Goal: Transaction & Acquisition: Purchase product/service

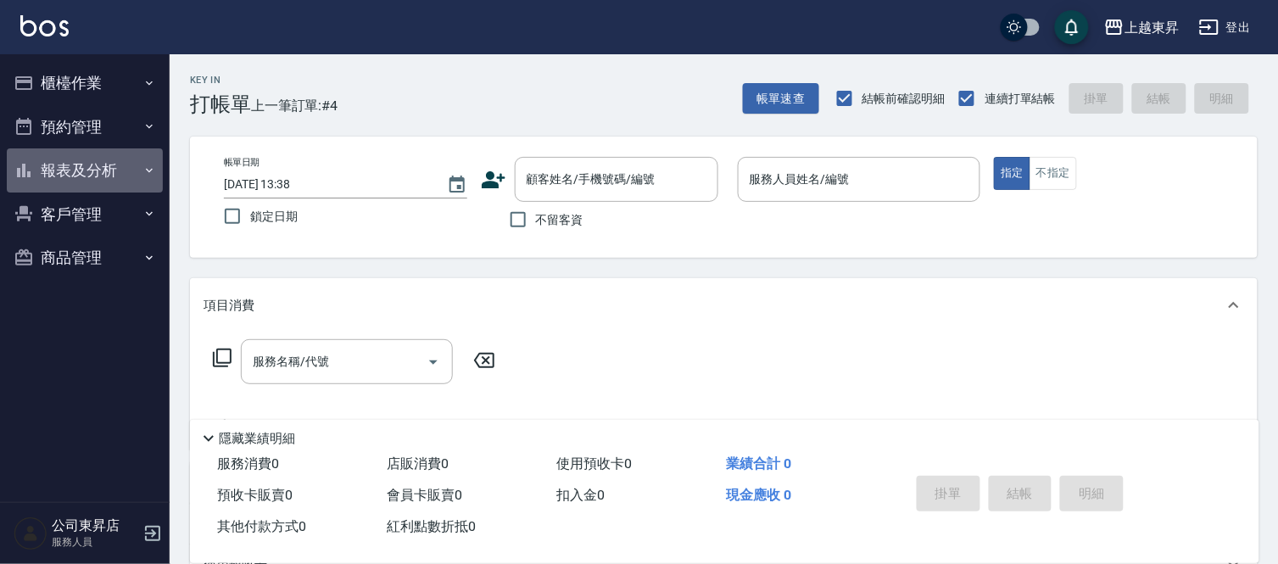
click at [120, 178] on button "報表及分析" at bounding box center [85, 170] width 156 height 44
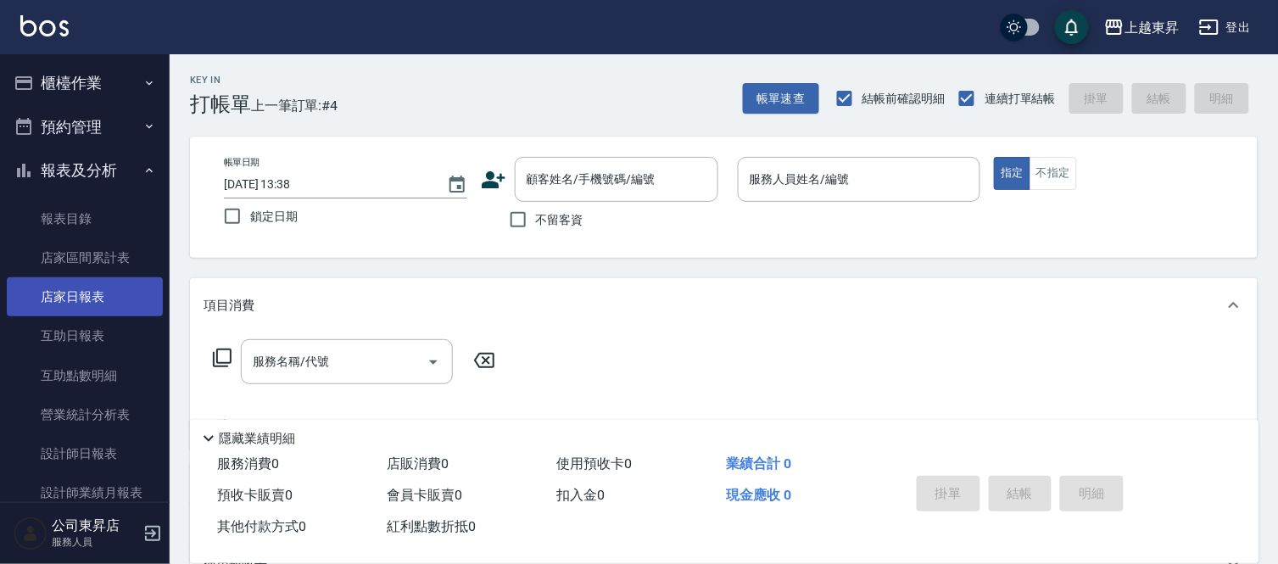
drag, startPoint x: 114, startPoint y: 329, endPoint x: 60, endPoint y: 285, distance: 69.3
click at [114, 329] on link "互助日報表" at bounding box center [85, 335] width 156 height 39
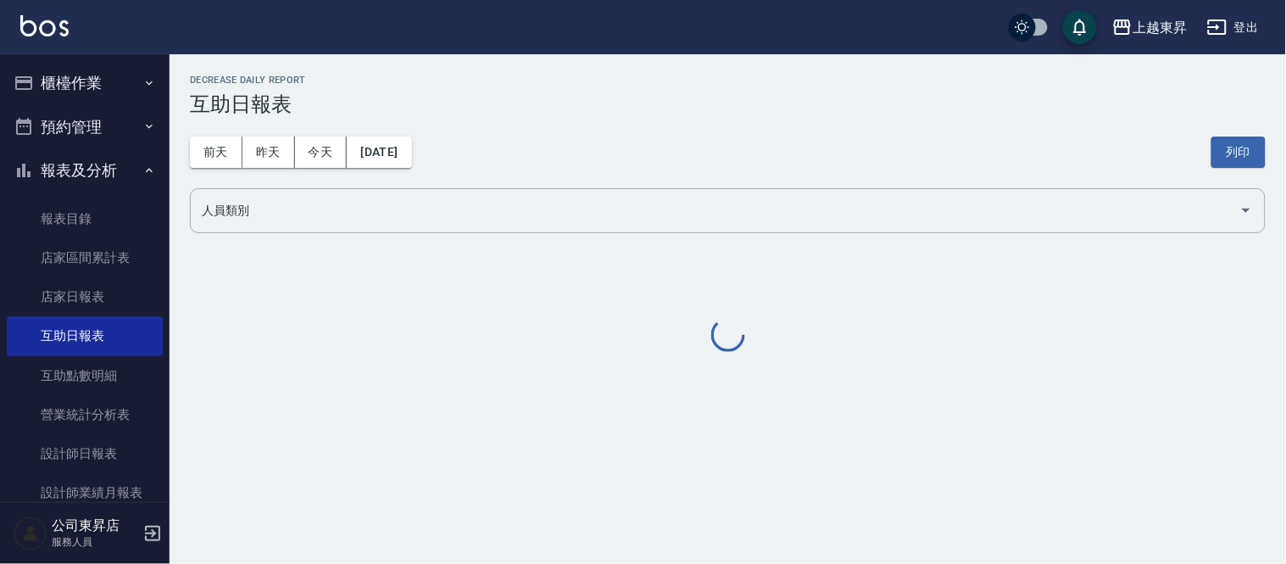
click at [82, 162] on button "報表及分析" at bounding box center [85, 170] width 156 height 44
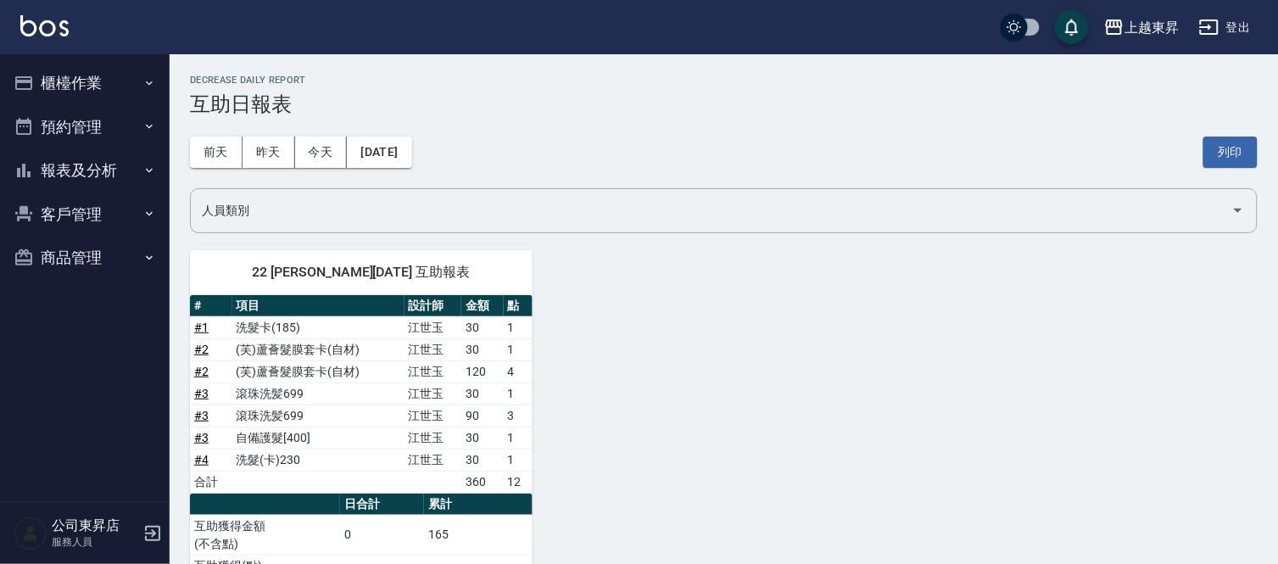
click at [86, 81] on button "櫃檯作業" at bounding box center [85, 83] width 156 height 44
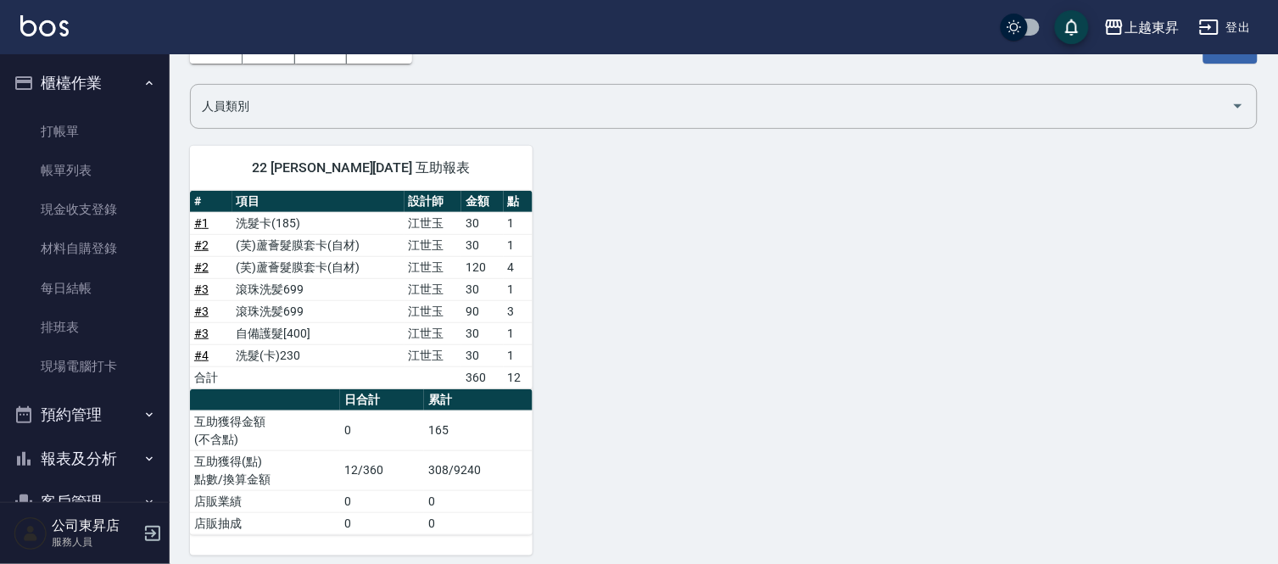
scroll to position [116, 0]
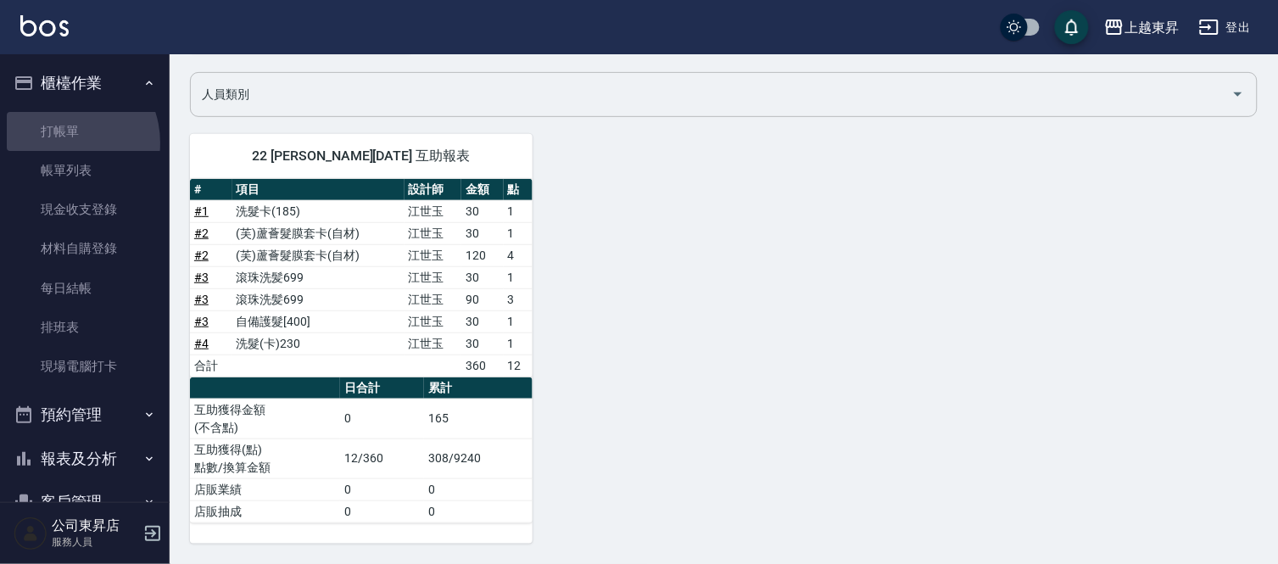
click at [468, 106] on input "人員類別" at bounding box center [711, 95] width 1027 height 30
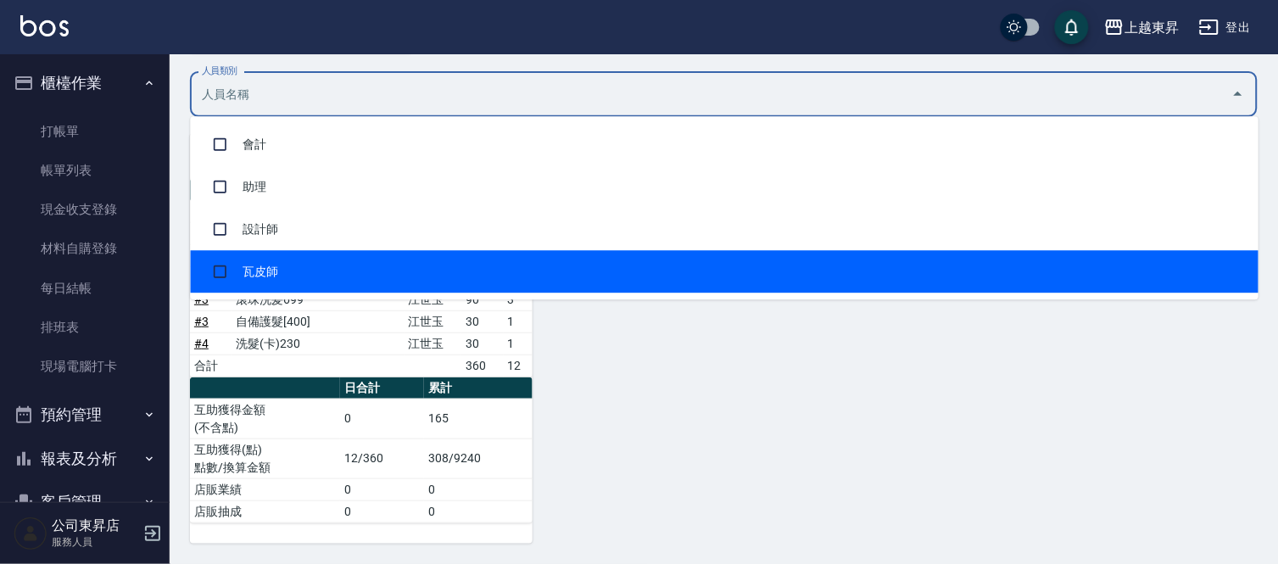
click at [781, 379] on div "22 張方漪 09/21/2025 互助報表 # 項目 設計師 金額 點 # 1 洗髮卡(185) 江世玉 30 1 # 2 (芙)蘆薈髮膜套卡(自材) 江世…" at bounding box center [714, 329] width 1088 height 430
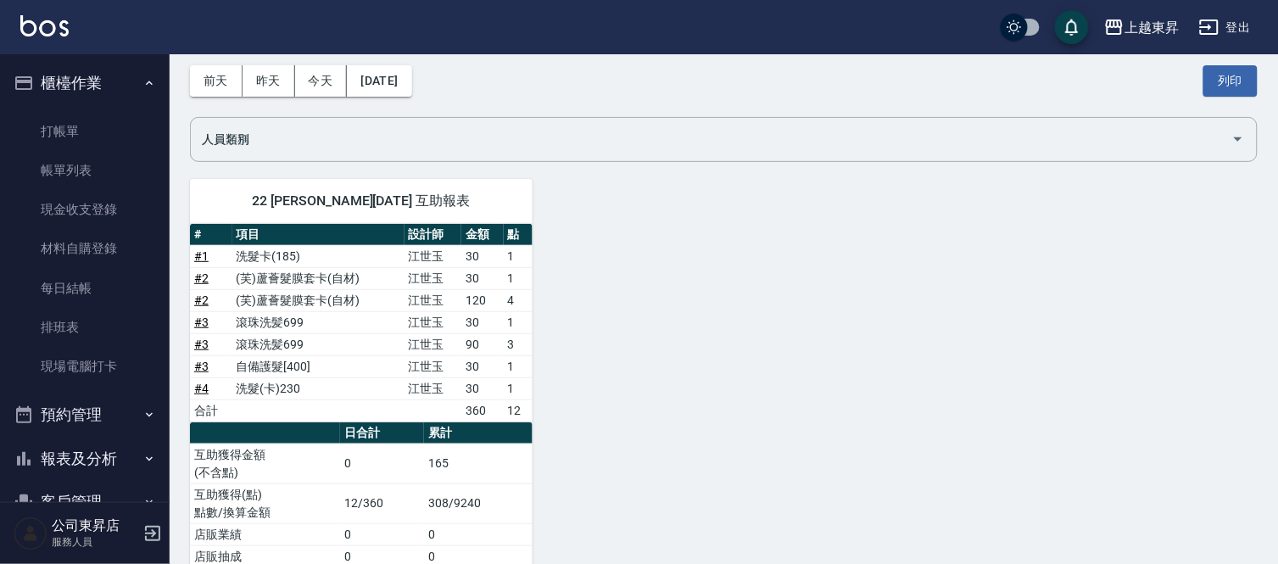
scroll to position [0, 0]
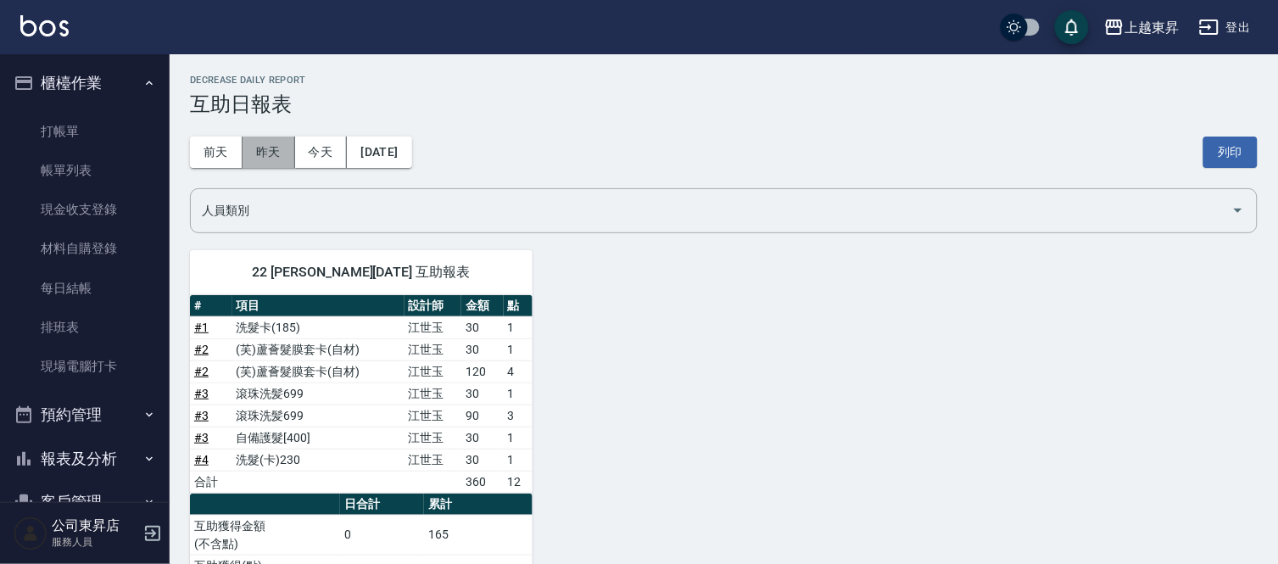
click at [289, 154] on button "昨天" at bounding box center [269, 152] width 53 height 31
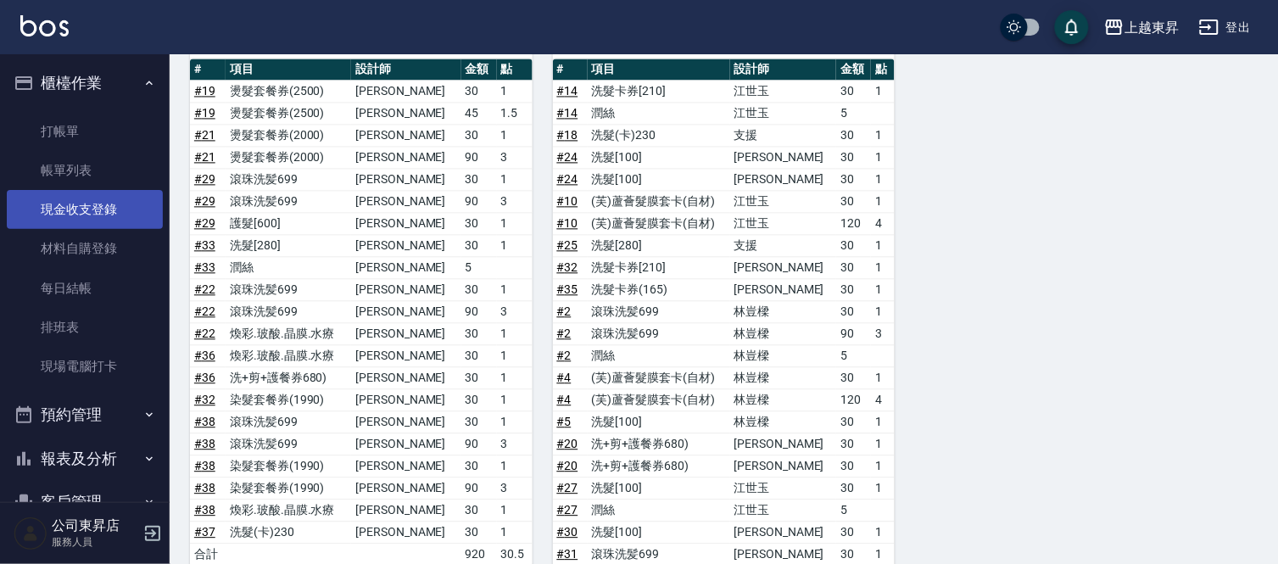
scroll to position [753, 0]
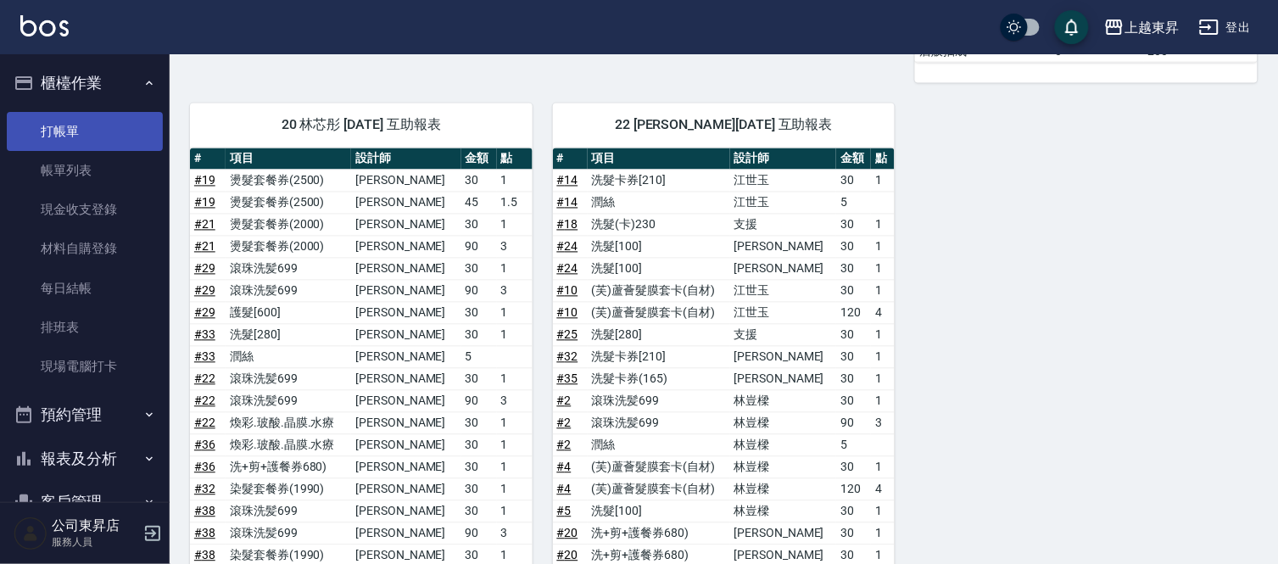
click at [55, 142] on link "打帳單" at bounding box center [85, 131] width 156 height 39
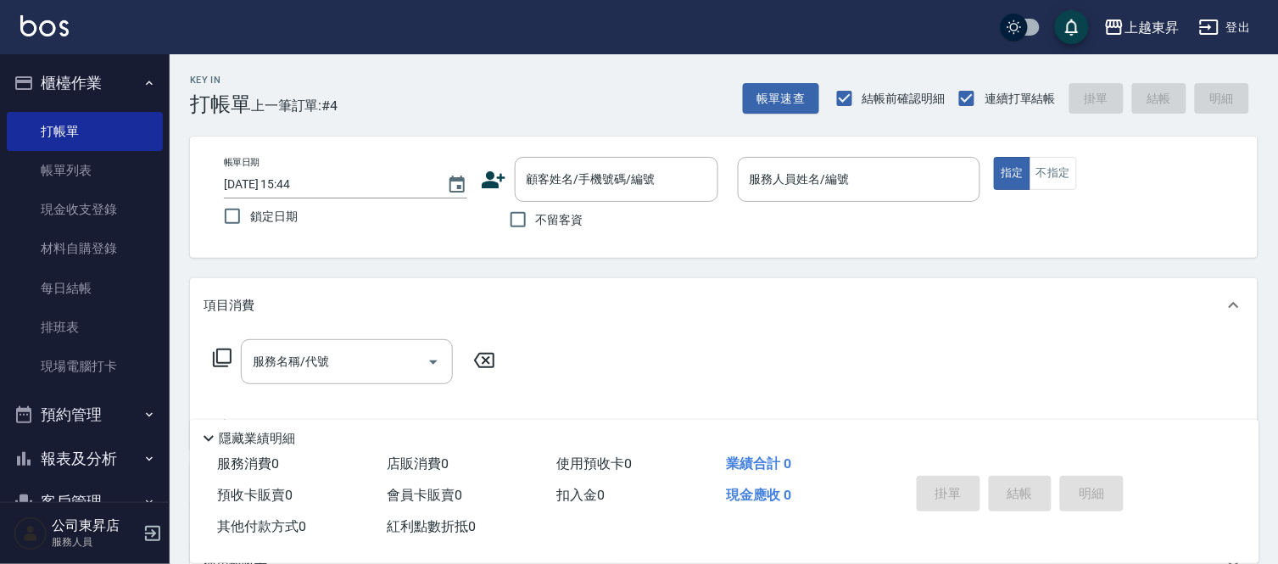
drag, startPoint x: 670, startPoint y: 74, endPoint x: 1027, endPoint y: 297, distance: 421.0
click at [1027, 297] on div "項目消費" at bounding box center [714, 306] width 1020 height 18
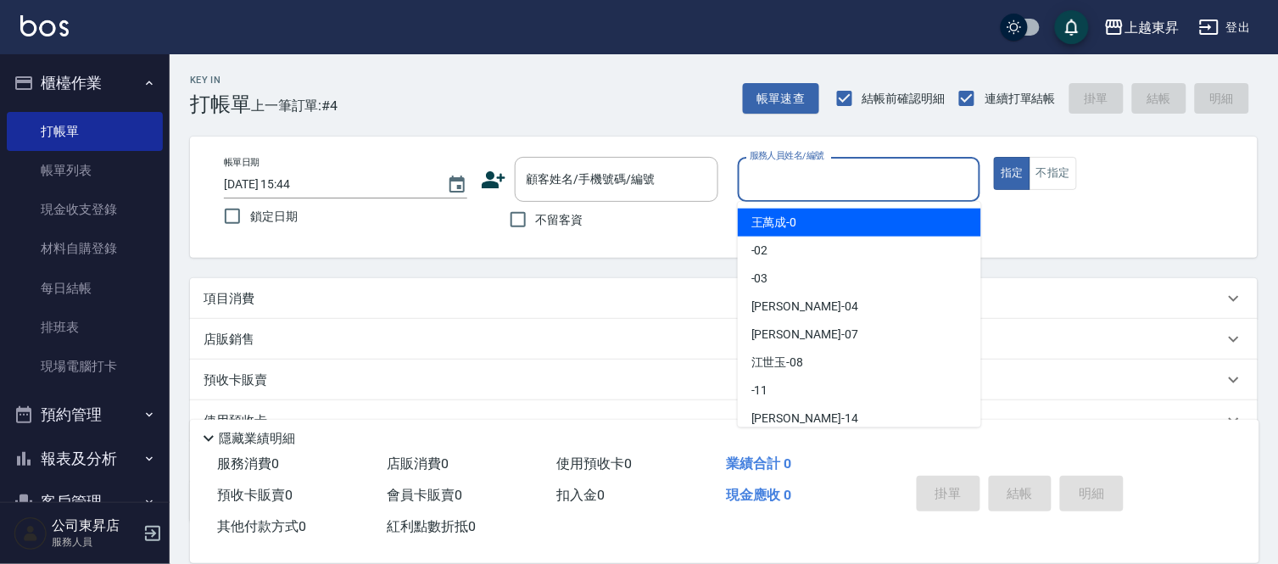
click at [791, 171] on input "服務人員姓名/編號" at bounding box center [859, 180] width 228 height 30
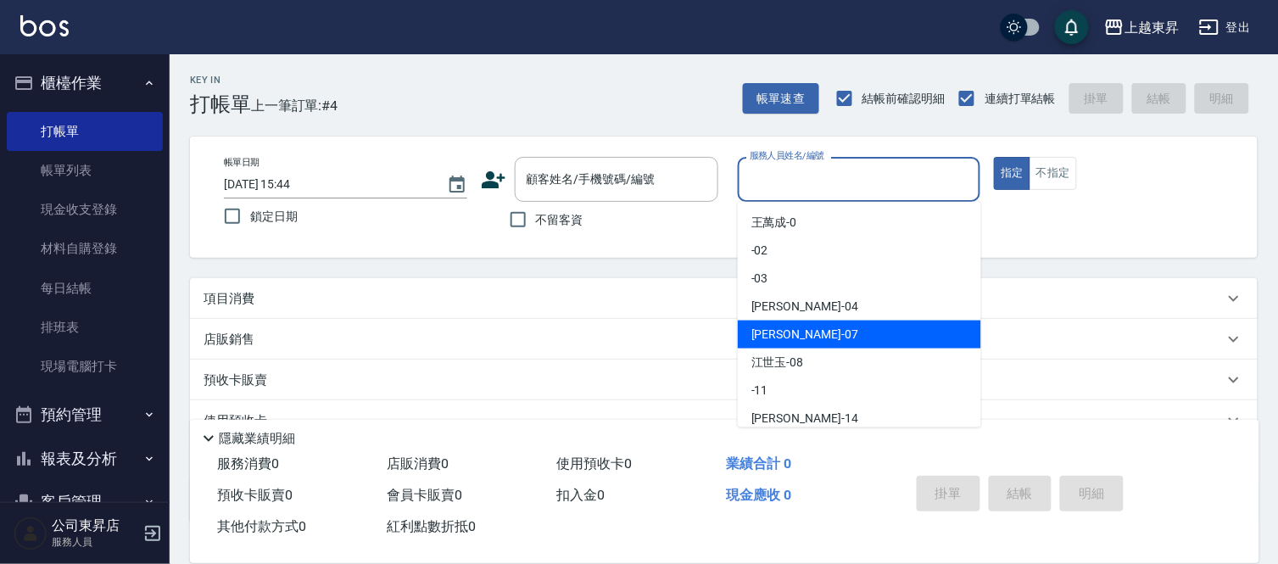
click at [800, 332] on div "[PERSON_NAME] -07" at bounding box center [859, 335] width 243 height 28
type input "榮松-07"
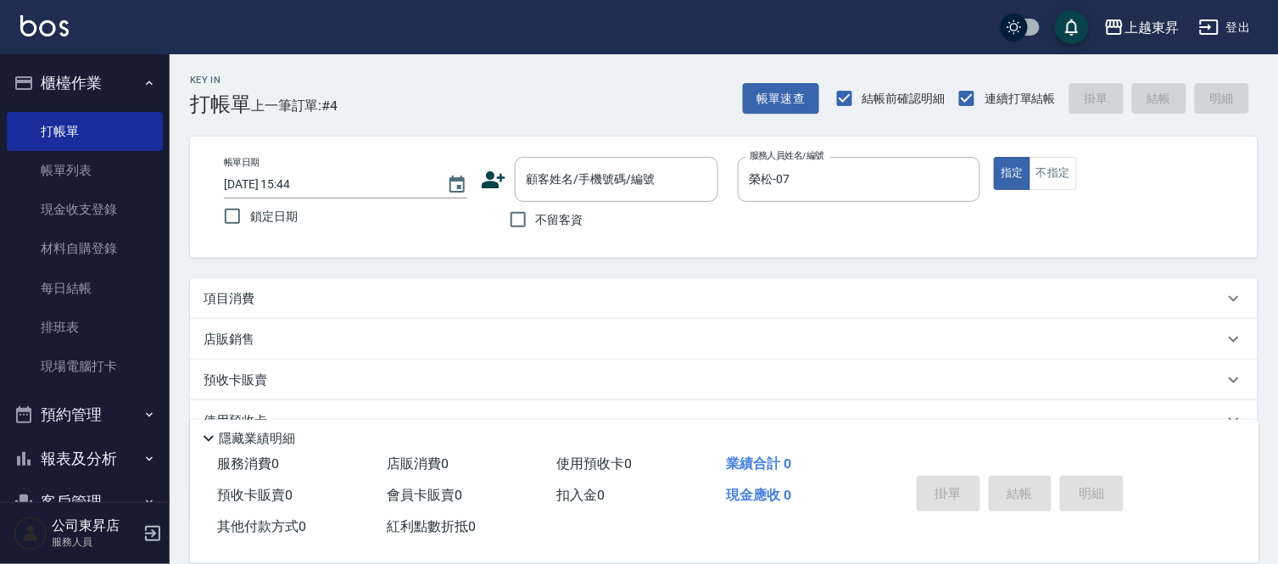
click at [299, 290] on div "項目消費" at bounding box center [714, 299] width 1020 height 18
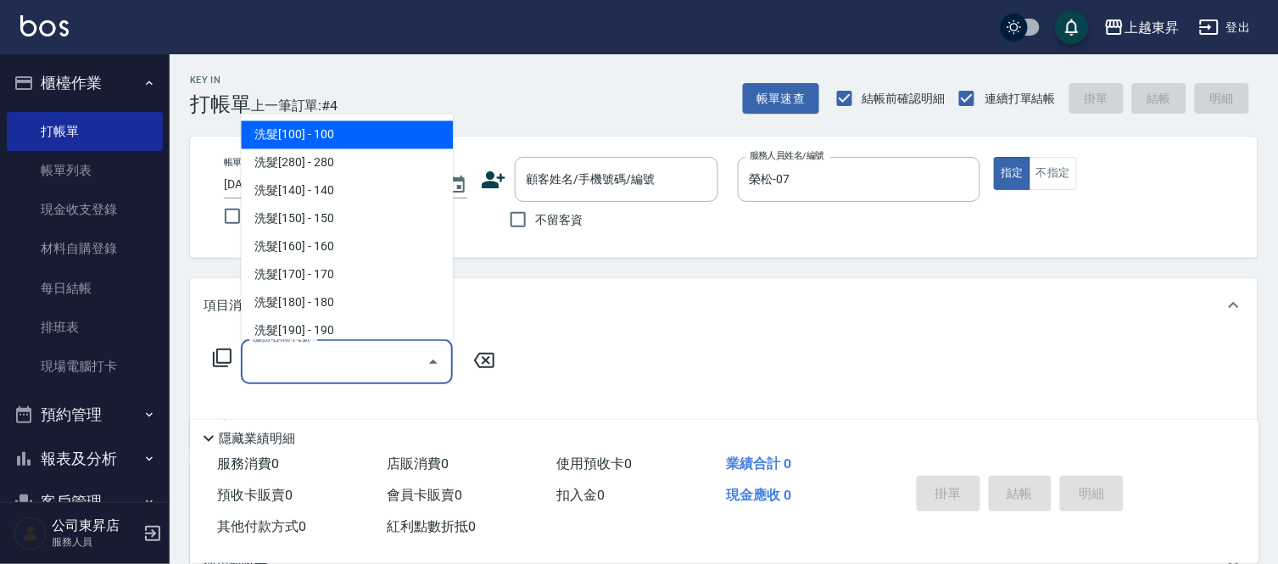
click at [282, 365] on input "服務名稱/代號" at bounding box center [333, 362] width 171 height 30
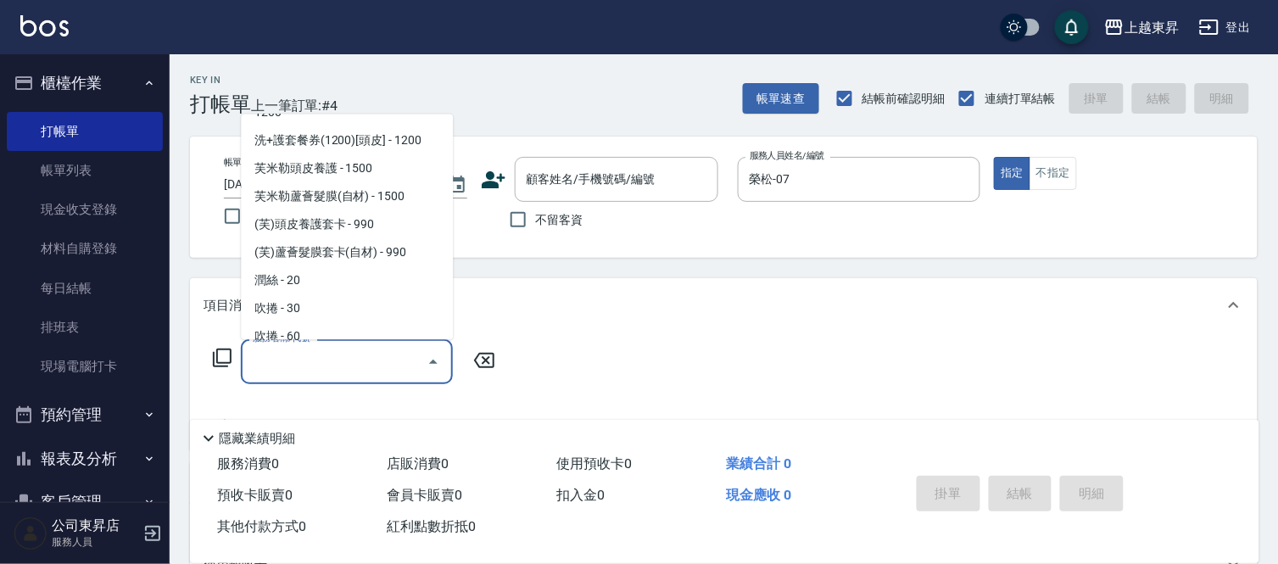
scroll to position [2826, 0]
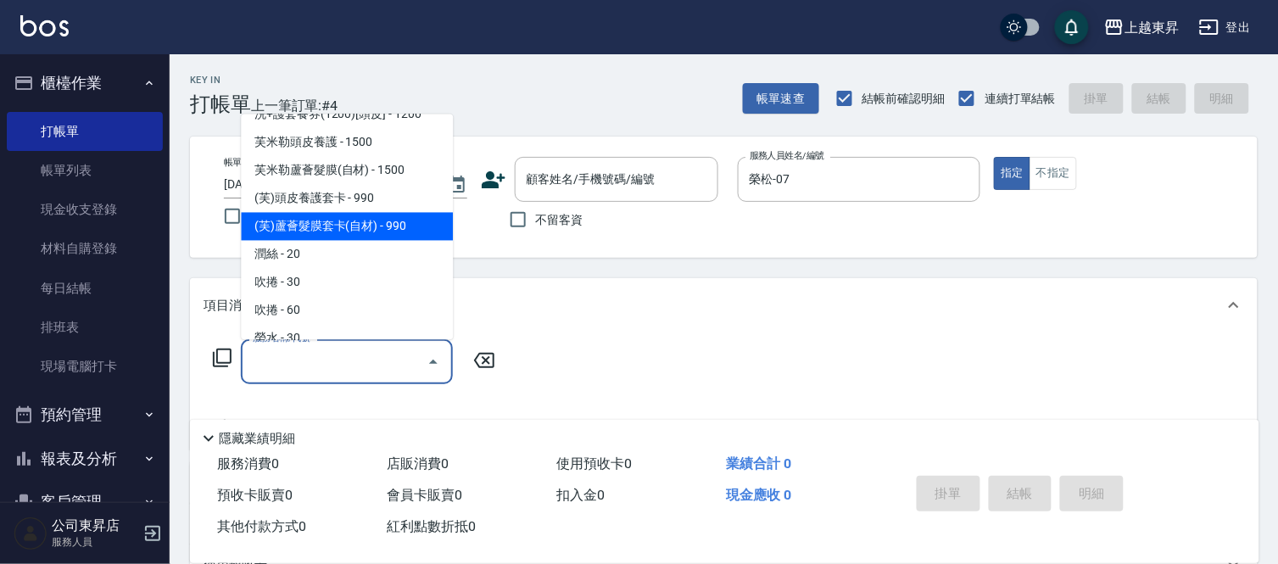
click at [370, 213] on span "(芙)蘆薈髮膜套卡(自材) - 990" at bounding box center [347, 227] width 212 height 28
type input "(芙)蘆薈髮膜套卡(自材)(639)"
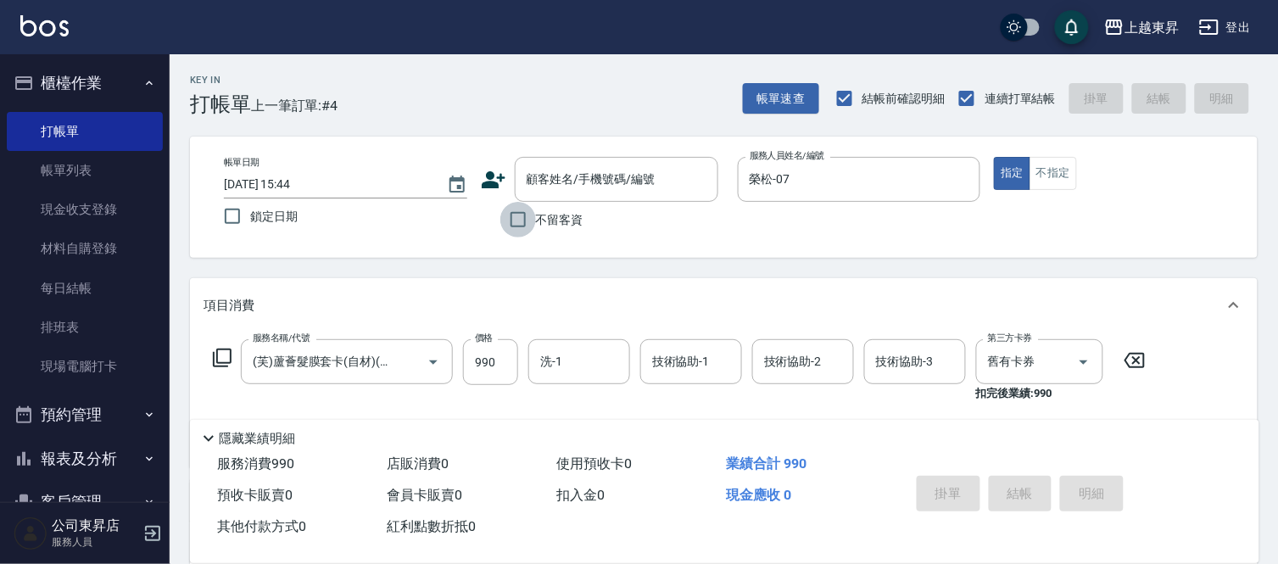
drag, startPoint x: 514, startPoint y: 218, endPoint x: 566, endPoint y: 336, distance: 128.7
click at [515, 230] on input "不留客資" at bounding box center [518, 220] width 36 height 36
checkbox input "true"
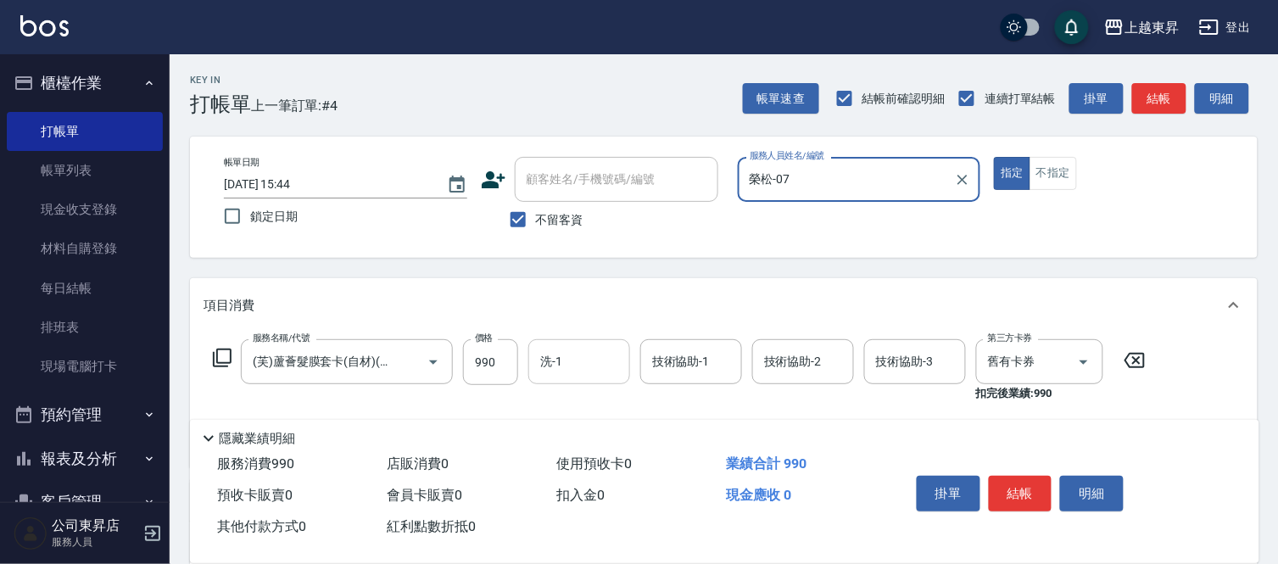
click at [566, 361] on input "洗-1" at bounding box center [579, 362] width 86 height 30
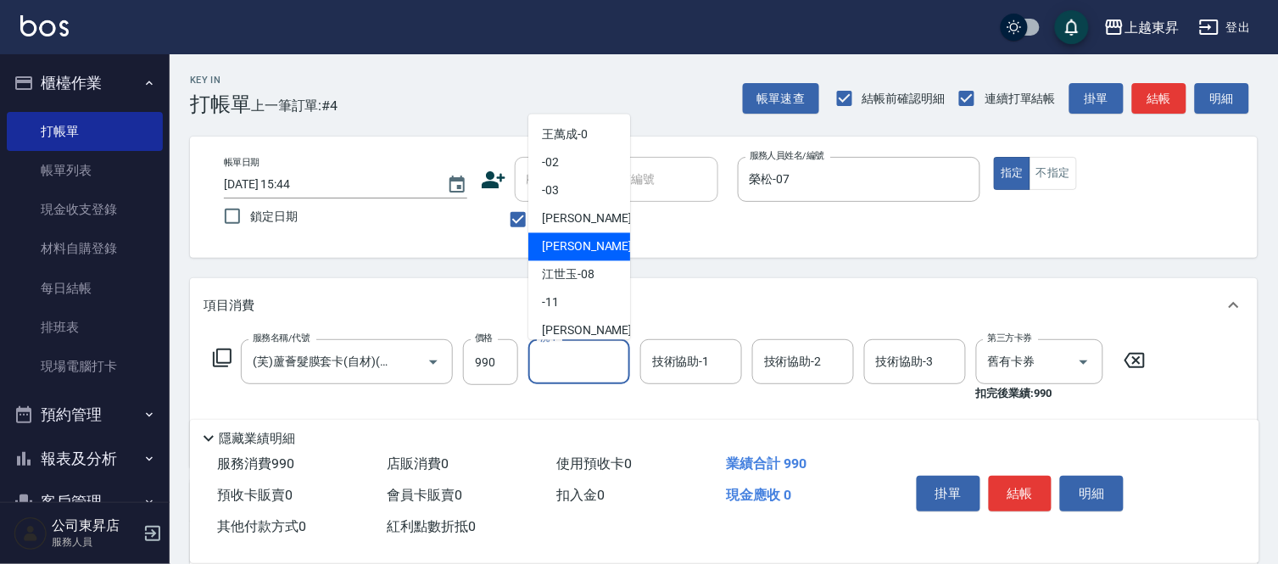
click at [566, 247] on span "[PERSON_NAME] -07" at bounding box center [595, 247] width 107 height 18
type input "榮松-07"
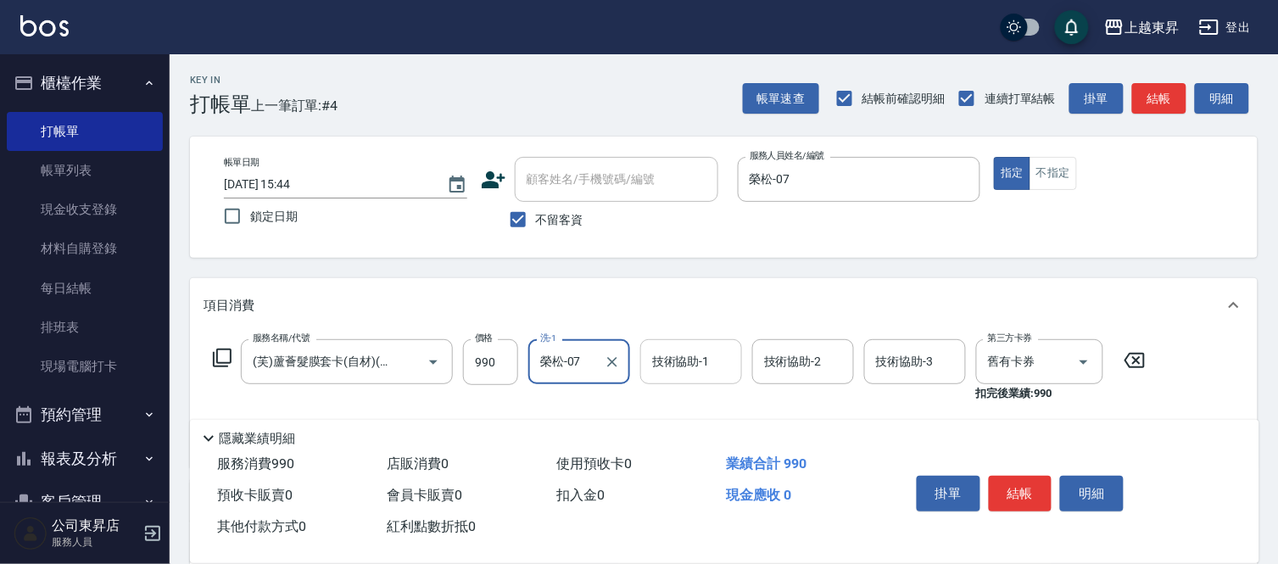
click at [679, 365] on input "技術協助-1" at bounding box center [691, 362] width 86 height 30
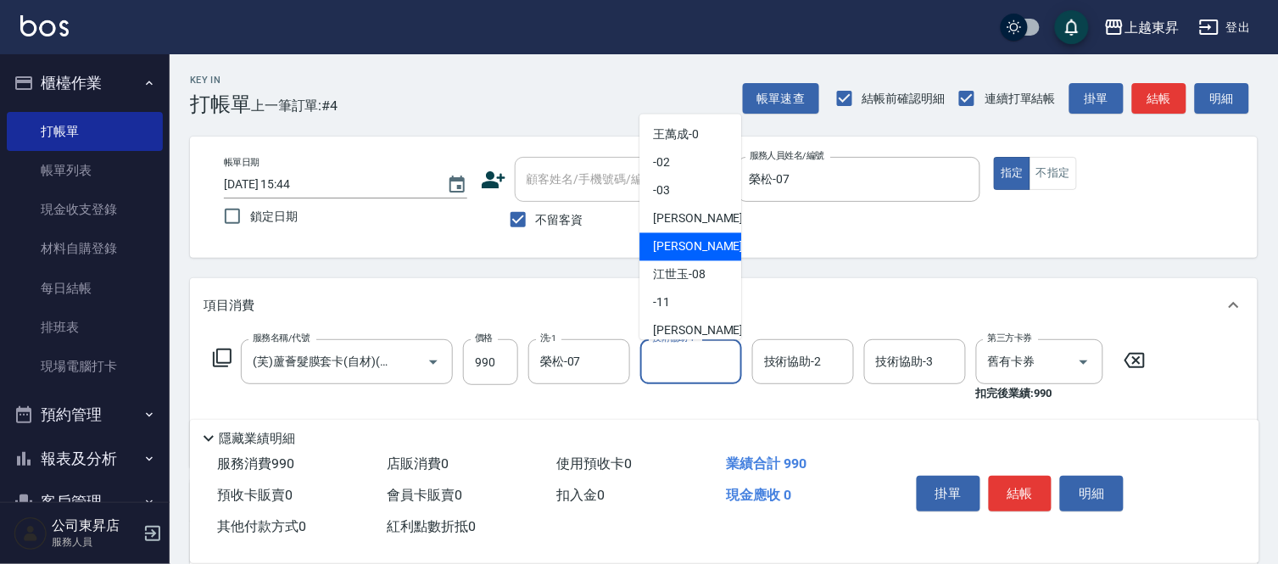
click at [663, 244] on span "[PERSON_NAME] -07" at bounding box center [706, 247] width 107 height 18
type input "榮松-07"
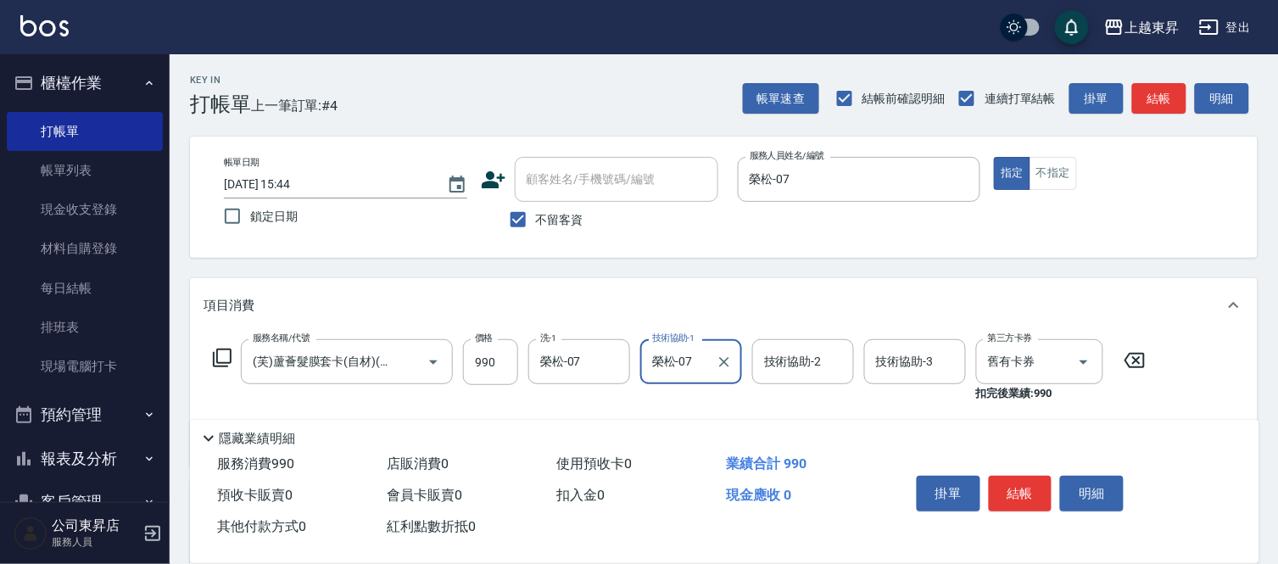
scroll to position [94, 0]
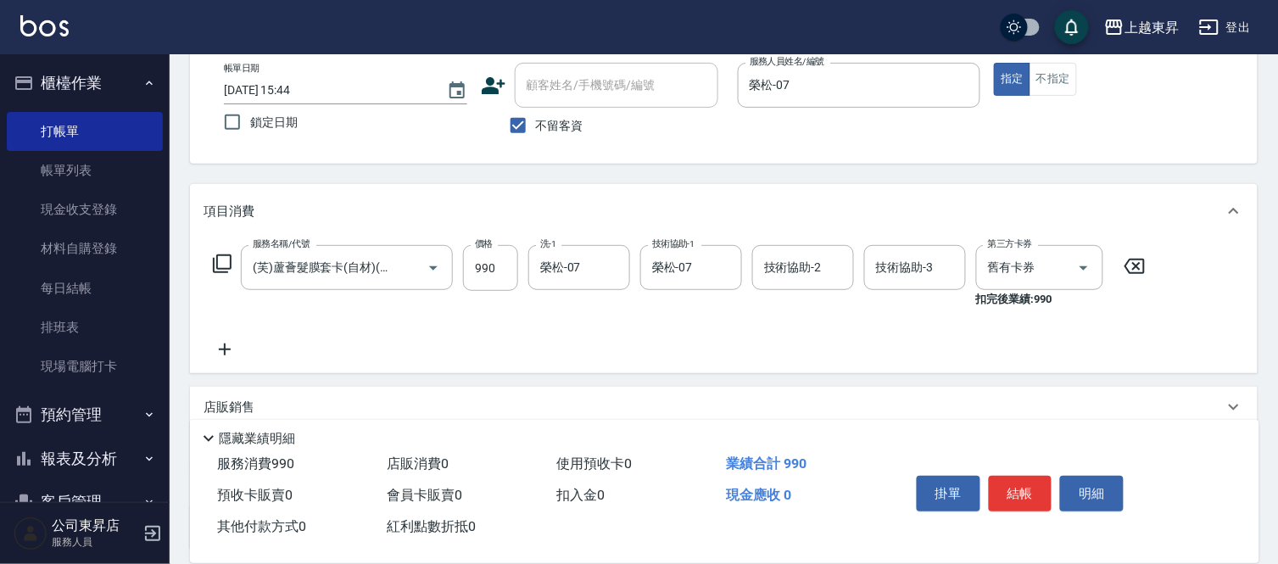
click at [221, 346] on icon at bounding box center [225, 349] width 42 height 20
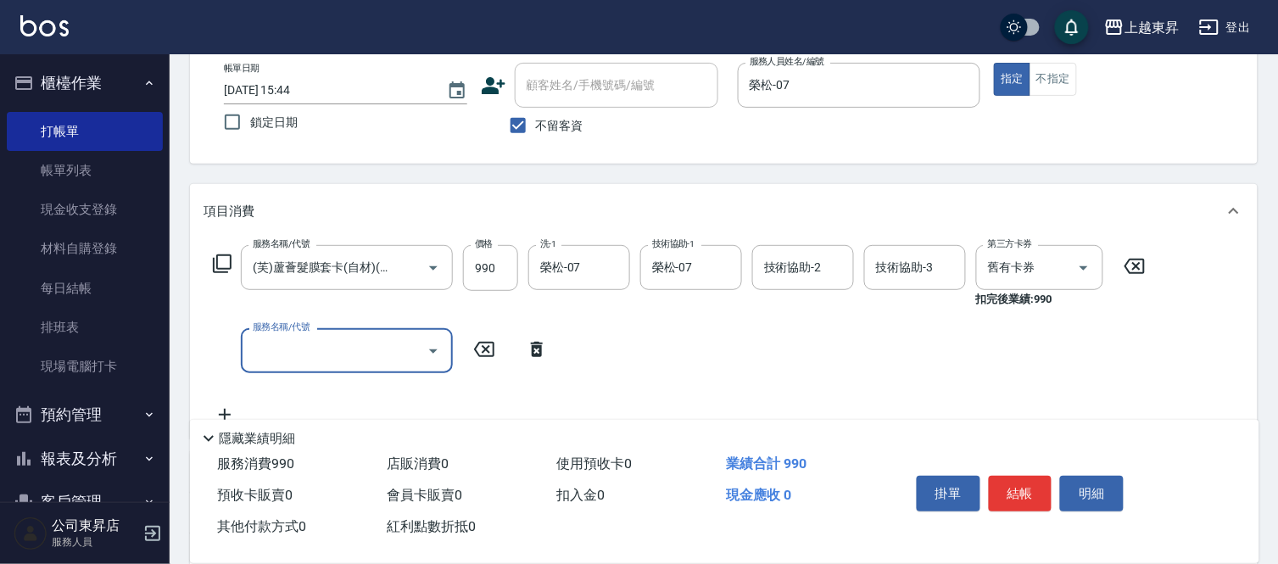
scroll to position [0, 0]
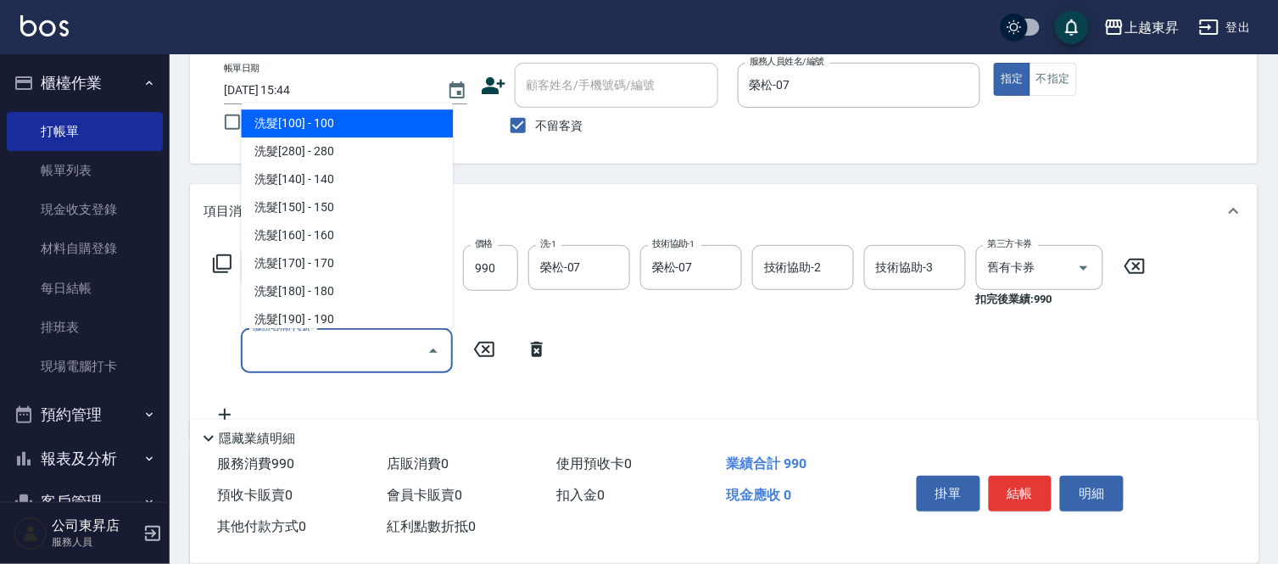
click at [271, 352] on input "服務名稱/代號" at bounding box center [333, 351] width 171 height 30
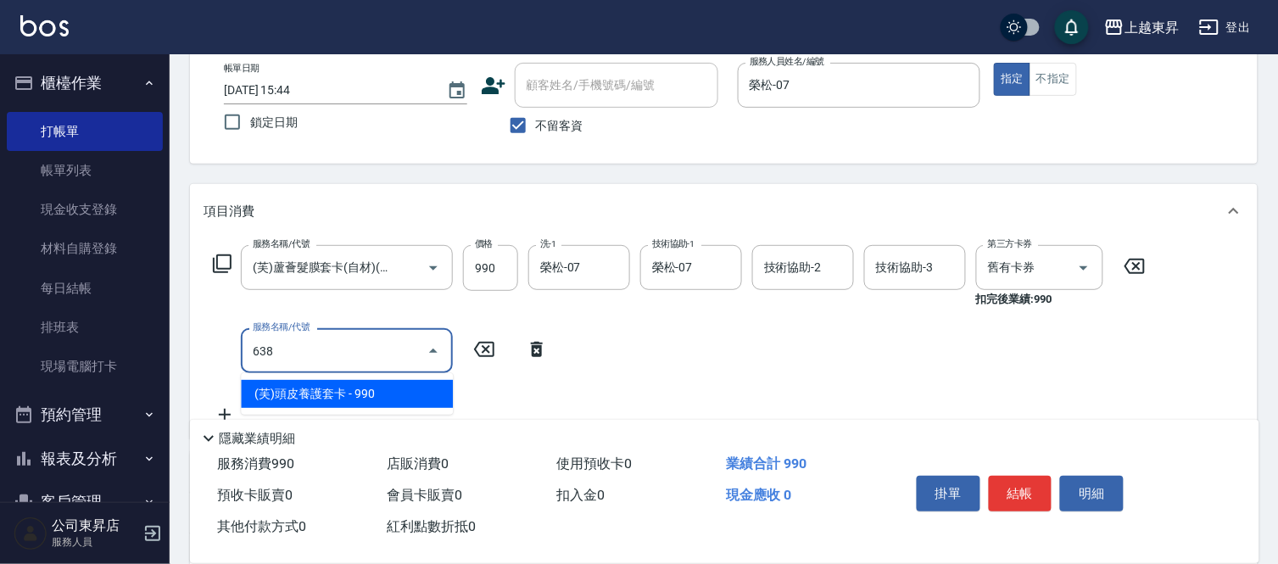
click at [265, 345] on input "638" at bounding box center [333, 351] width 171 height 30
click at [437, 388] on span "(芙)蘆薈髮膜套卡(自材) - 990" at bounding box center [347, 394] width 212 height 28
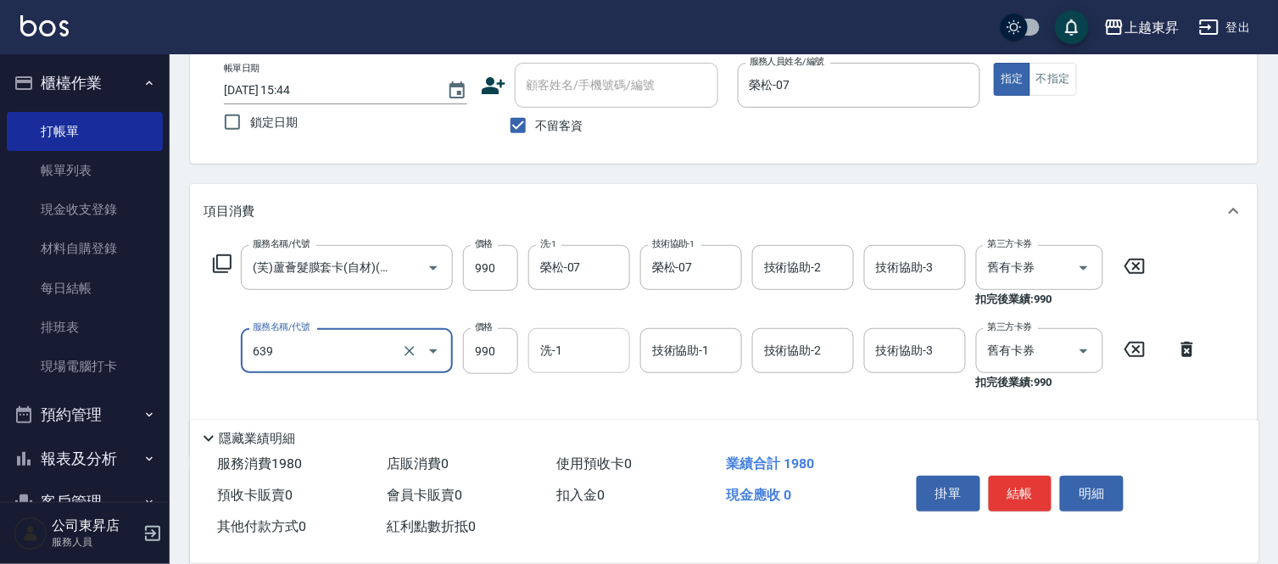
type input "(芙)蘆薈髮膜套卡(自材)(639)"
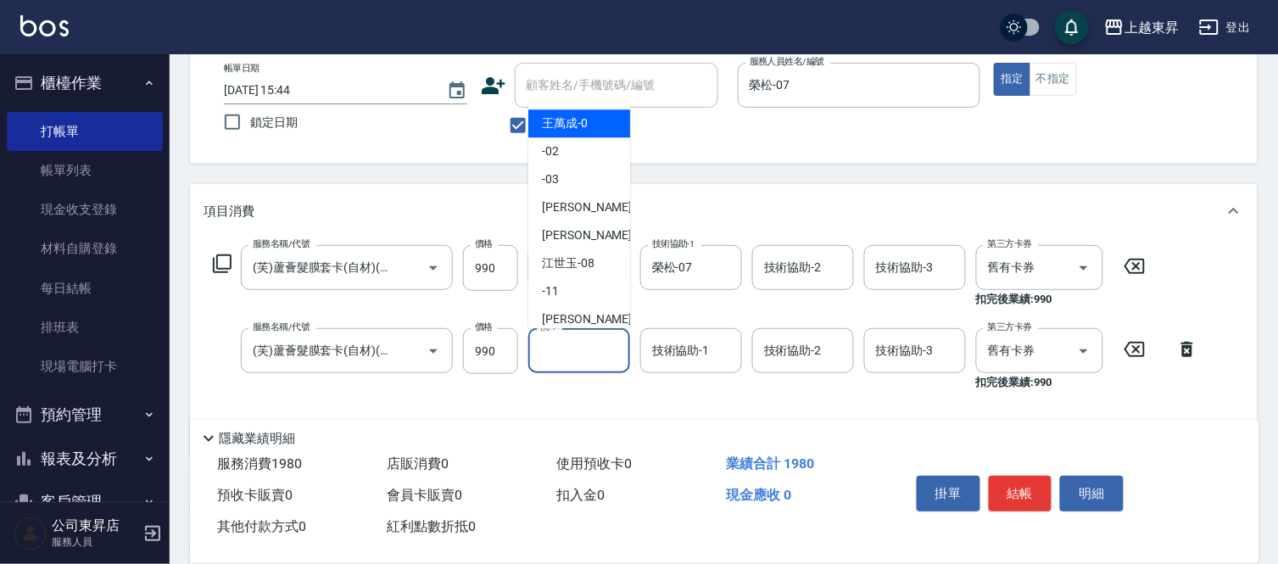
click at [569, 349] on input "洗-1" at bounding box center [579, 351] width 86 height 30
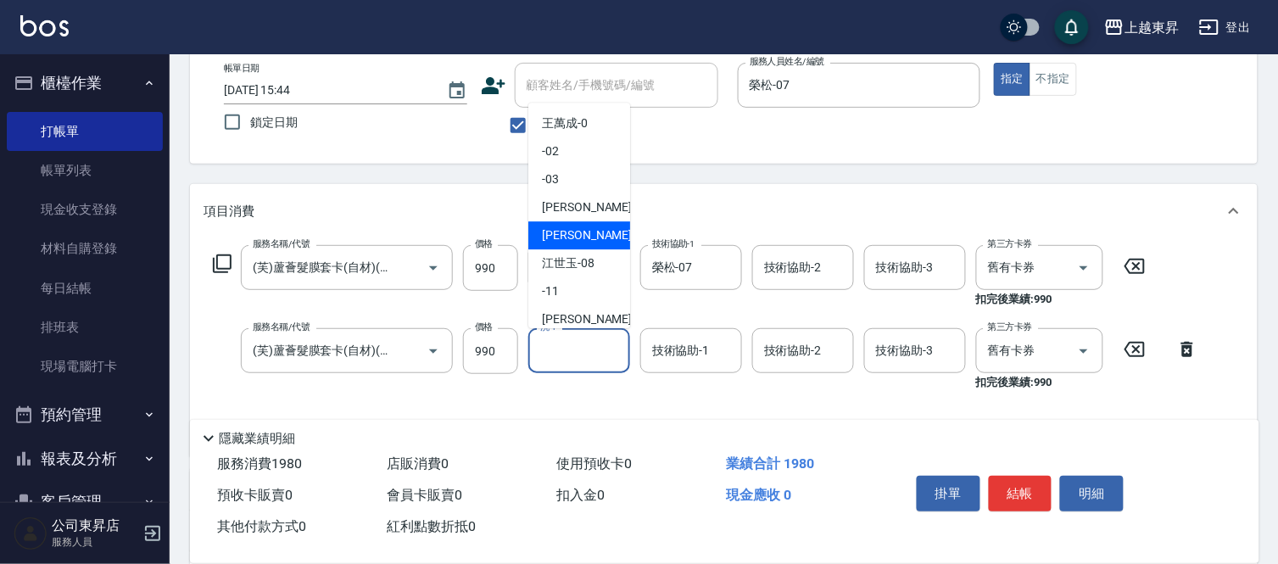
click at [563, 234] on span "[PERSON_NAME] -07" at bounding box center [595, 235] width 107 height 18
type input "榮松-07"
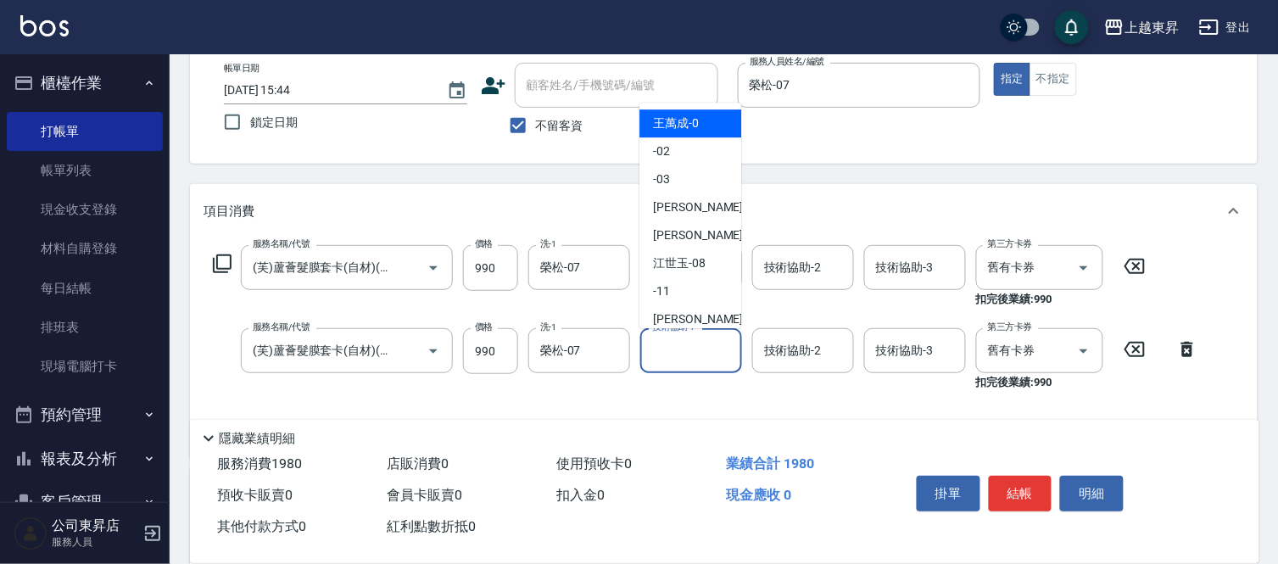
click at [688, 348] on input "技術協助-1" at bounding box center [691, 351] width 86 height 30
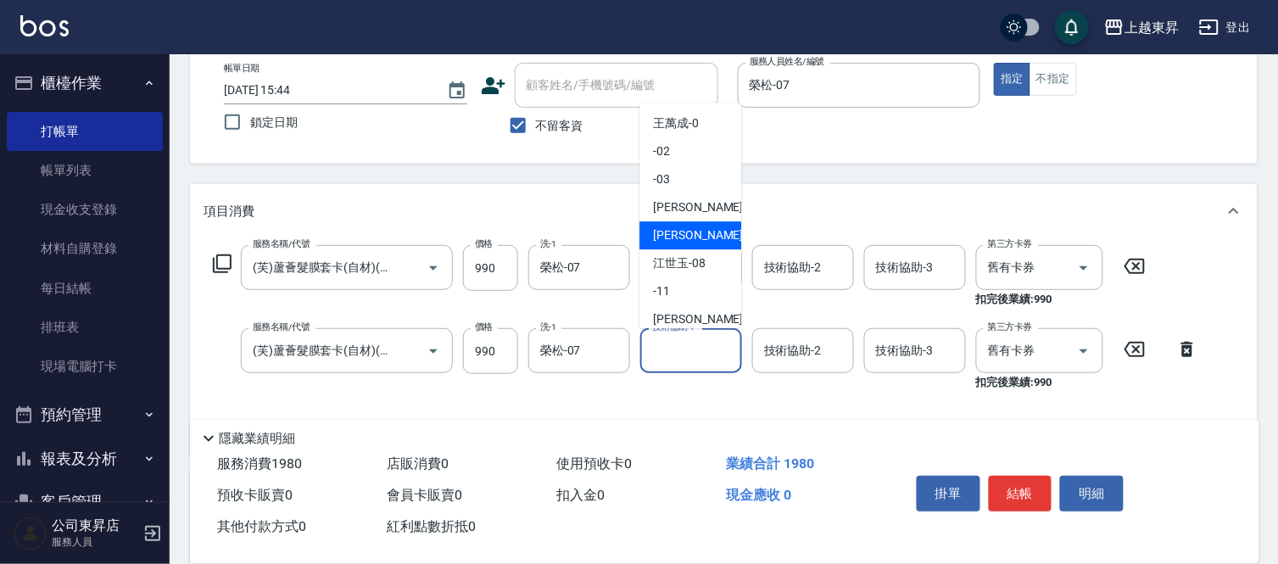
click at [676, 225] on div "[PERSON_NAME] -07" at bounding box center [690, 235] width 102 height 28
type input "榮松-07"
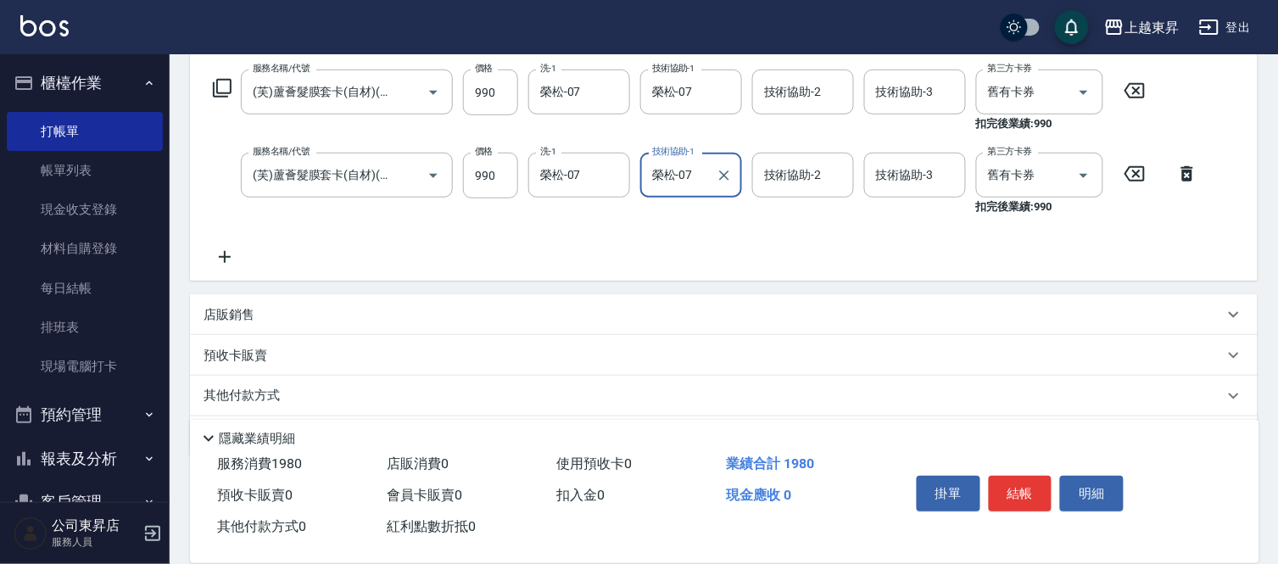
scroll to position [282, 0]
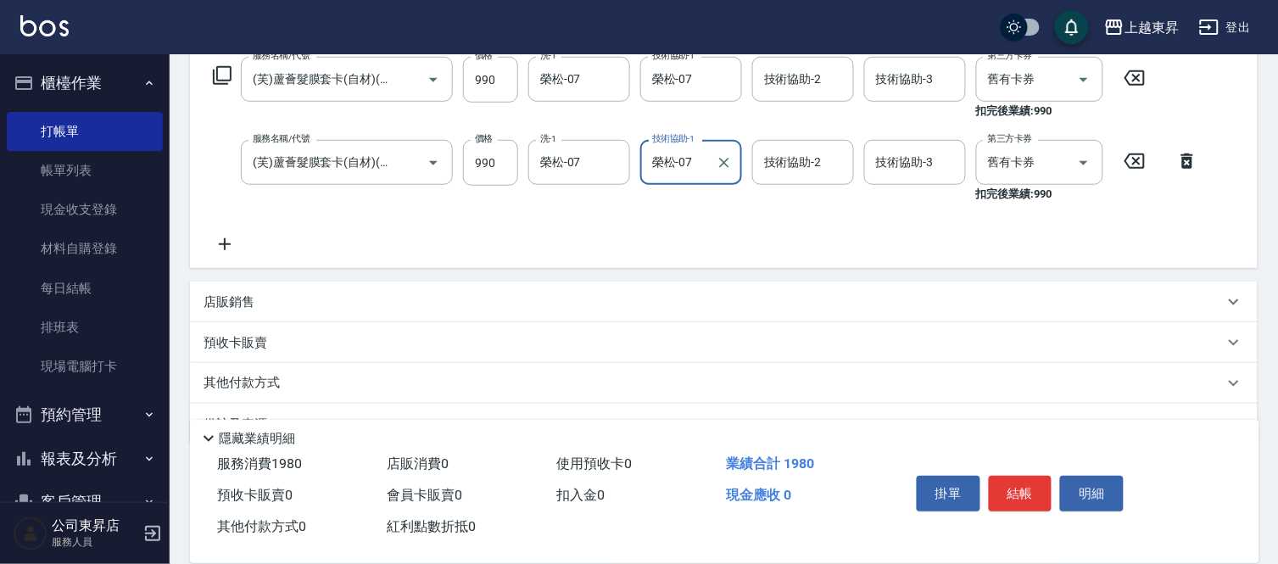
click at [225, 241] on icon at bounding box center [225, 244] width 12 height 12
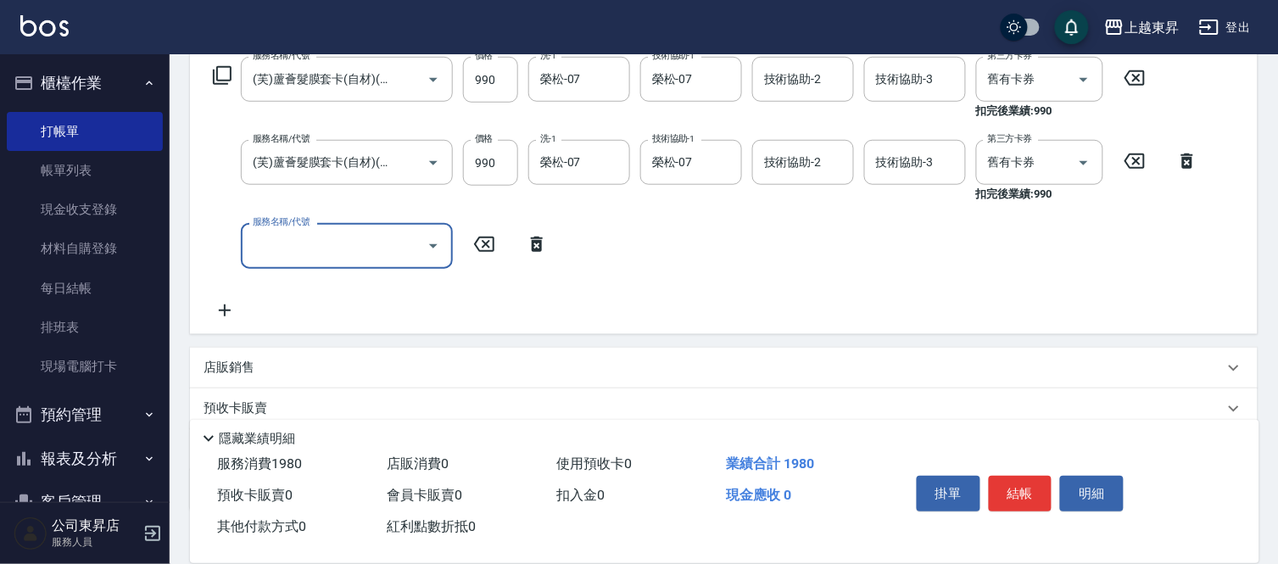
scroll to position [0, 0]
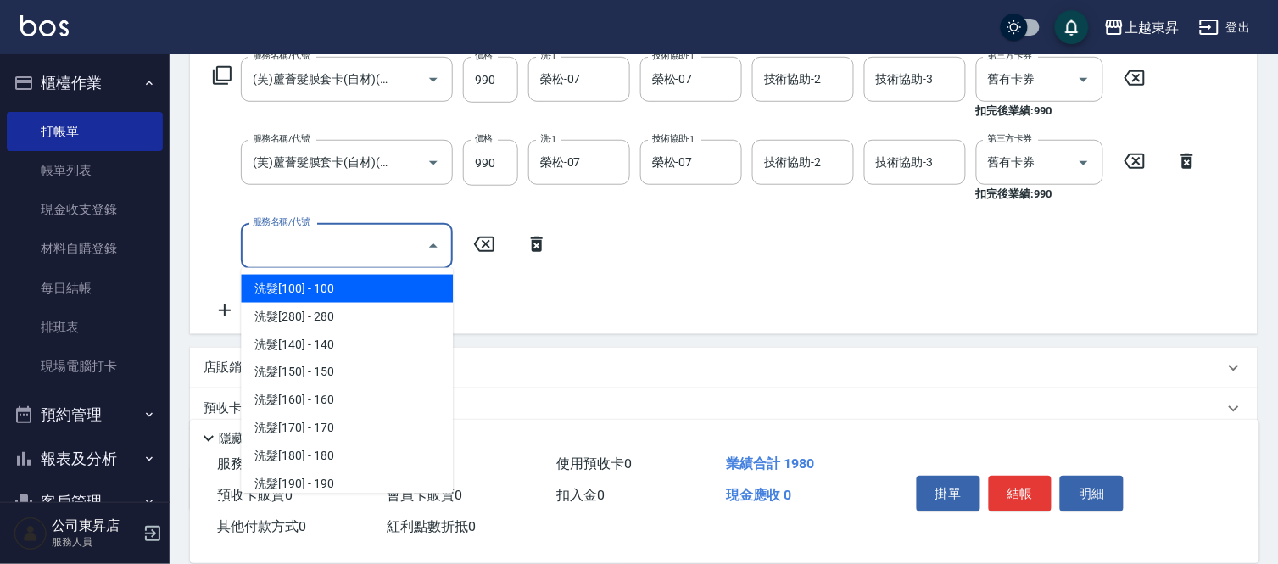
click at [267, 244] on input "服務名稱/代號" at bounding box center [333, 246] width 171 height 30
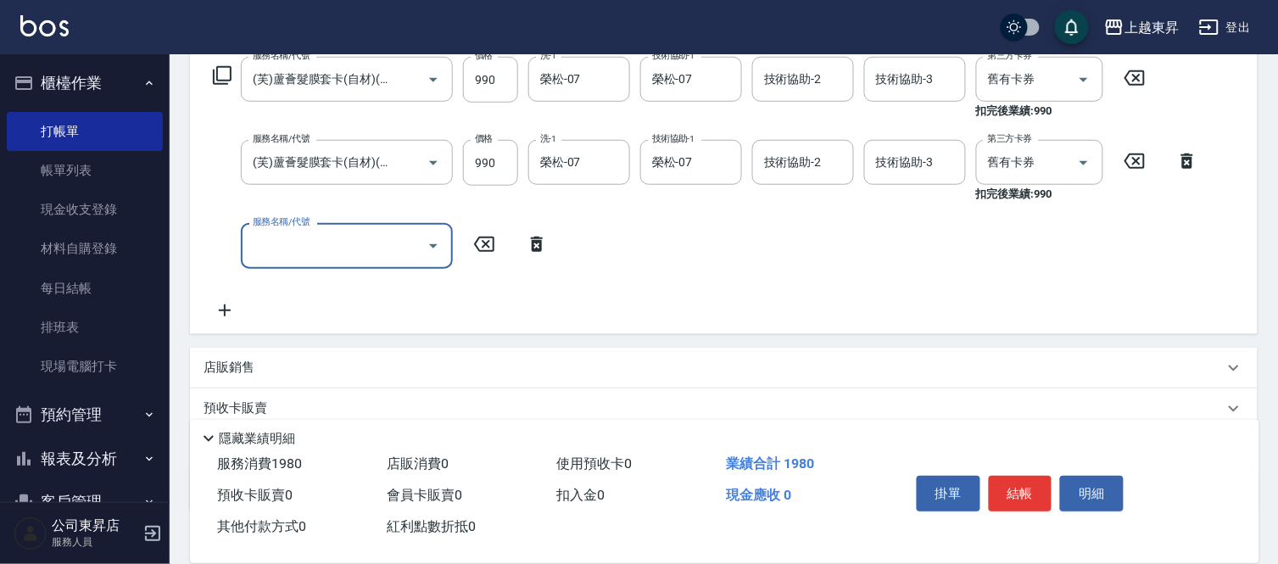
click at [267, 244] on input "服務名稱/代號" at bounding box center [333, 246] width 171 height 30
click at [380, 285] on span "(芙)蘆薈髮膜套卡(自材) - 990" at bounding box center [347, 289] width 212 height 28
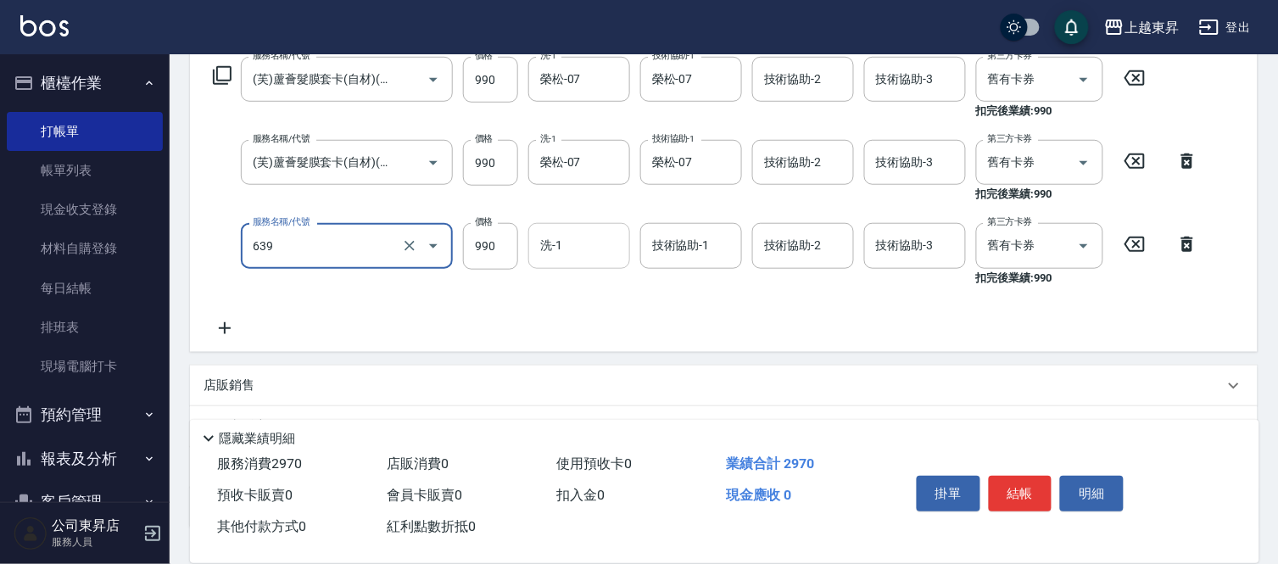
type input "(芙)蘆薈髮膜套卡(自材)(639)"
click at [561, 243] on input "洗-1" at bounding box center [579, 246] width 86 height 30
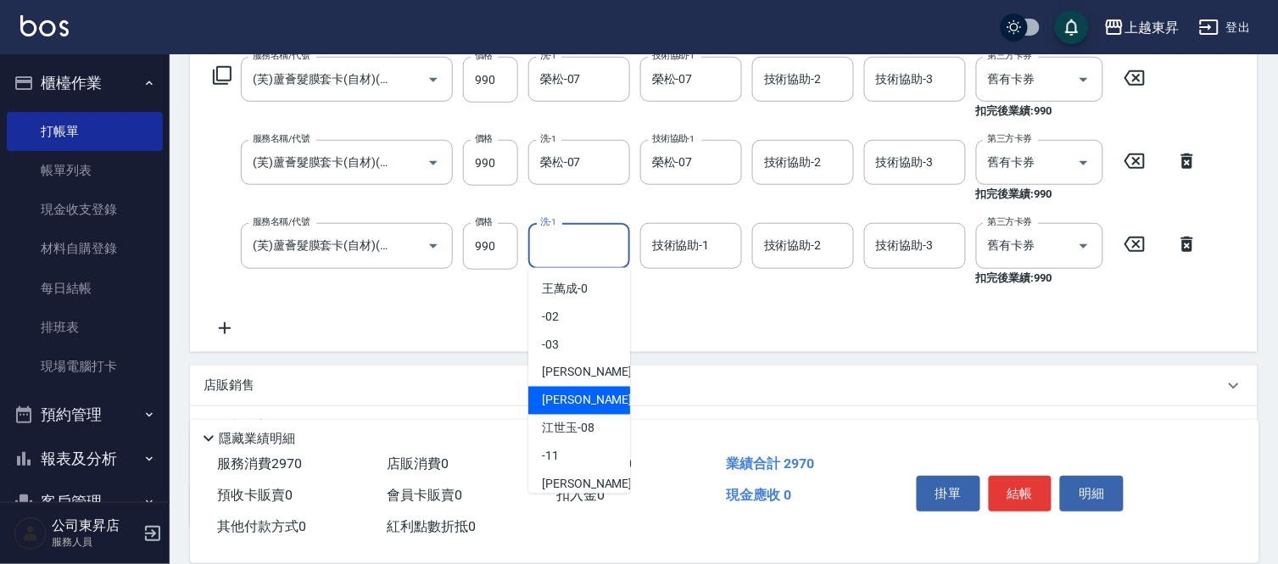
click at [568, 395] on span "[PERSON_NAME] -07" at bounding box center [595, 401] width 107 height 18
type input "榮松-07"
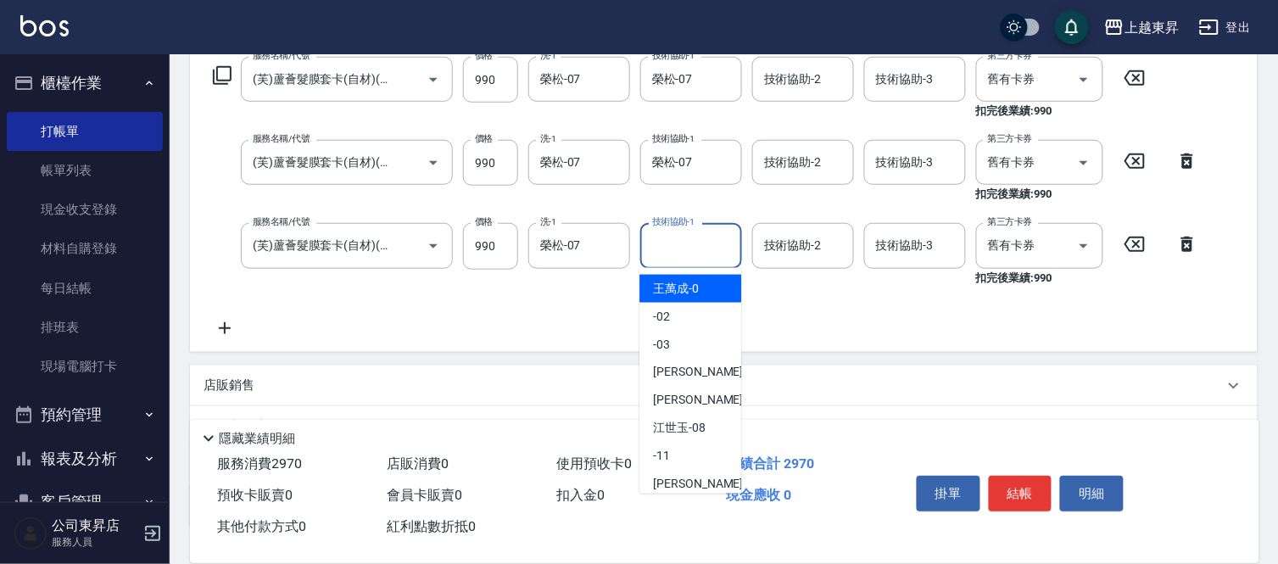
click at [684, 248] on input "技術協助-1" at bounding box center [691, 246] width 86 height 30
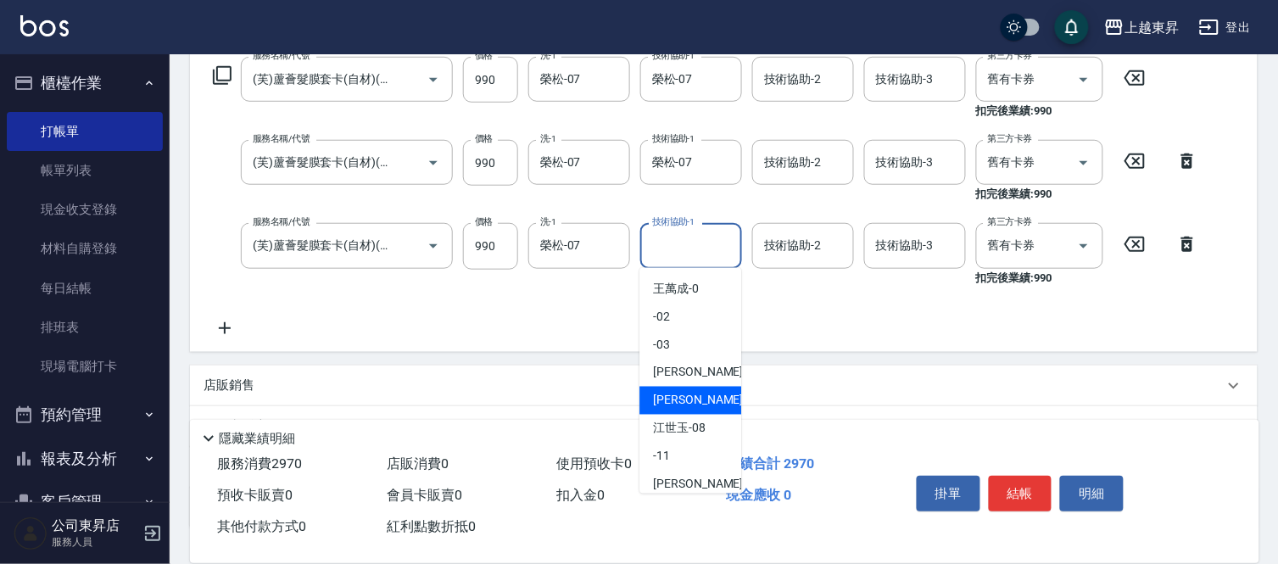
click at [668, 394] on span "[PERSON_NAME] -07" at bounding box center [706, 401] width 107 height 18
type input "榮松-07"
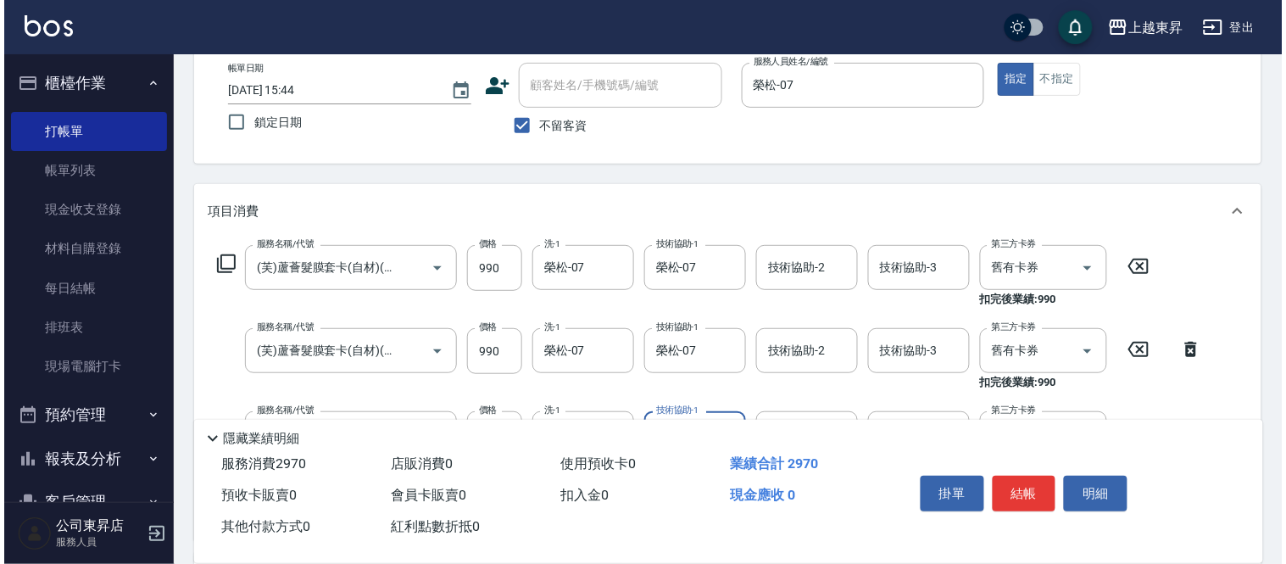
scroll to position [188, 0]
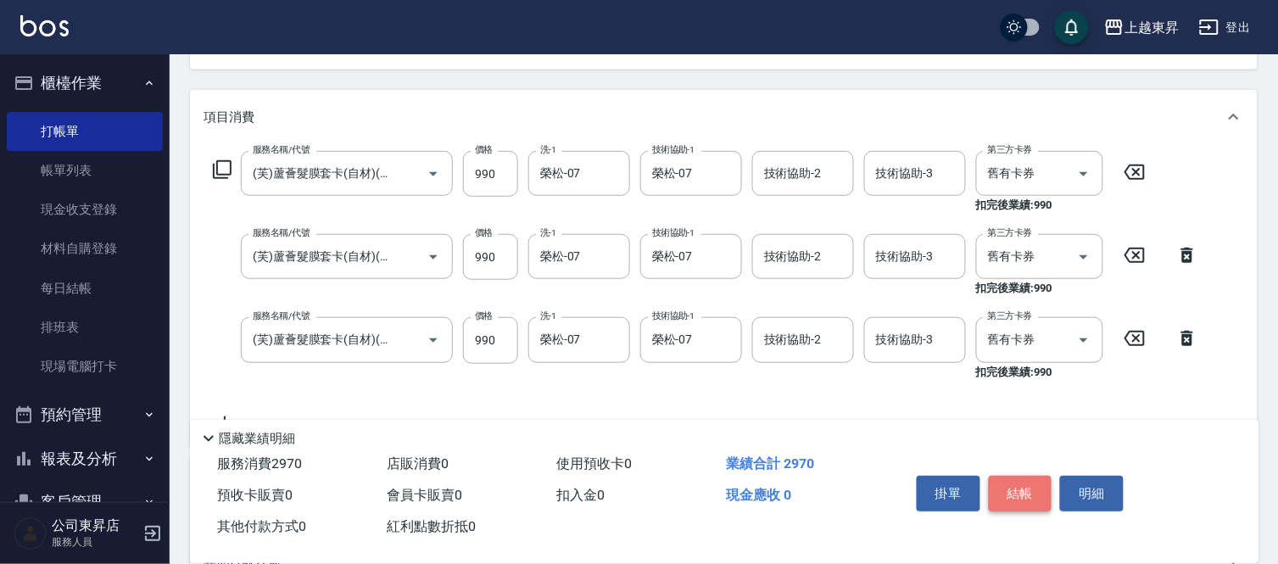
click at [1019, 492] on button "結帳" at bounding box center [1021, 494] width 64 height 36
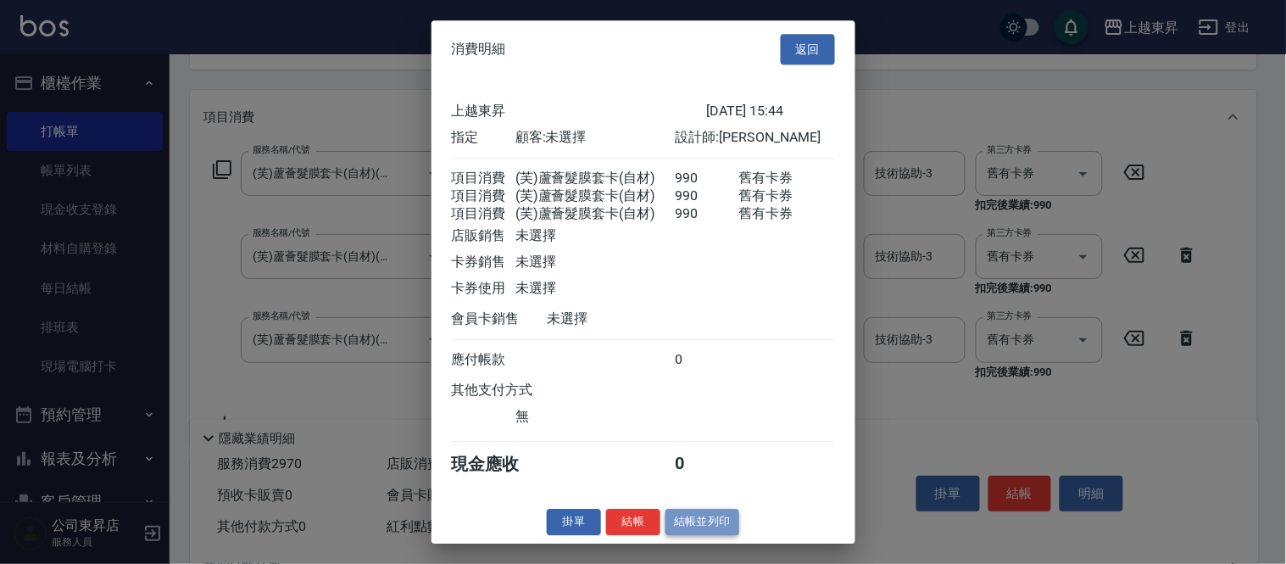
click at [706, 535] on button "結帳並列印" at bounding box center [703, 522] width 74 height 26
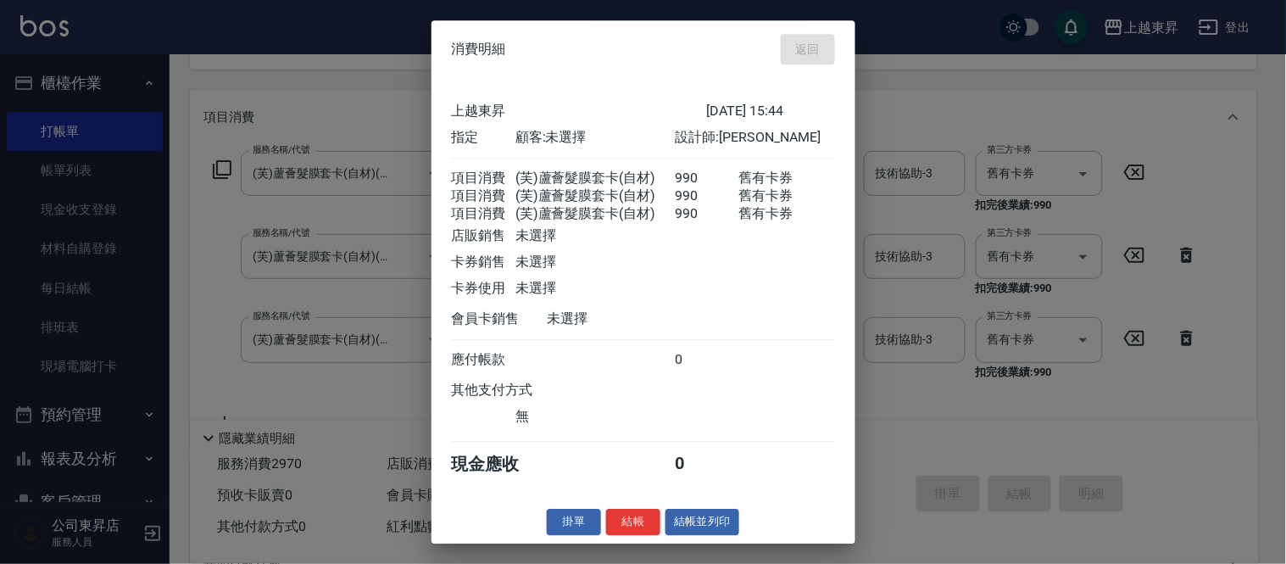
type input "2025/09/21 16:49"
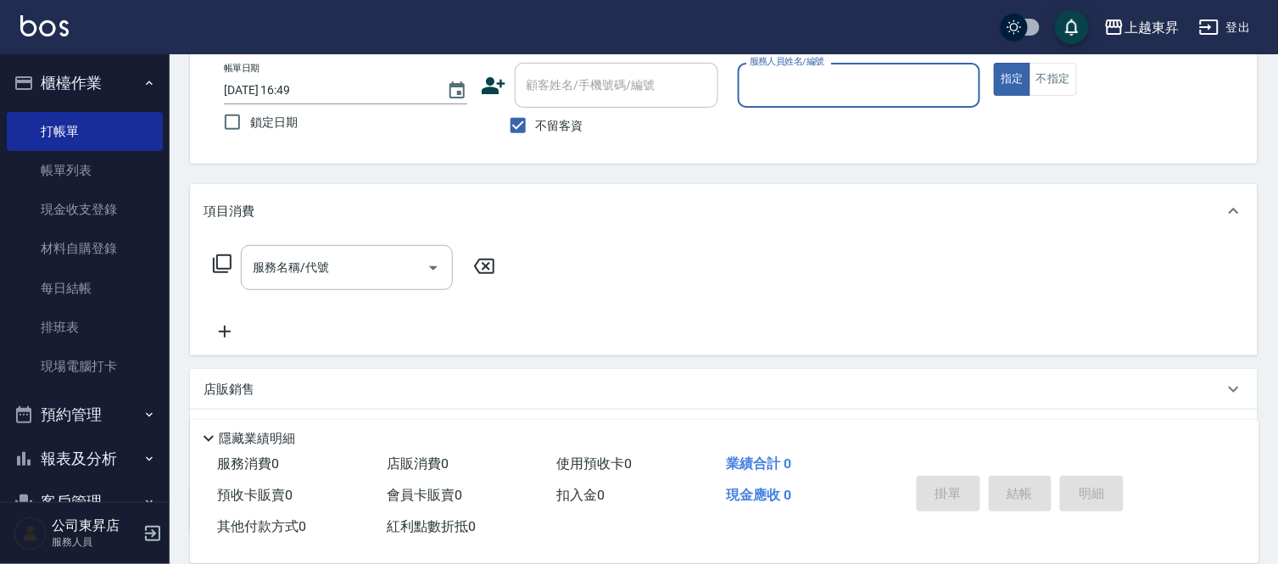
scroll to position [0, 0]
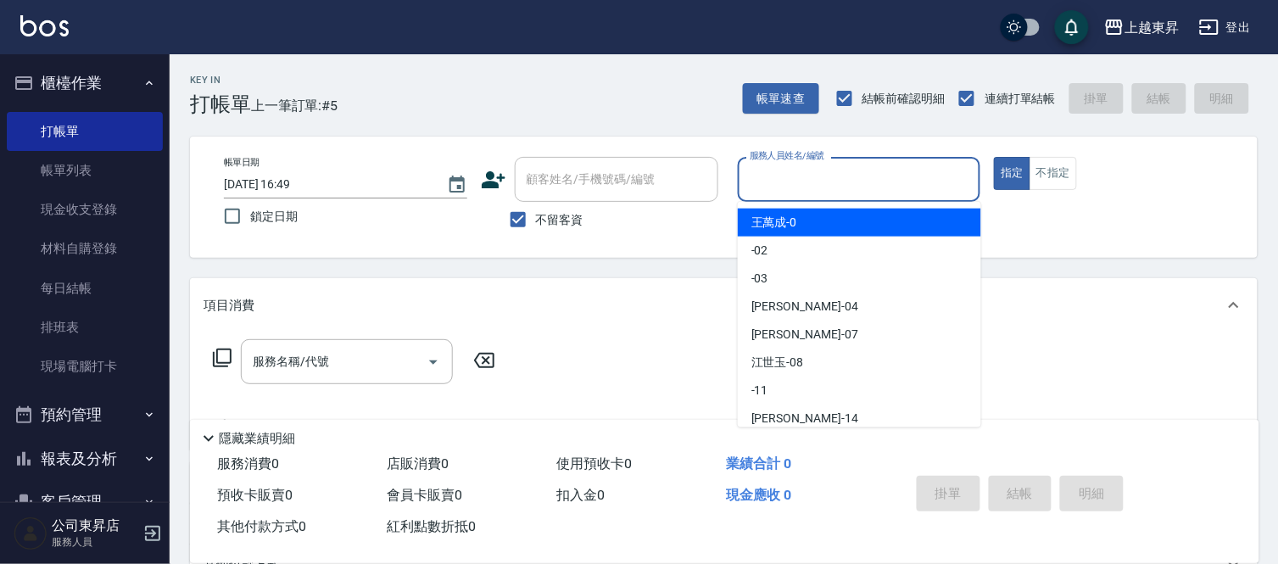
click at [776, 171] on input "服務人員姓名/編號" at bounding box center [859, 180] width 228 height 30
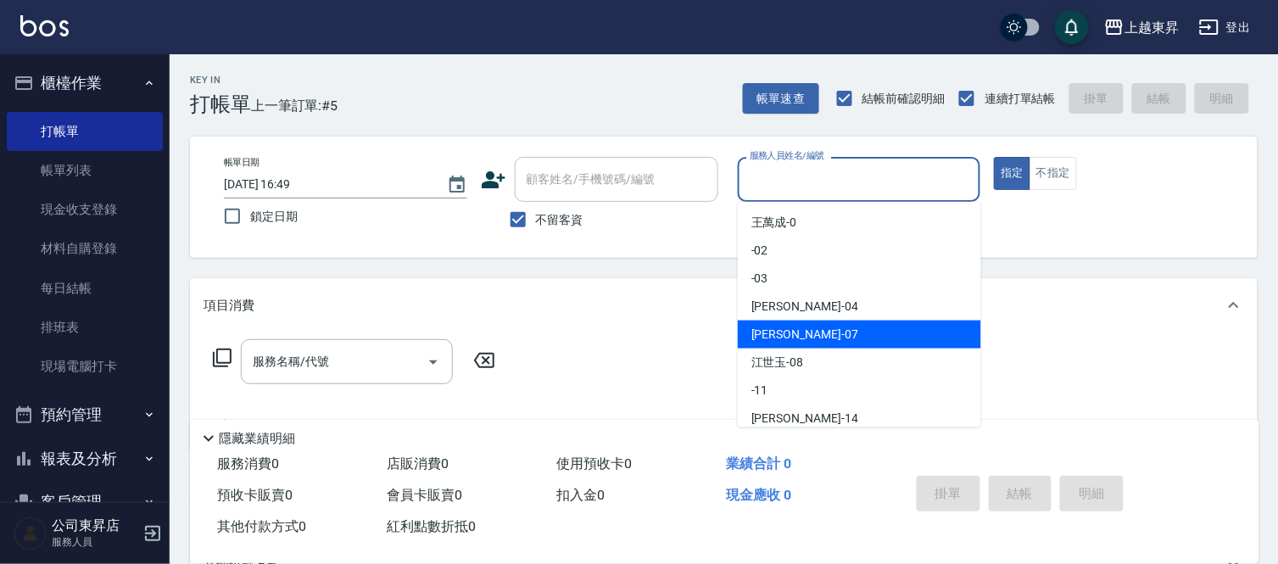
click at [784, 333] on span "[PERSON_NAME] -07" at bounding box center [804, 335] width 107 height 18
type input "榮松-07"
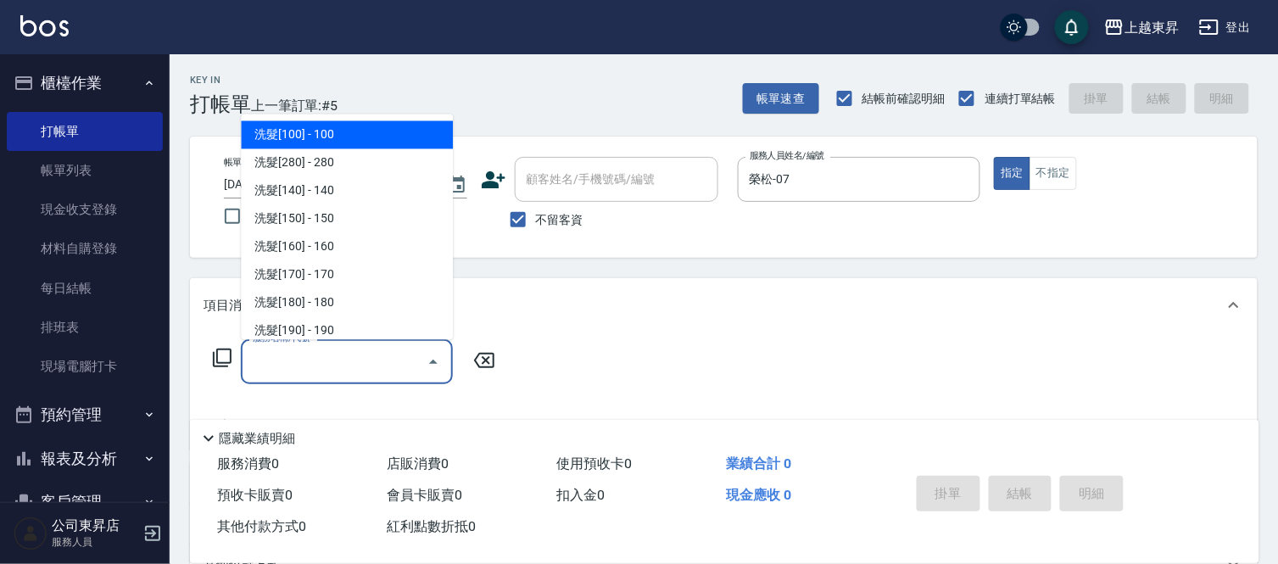
click at [301, 357] on input "服務名稱/代號" at bounding box center [333, 362] width 171 height 30
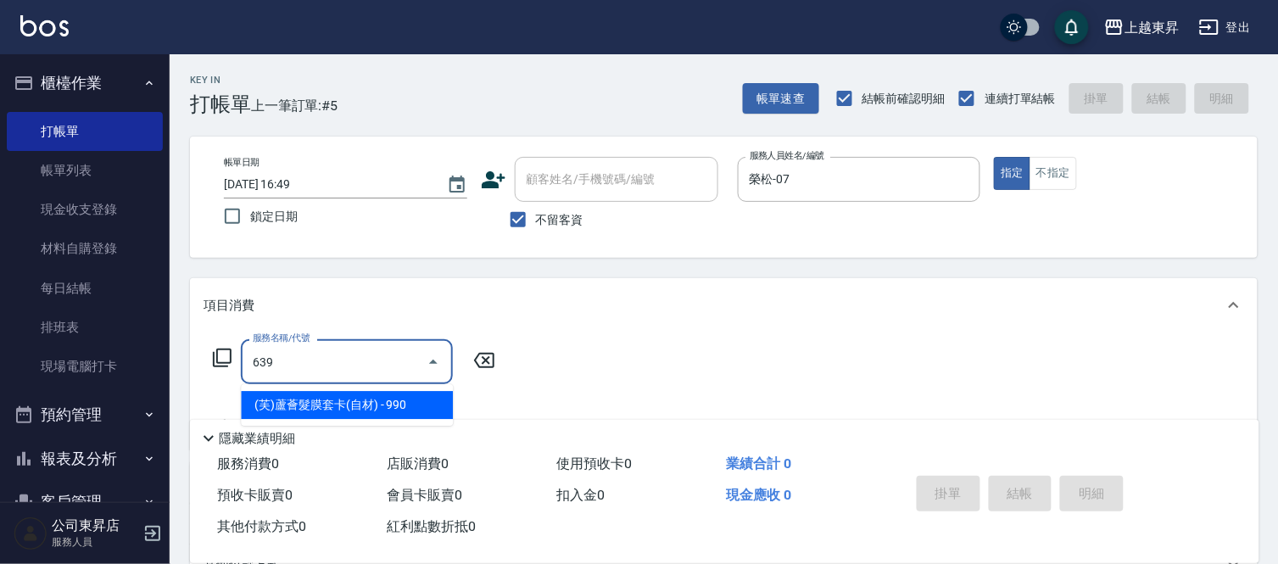
click at [273, 357] on input "639" at bounding box center [333, 362] width 171 height 30
click at [435, 408] on span "(芙)頭皮養護套卡 - 990" at bounding box center [347, 405] width 212 height 28
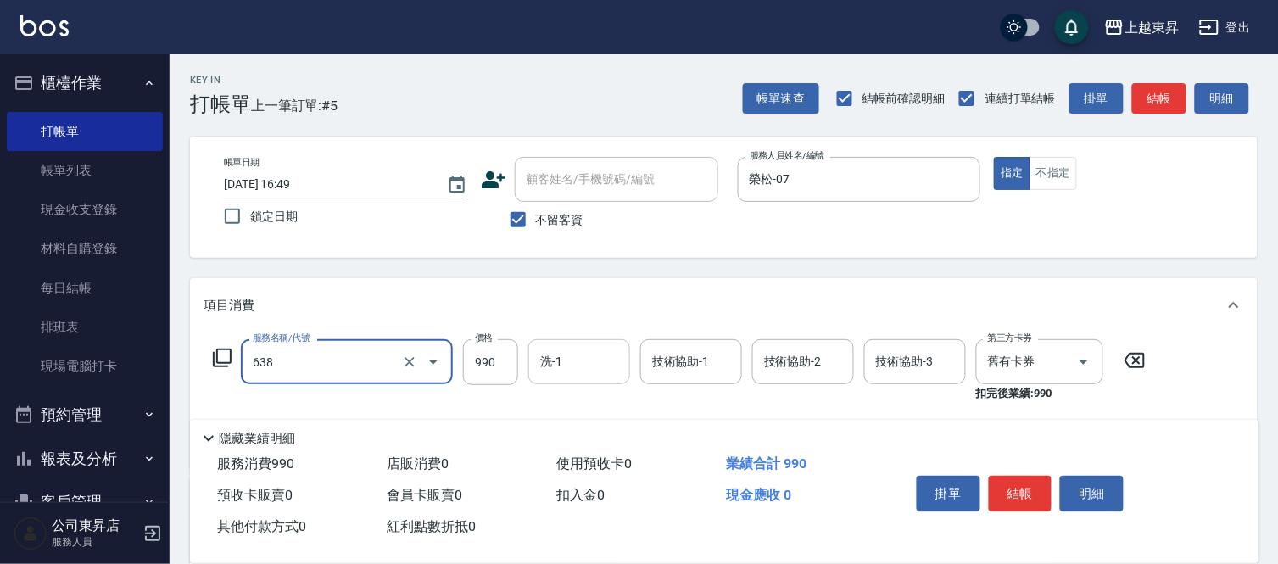
type input "(芙)頭皮養護套卡(638)"
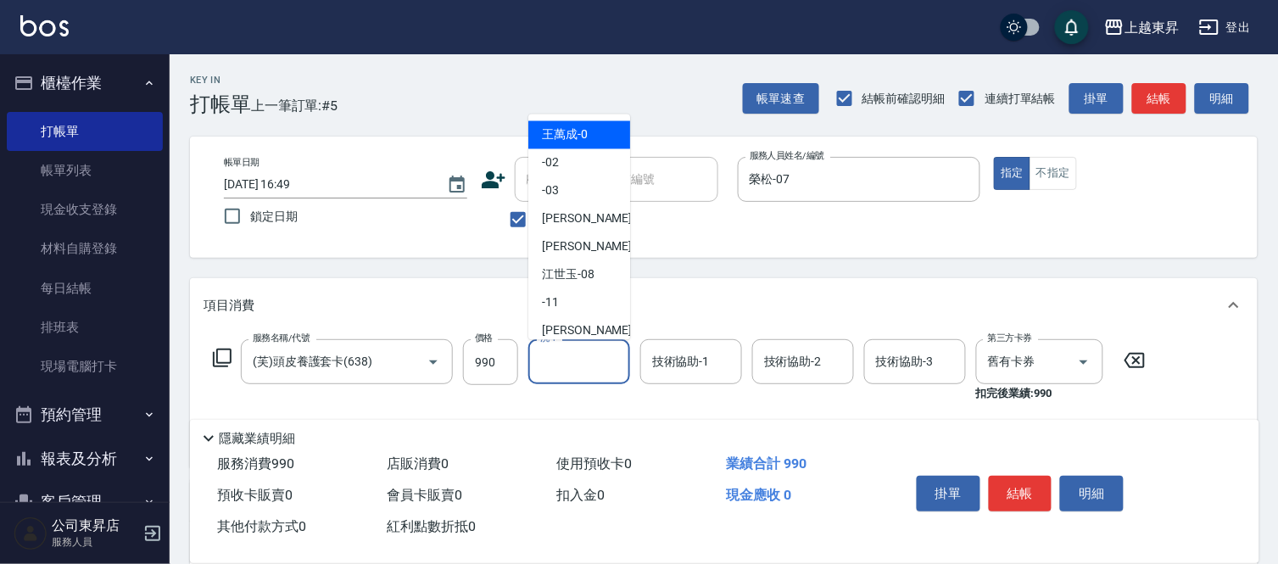
click at [562, 360] on input "洗-1" at bounding box center [579, 362] width 86 height 30
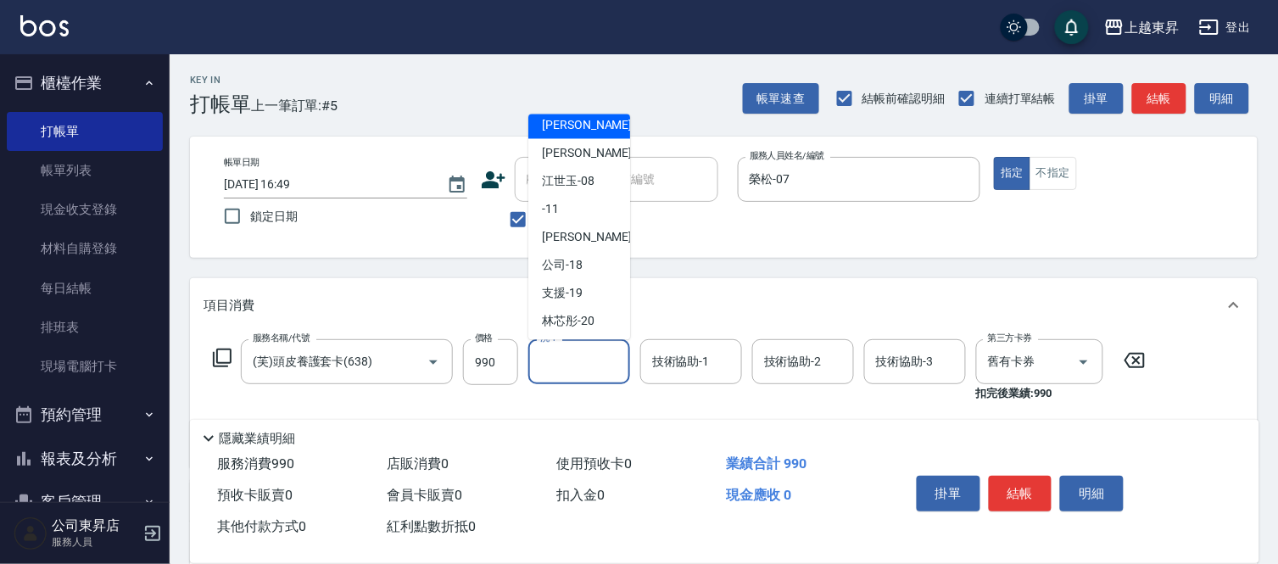
scroll to position [188, 0]
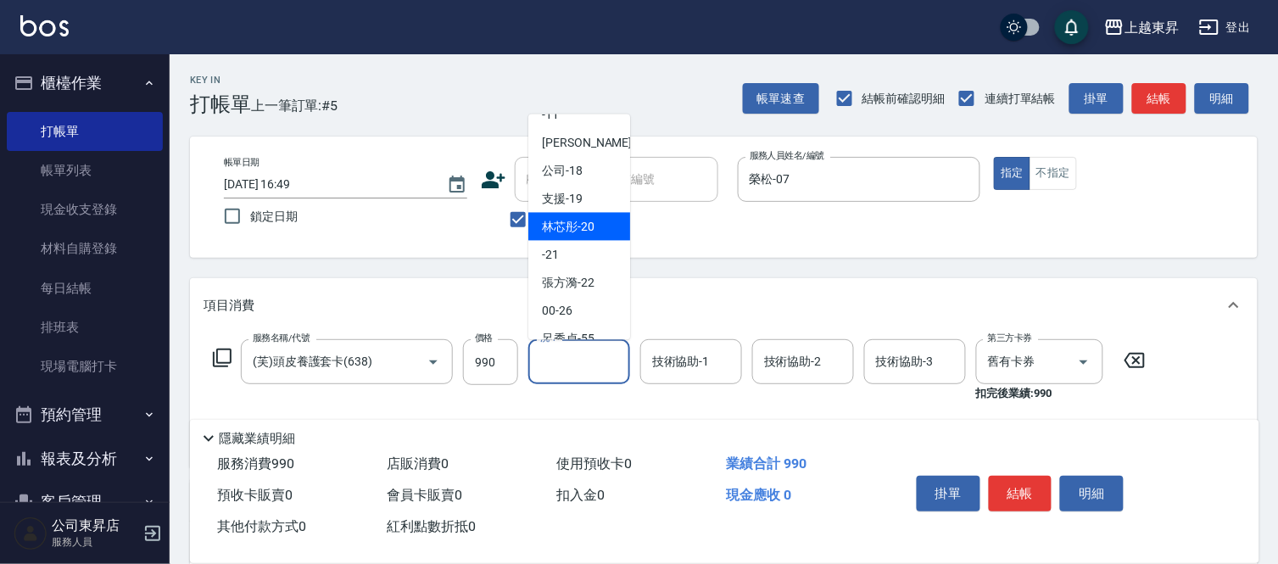
drag, startPoint x: 573, startPoint y: 225, endPoint x: 647, endPoint y: 326, distance: 125.7
click at [578, 238] on div "林芯彤 -20" at bounding box center [579, 227] width 102 height 28
type input "林芯彤-20"
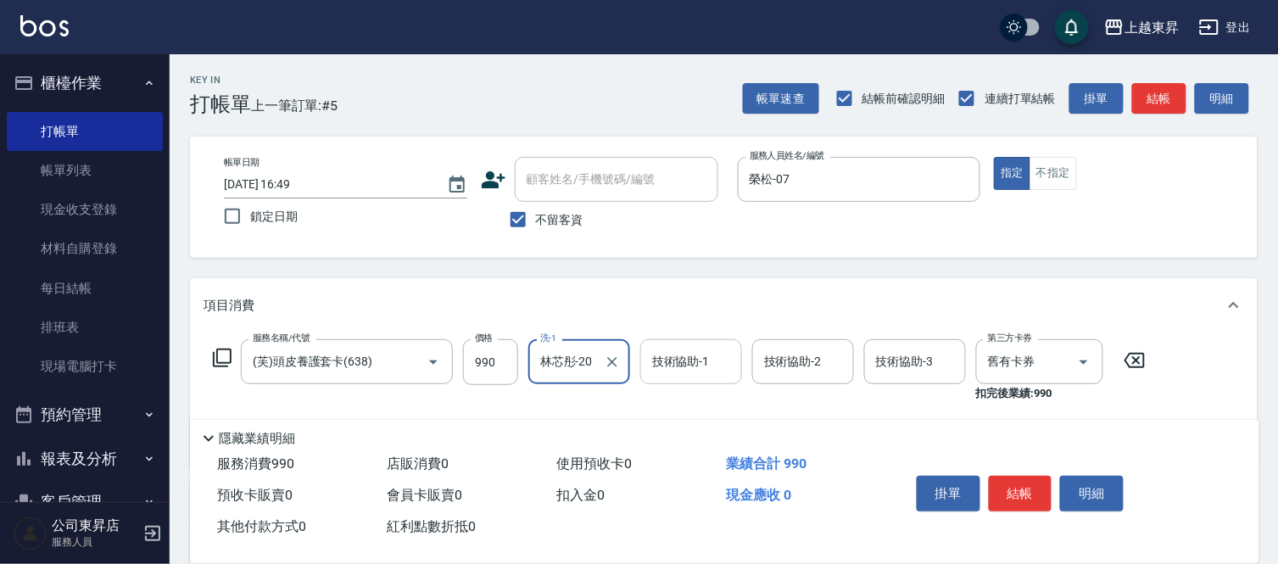
click at [684, 351] on input "技術協助-1" at bounding box center [691, 362] width 86 height 30
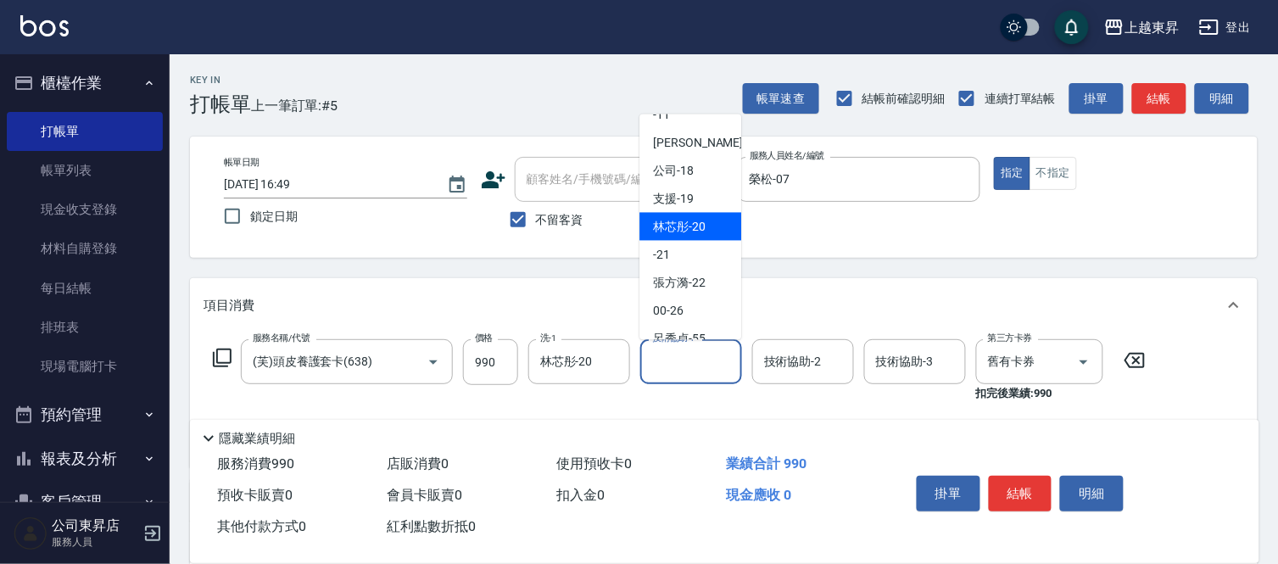
drag, startPoint x: 675, startPoint y: 225, endPoint x: 548, endPoint y: 308, distance: 151.9
click at [672, 236] on div "林芯彤 -20" at bounding box center [690, 227] width 102 height 28
type input "林芯彤-20"
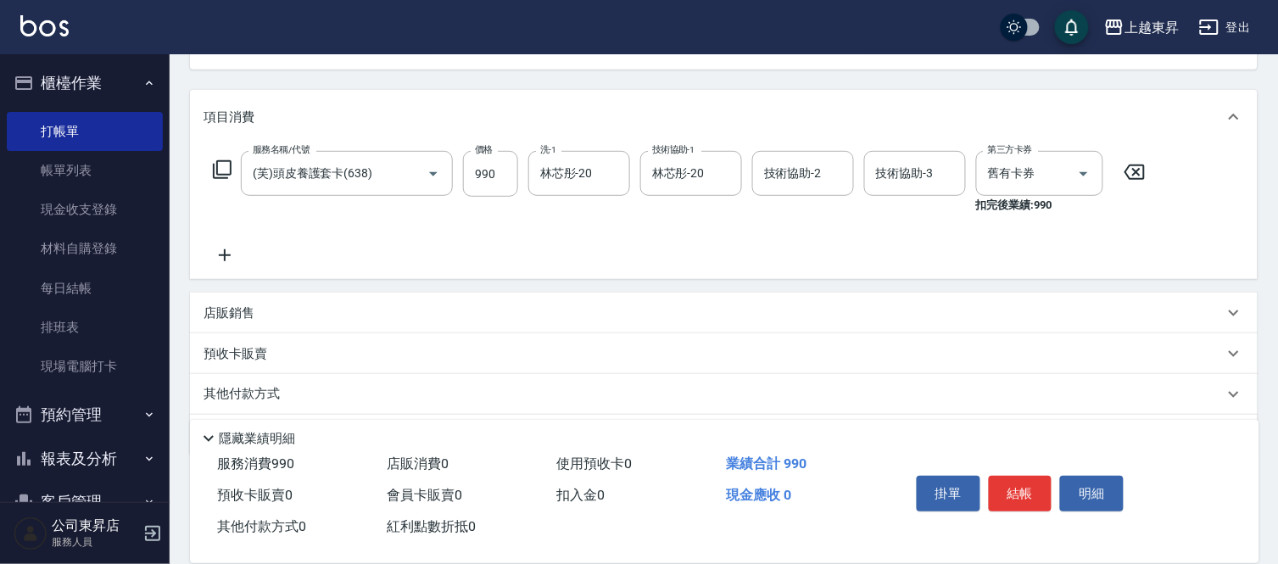
click at [224, 251] on icon at bounding box center [225, 255] width 12 height 12
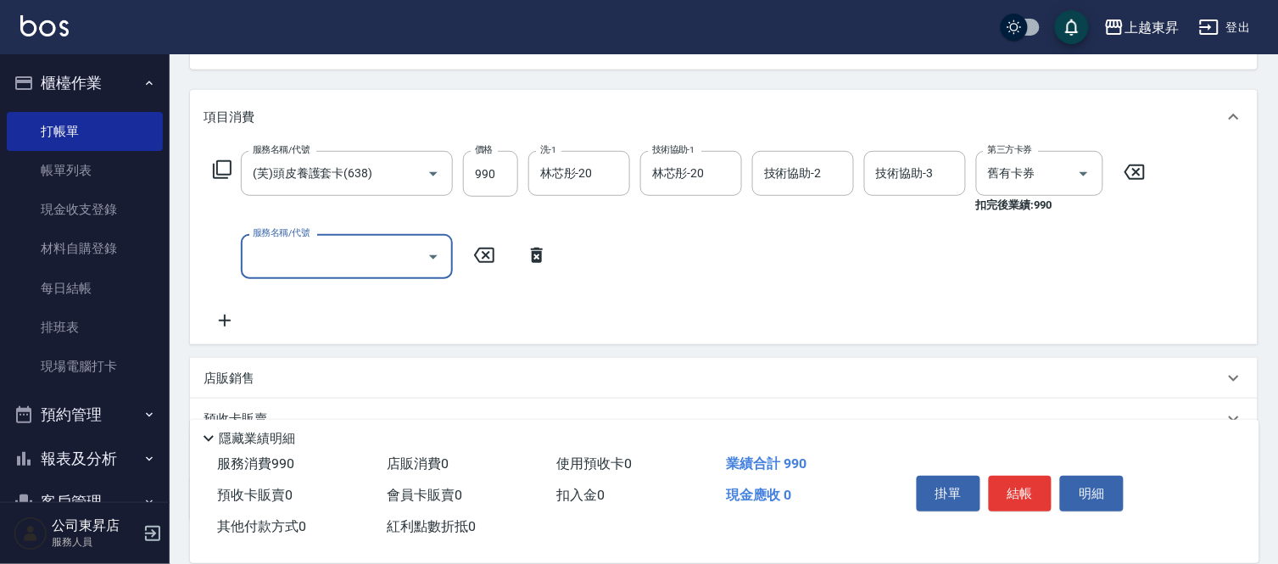
click at [266, 254] on input "服務名稱/代號" at bounding box center [333, 257] width 171 height 30
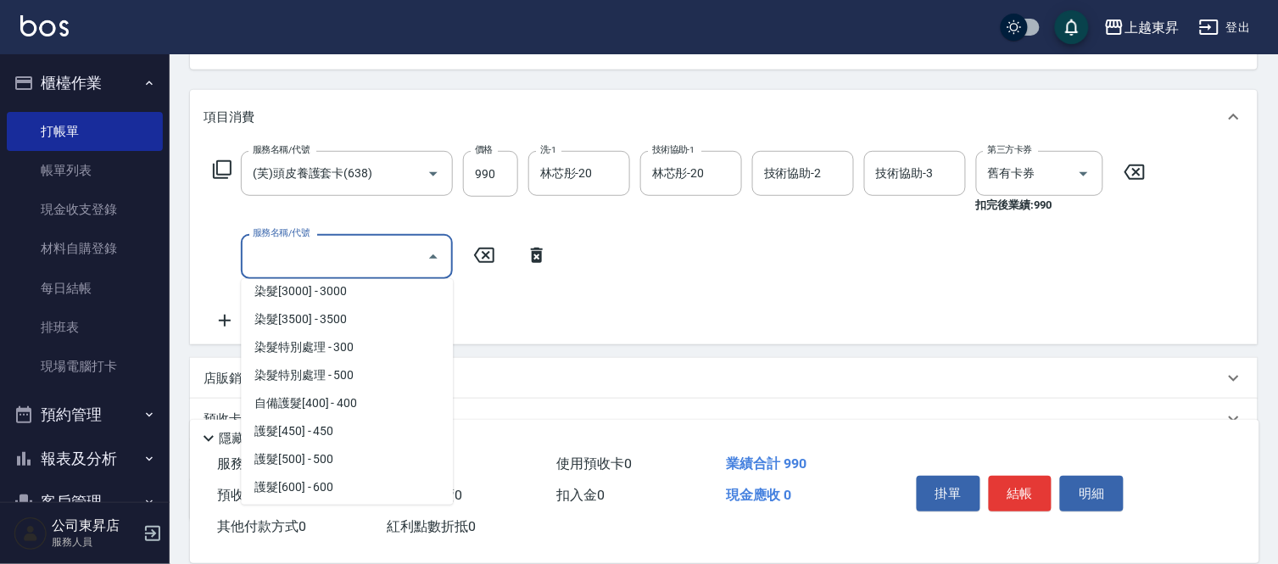
scroll to position [1884, 0]
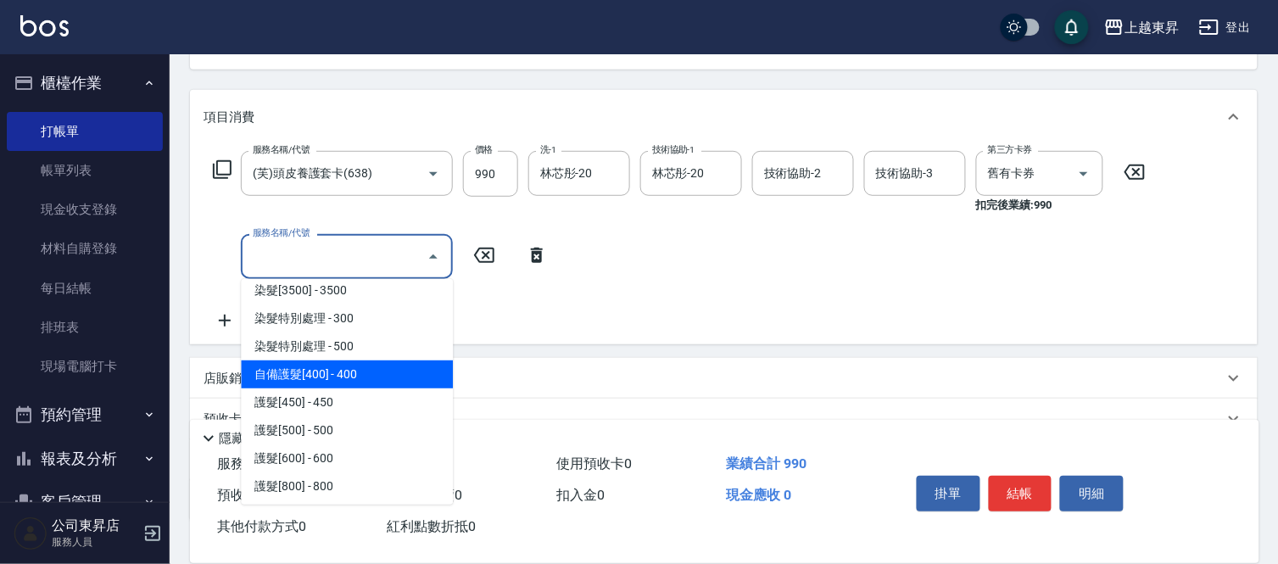
click at [343, 374] on span "自備護髮[400] - 400" at bounding box center [347, 374] width 212 height 28
type input "自備護髮[400](600)"
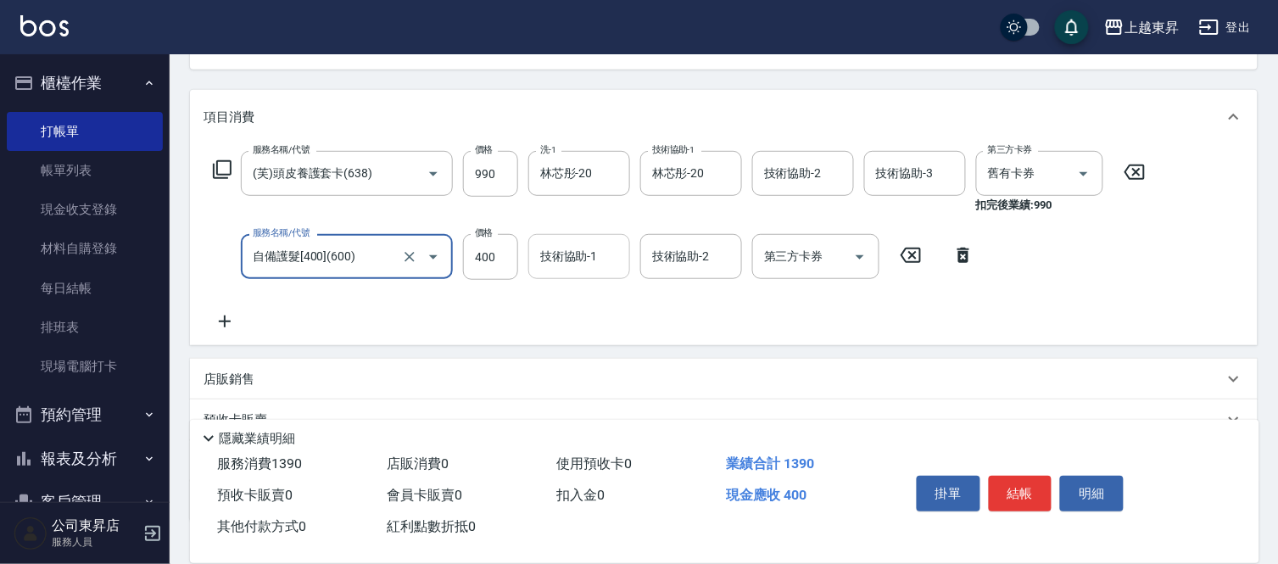
click at [564, 252] on input "技術協助-1" at bounding box center [579, 257] width 86 height 30
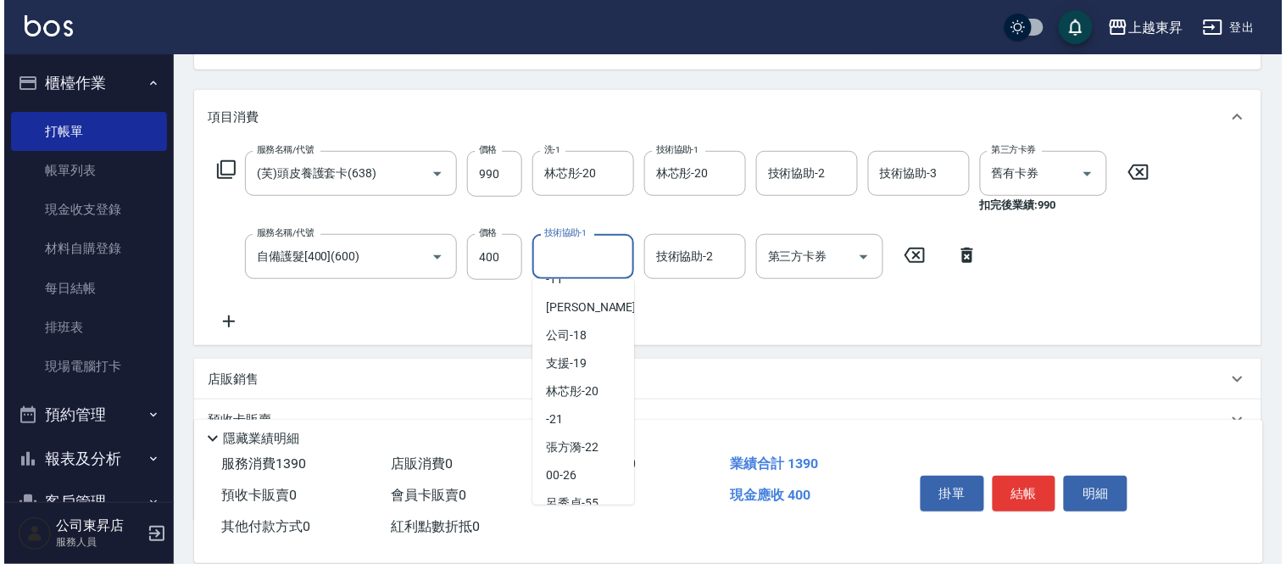
scroll to position [263, 0]
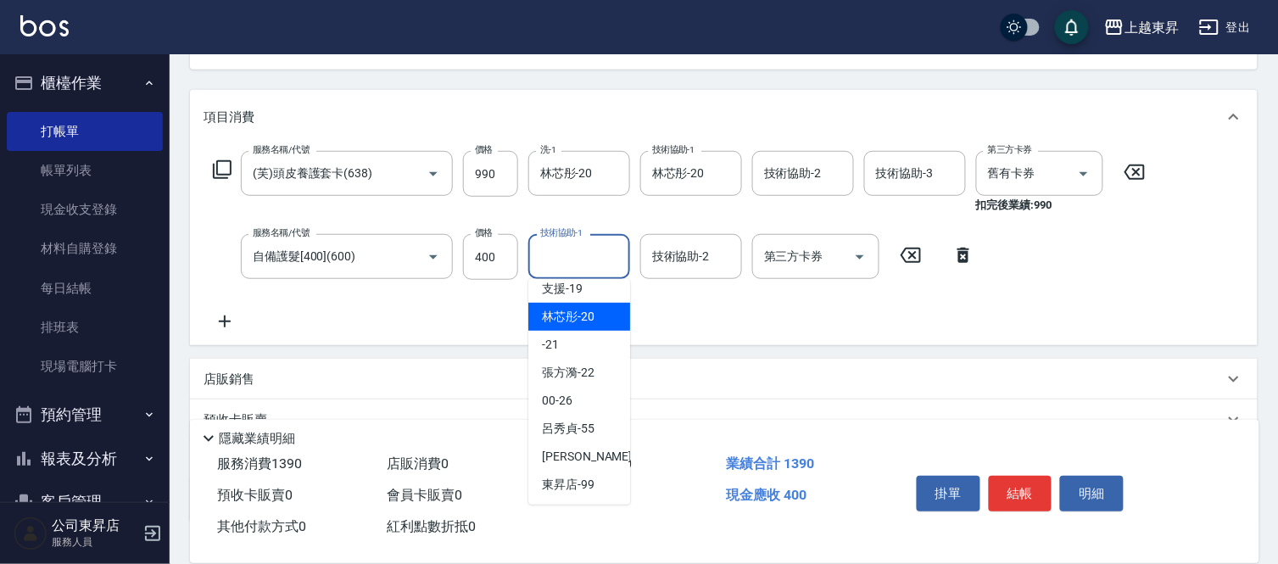
click at [562, 314] on span "林芯彤 -20" at bounding box center [568, 317] width 53 height 18
type input "林芯彤-20"
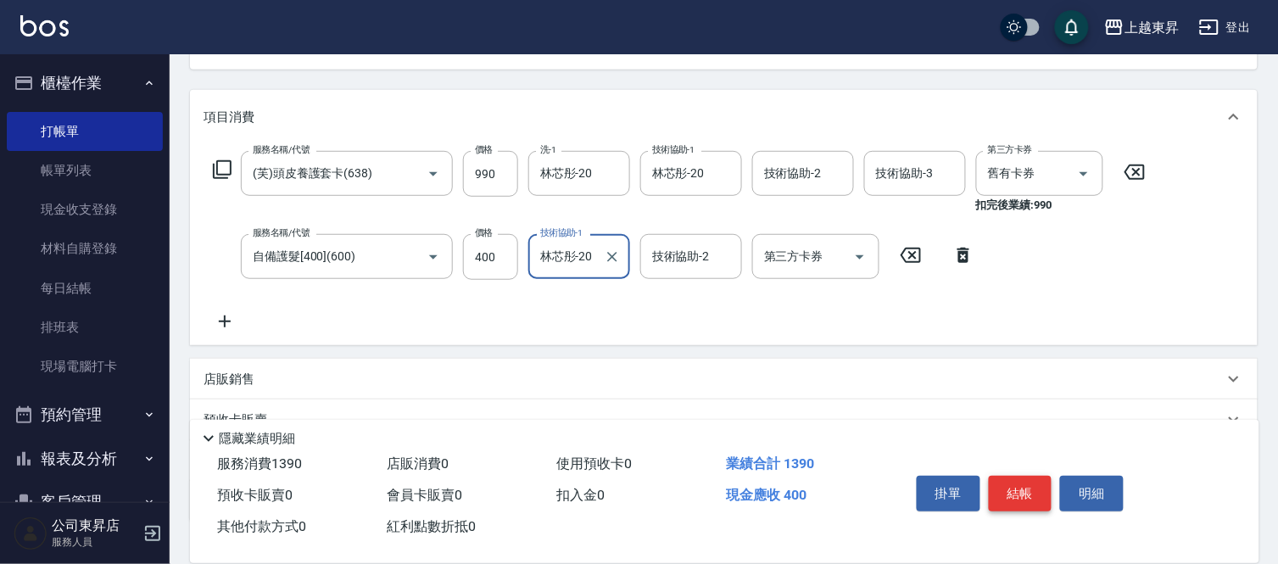
click at [1028, 482] on button "結帳" at bounding box center [1021, 494] width 64 height 36
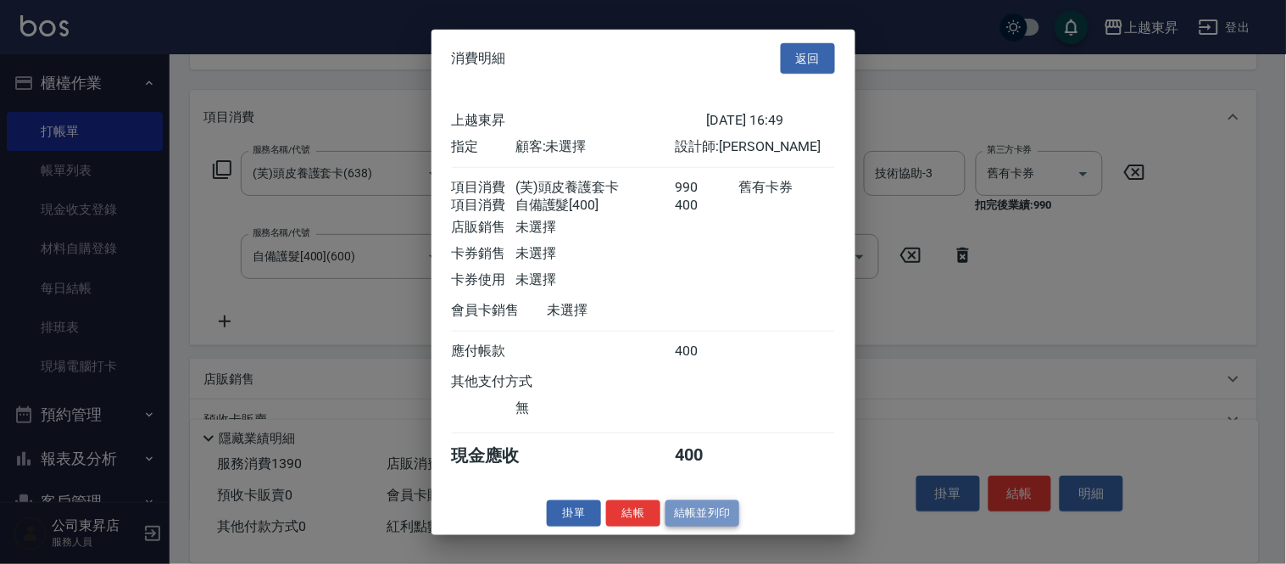
click at [710, 512] on button "結帳並列印" at bounding box center [703, 513] width 74 height 26
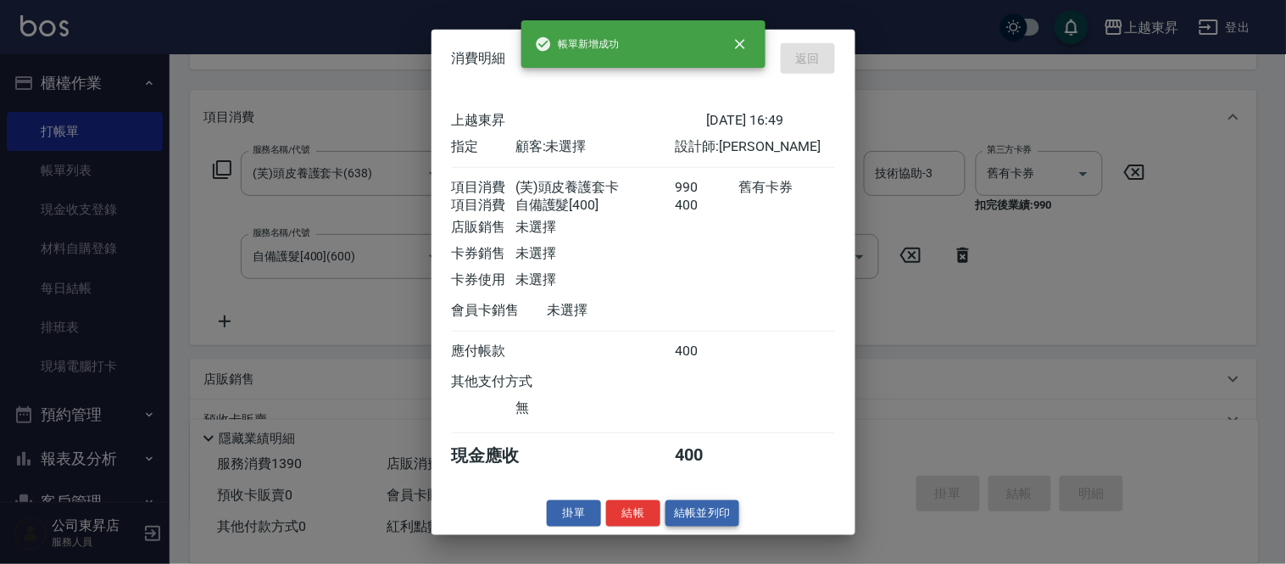
type input "2025/09/21 16:51"
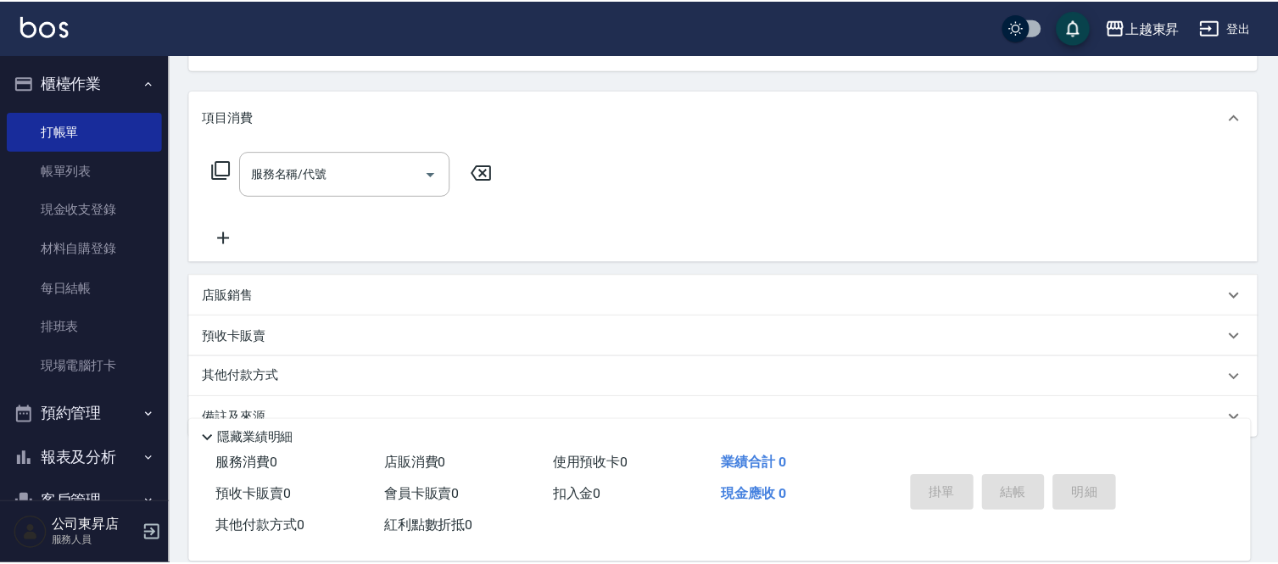
scroll to position [165, 0]
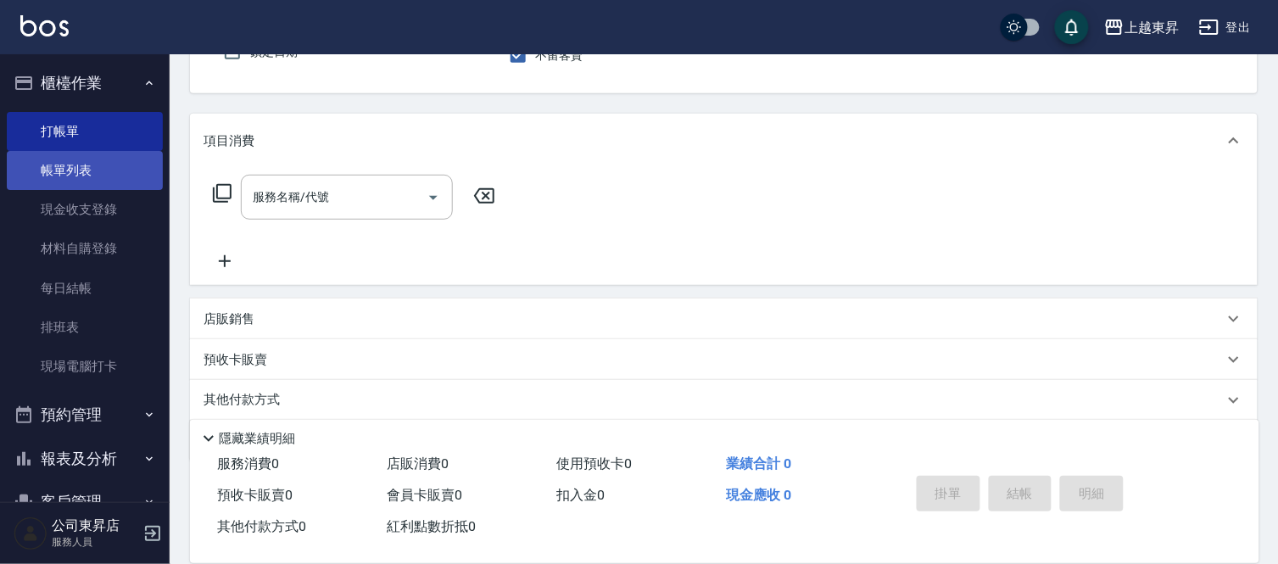
click at [115, 165] on link "帳單列表" at bounding box center [85, 170] width 156 height 39
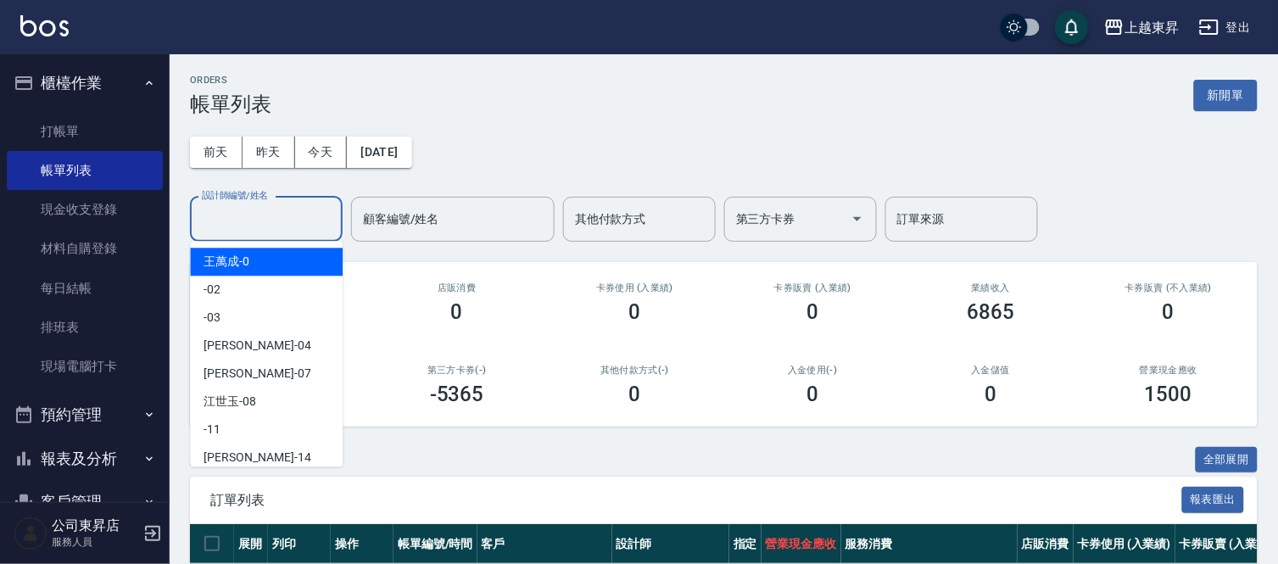
click at [219, 214] on input "設計師編號/姓名" at bounding box center [266, 219] width 137 height 30
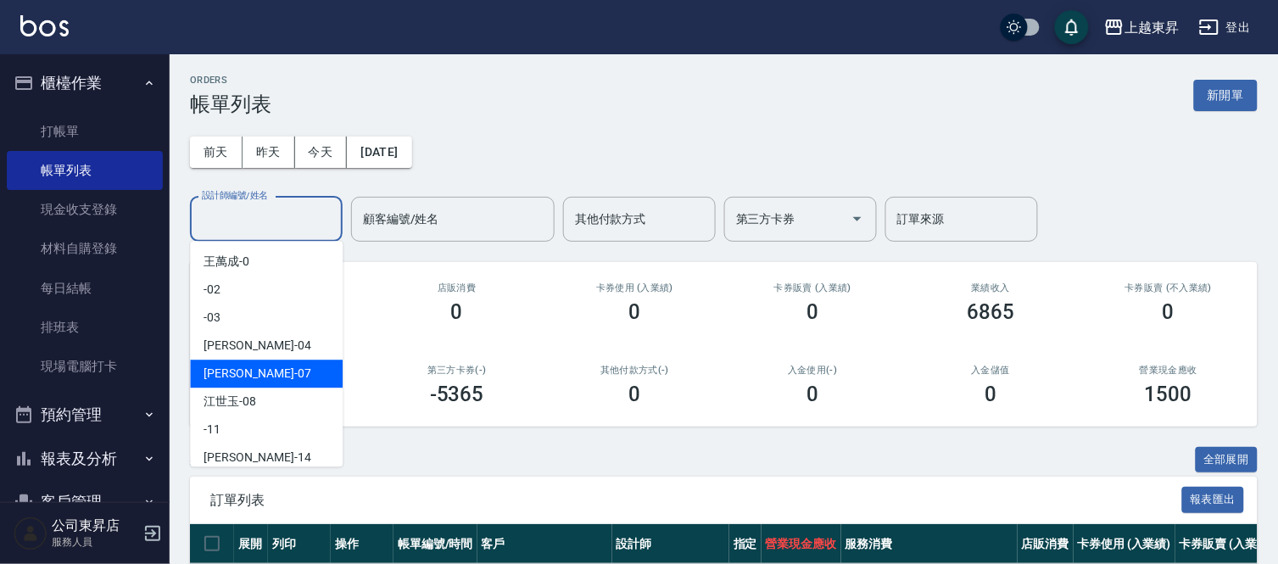
click at [235, 368] on span "[PERSON_NAME] -07" at bounding box center [257, 374] width 107 height 18
type input "榮松-07"
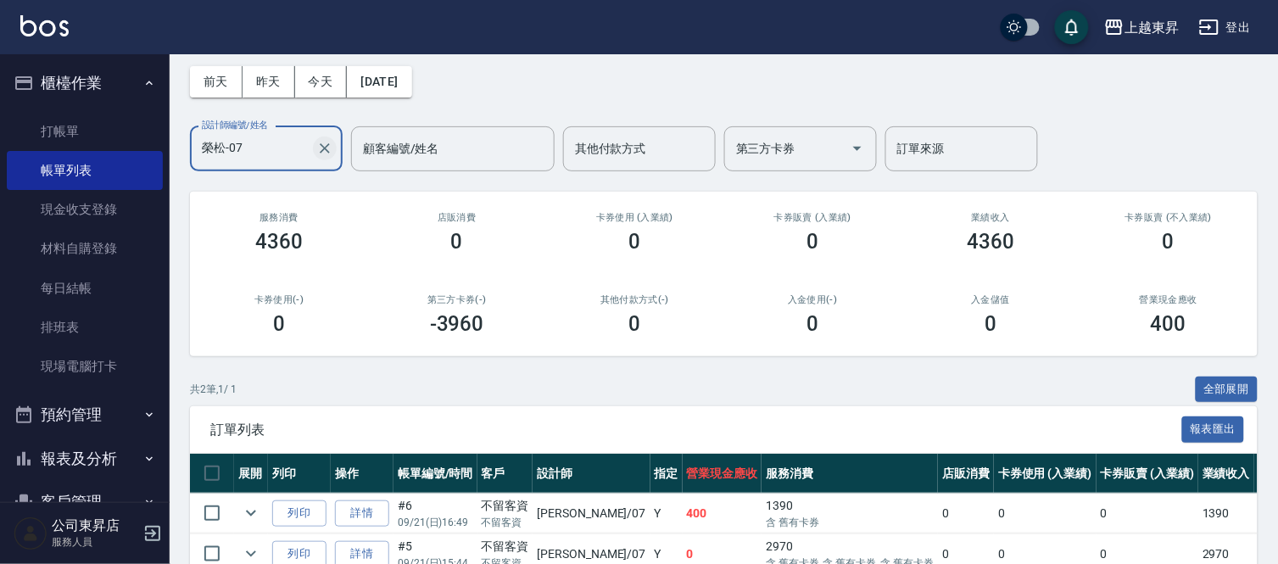
scroll to position [162, 0]
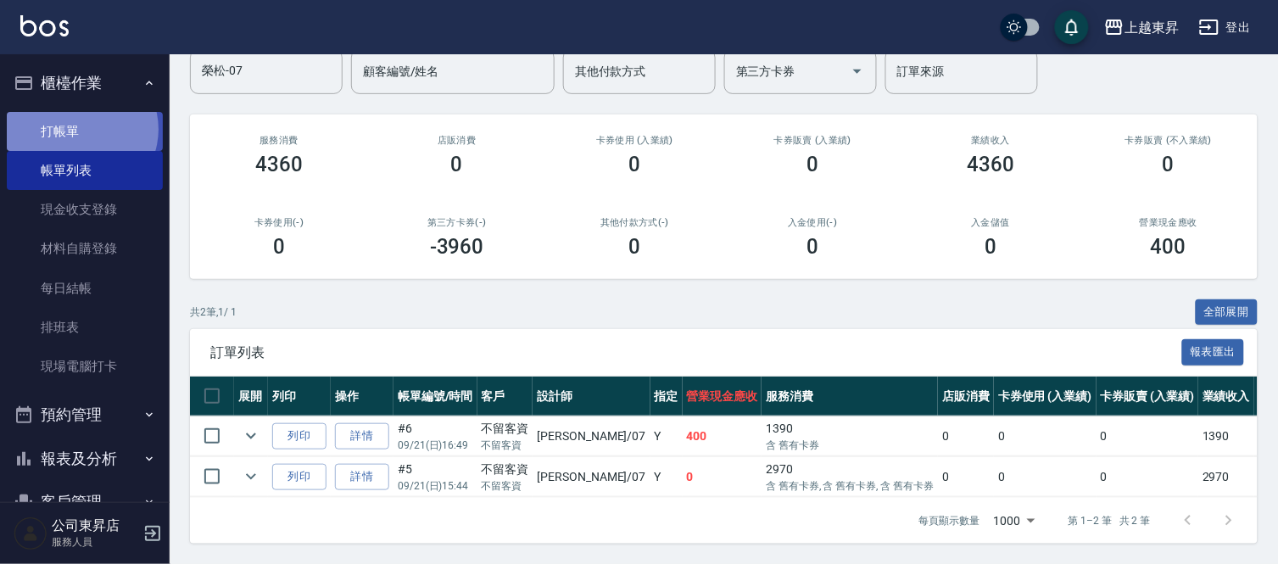
click at [81, 131] on link "打帳單" at bounding box center [85, 131] width 156 height 39
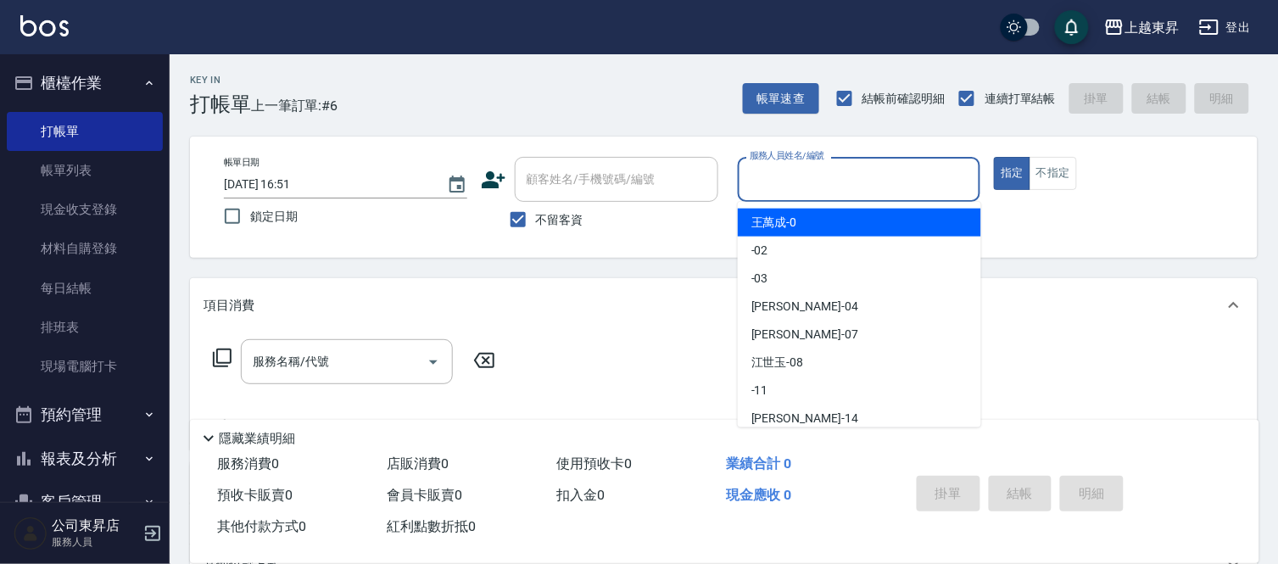
click at [773, 176] on input "服務人員姓名/編號" at bounding box center [859, 180] width 228 height 30
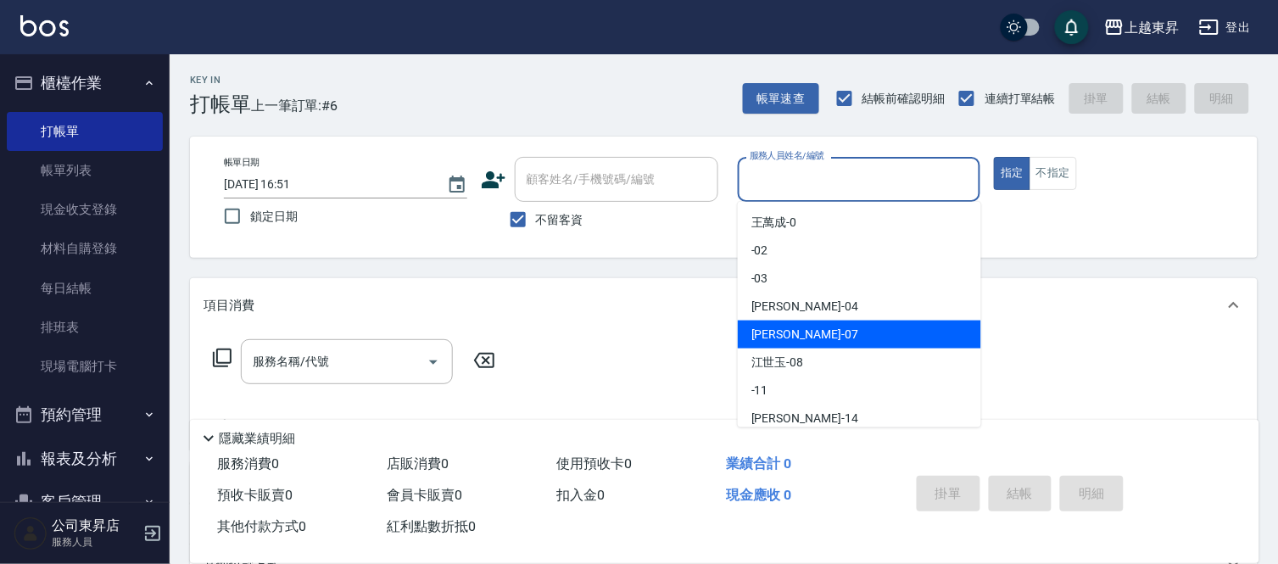
click at [765, 328] on span "[PERSON_NAME] -07" at bounding box center [804, 335] width 107 height 18
type input "榮松-07"
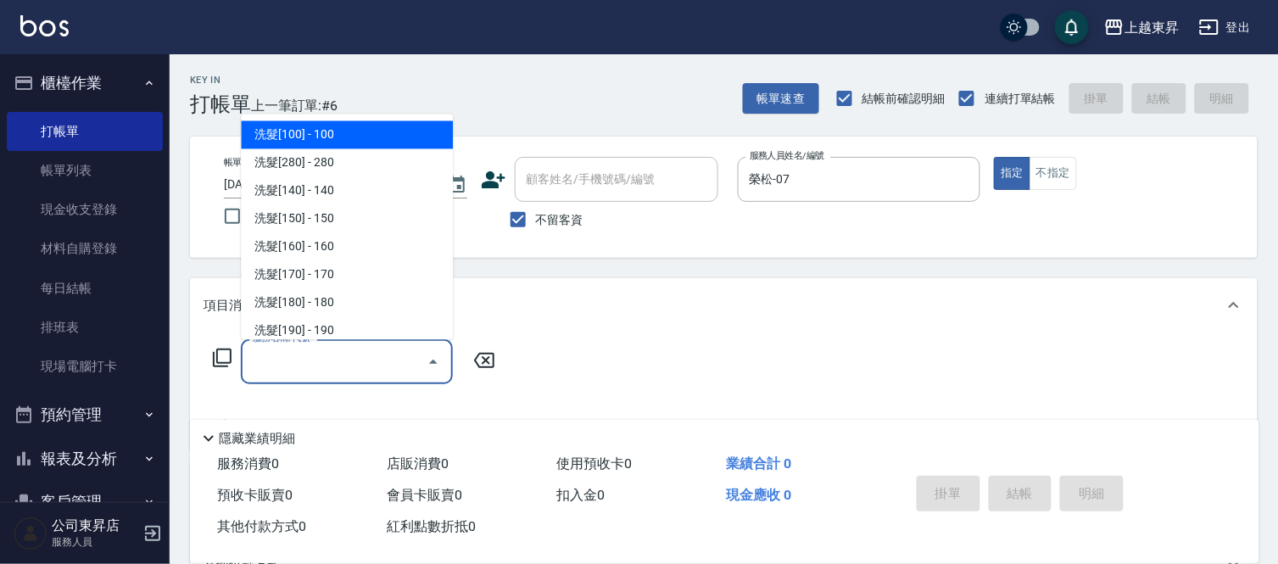
click at [328, 352] on input "服務名稱/代號" at bounding box center [333, 362] width 171 height 30
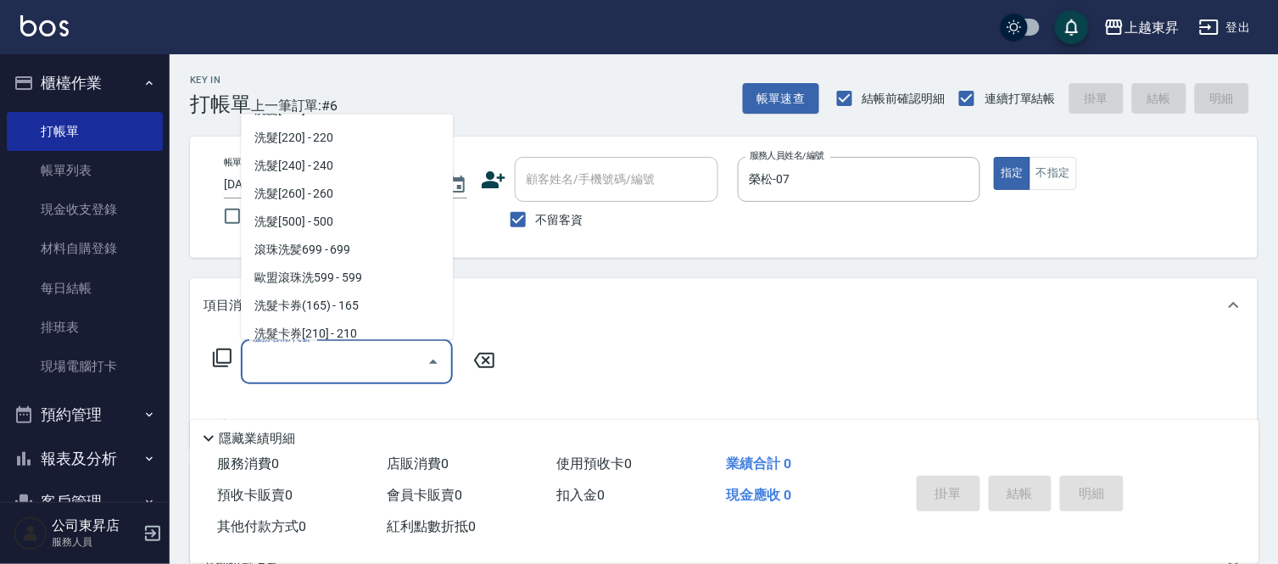
scroll to position [282, 0]
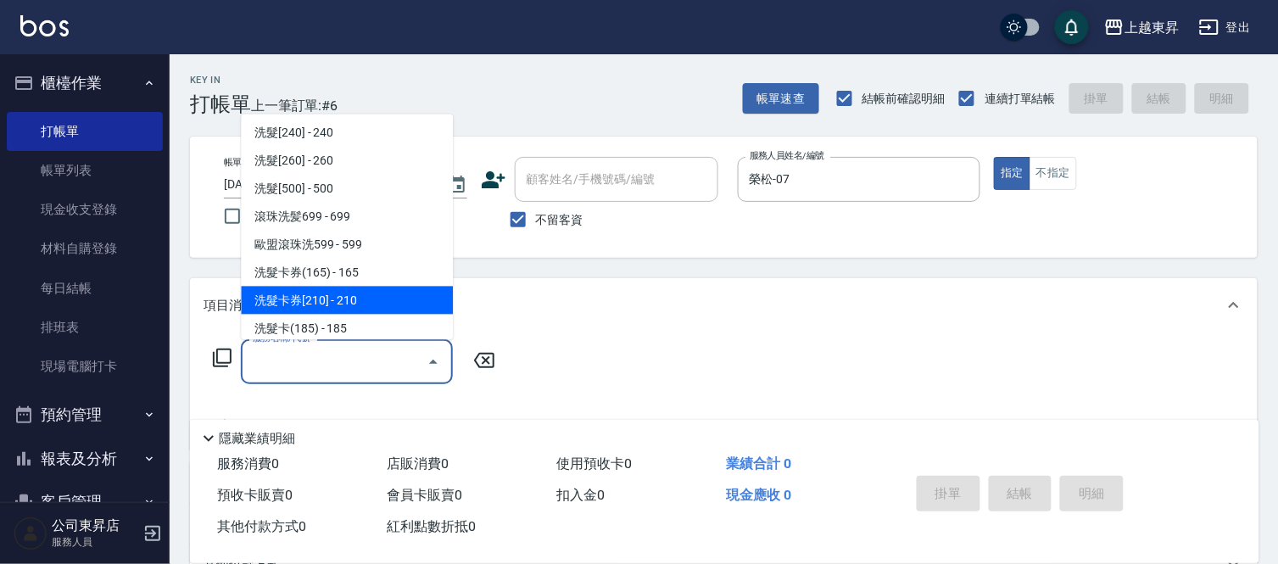
click at [391, 293] on span "洗髮卡券[210] - 210" at bounding box center [347, 301] width 212 height 28
type input "洗髮卡券[210](222)"
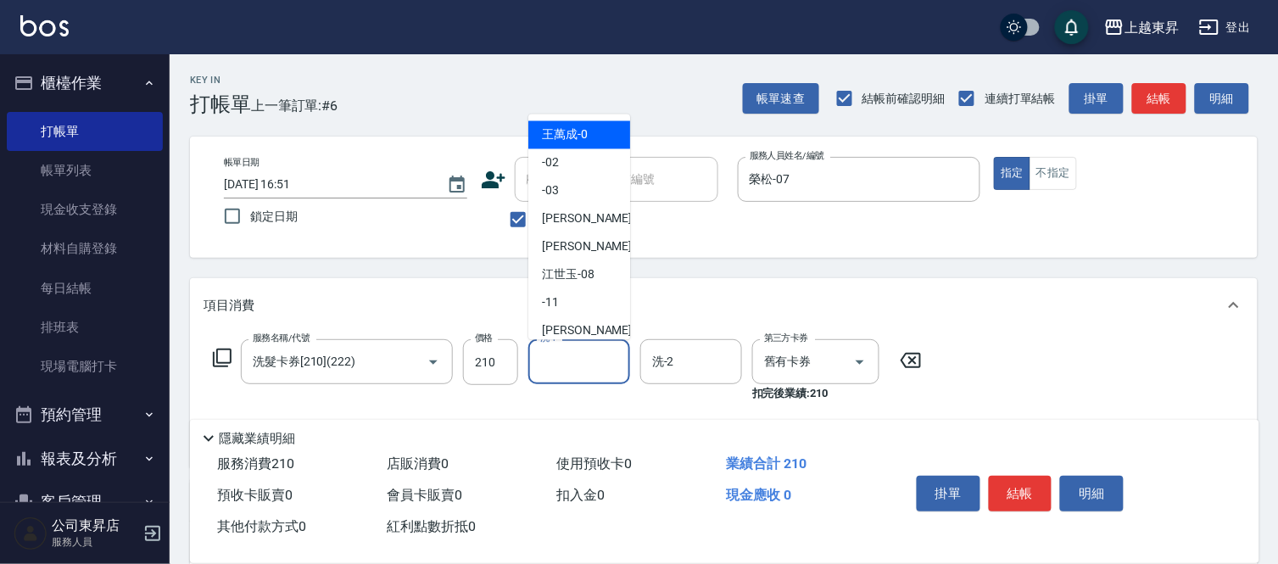
click at [555, 356] on input "洗-1" at bounding box center [579, 362] width 86 height 30
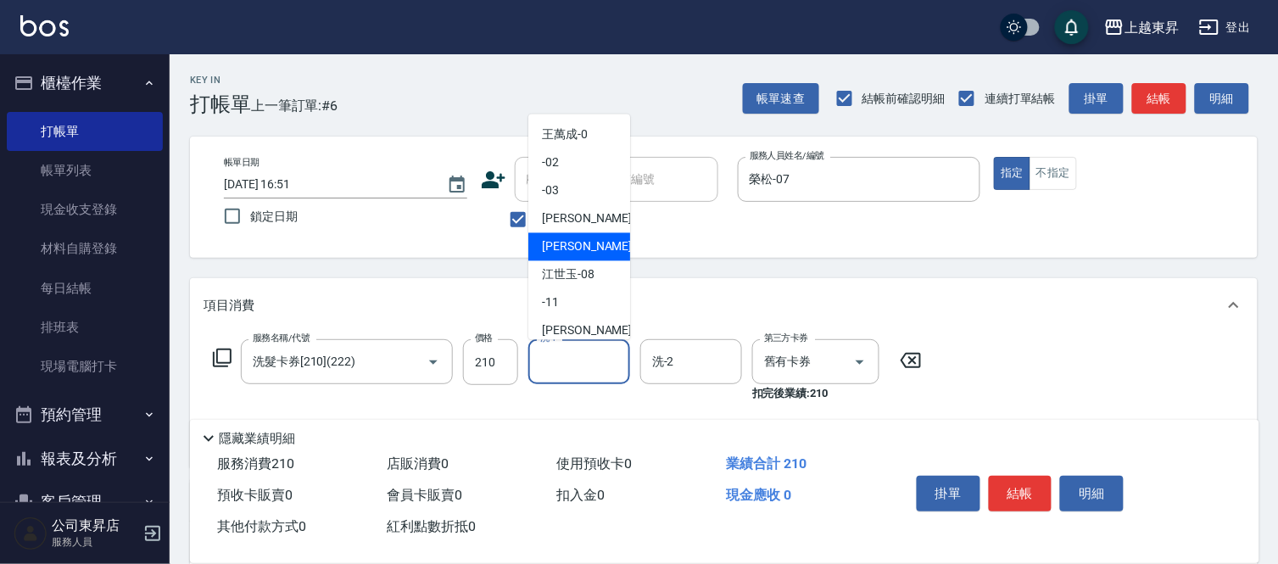
scroll to position [94, 0]
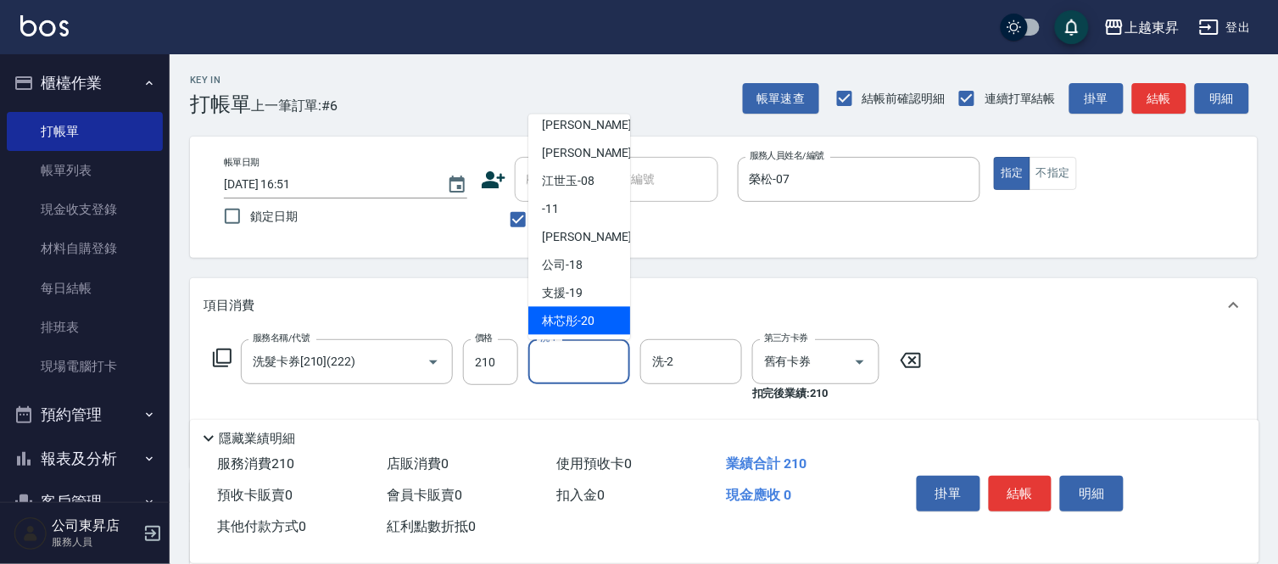
click at [568, 312] on span "林芯彤 -20" at bounding box center [568, 321] width 53 height 18
type input "林芯彤-20"
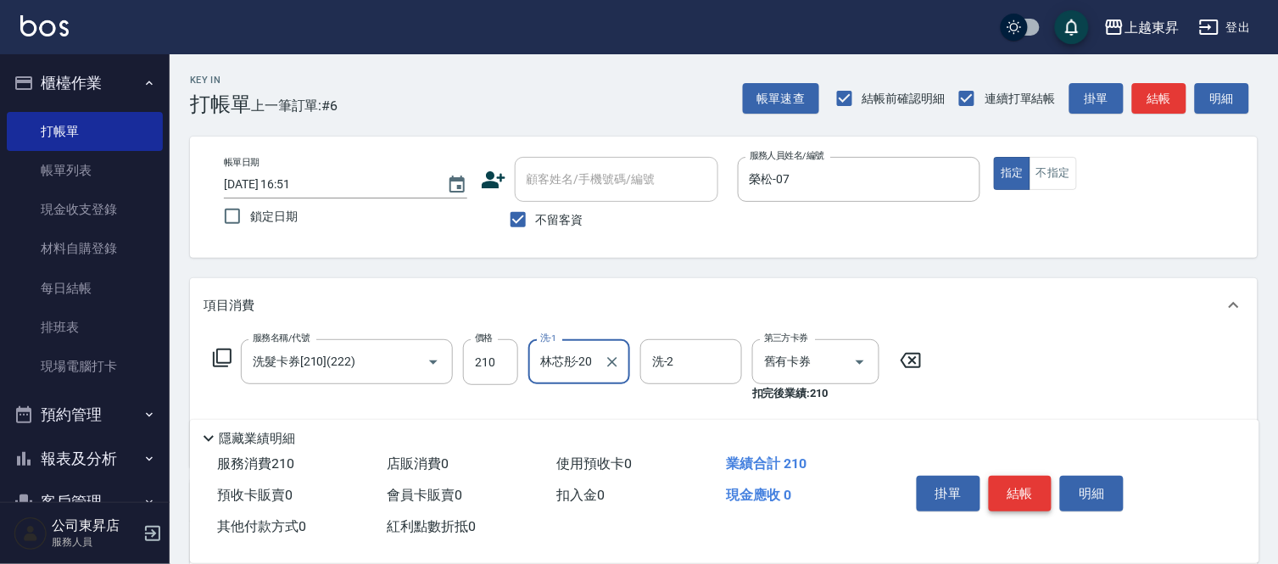
click at [1010, 481] on button "結帳" at bounding box center [1021, 494] width 64 height 36
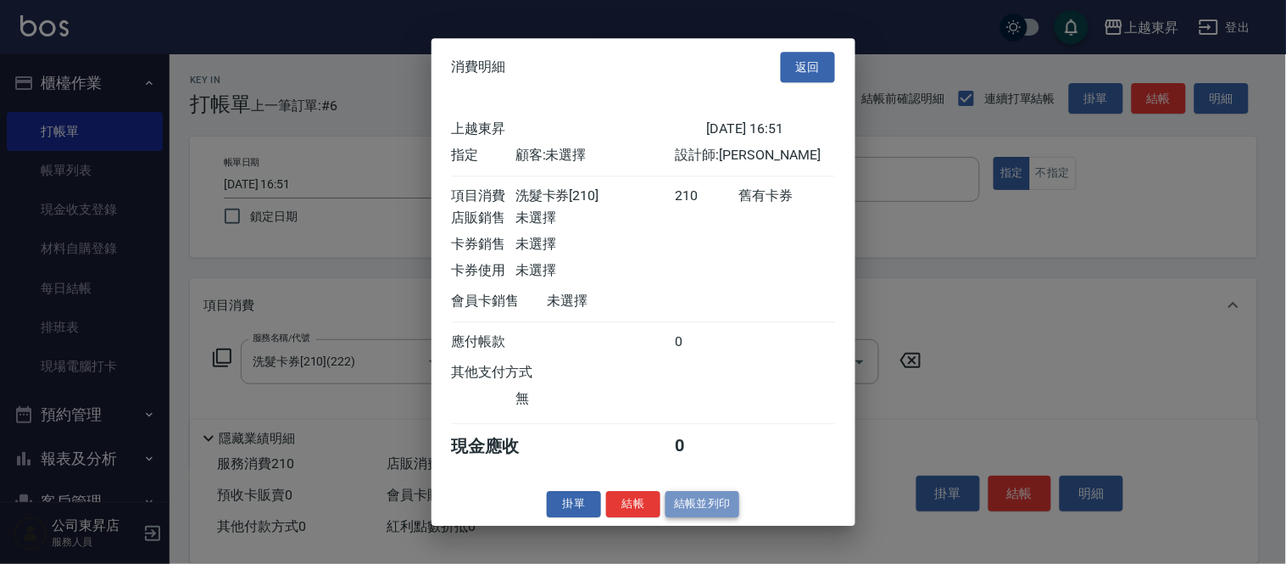
click at [715, 509] on button "結帳並列印" at bounding box center [703, 504] width 74 height 26
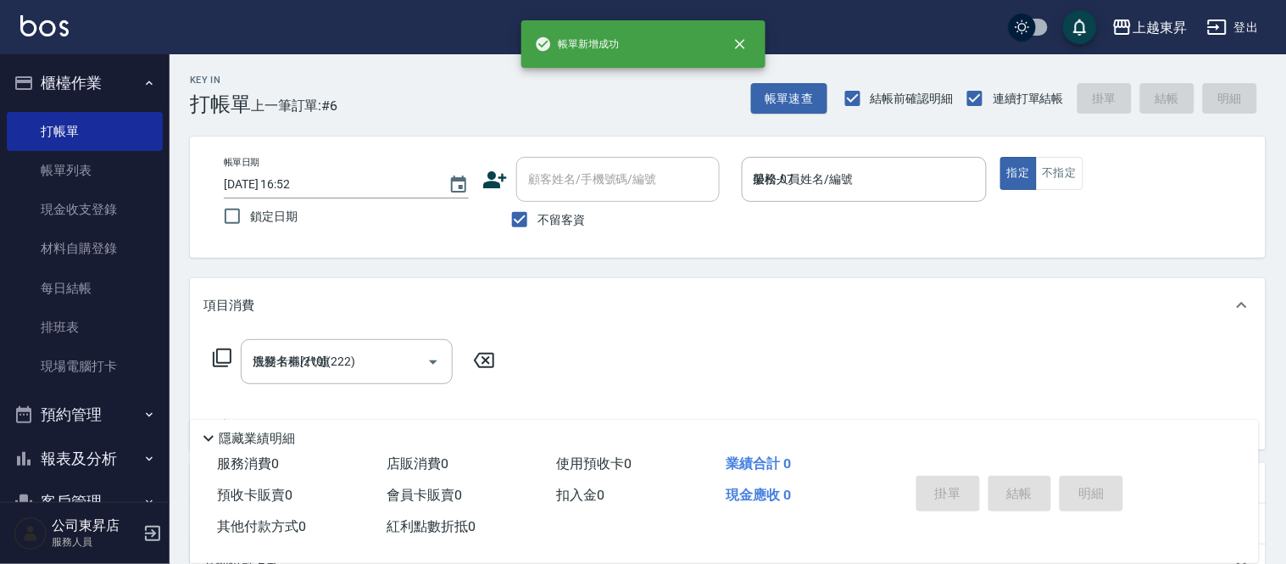
type input "2025/09/21 16:52"
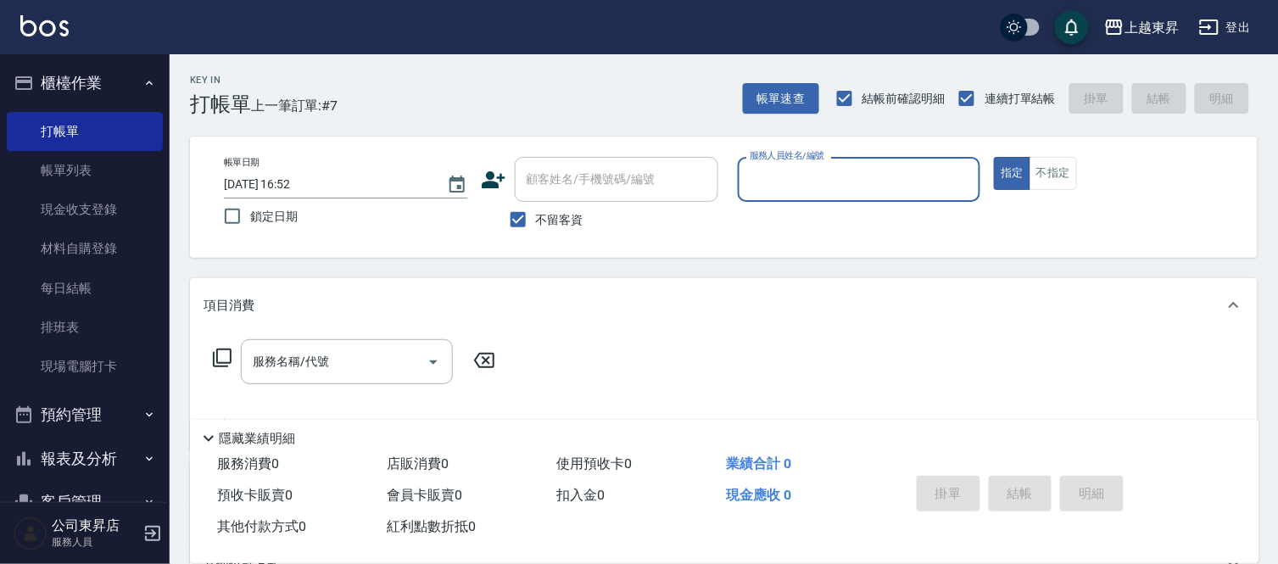
click at [1140, 519] on div "掛單 結帳 明細" at bounding box center [1064, 496] width 349 height 94
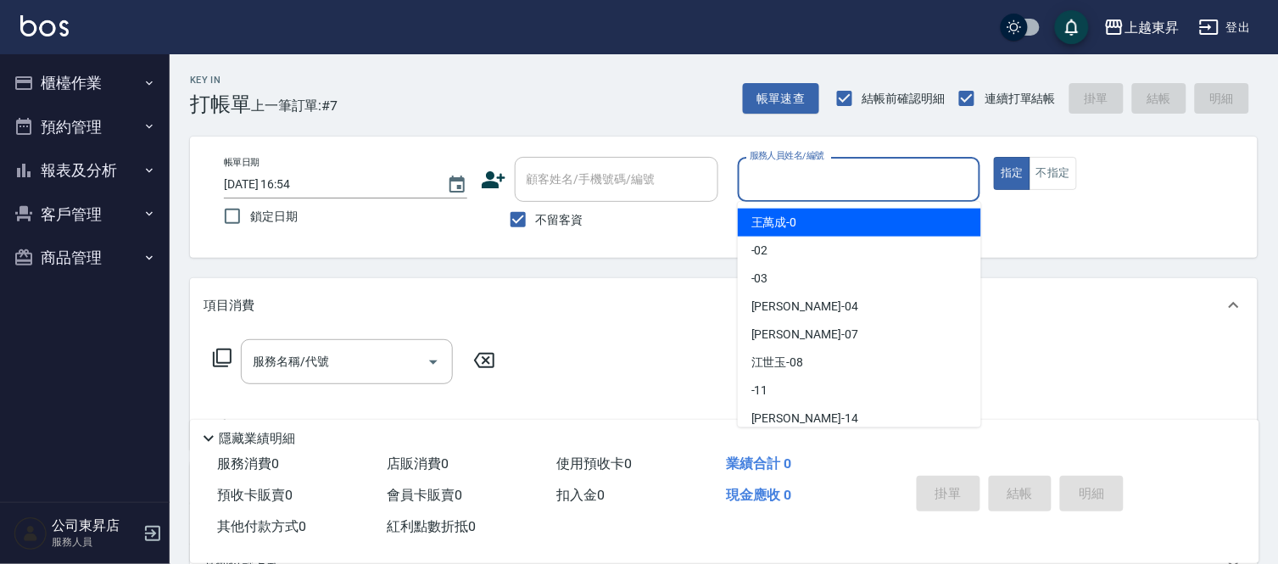
click at [792, 173] on input "服務人員姓名/編號" at bounding box center [859, 180] width 228 height 30
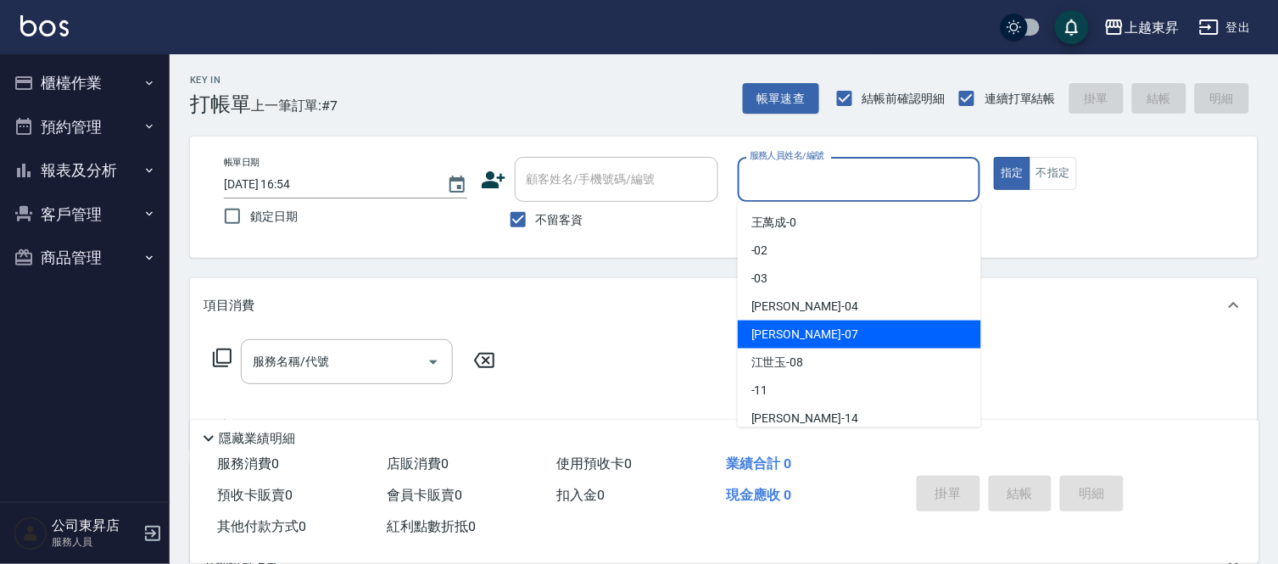
click at [784, 336] on span "[PERSON_NAME] -07" at bounding box center [804, 335] width 107 height 18
type input "榮松-07"
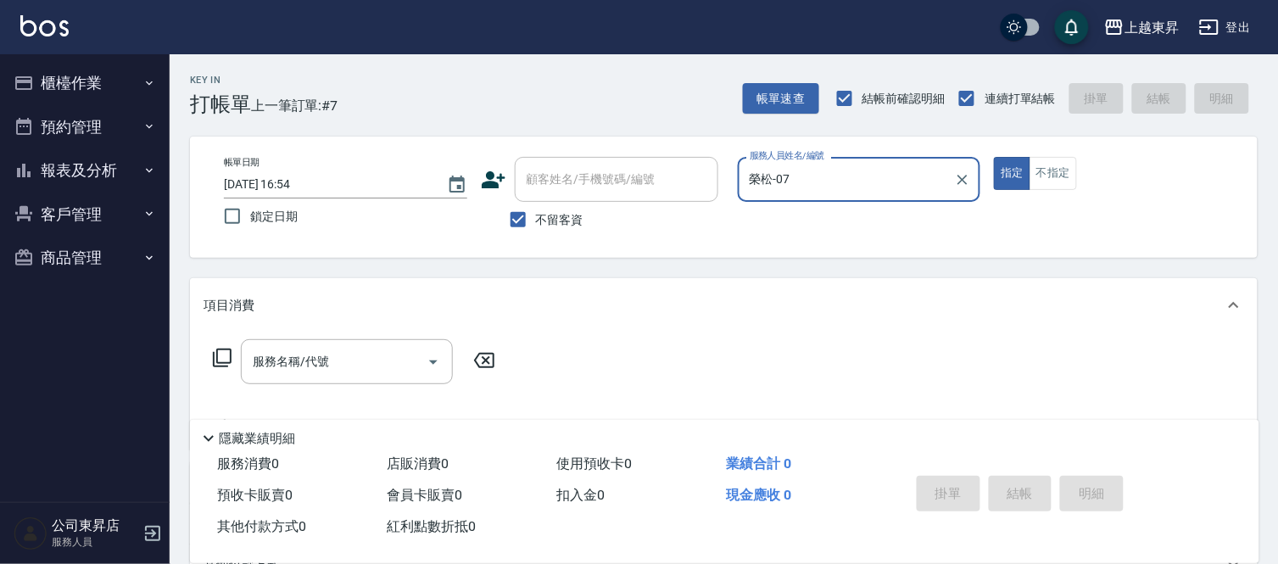
click at [316, 360] on div "服務名稱/代號 服務名稱/代號" at bounding box center [347, 361] width 212 height 45
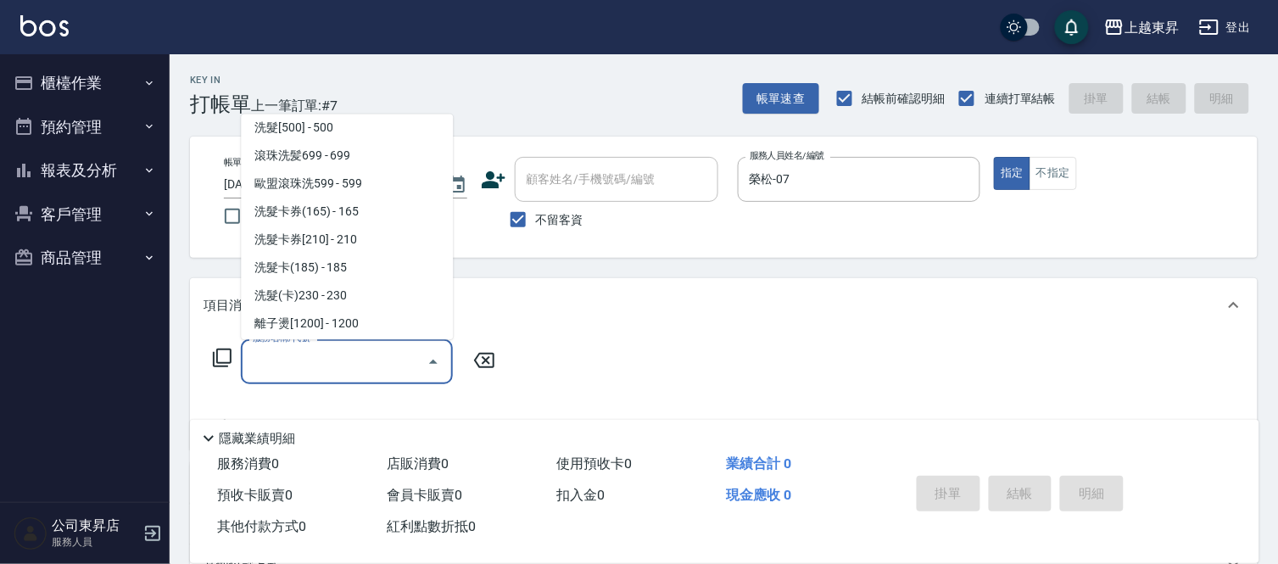
scroll to position [377, 0]
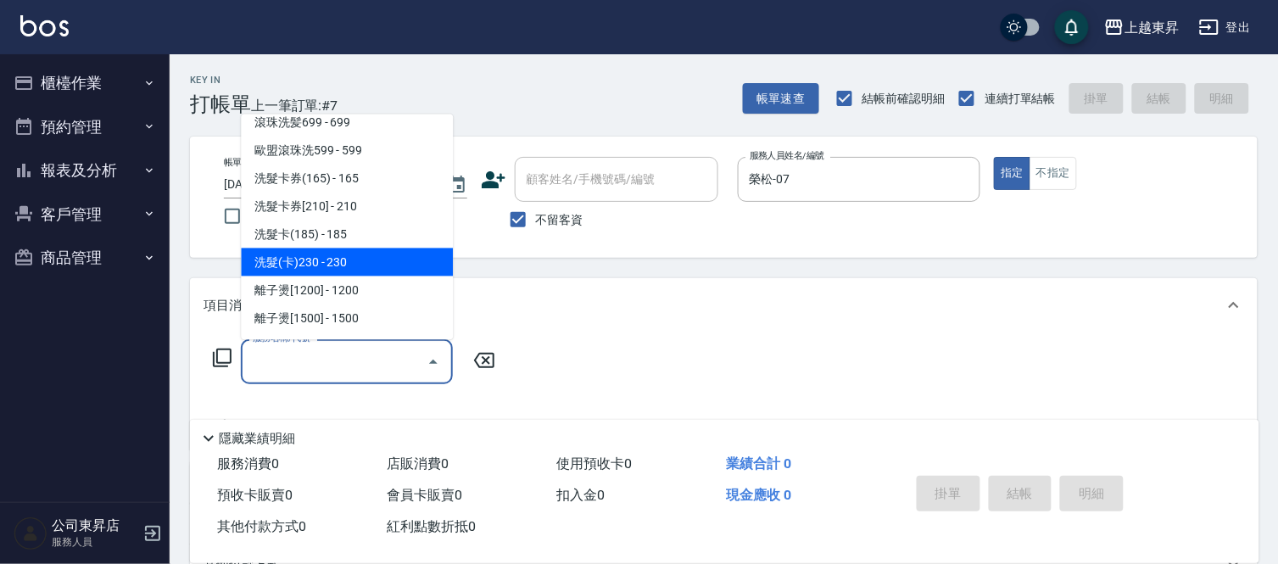
drag, startPoint x: 346, startPoint y: 255, endPoint x: 466, endPoint y: 270, distance: 121.3
click at [346, 256] on span "洗髮(卡)230 - 230" at bounding box center [347, 262] width 212 height 28
type input "洗髮(卡)230(224)"
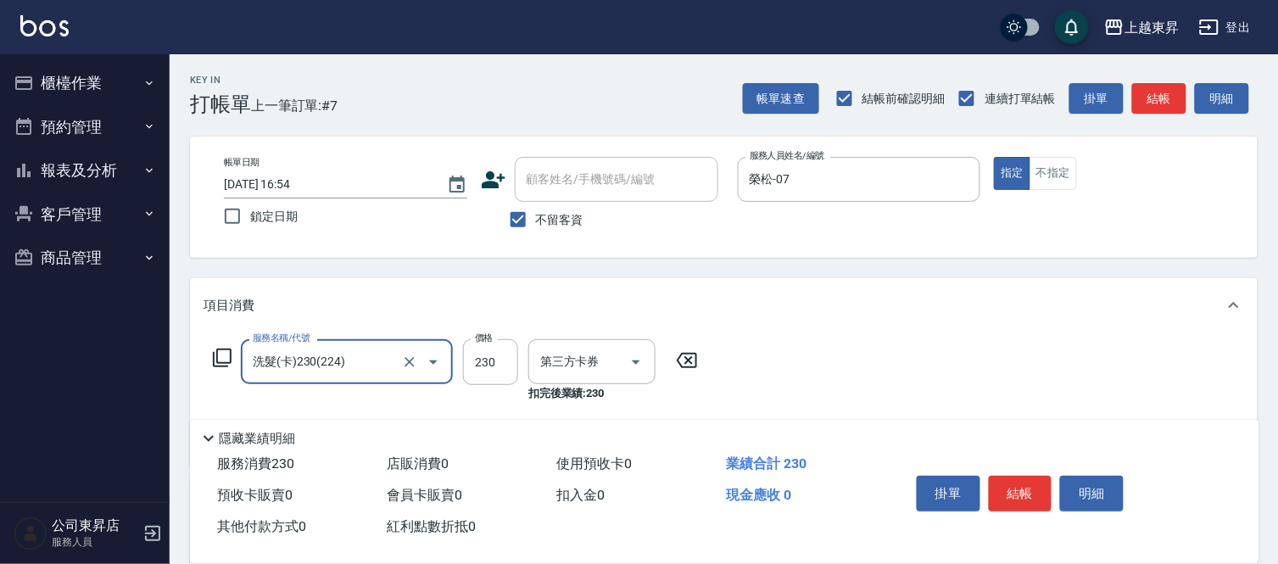
type input "舊有卡券"
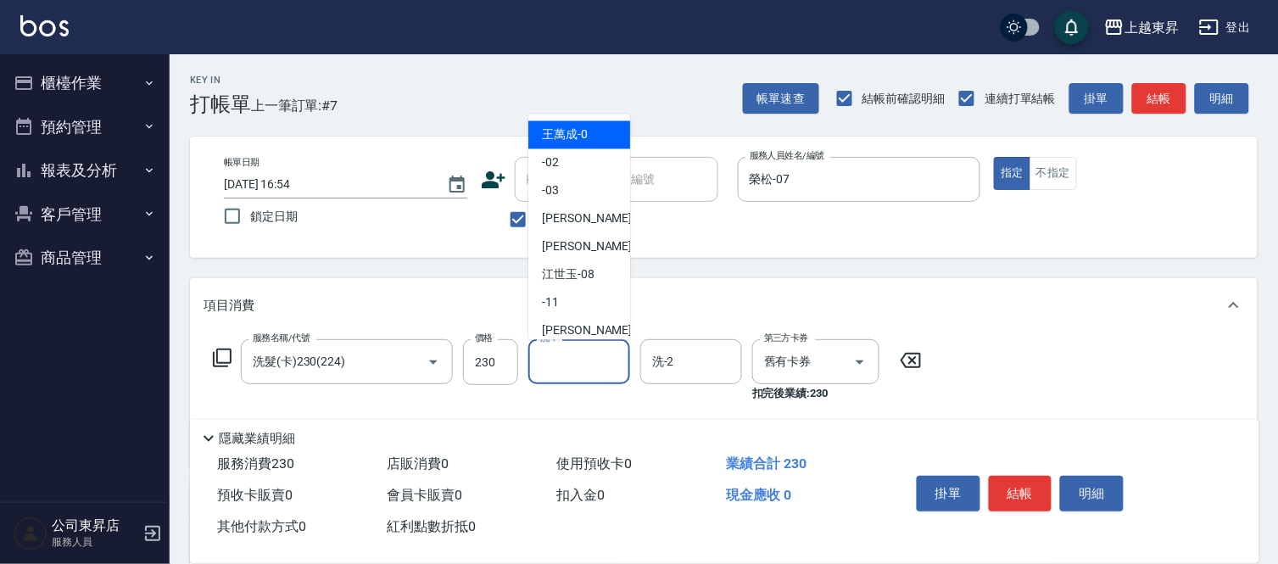
click at [578, 360] on input "洗-1" at bounding box center [579, 362] width 86 height 30
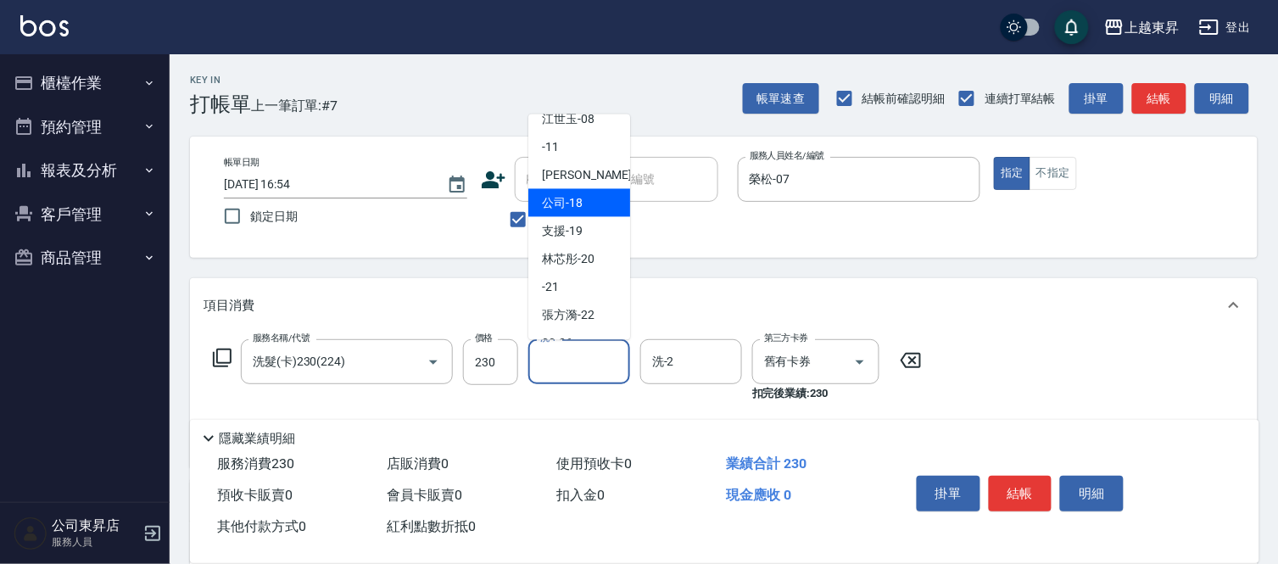
scroll to position [263, 0]
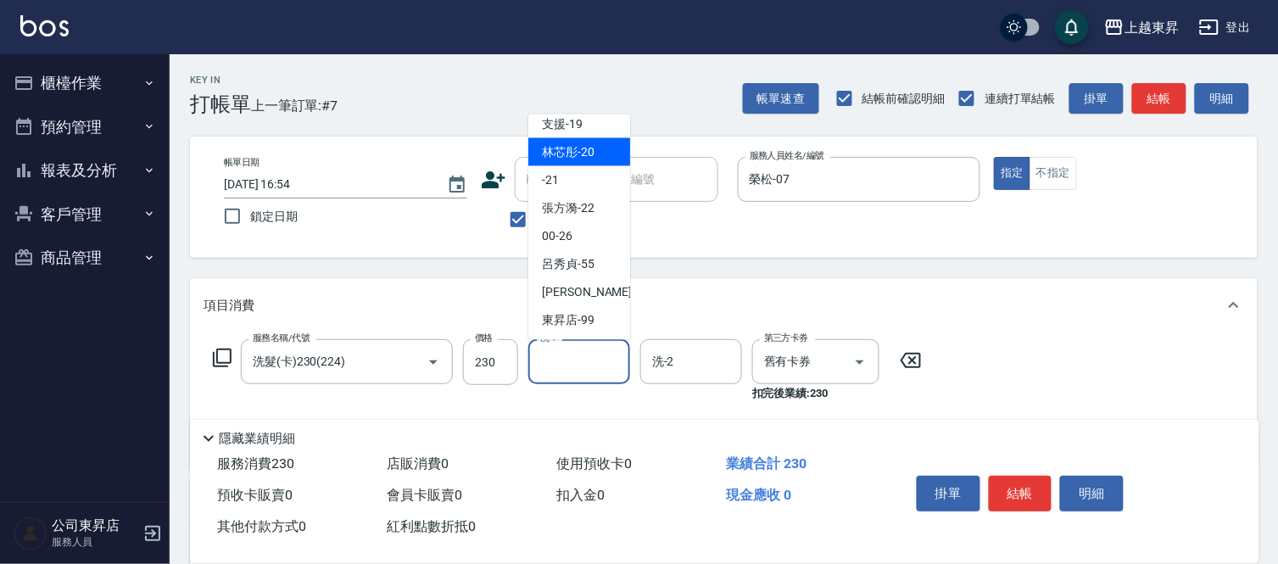
click at [568, 147] on span "林芯彤 -20" at bounding box center [568, 152] width 53 height 18
type input "林芯彤-20"
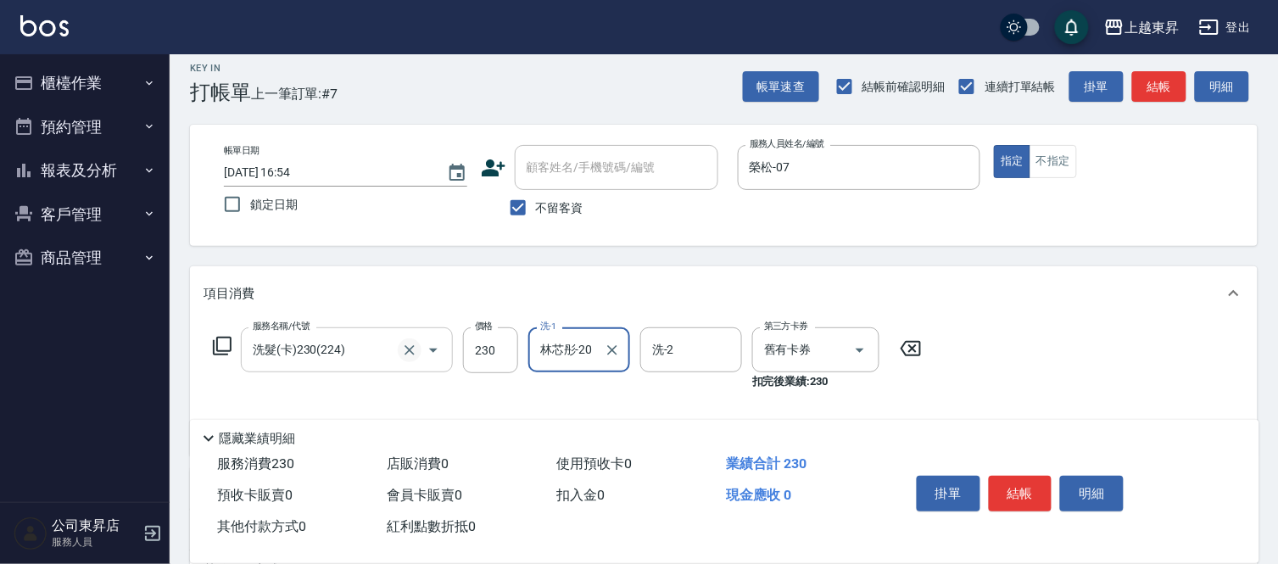
scroll to position [94, 0]
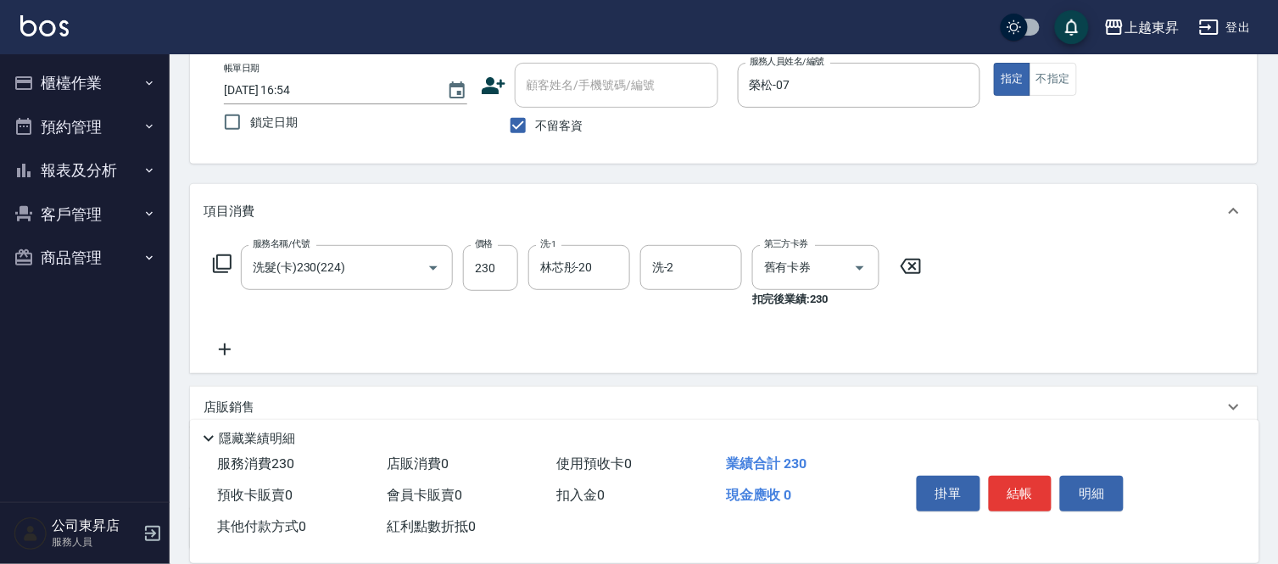
click at [224, 344] on icon at bounding box center [225, 349] width 12 height 12
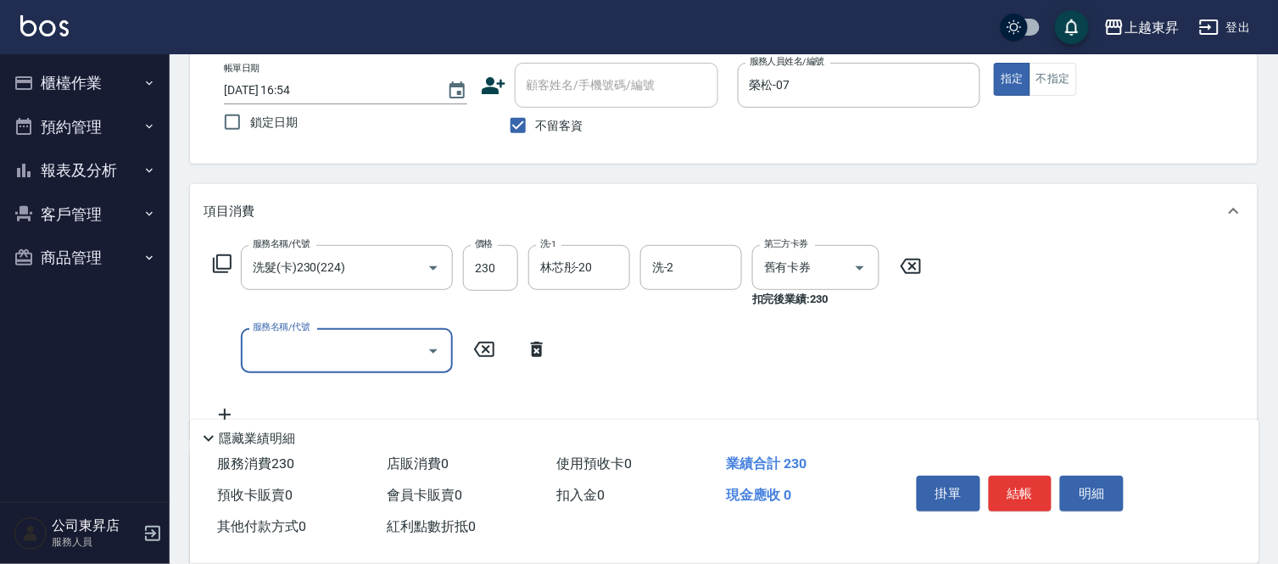
click at [244, 346] on div "服務名稱/代號" at bounding box center [347, 350] width 212 height 45
click at [265, 351] on input "服務名稱/代號" at bounding box center [333, 351] width 171 height 30
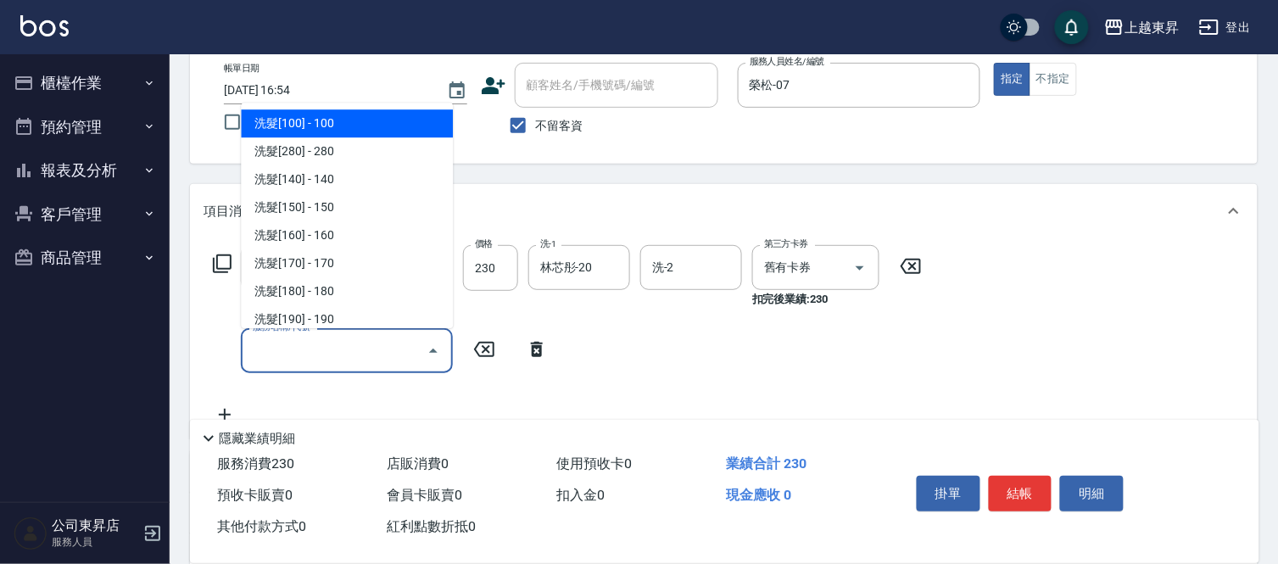
click at [265, 351] on input "服務名稱/代號" at bounding box center [333, 351] width 171 height 30
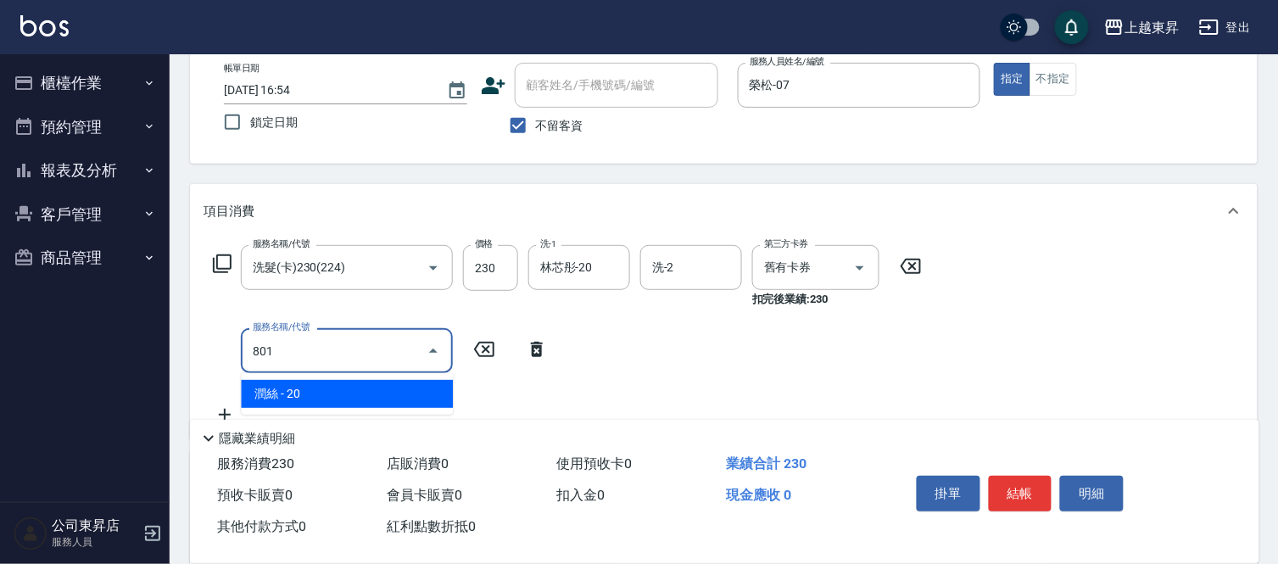
click at [383, 383] on span "潤絲 - 20" at bounding box center [347, 394] width 212 height 28
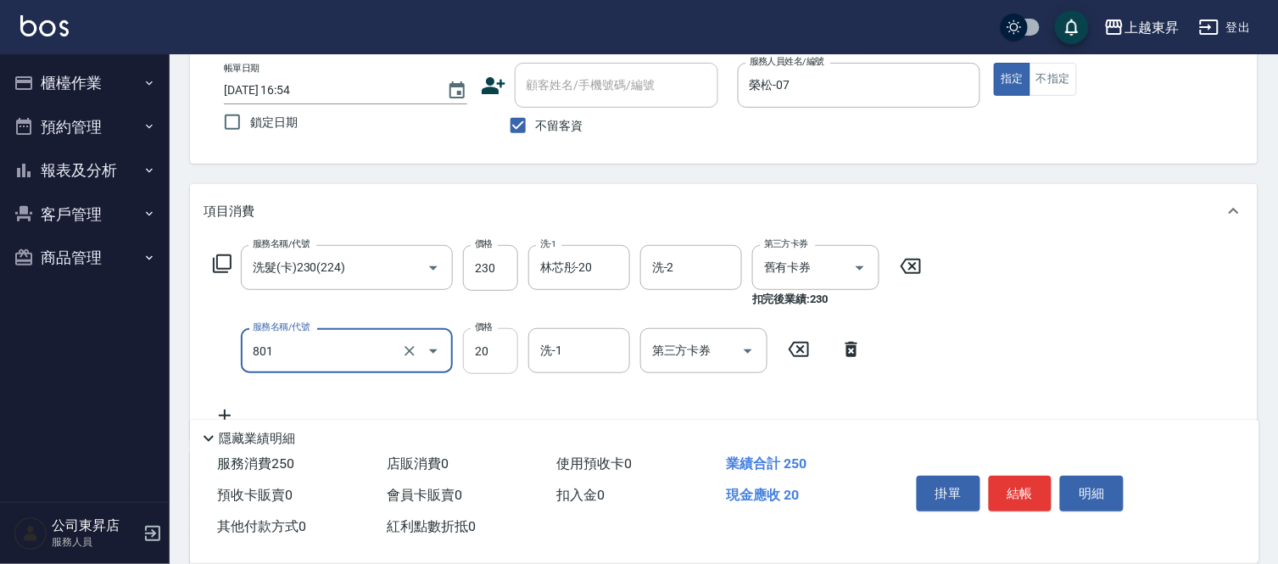
type input "潤絲(801)"
click at [478, 349] on input "20" at bounding box center [490, 351] width 55 height 46
type input "30"
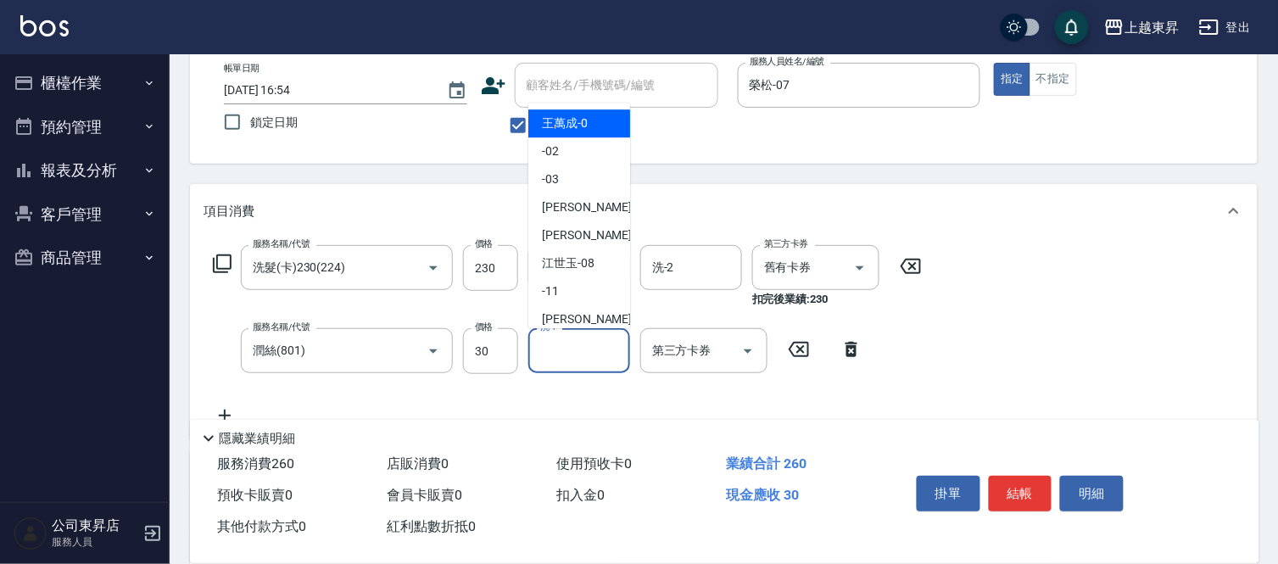
click at [568, 344] on input "洗-1" at bounding box center [579, 351] width 86 height 30
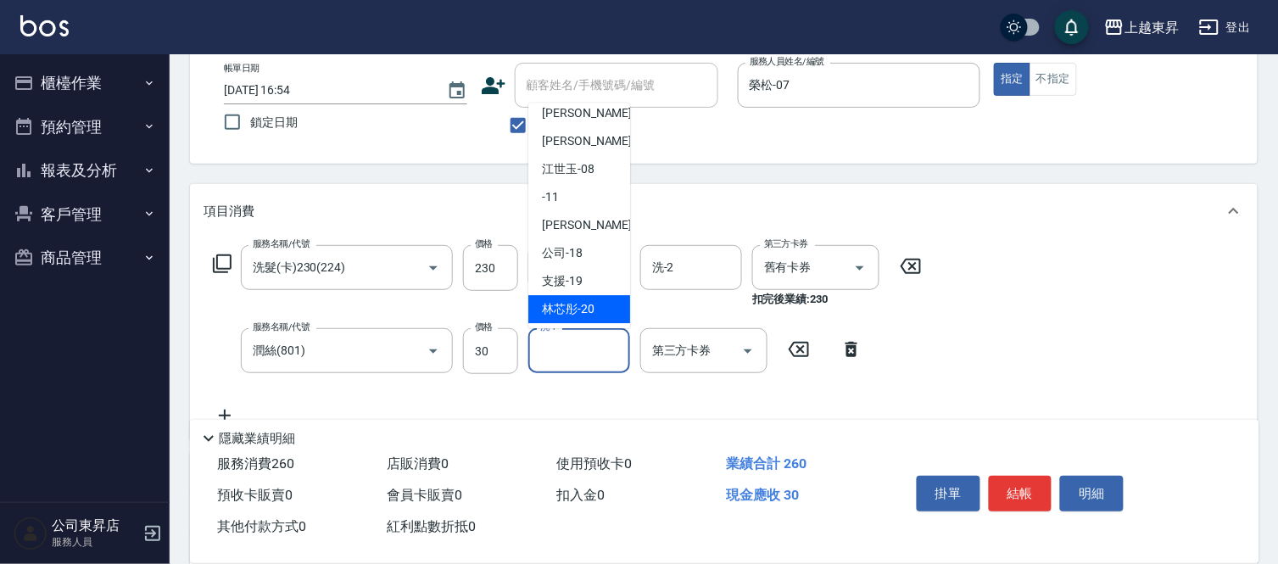
click at [581, 305] on span "林芯彤 -20" at bounding box center [568, 309] width 53 height 18
type input "林芯彤-20"
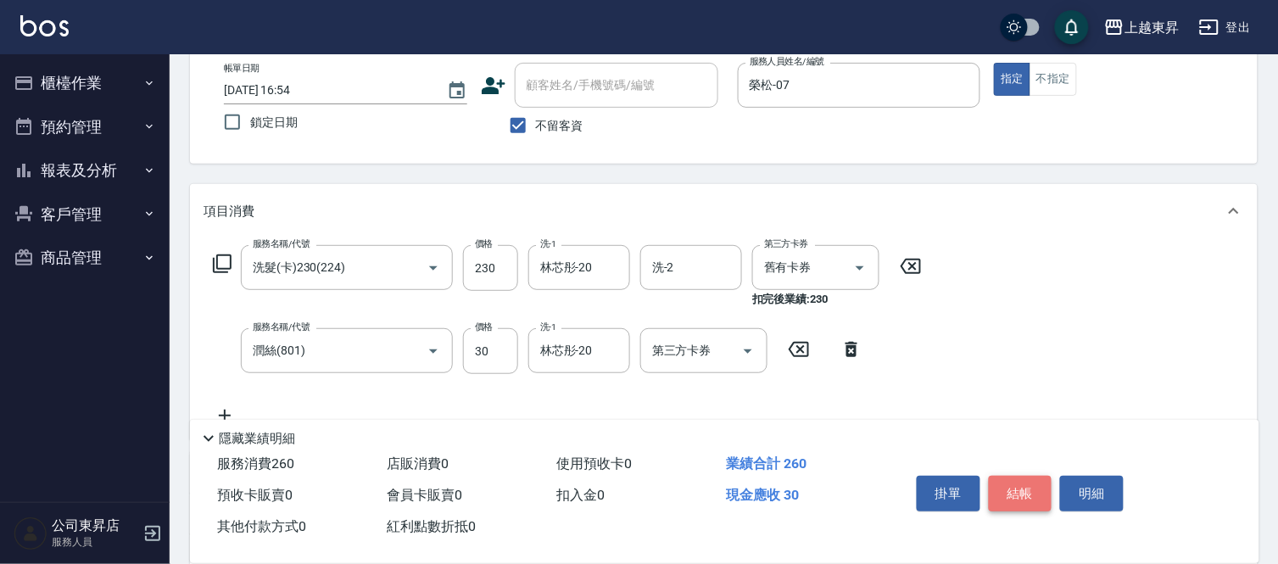
click at [1023, 483] on button "結帳" at bounding box center [1021, 494] width 64 height 36
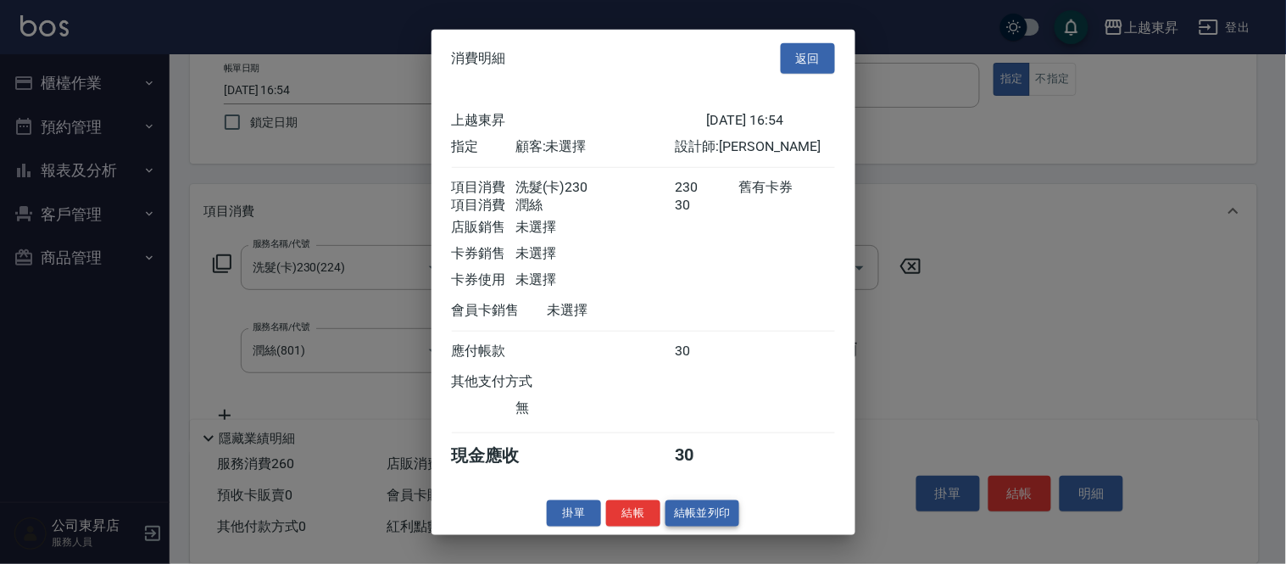
click at [694, 522] on button "結帳並列印" at bounding box center [703, 513] width 74 height 26
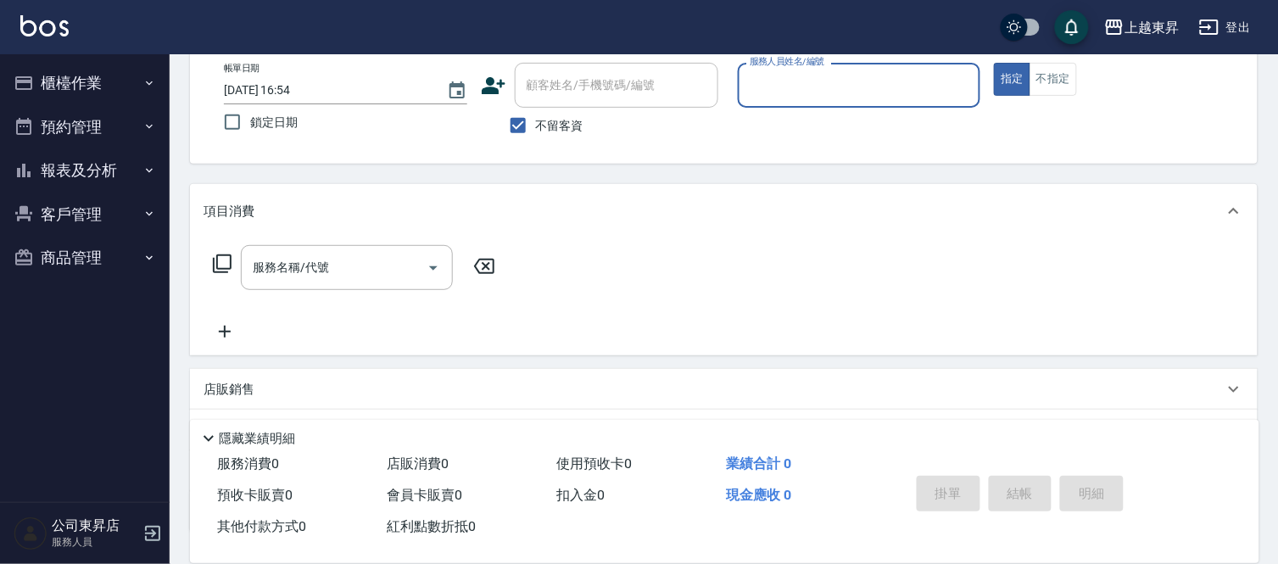
click at [804, 435] on div "隱藏業績明細" at bounding box center [724, 434] width 1069 height 29
click at [909, 454] on div "隱藏業績明細 服務消費 0 店販消費 0 使用預收卡 0 業績合計 0 預收卡販賣 0 會員卡販賣 0 扣入金 0 現金應收 0 其他付款方式 0 紅利點數折…" at bounding box center [724, 491] width 1069 height 143
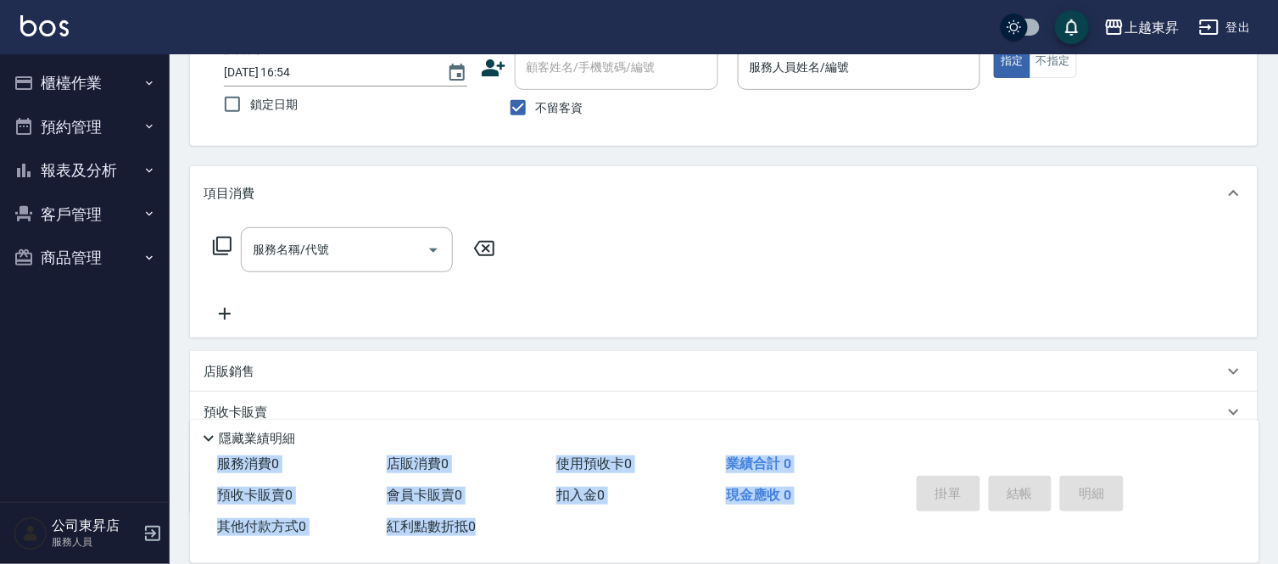
scroll to position [0, 0]
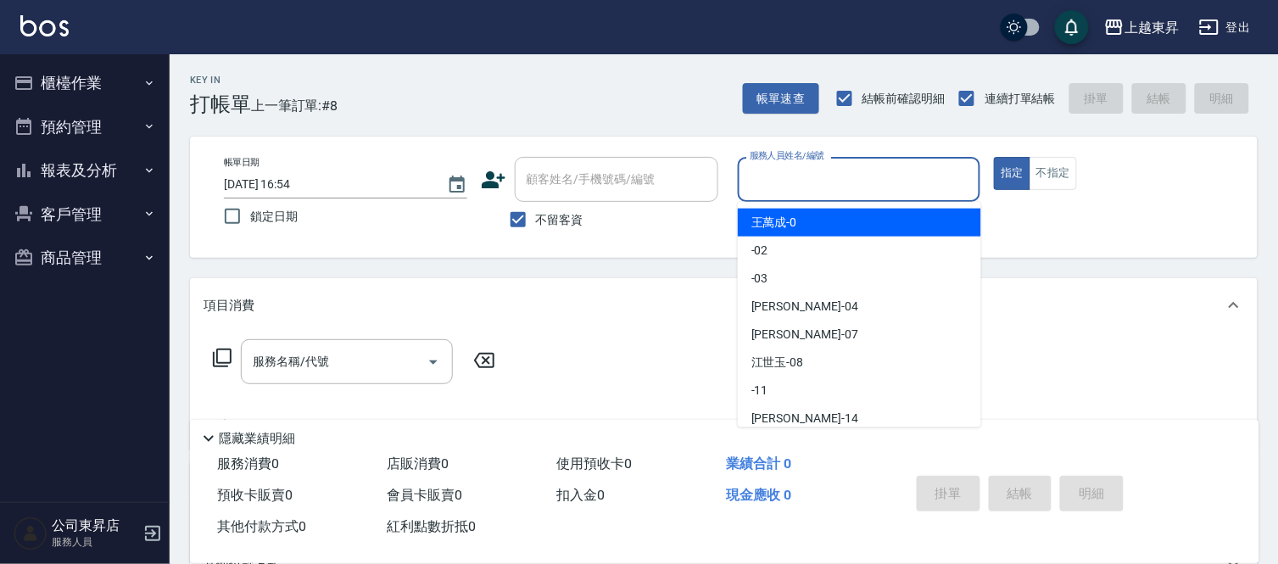
click at [790, 172] on input "服務人員姓名/編號" at bounding box center [859, 180] width 228 height 30
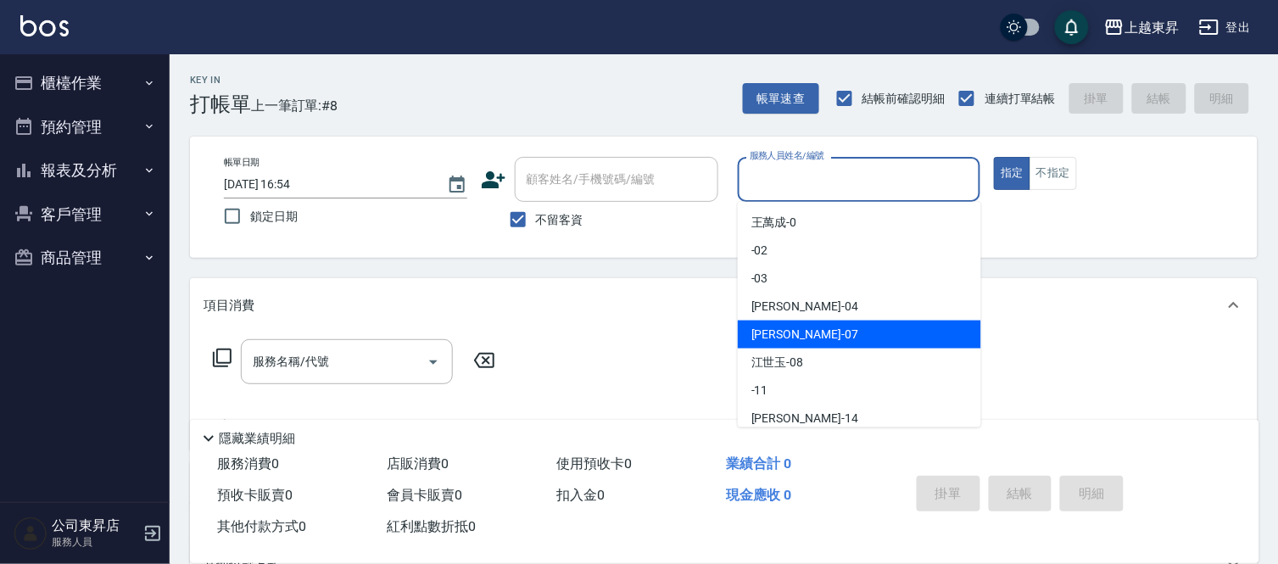
click at [798, 332] on div "[PERSON_NAME] -07" at bounding box center [859, 335] width 243 height 28
type input "榮松-07"
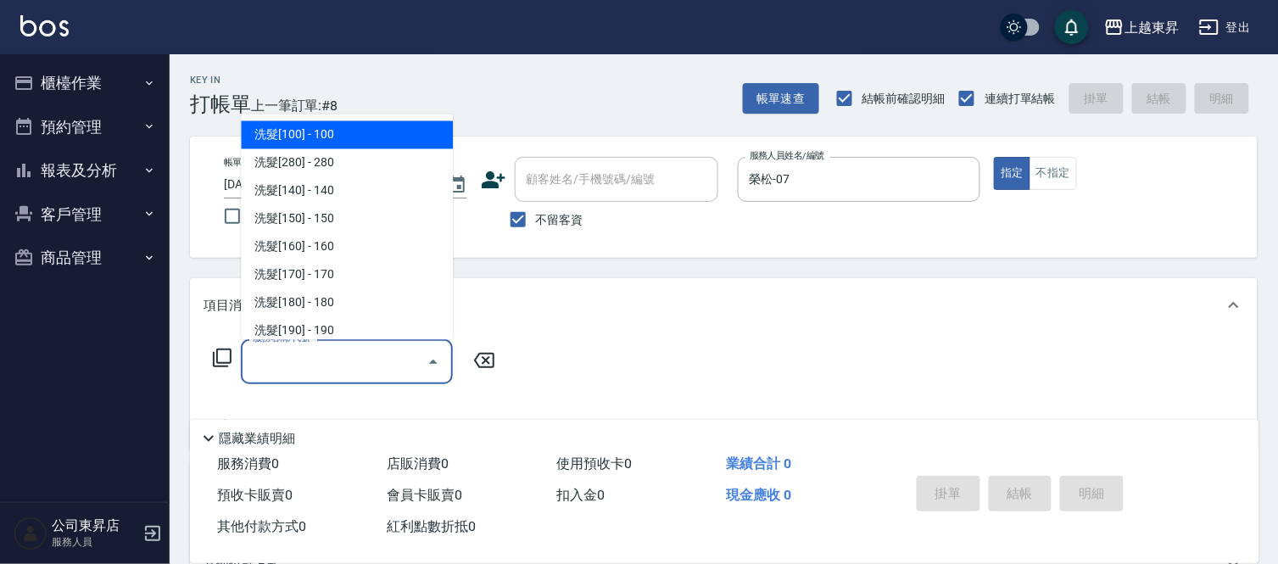
click at [325, 359] on input "服務名稱/代號" at bounding box center [333, 362] width 171 height 30
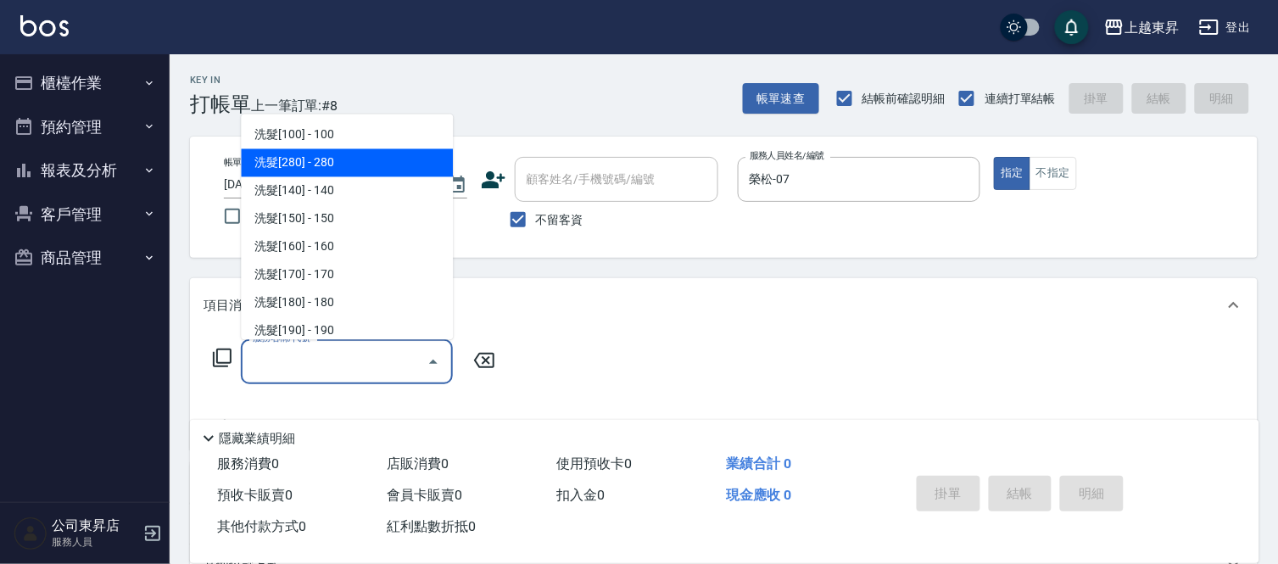
click at [351, 151] on span "洗髮[280] - 280" at bounding box center [347, 163] width 212 height 28
type input "洗髮[280](202)"
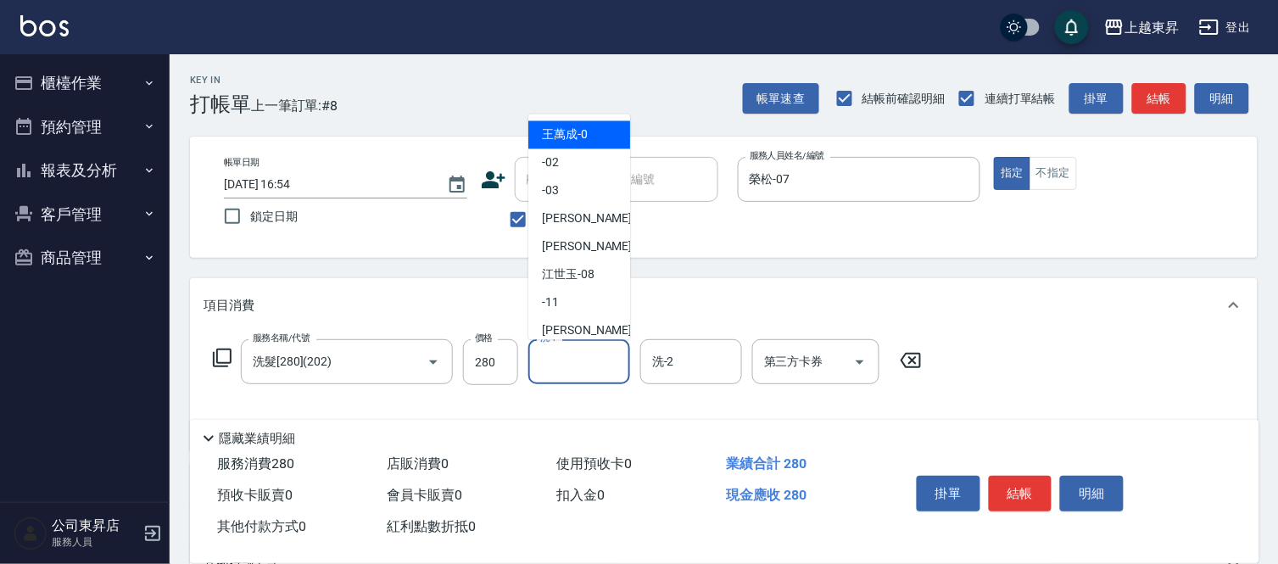
click at [575, 361] on input "洗-1" at bounding box center [579, 362] width 86 height 30
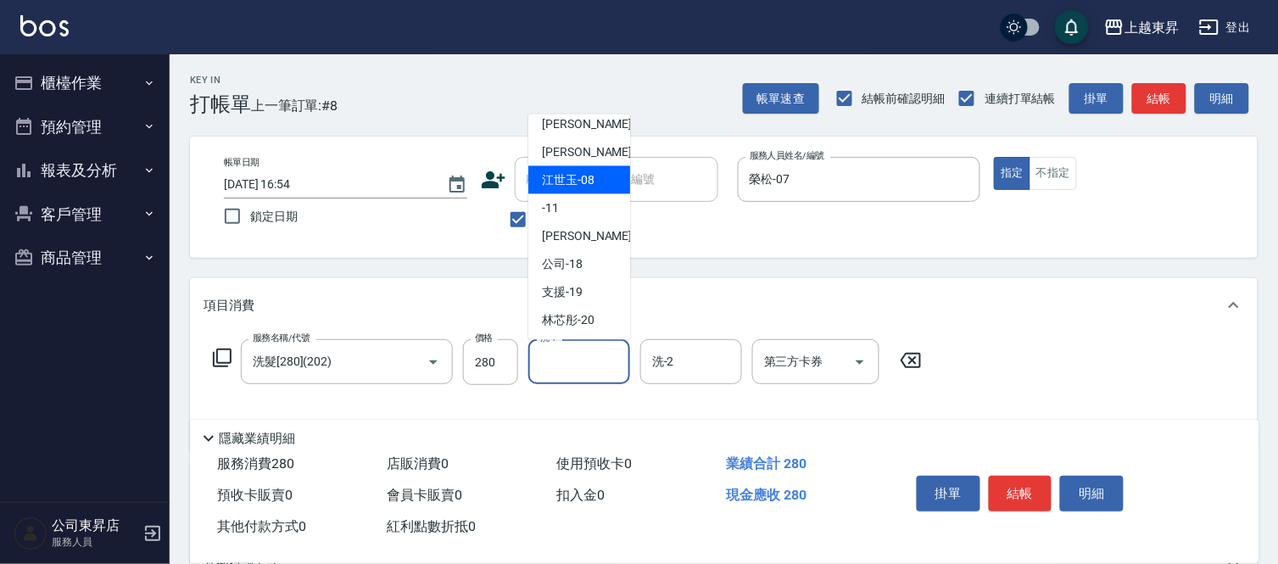
scroll to position [188, 0]
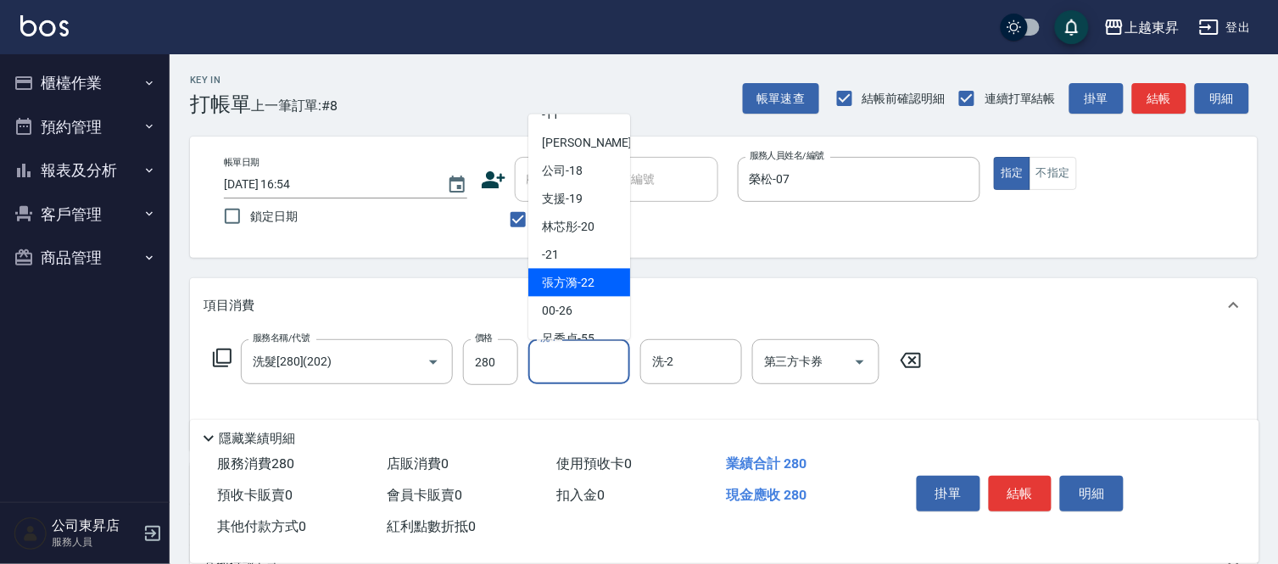
click at [597, 277] on div "張方漪 -22" at bounding box center [579, 283] width 102 height 28
type input "張方漪-22"
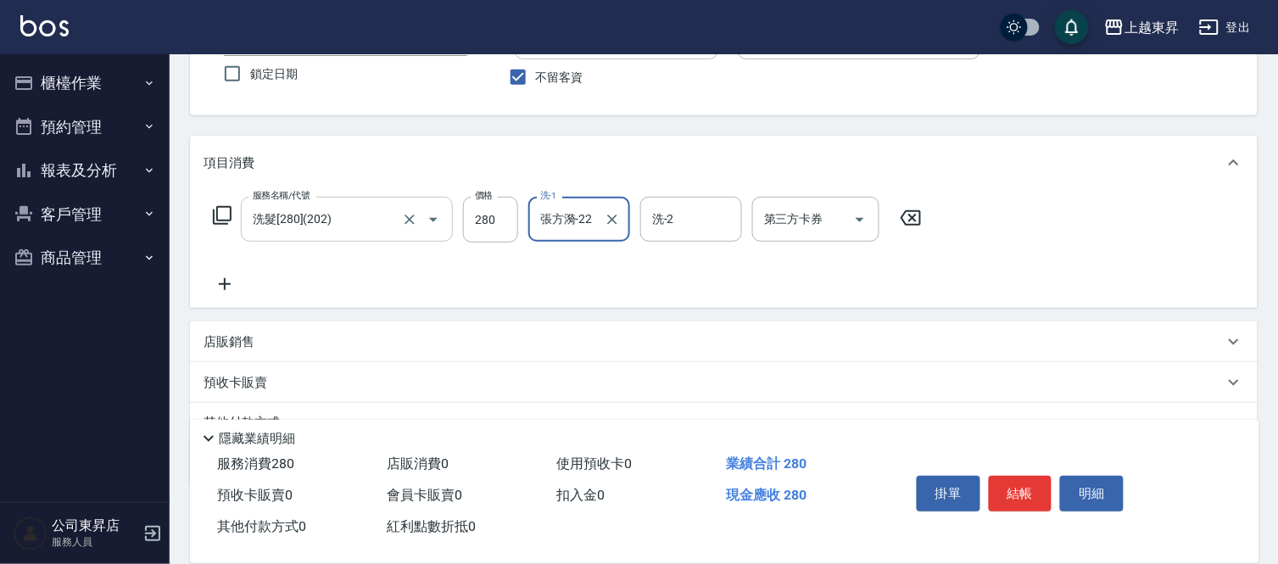
scroll to position [94, 0]
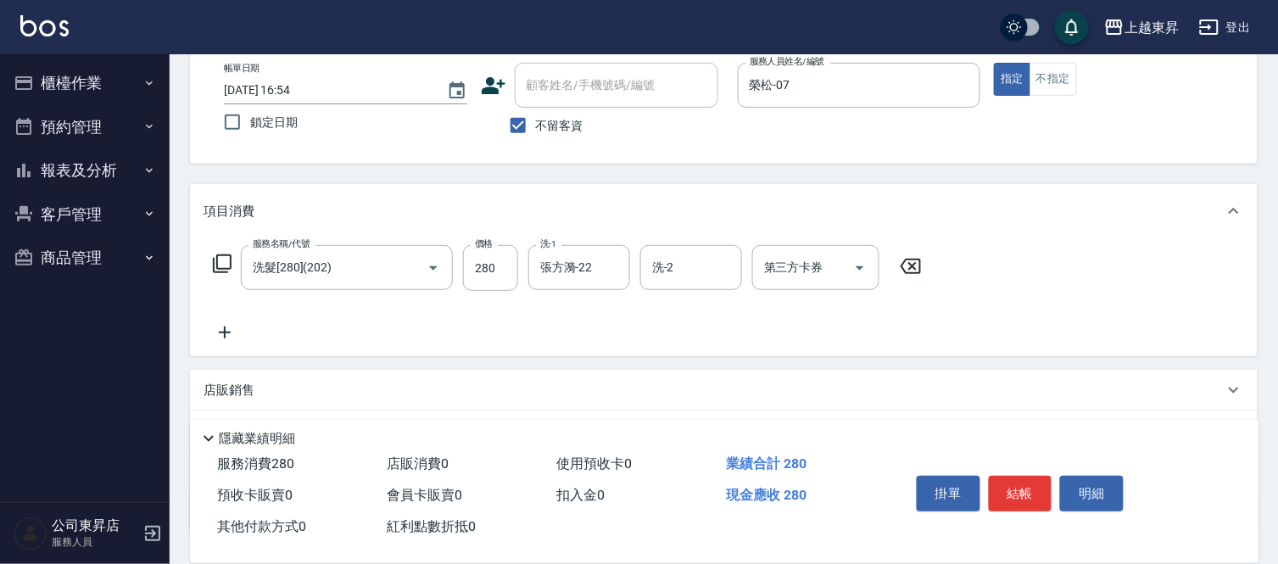
click at [224, 329] on icon at bounding box center [225, 332] width 12 height 12
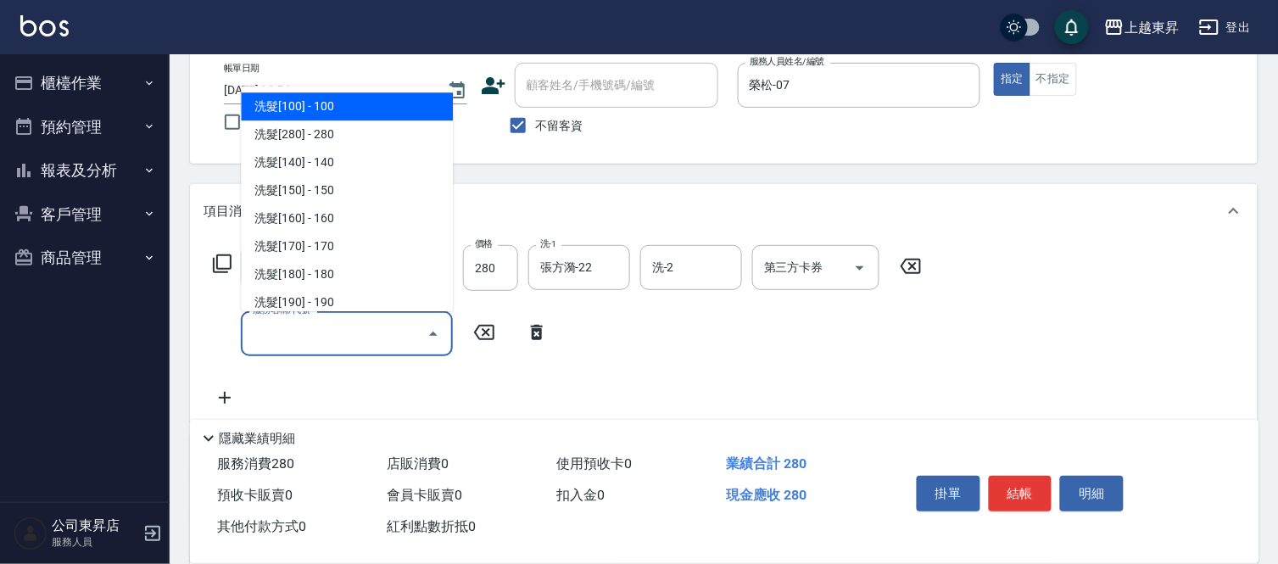
click at [284, 325] on input "服務名稱/代號" at bounding box center [333, 334] width 171 height 30
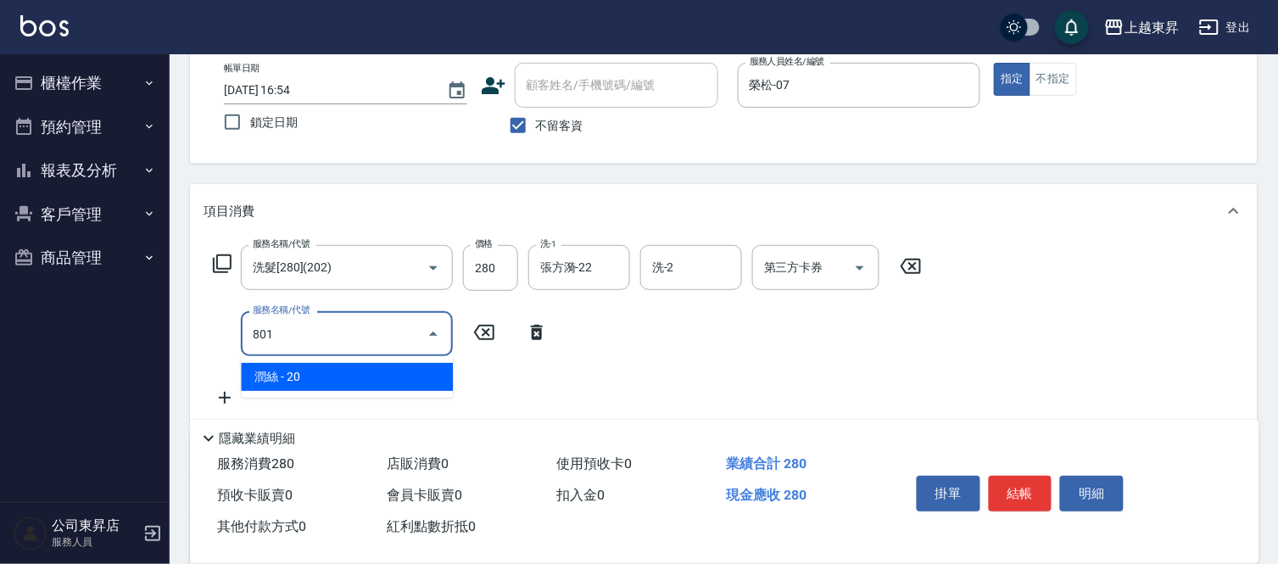
click at [350, 368] on span "潤絲 - 20" at bounding box center [347, 377] width 212 height 28
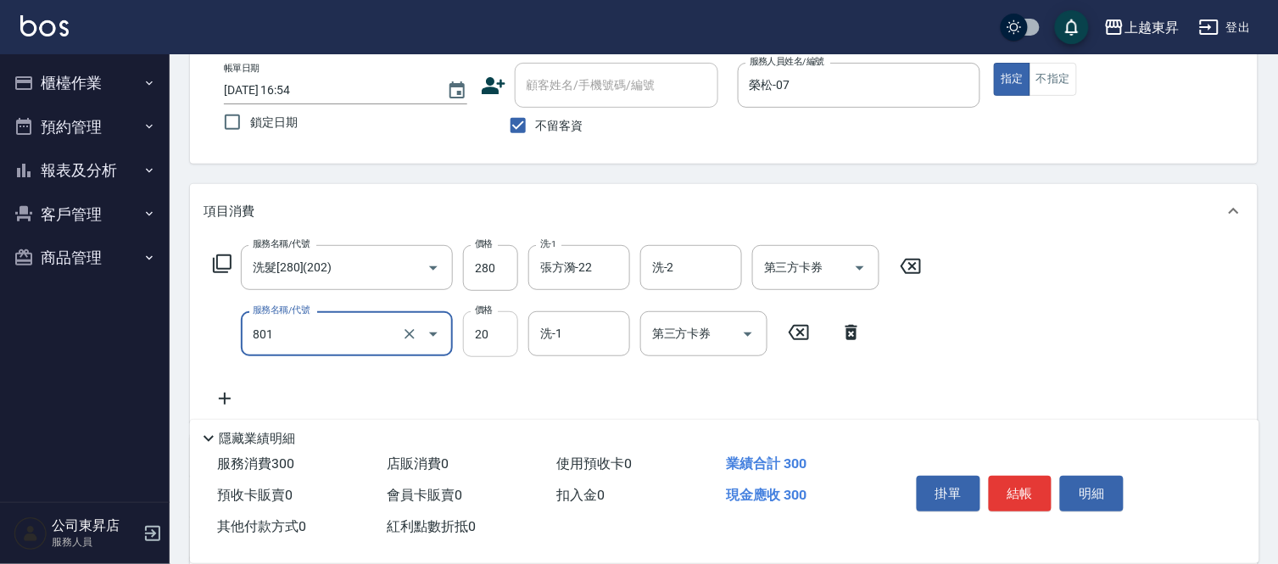
type input "潤絲(801)"
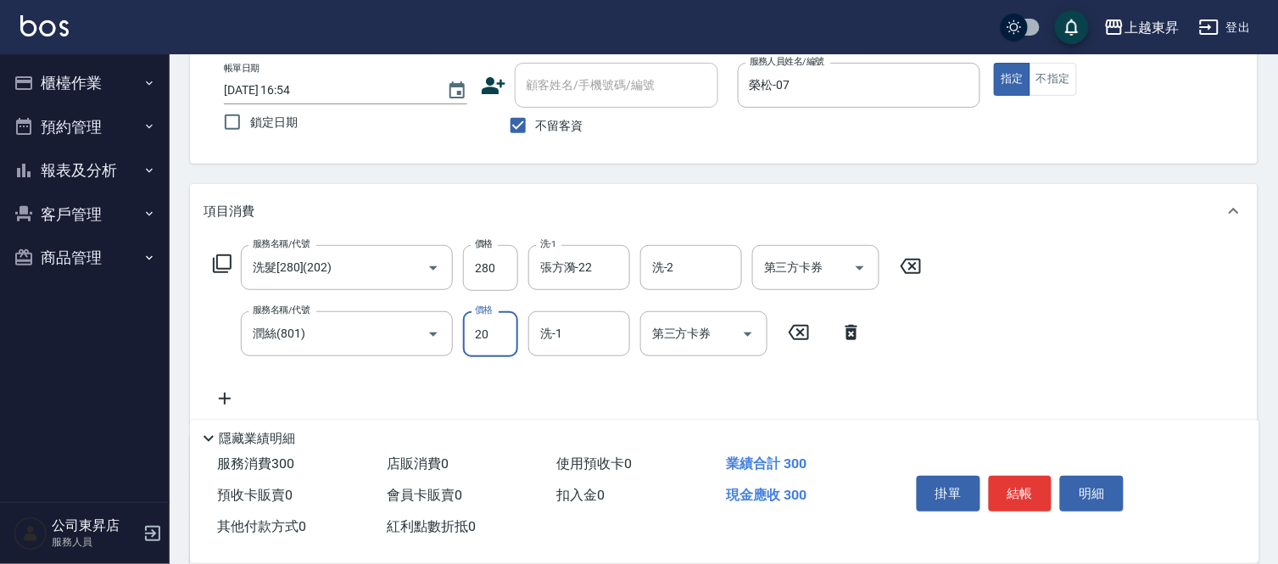
click at [473, 332] on input "20" at bounding box center [490, 334] width 55 height 46
type input "30"
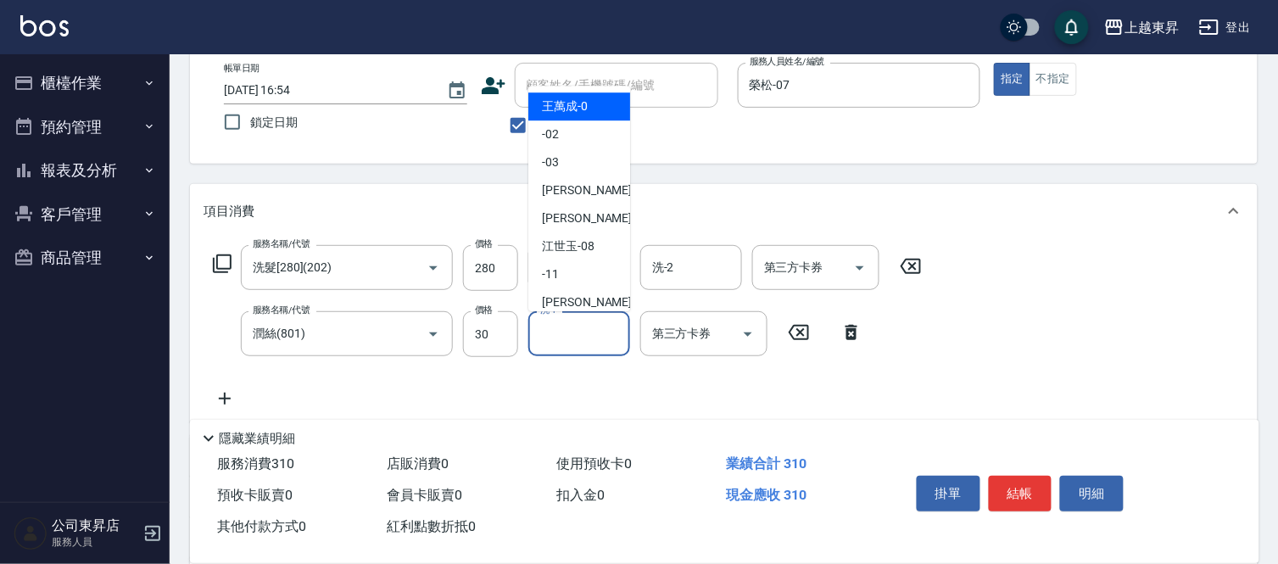
click at [570, 334] on input "洗-1" at bounding box center [579, 334] width 86 height 30
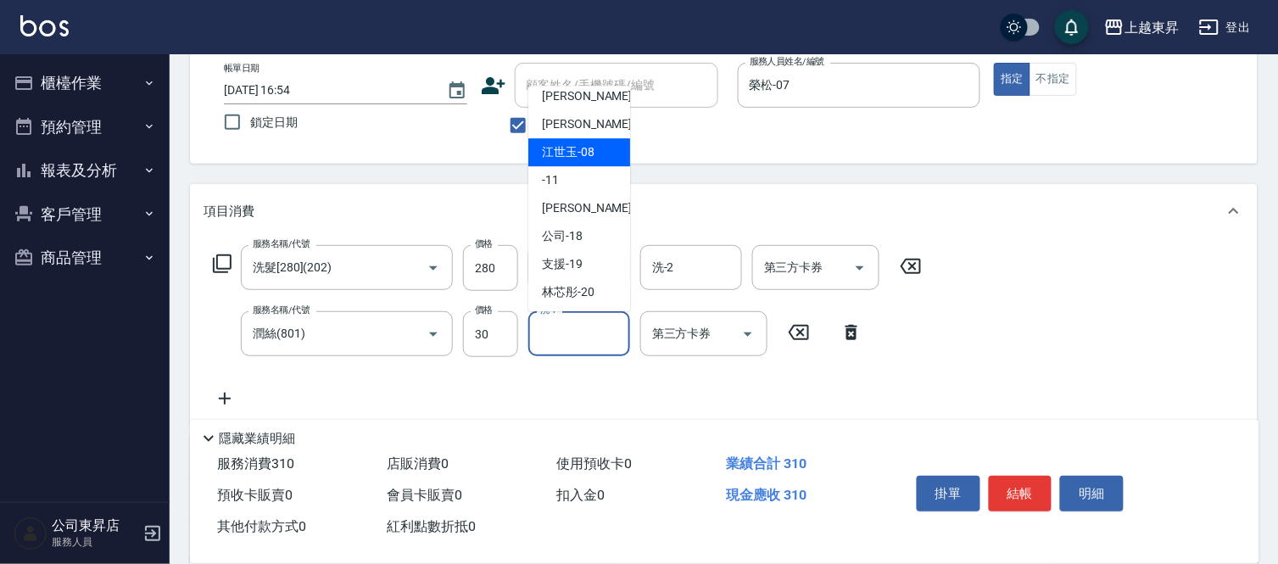
scroll to position [188, 0]
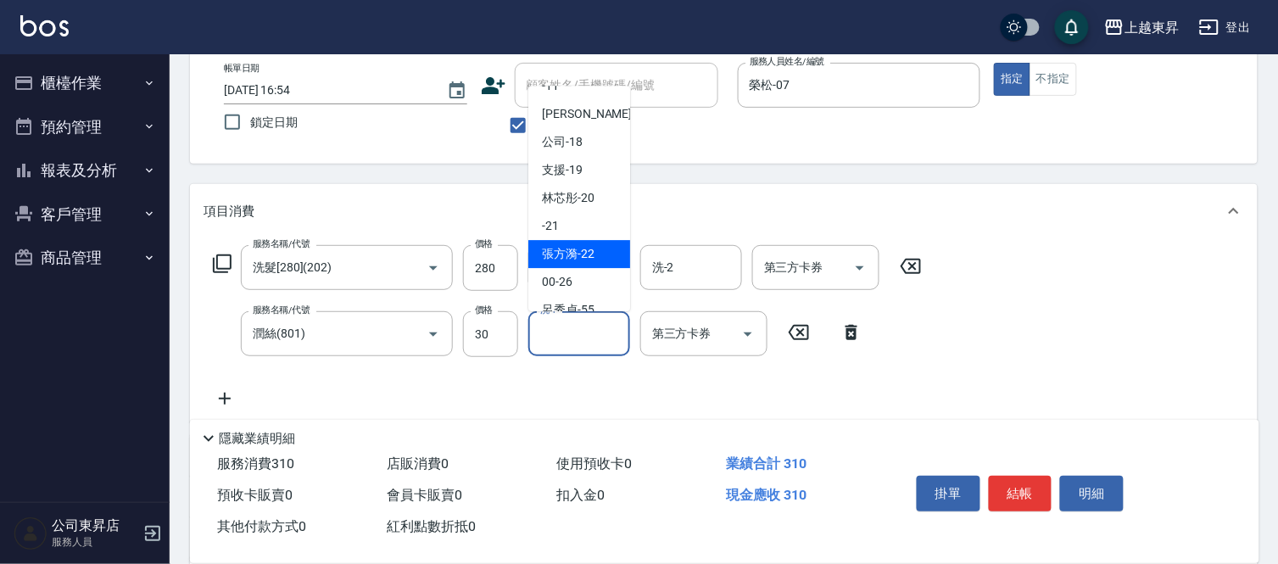
click at [572, 254] on span "張方漪 -22" at bounding box center [568, 254] width 53 height 18
type input "張方漪-22"
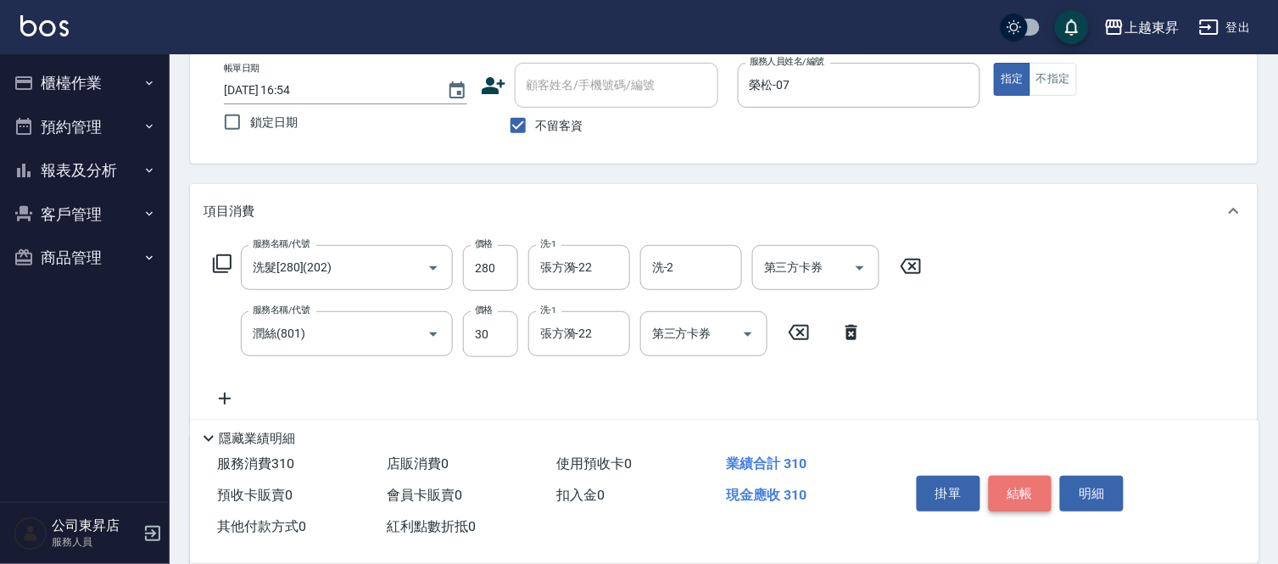
click at [1023, 478] on button "結帳" at bounding box center [1021, 494] width 64 height 36
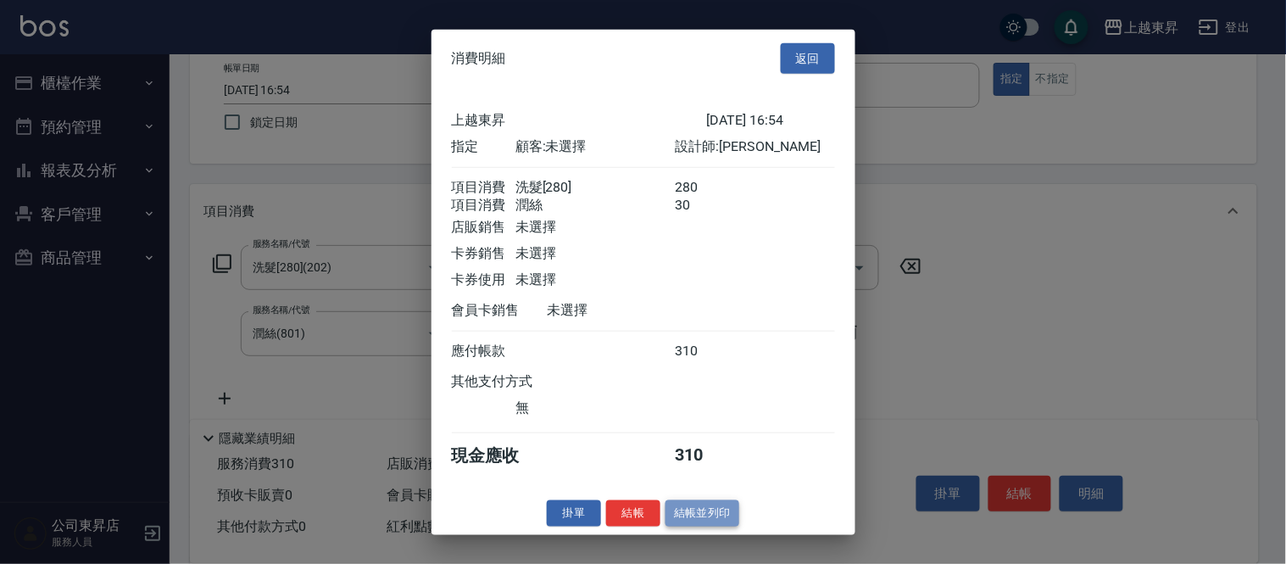
click at [719, 527] on button "結帳並列印" at bounding box center [703, 513] width 74 height 26
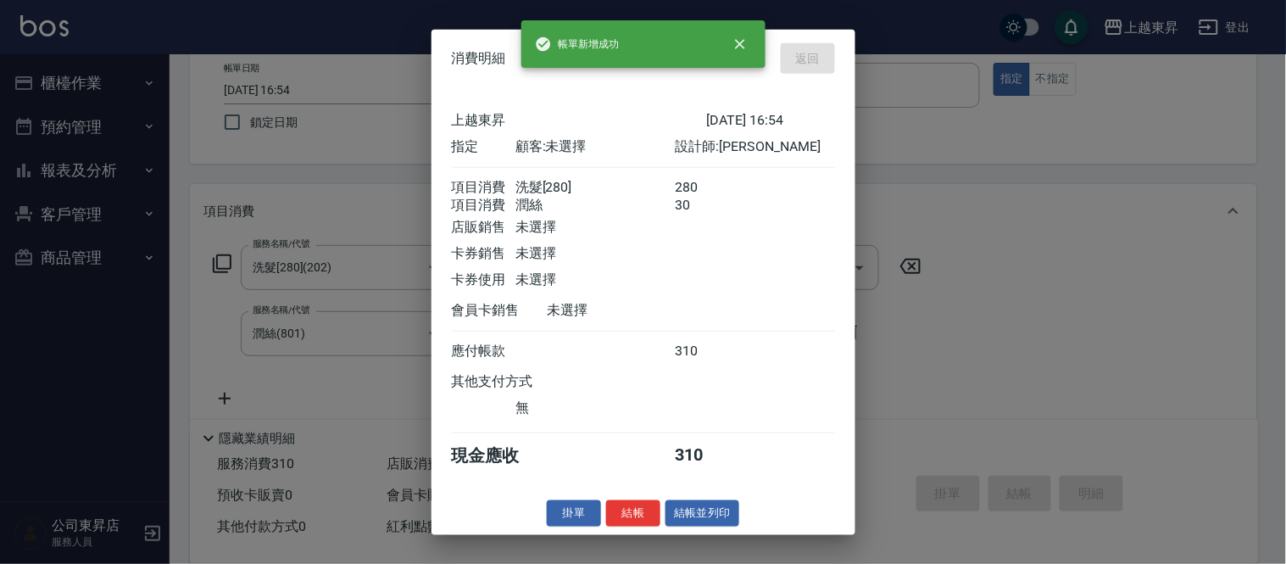
type input "[DATE] 17:19"
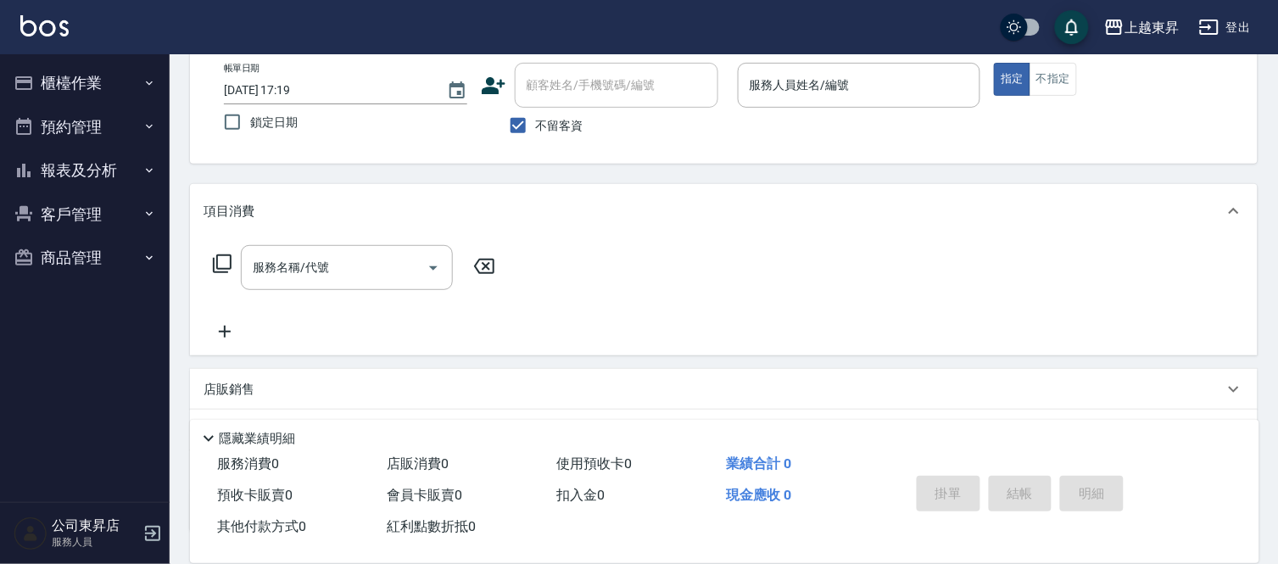
click at [1063, 260] on div "服務名稱/代號 服務名稱/代號" at bounding box center [724, 296] width 1068 height 117
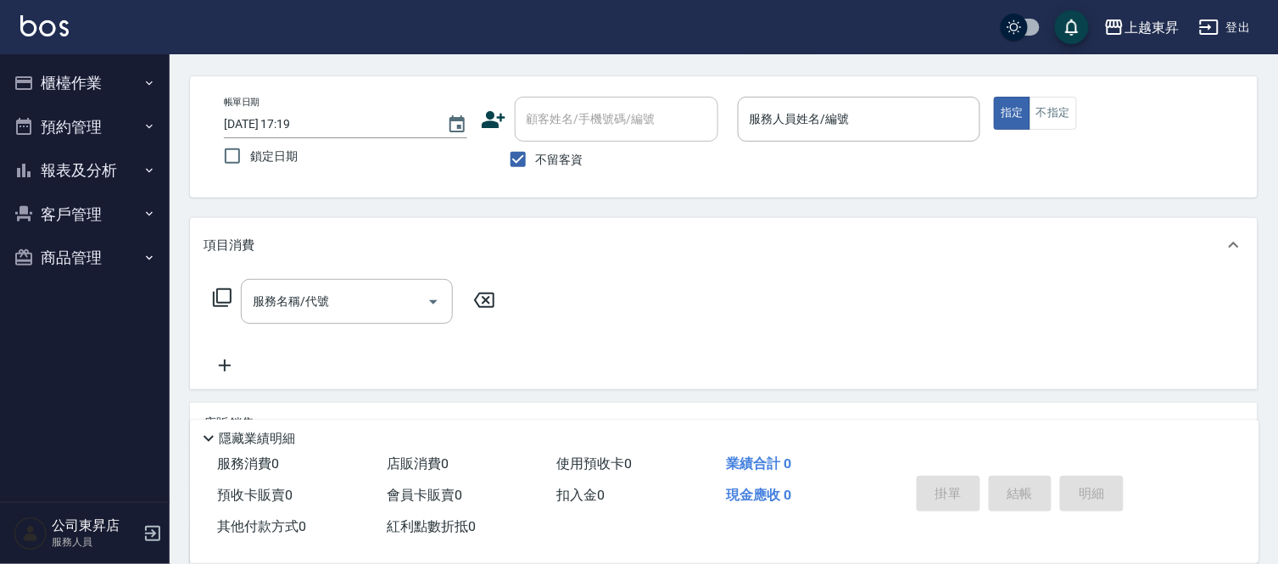
scroll to position [0, 0]
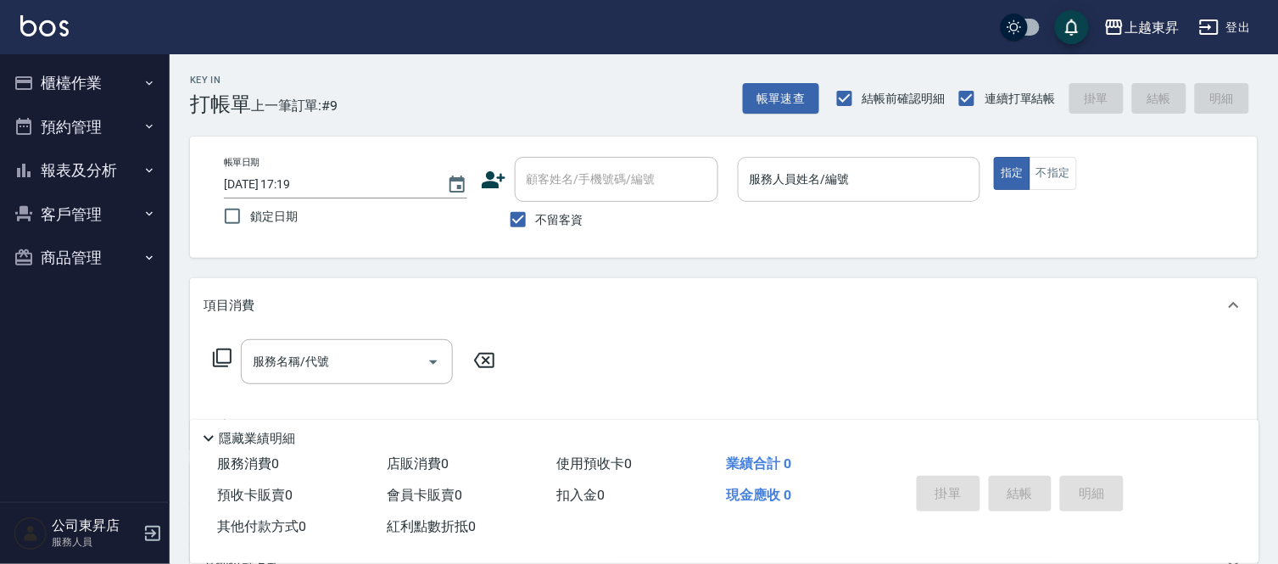
click at [803, 178] on input "服務人員姓名/編號" at bounding box center [859, 180] width 228 height 30
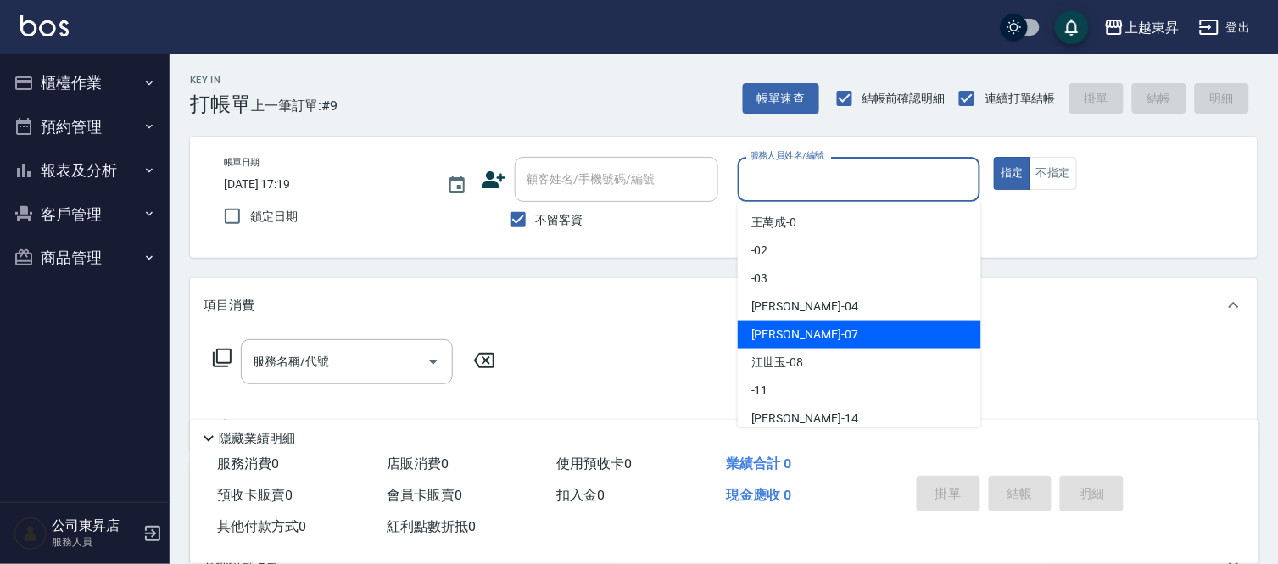
click at [784, 326] on span "[PERSON_NAME] -07" at bounding box center [804, 335] width 107 height 18
type input "榮松-07"
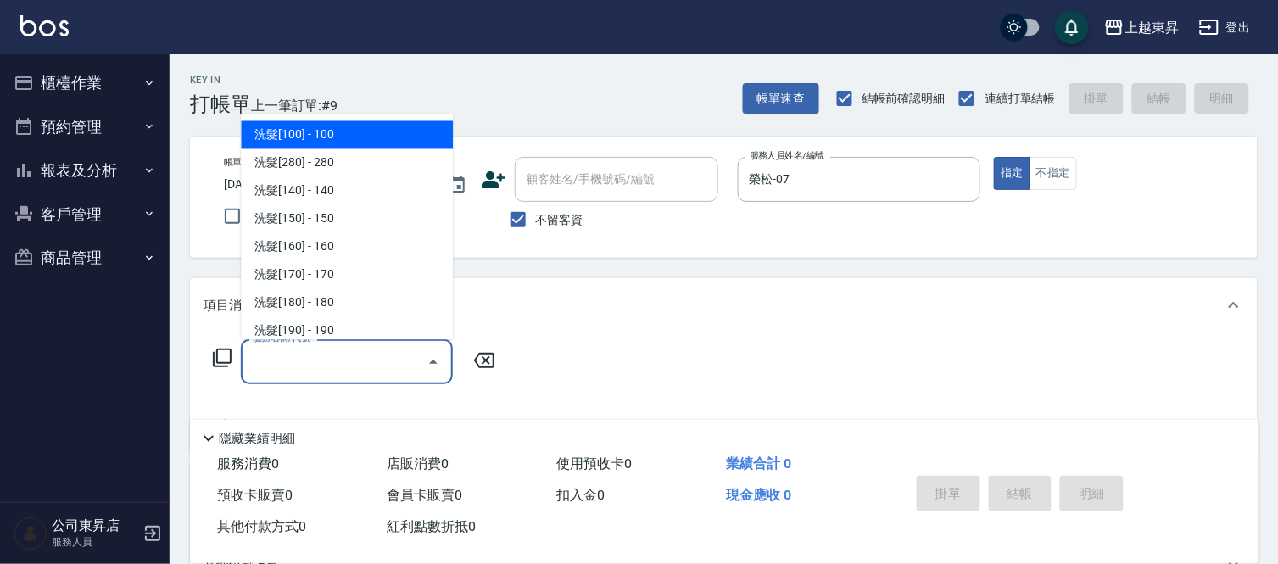
click at [326, 366] on input "服務名稱/代號" at bounding box center [333, 362] width 171 height 30
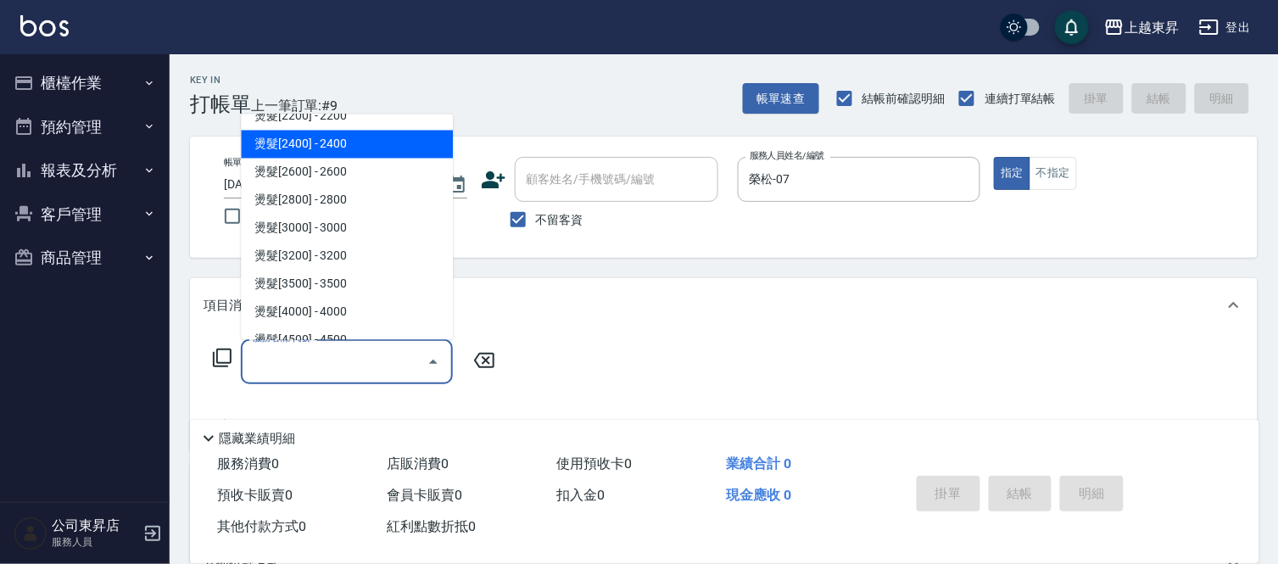
scroll to position [848, 0]
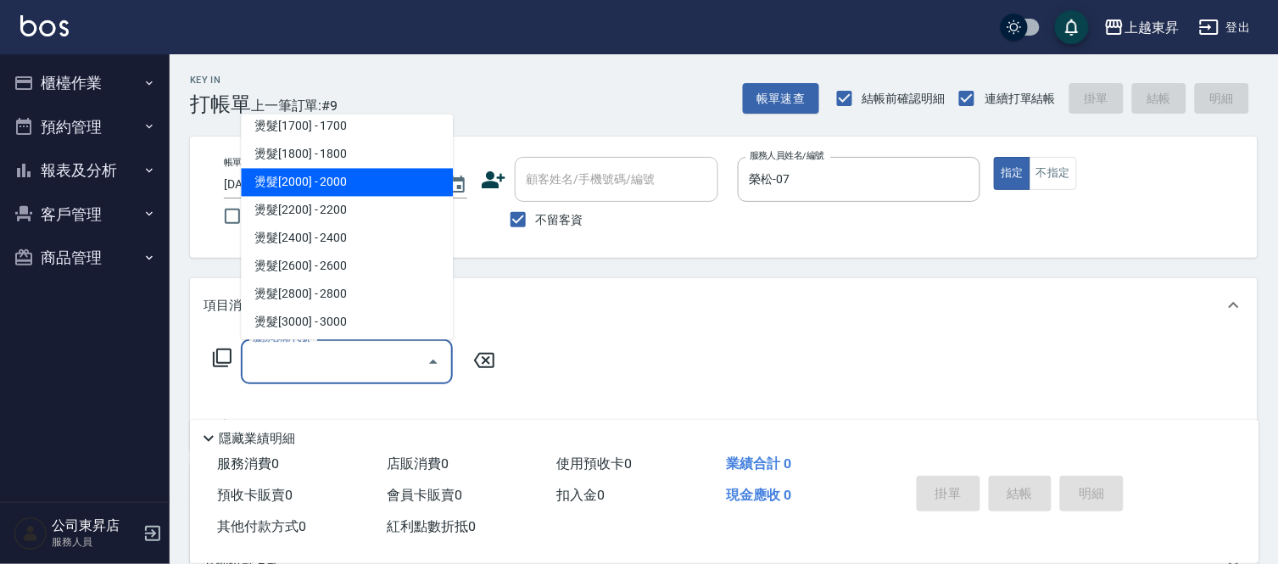
click at [362, 173] on span "燙髮[2000] - 2000" at bounding box center [347, 183] width 212 height 28
type input "燙髮[2000](314)"
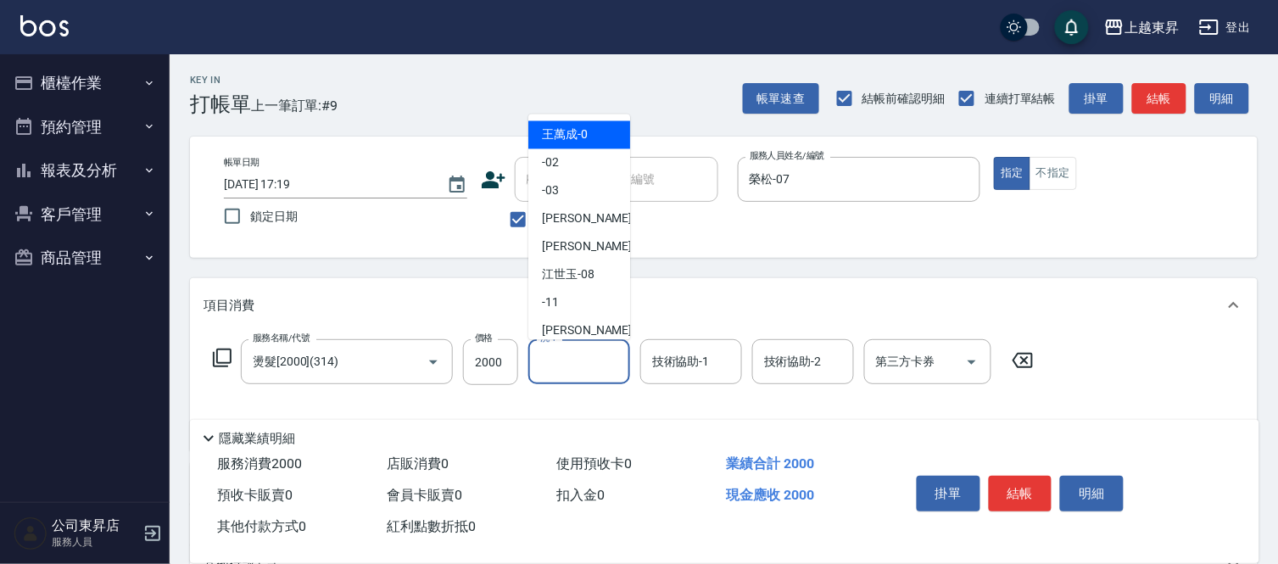
click at [571, 361] on input "洗-1" at bounding box center [579, 362] width 86 height 30
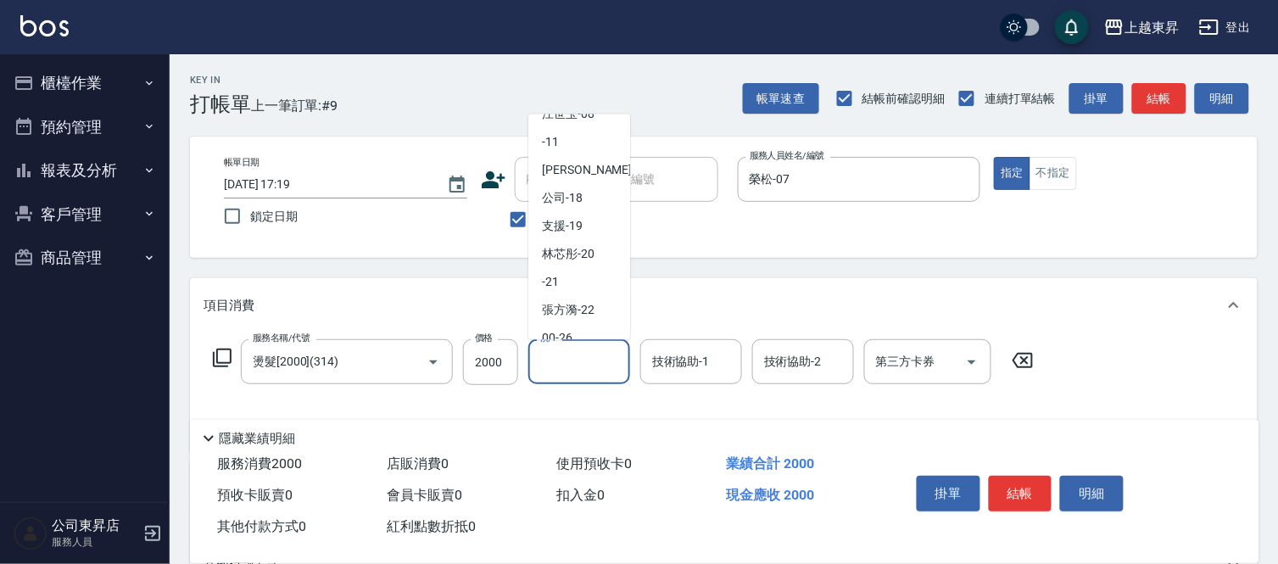
scroll to position [188, 0]
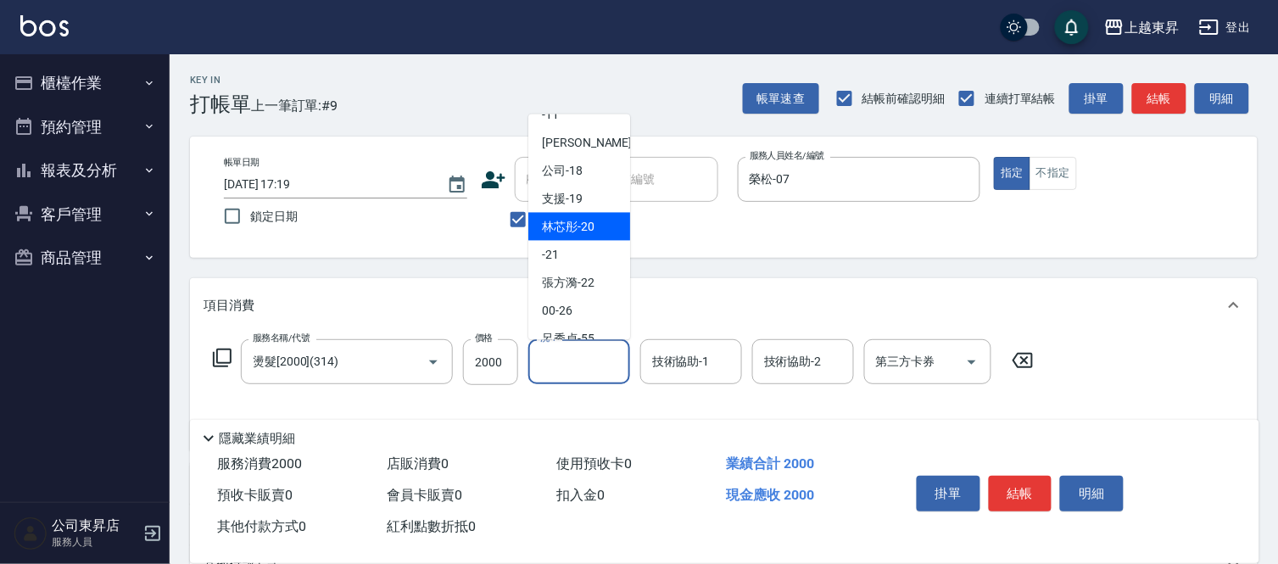
click at [583, 223] on span "林芯彤 -20" at bounding box center [568, 227] width 53 height 18
type input "林芯彤-20"
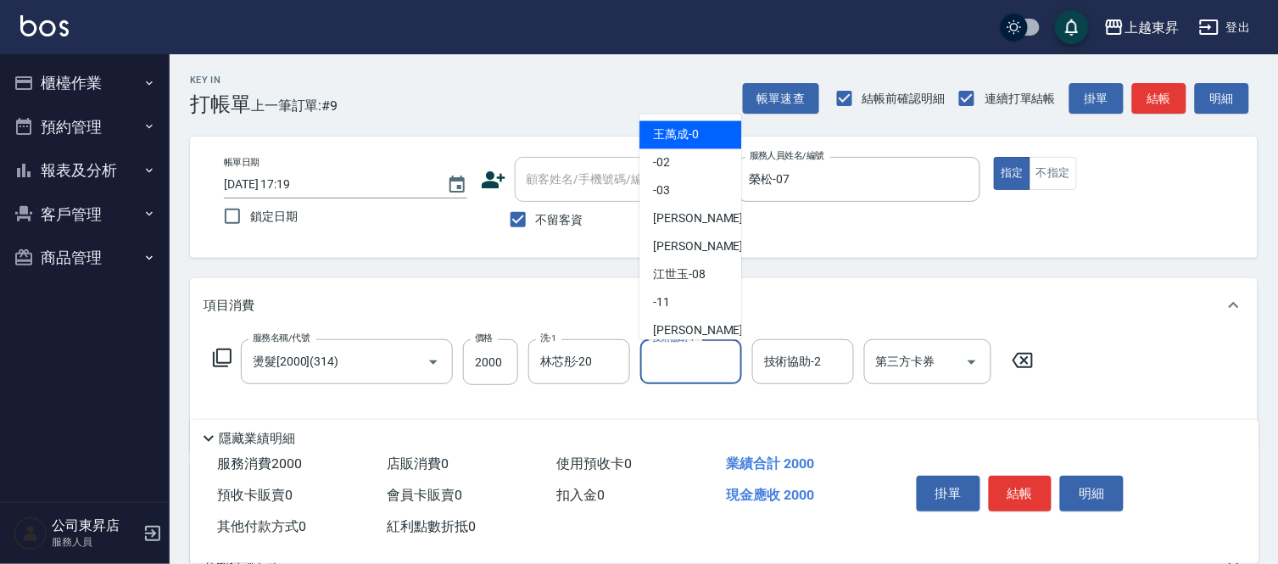
click at [682, 359] on input "技術協助-1" at bounding box center [691, 362] width 86 height 30
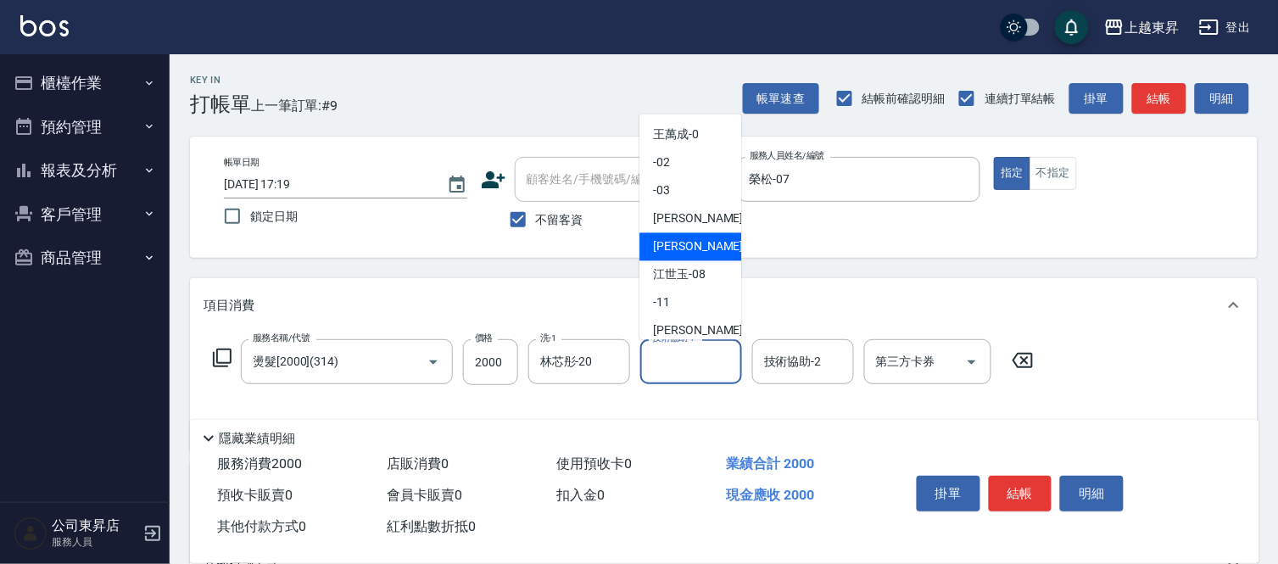
click at [685, 244] on span "[PERSON_NAME] -07" at bounding box center [706, 247] width 107 height 18
type input "榮松-07"
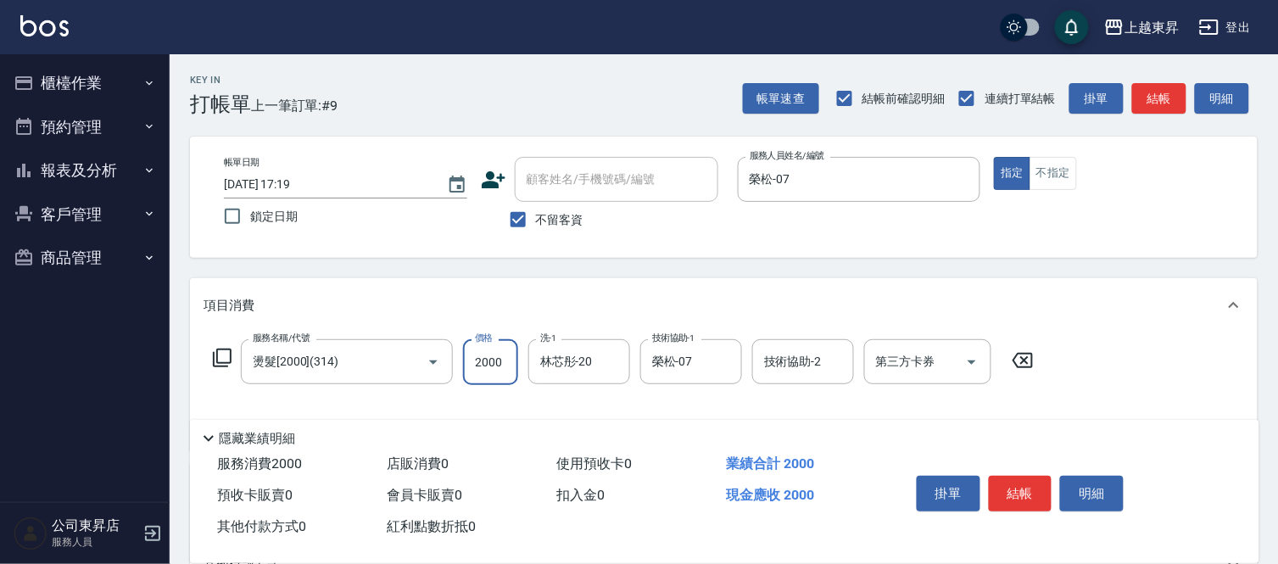
click at [486, 359] on input "2000" at bounding box center [490, 362] width 55 height 46
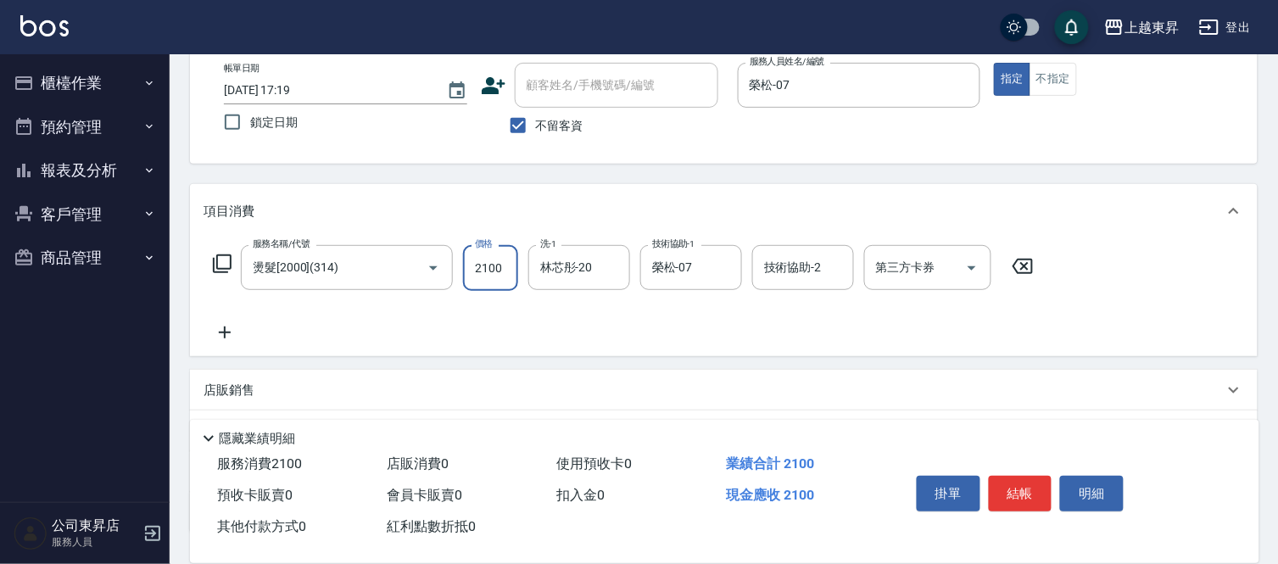
type input "2100"
click at [225, 336] on icon at bounding box center [225, 332] width 12 height 12
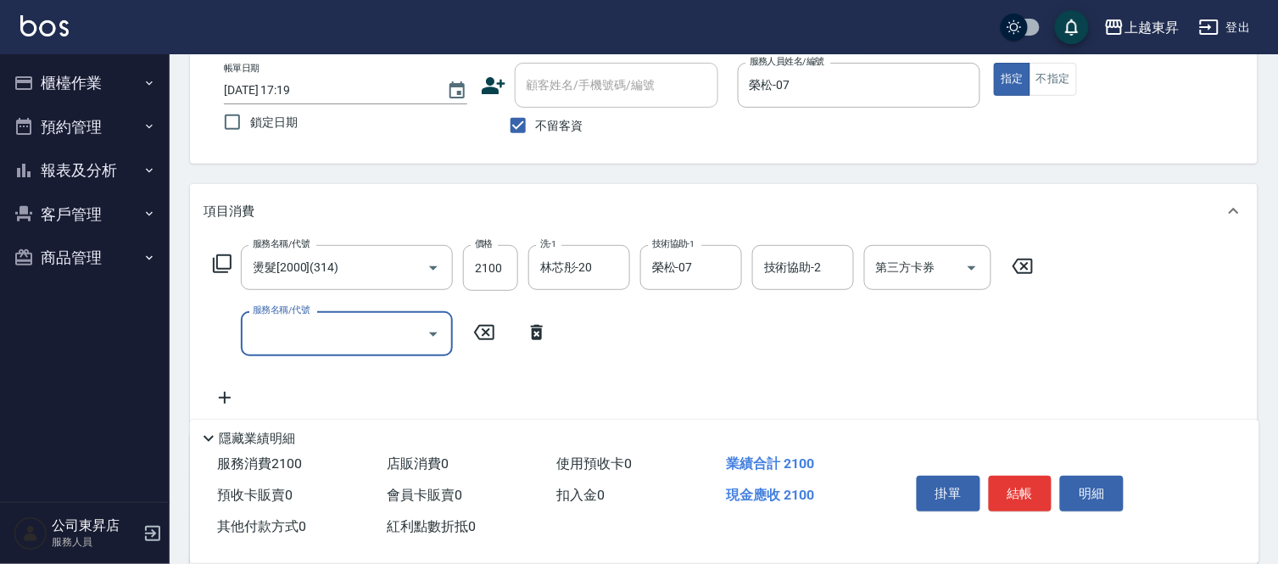
click at [289, 329] on input "服務名稱/代號" at bounding box center [333, 334] width 171 height 30
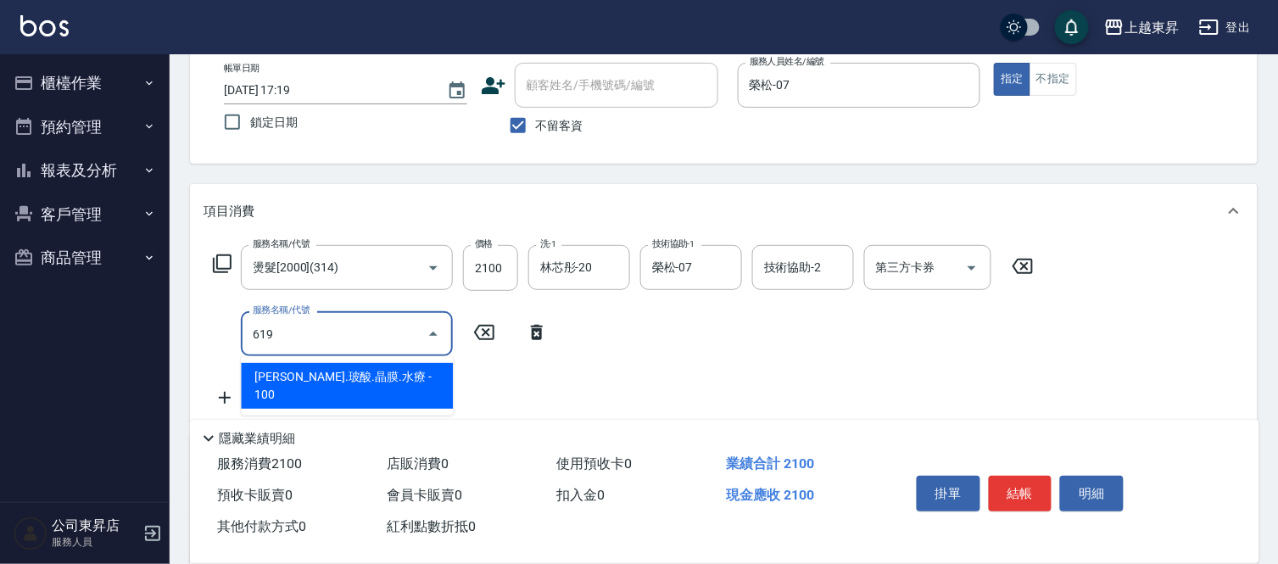
click at [421, 377] on span "[PERSON_NAME].玻酸.晶膜.水療 - 100" at bounding box center [347, 386] width 212 height 46
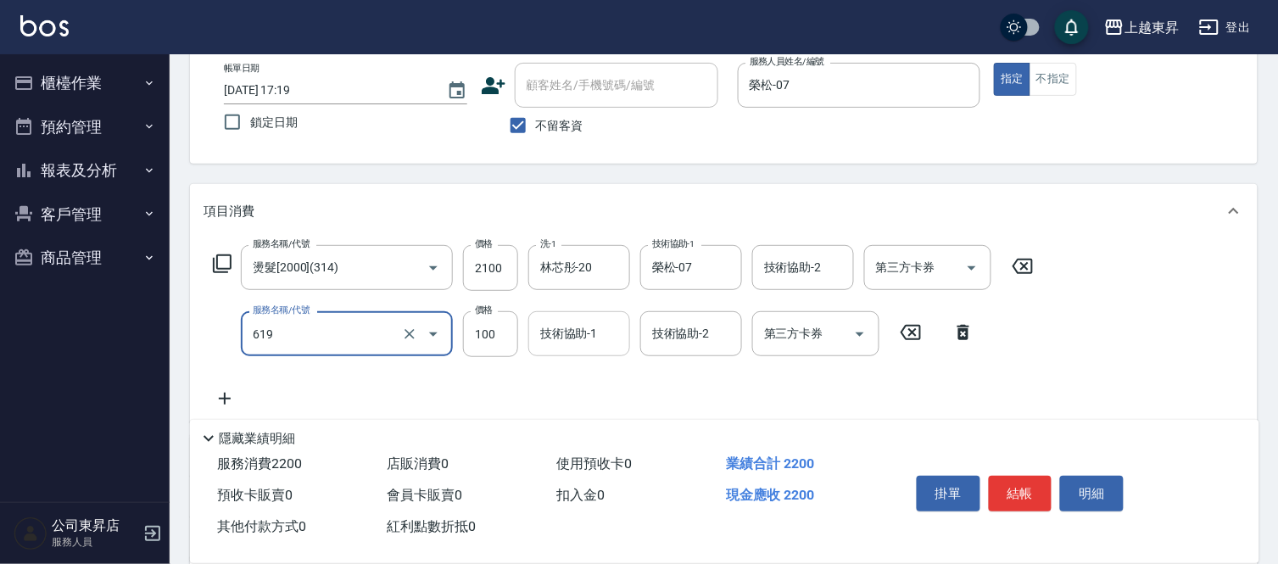
type input "煥彩.玻酸.晶膜.水療(619)"
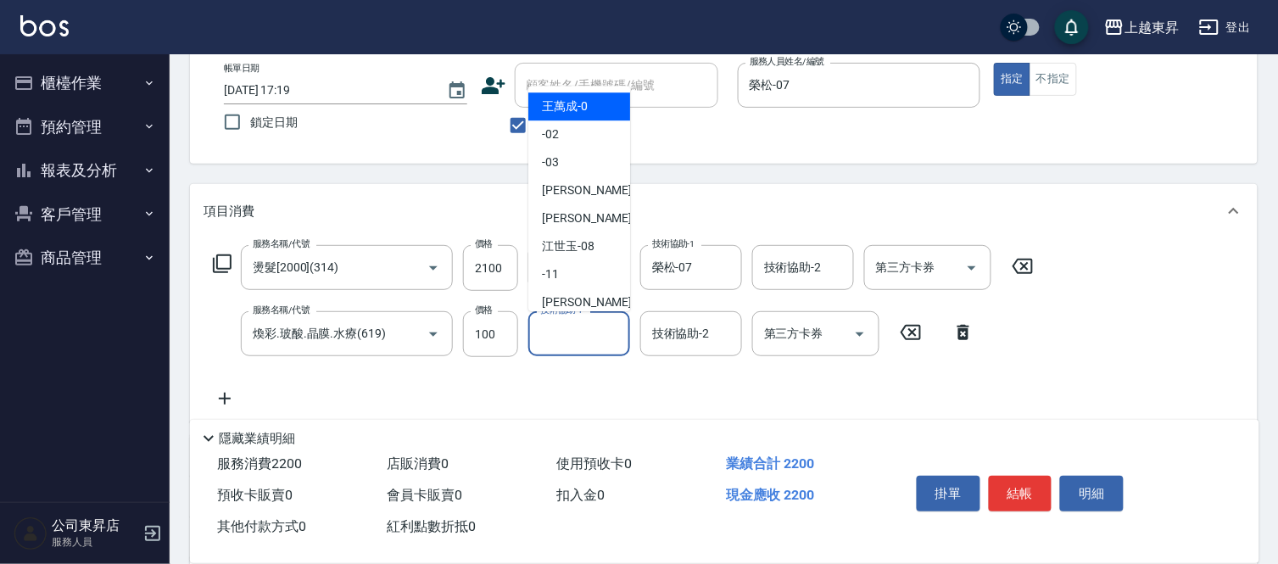
click at [572, 332] on input "技術協助-1" at bounding box center [579, 334] width 86 height 30
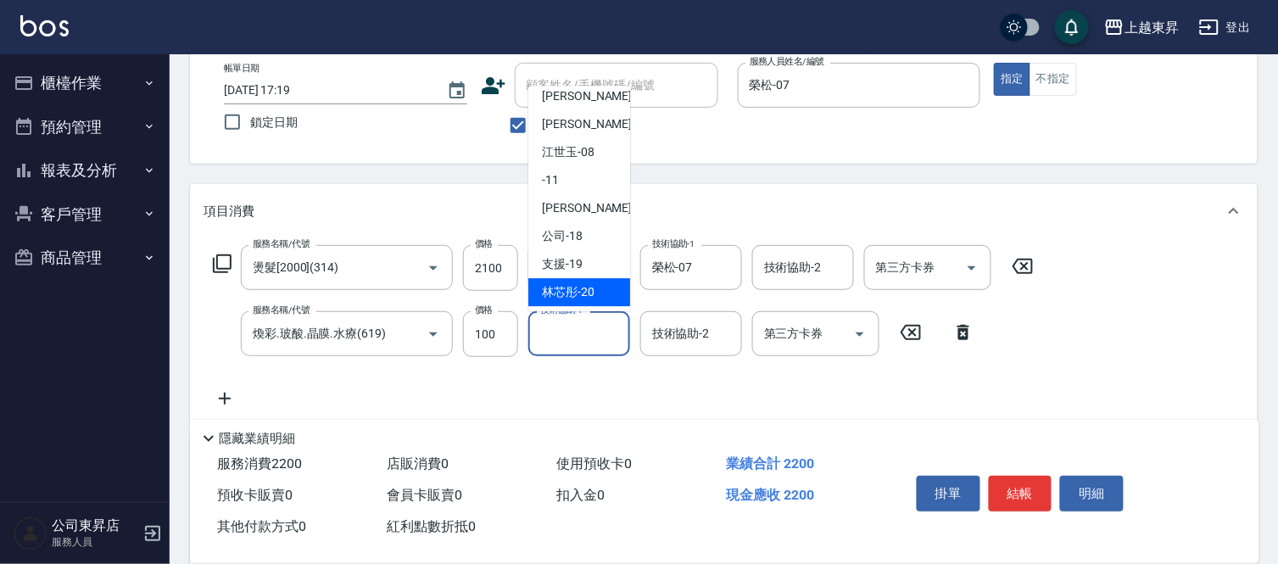
click at [592, 288] on span "林芯彤 -20" at bounding box center [568, 292] width 53 height 18
type input "林芯彤-20"
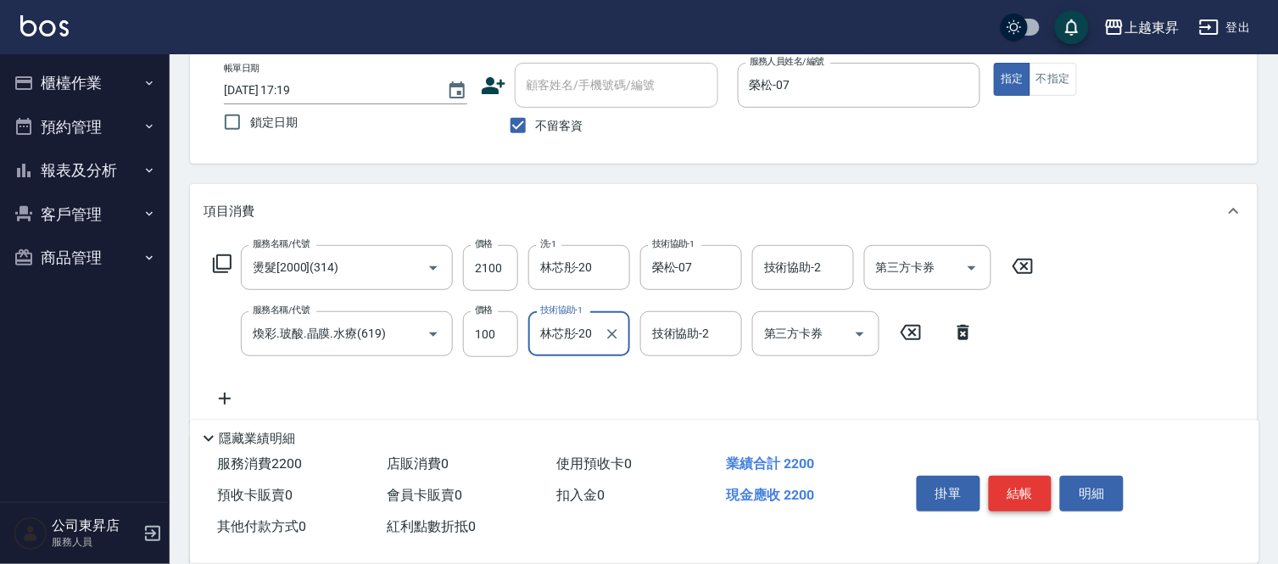
click at [1018, 487] on button "結帳" at bounding box center [1021, 494] width 64 height 36
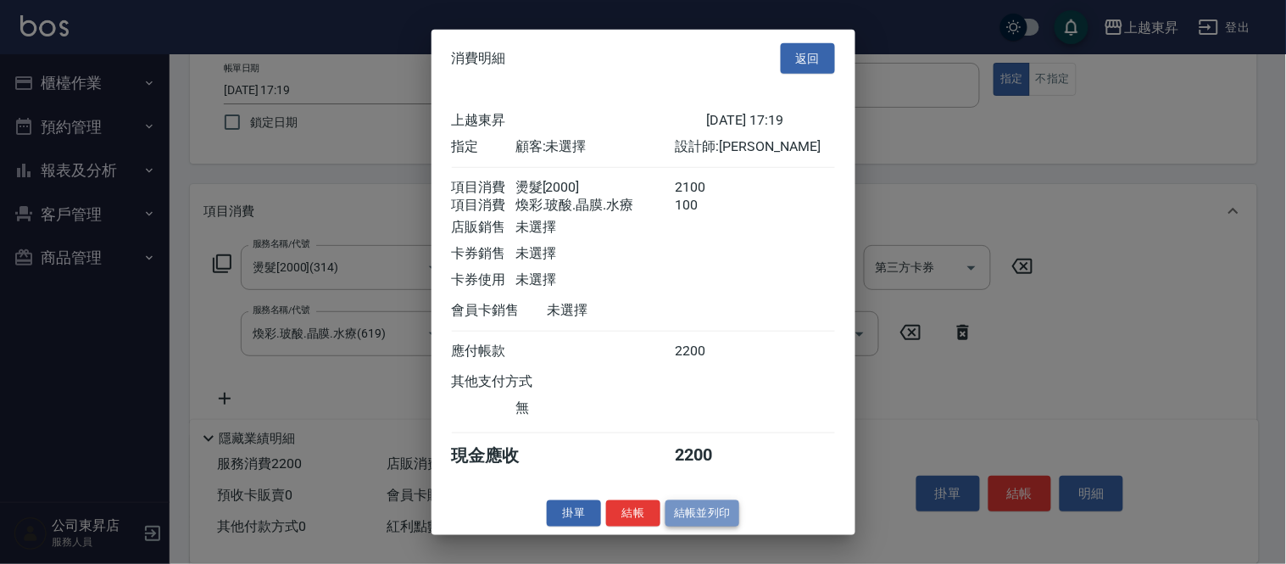
click at [714, 515] on button "結帳並列印" at bounding box center [703, 513] width 74 height 26
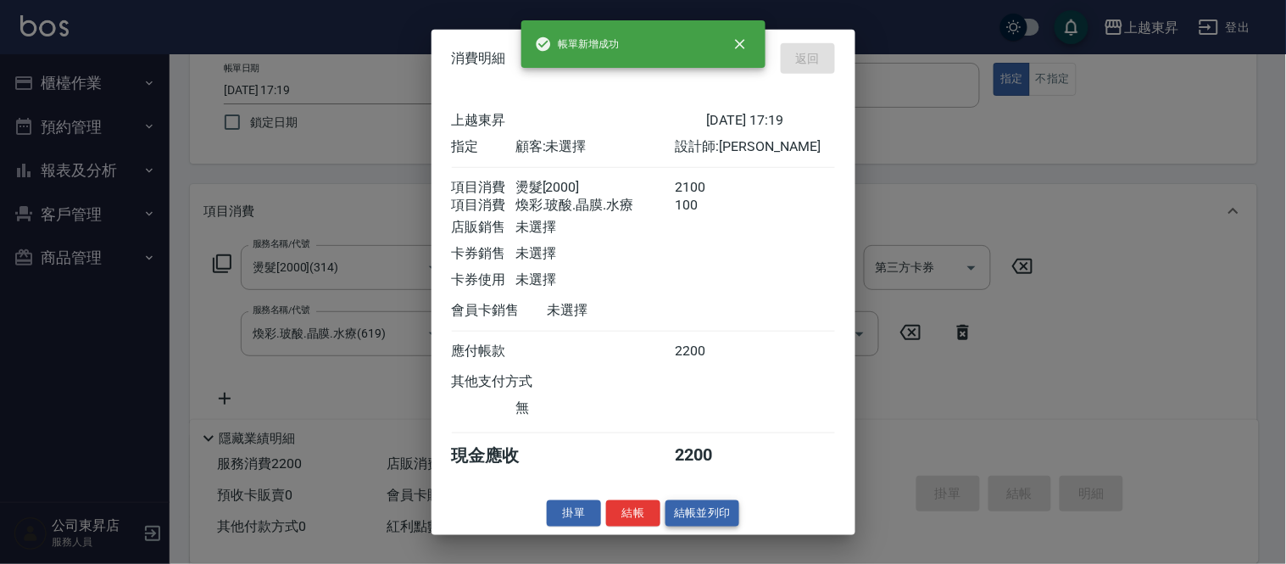
type input "[DATE] 17:21"
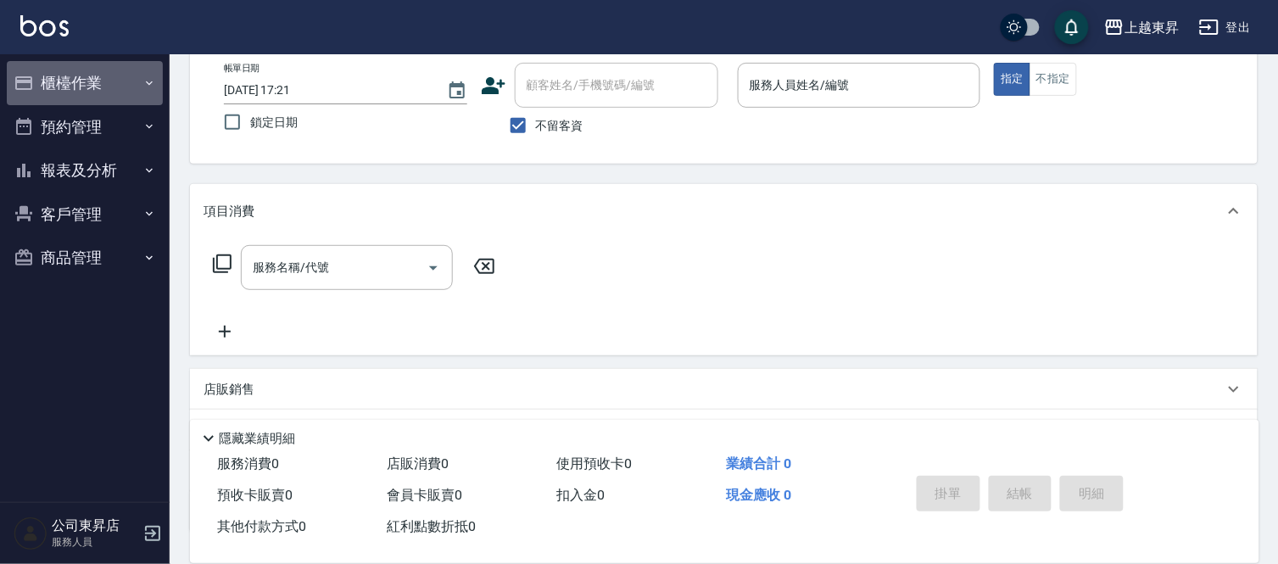
click at [148, 78] on icon "button" at bounding box center [149, 83] width 14 height 14
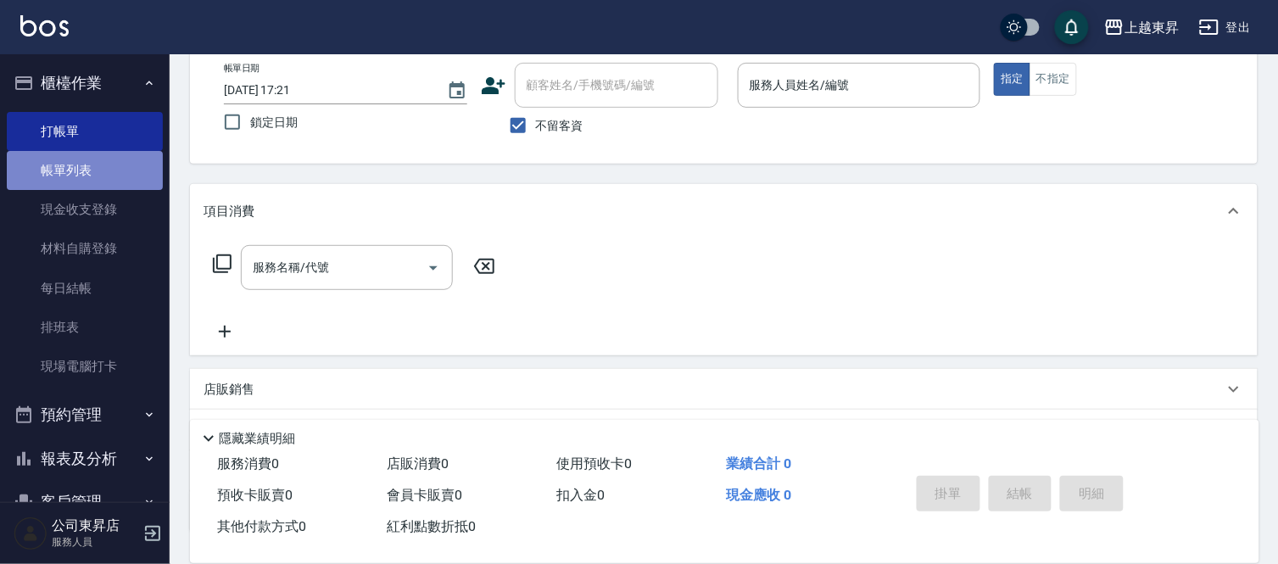
click at [116, 170] on link "帳單列表" at bounding box center [85, 170] width 156 height 39
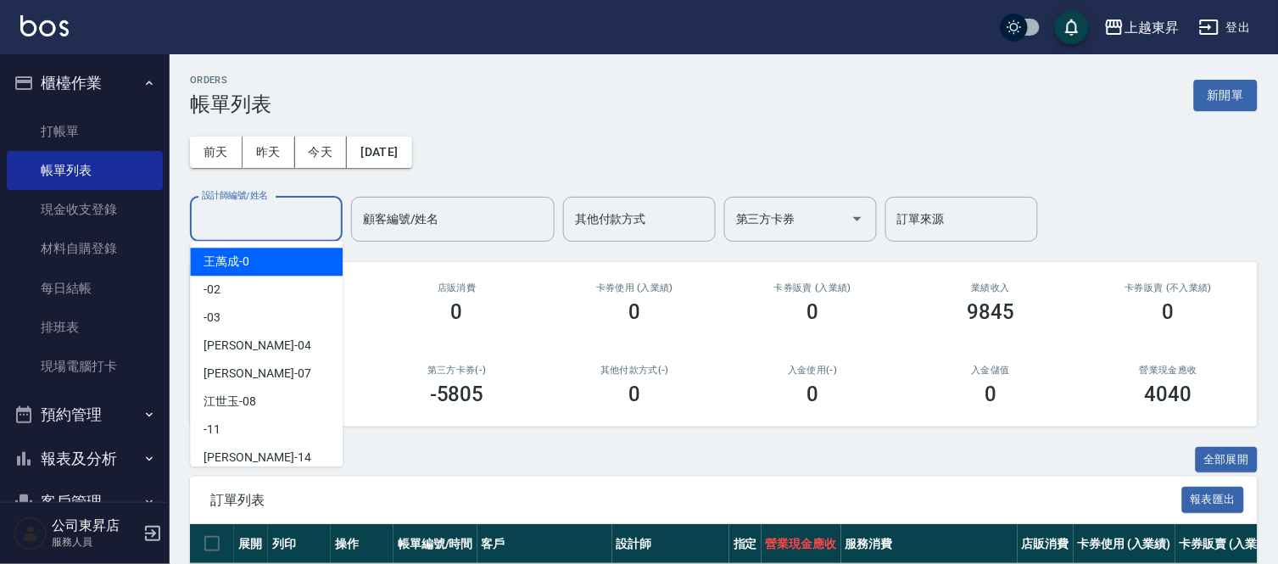
click at [237, 216] on input "設計師編號/姓名" at bounding box center [266, 219] width 137 height 30
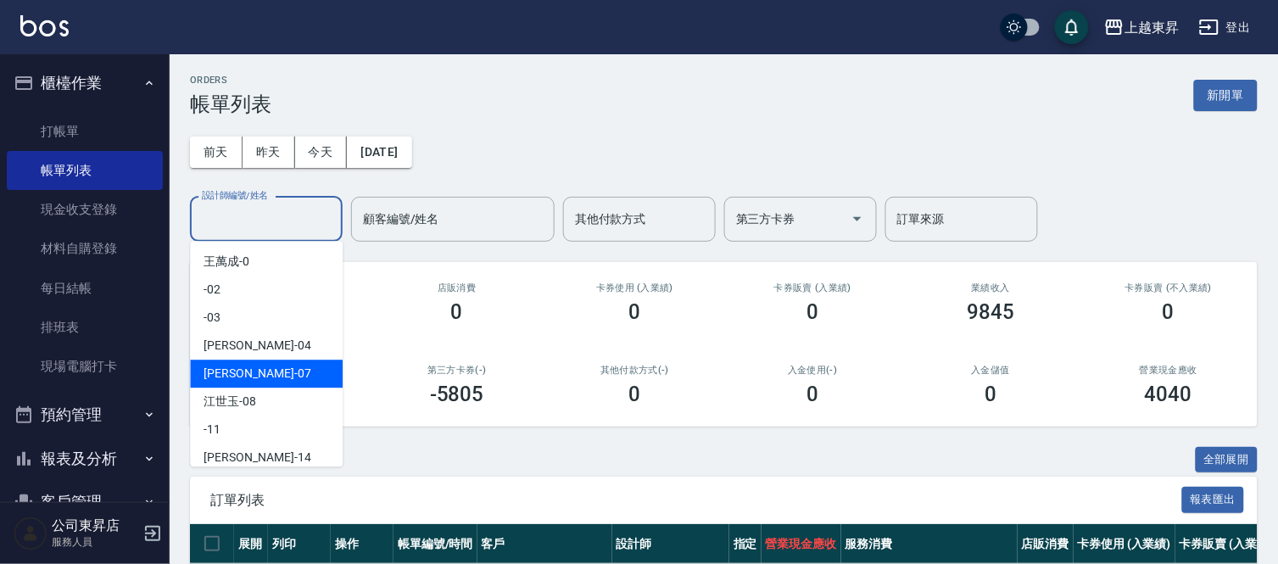
click at [223, 374] on span "[PERSON_NAME] -07" at bounding box center [257, 374] width 107 height 18
type input "榮松-07"
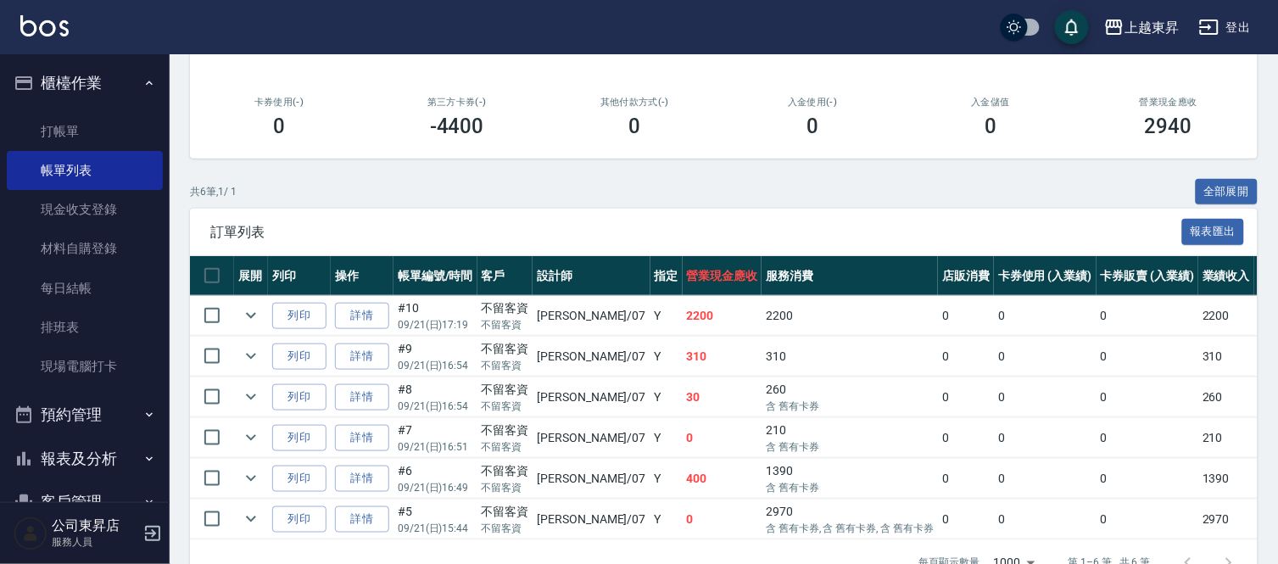
scroll to position [282, 0]
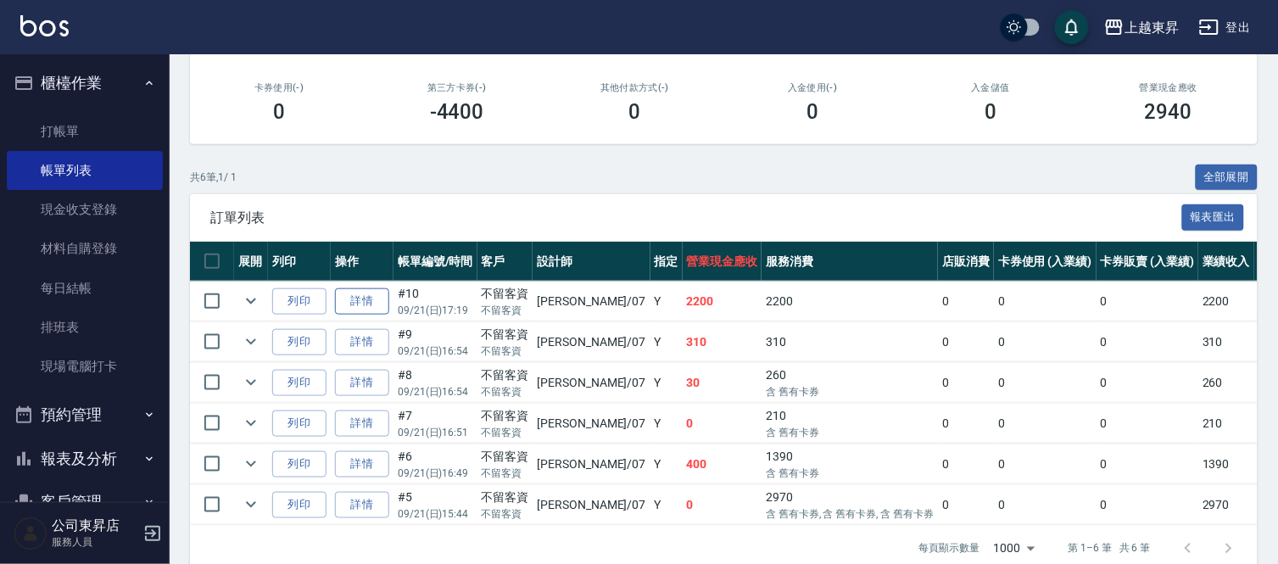
click at [366, 293] on link "詳情" at bounding box center [362, 301] width 54 height 26
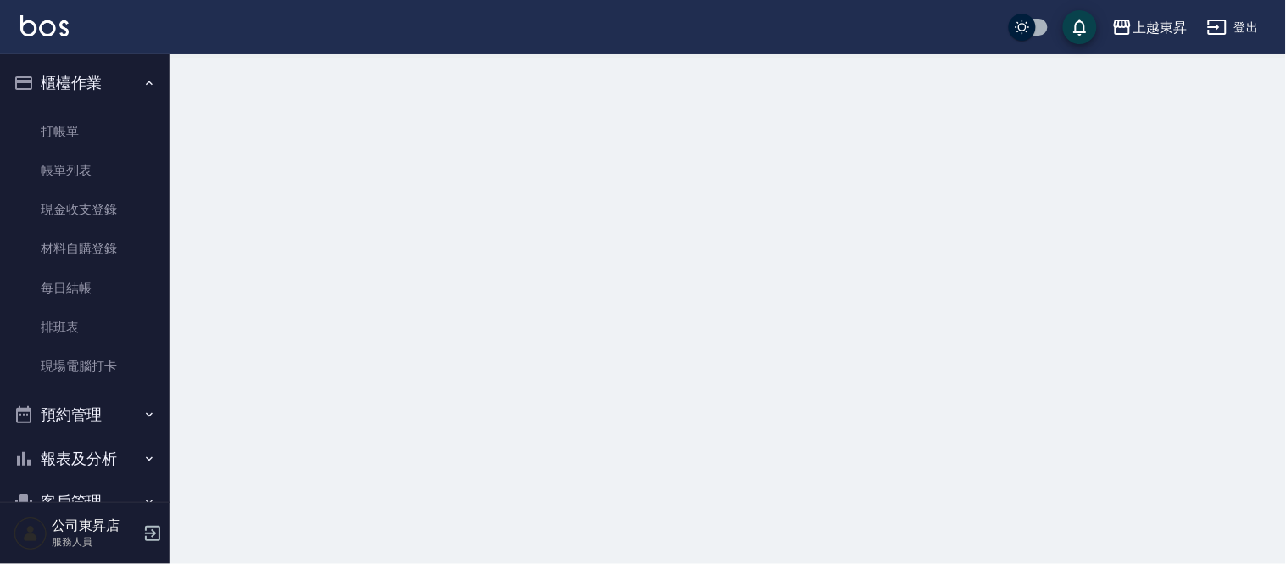
click at [366, 294] on div at bounding box center [643, 282] width 1286 height 564
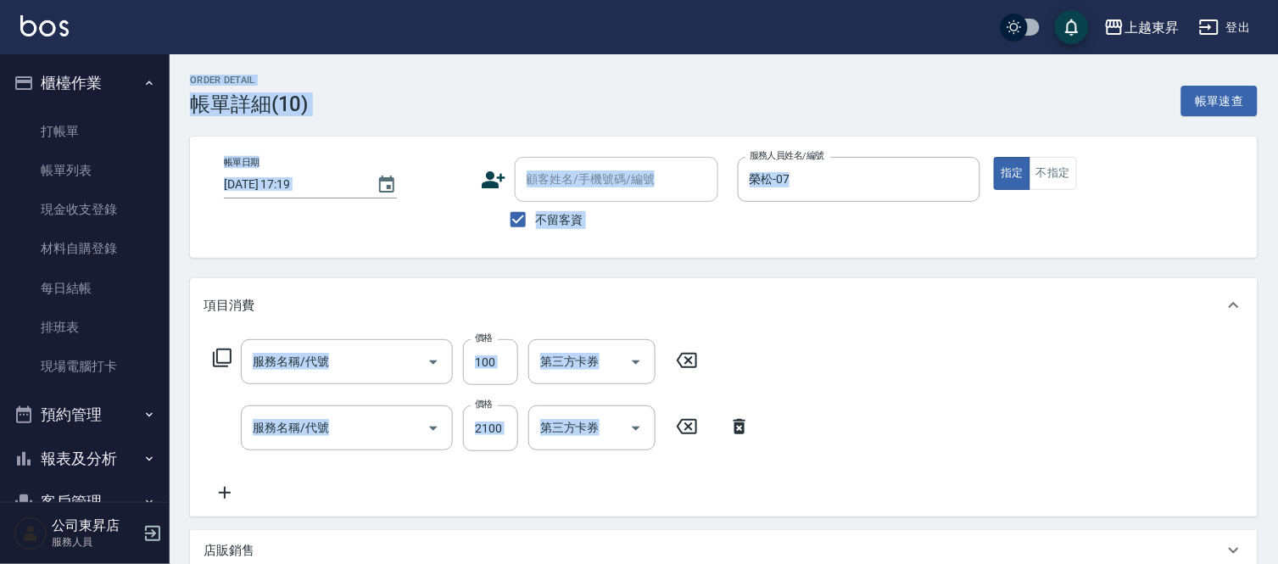
type input "[DATE] 17:19"
checkbox input "true"
type input "榮松-07"
type input "煥彩.玻酸.晶膜.水療(619)"
type input "燙髮[2000](314)"
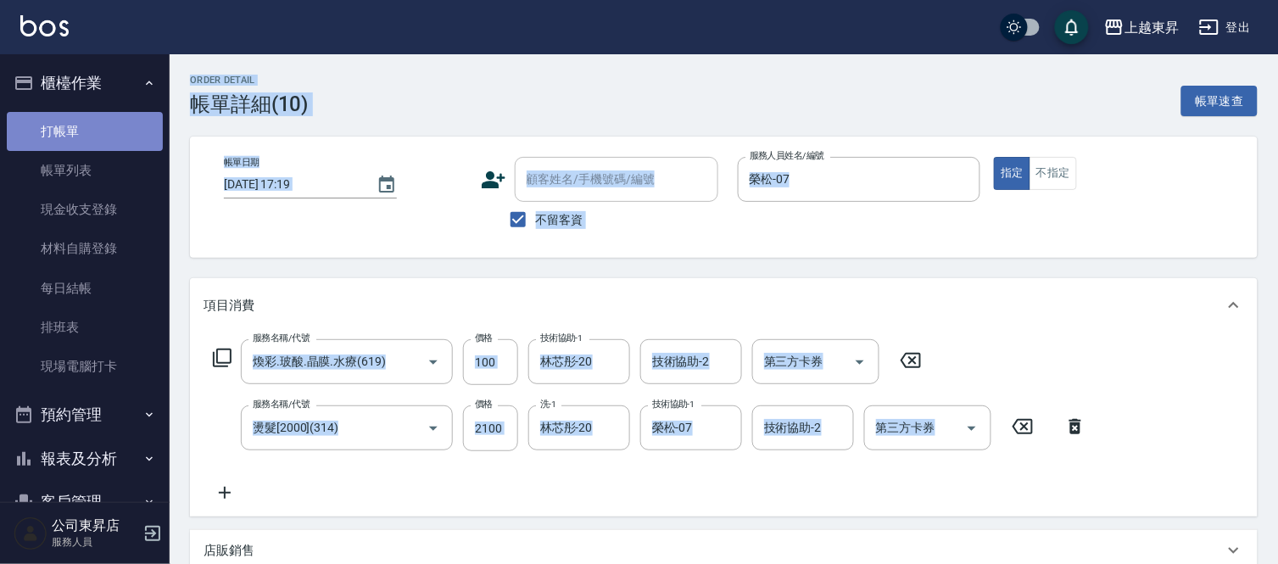
click at [136, 126] on link "打帳單" at bounding box center [85, 131] width 156 height 39
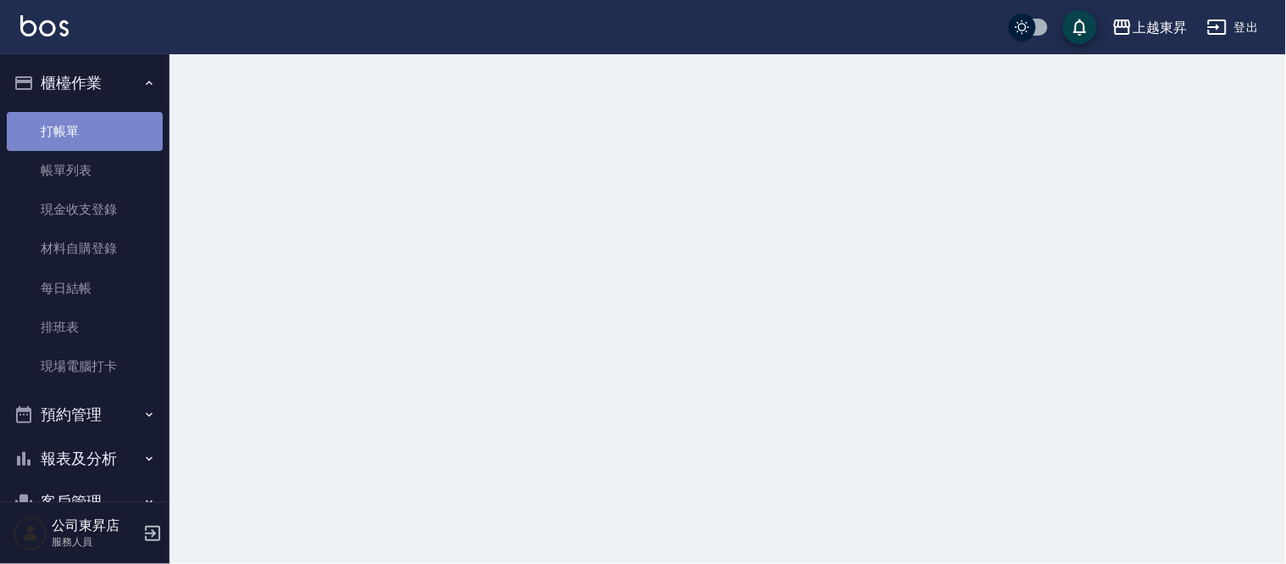
click at [133, 123] on link "打帳單" at bounding box center [85, 131] width 156 height 39
click at [132, 123] on link "打帳單" at bounding box center [85, 131] width 156 height 39
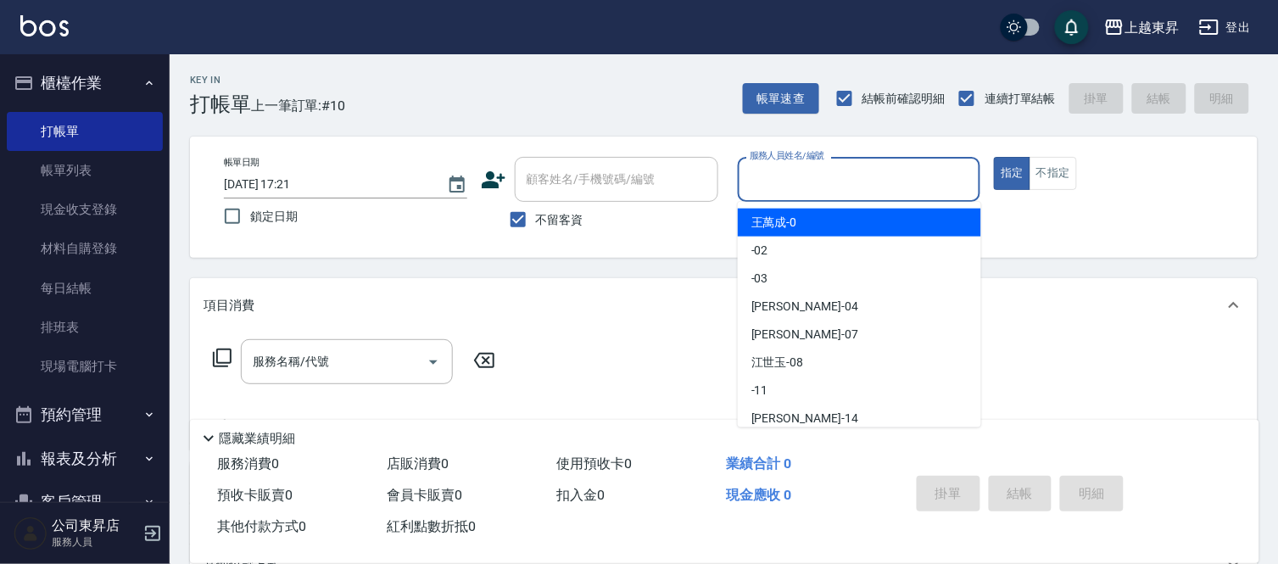
click at [778, 176] on input "服務人員姓名/編號" at bounding box center [859, 180] width 228 height 30
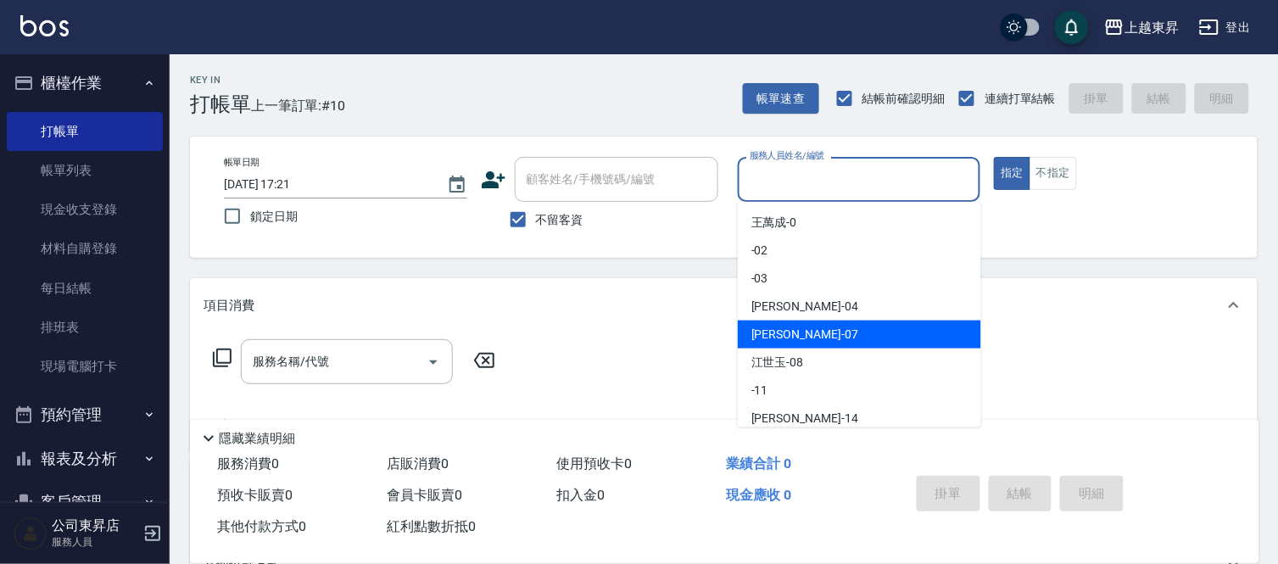
click at [789, 332] on span "[PERSON_NAME] -07" at bounding box center [804, 335] width 107 height 18
type input "榮松-07"
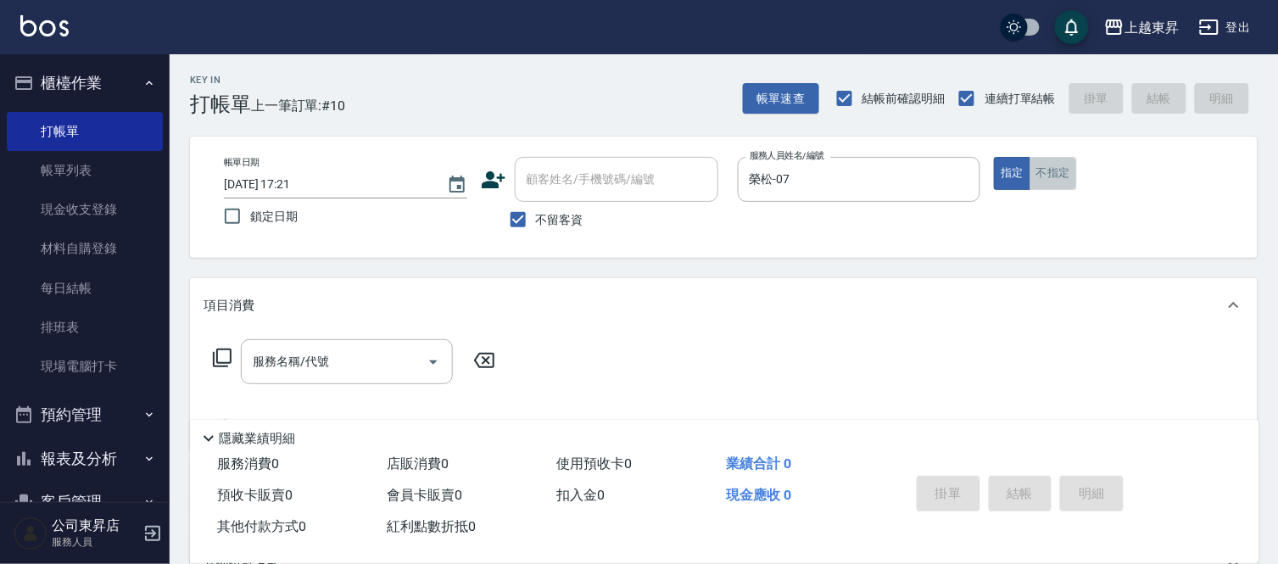
click at [1057, 170] on button "不指定" at bounding box center [1053, 173] width 47 height 33
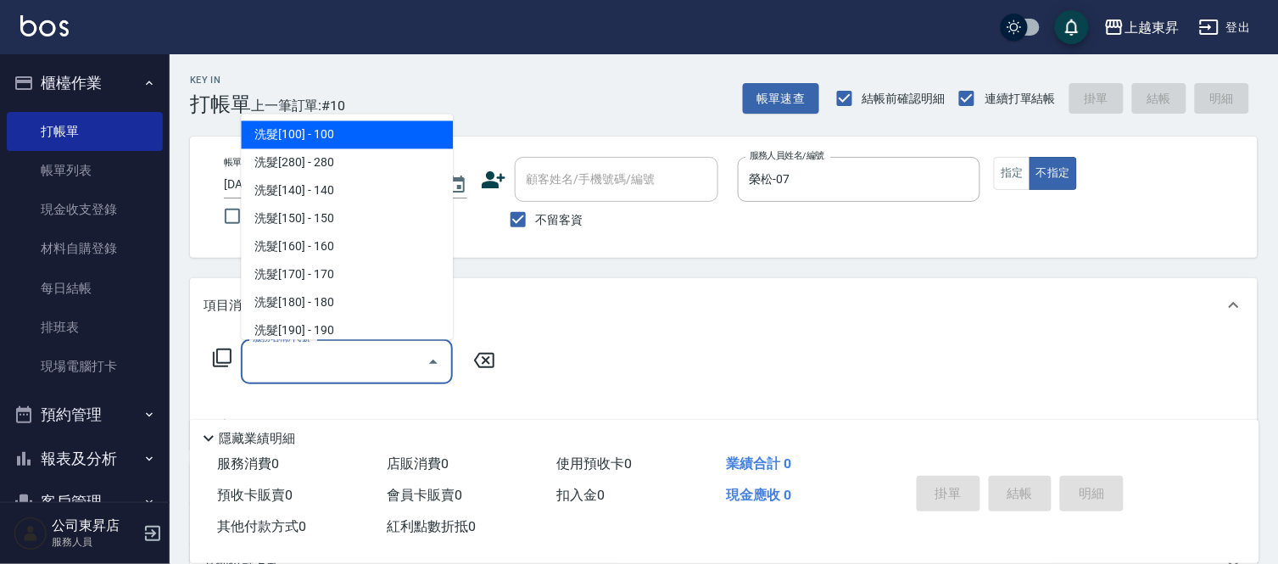
click at [349, 360] on input "服務名稱/代號" at bounding box center [333, 362] width 171 height 30
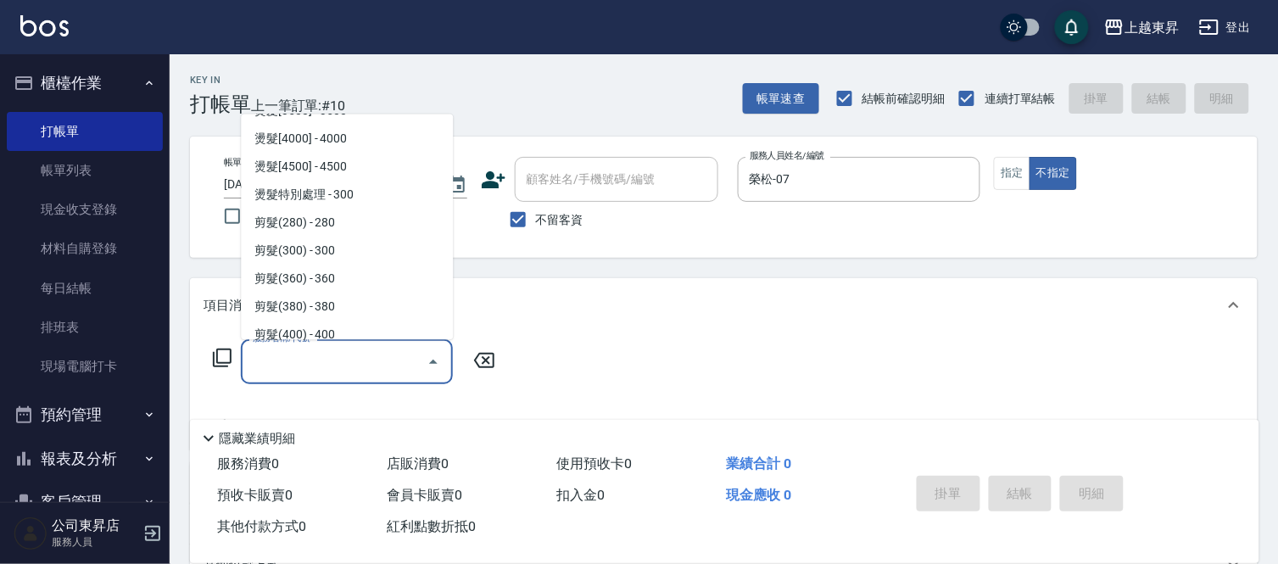
scroll to position [1130, 0]
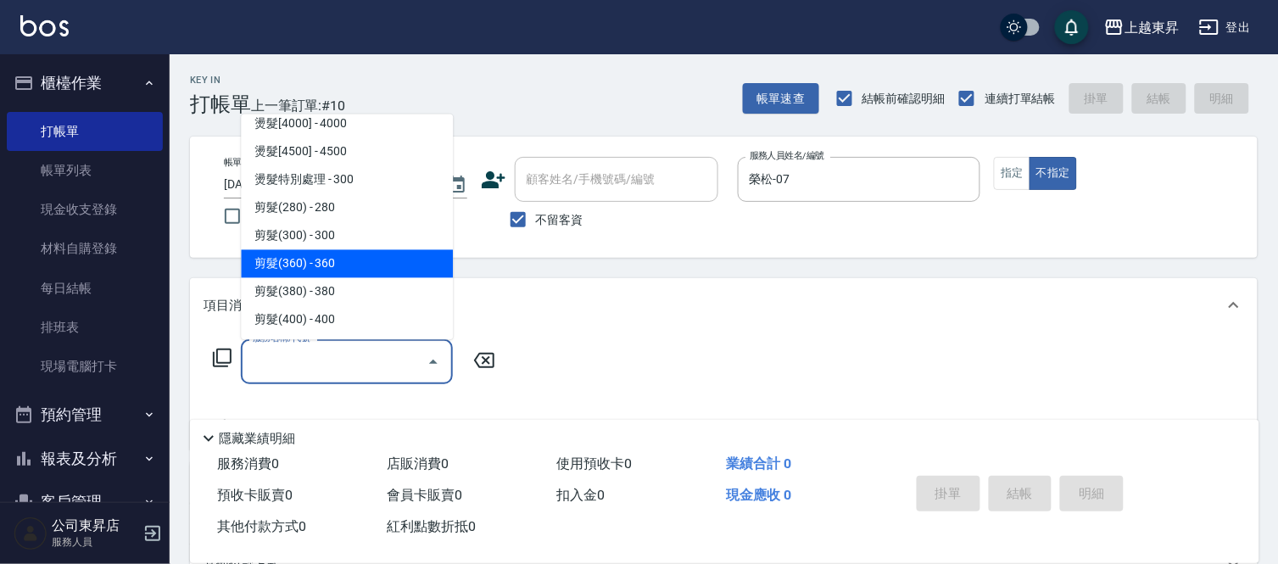
click at [371, 266] on span "剪髮(360) - 360" at bounding box center [347, 264] width 212 height 28
type input "剪髮(360)(403)"
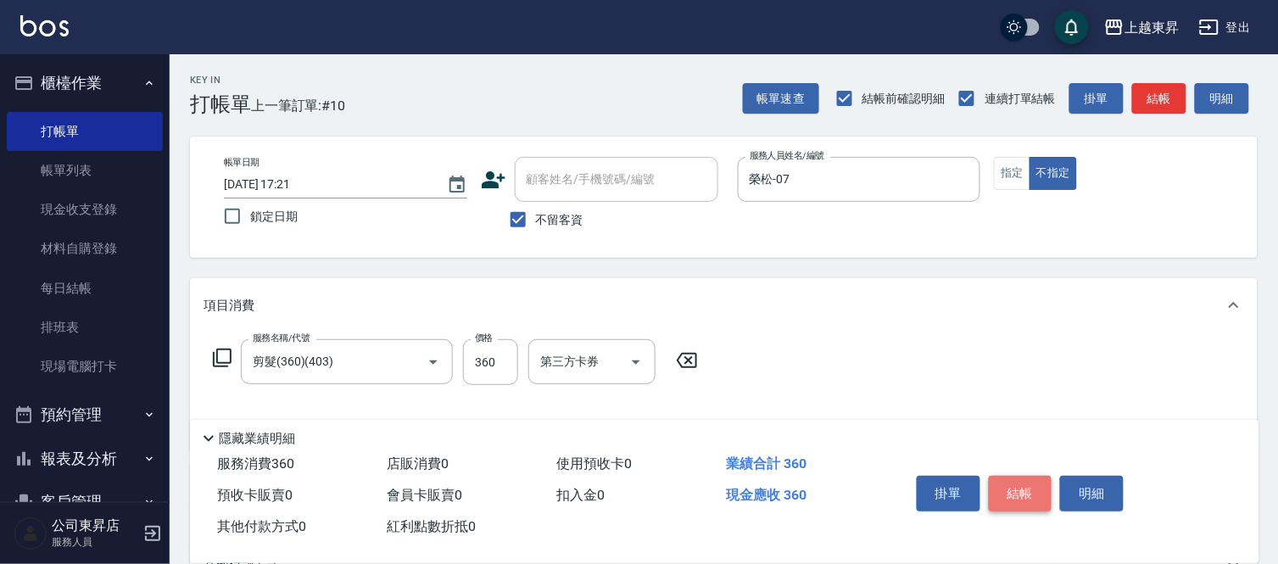
click at [1023, 482] on button "結帳" at bounding box center [1021, 494] width 64 height 36
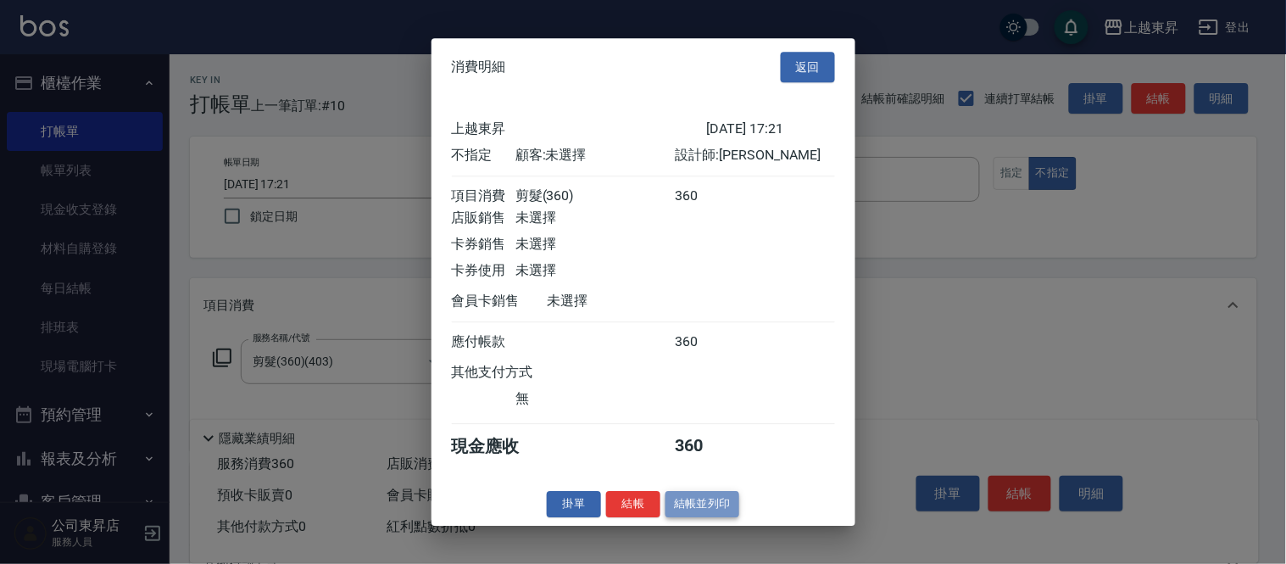
click at [689, 516] on button "結帳並列印" at bounding box center [703, 504] width 74 height 26
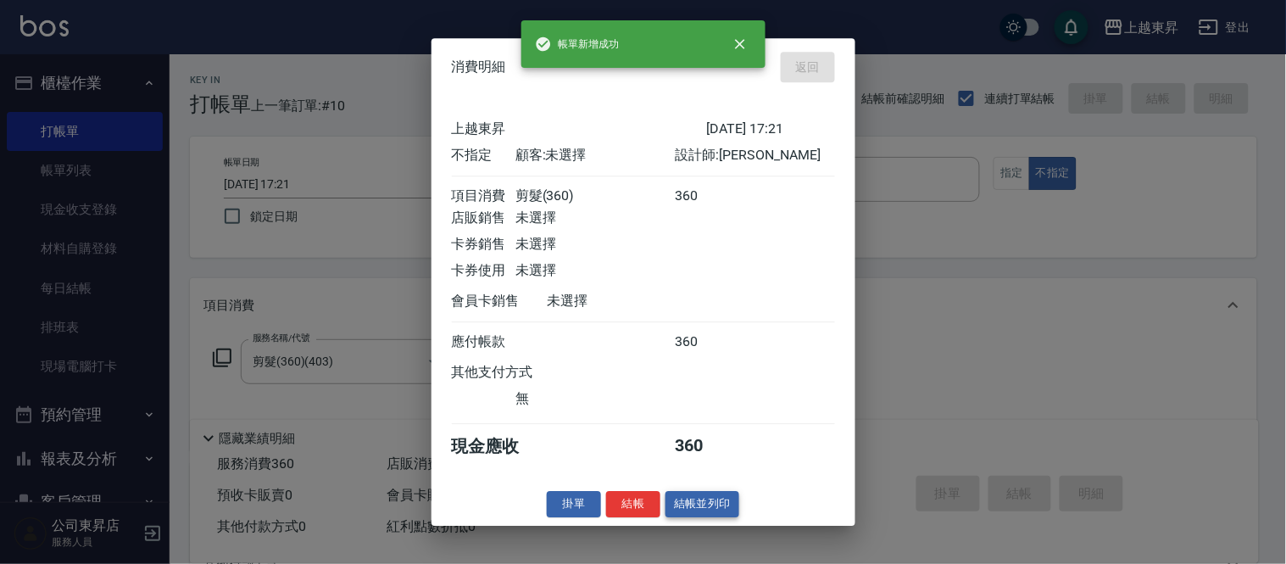
type input "[DATE] 17:22"
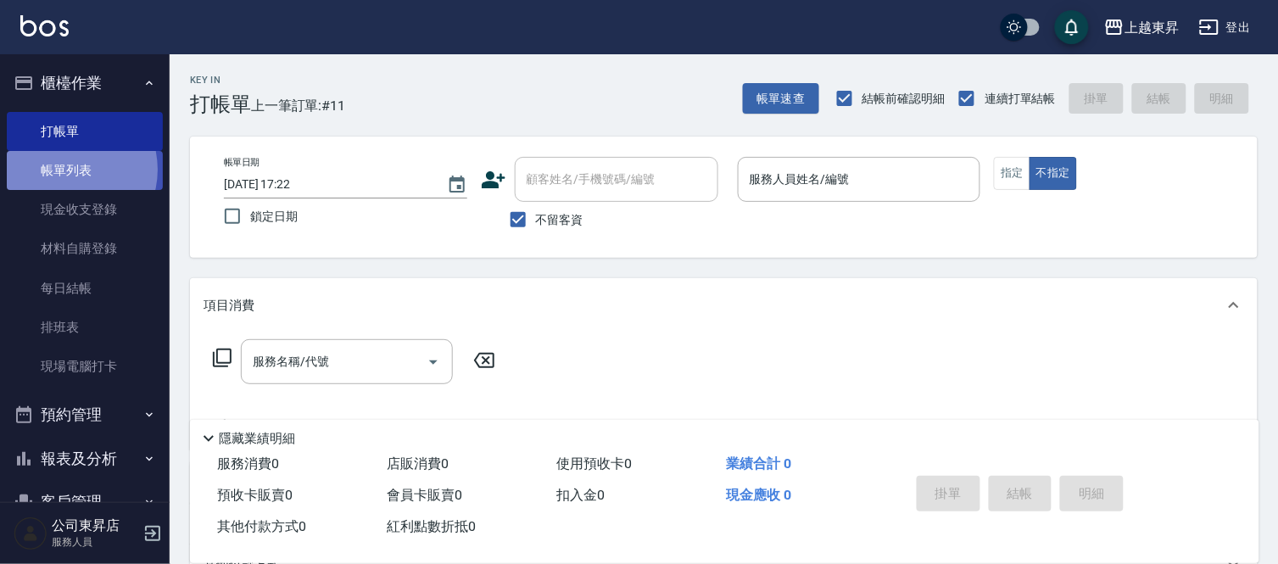
click at [66, 170] on link "帳單列表" at bounding box center [85, 170] width 156 height 39
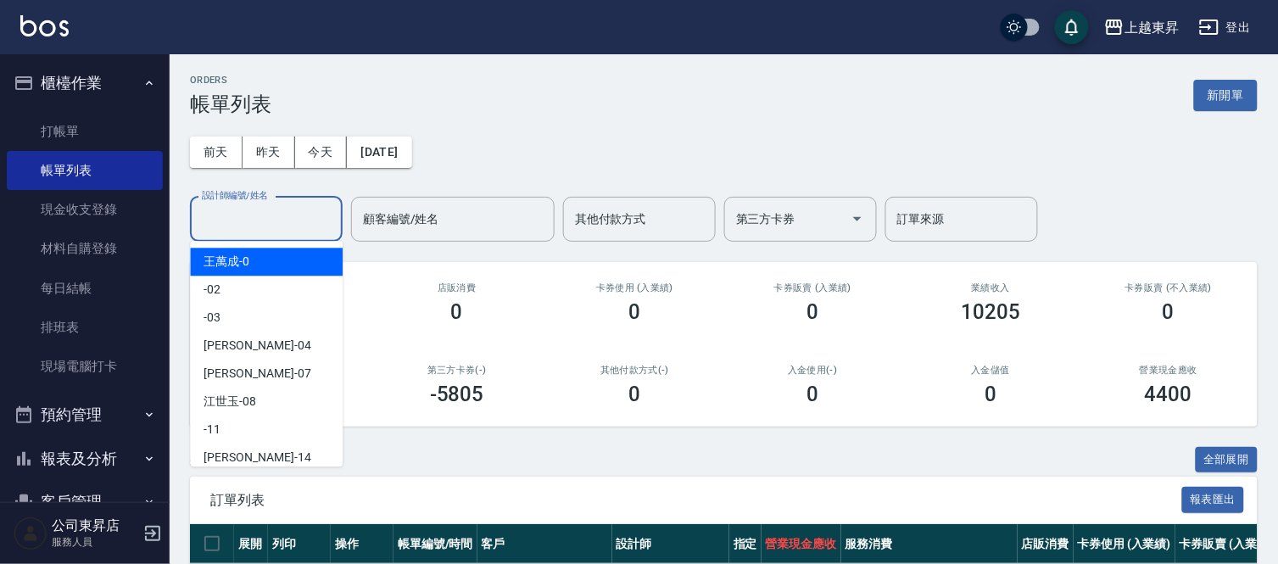
click at [232, 218] on input "設計師編號/姓名" at bounding box center [266, 219] width 137 height 30
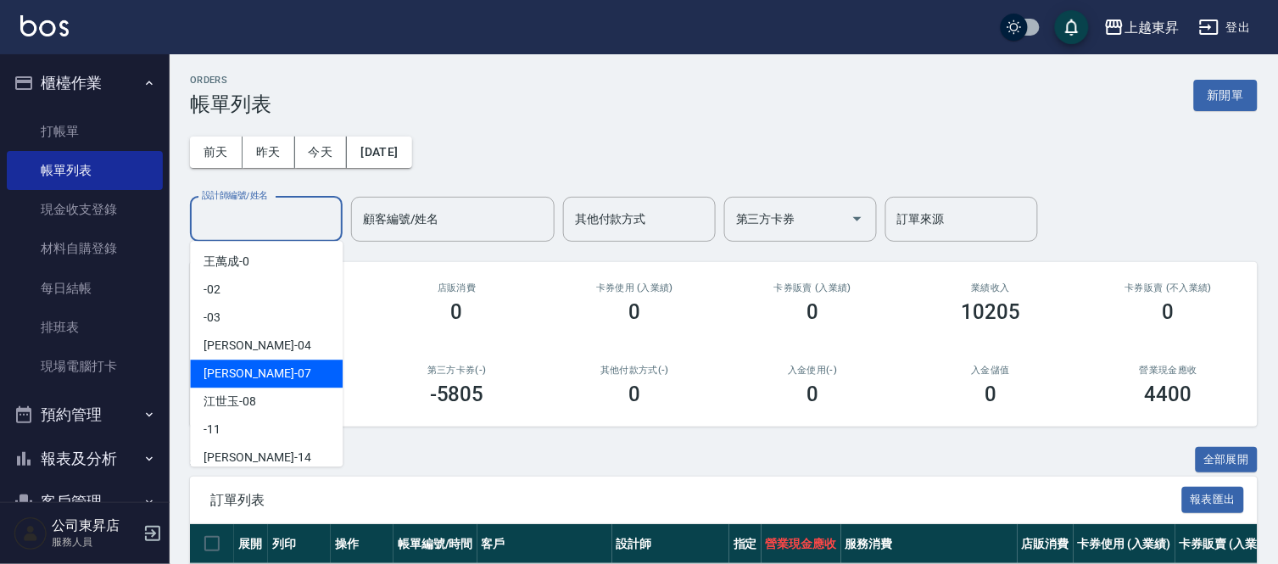
click at [208, 362] on div "[PERSON_NAME] -07" at bounding box center [266, 374] width 153 height 28
type input "榮松-07"
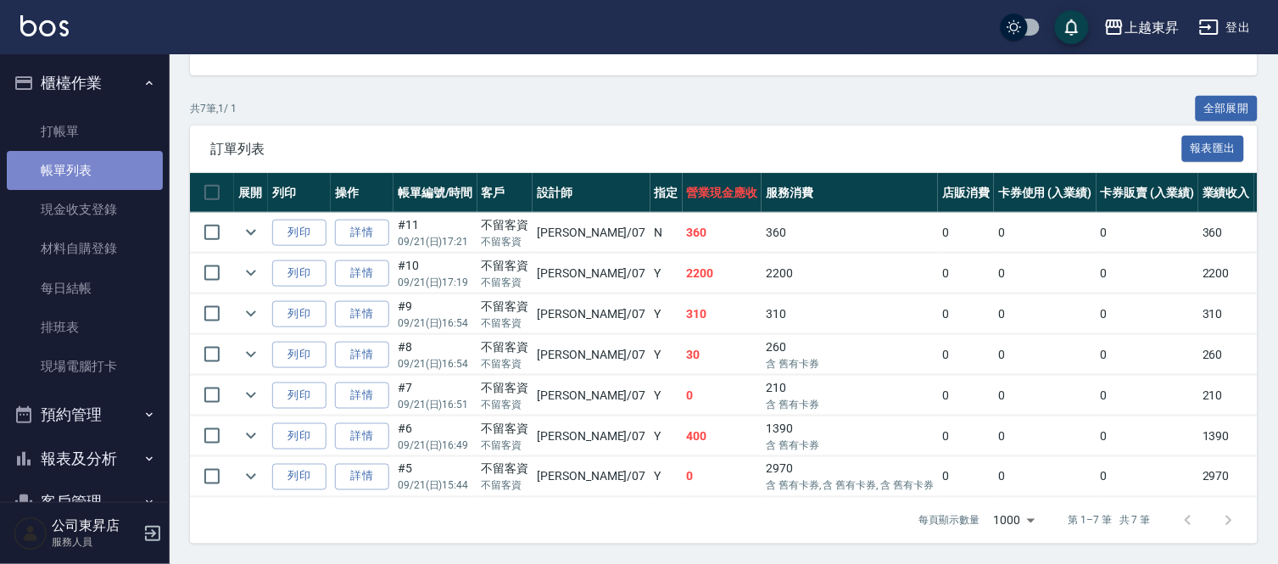
click at [103, 178] on link "帳單列表" at bounding box center [85, 170] width 156 height 39
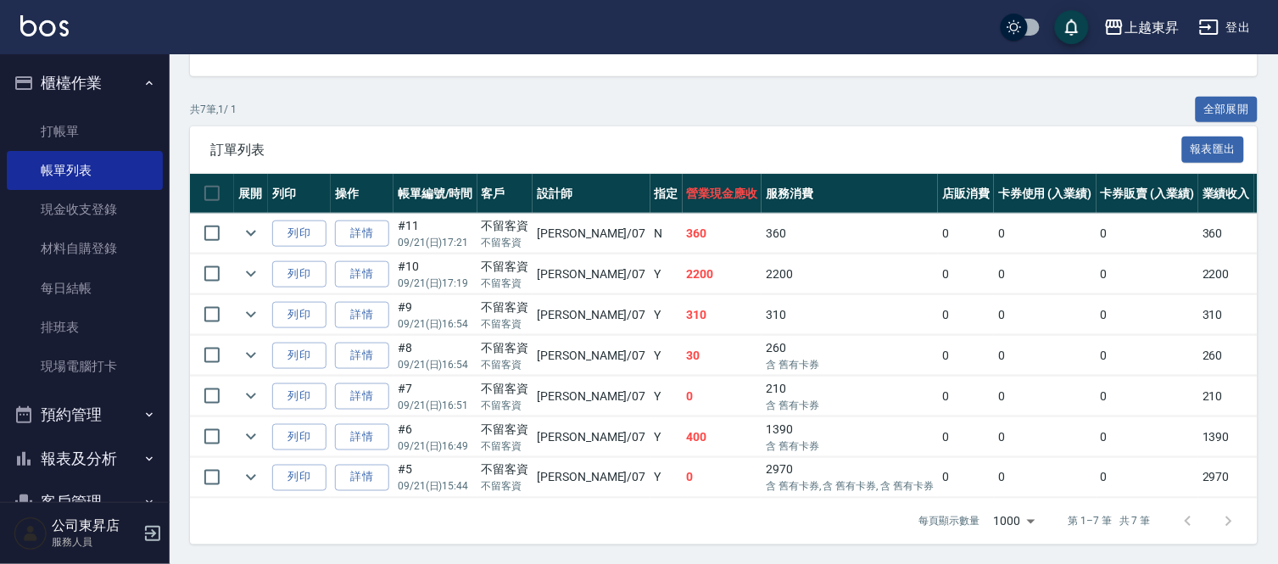
scroll to position [366, 0]
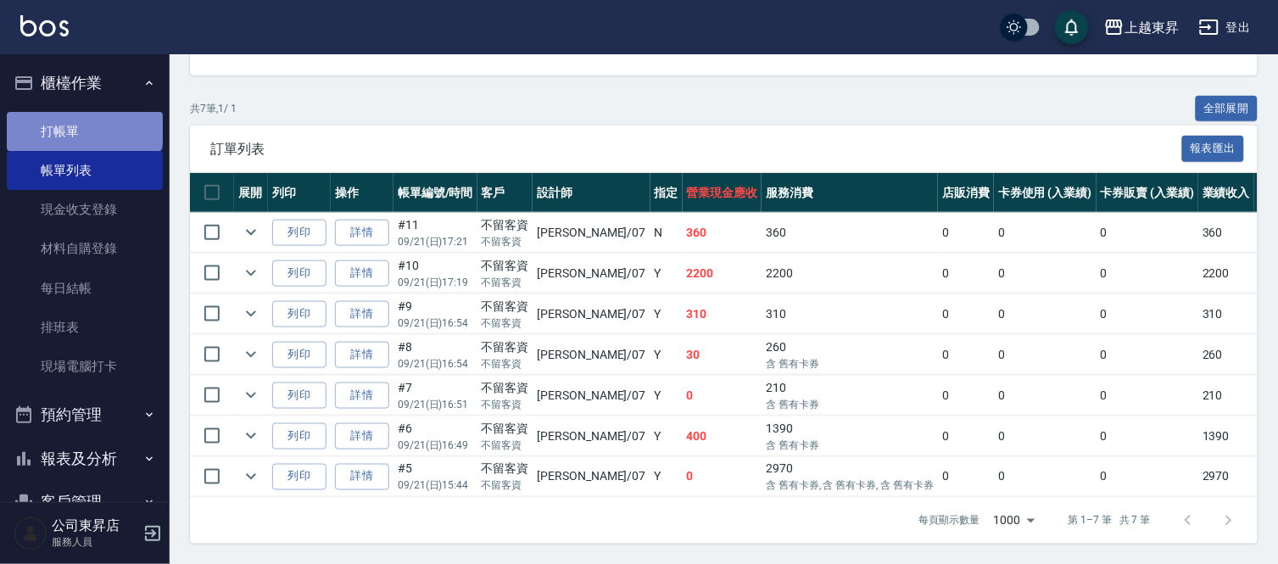
click at [83, 120] on link "打帳單" at bounding box center [85, 131] width 156 height 39
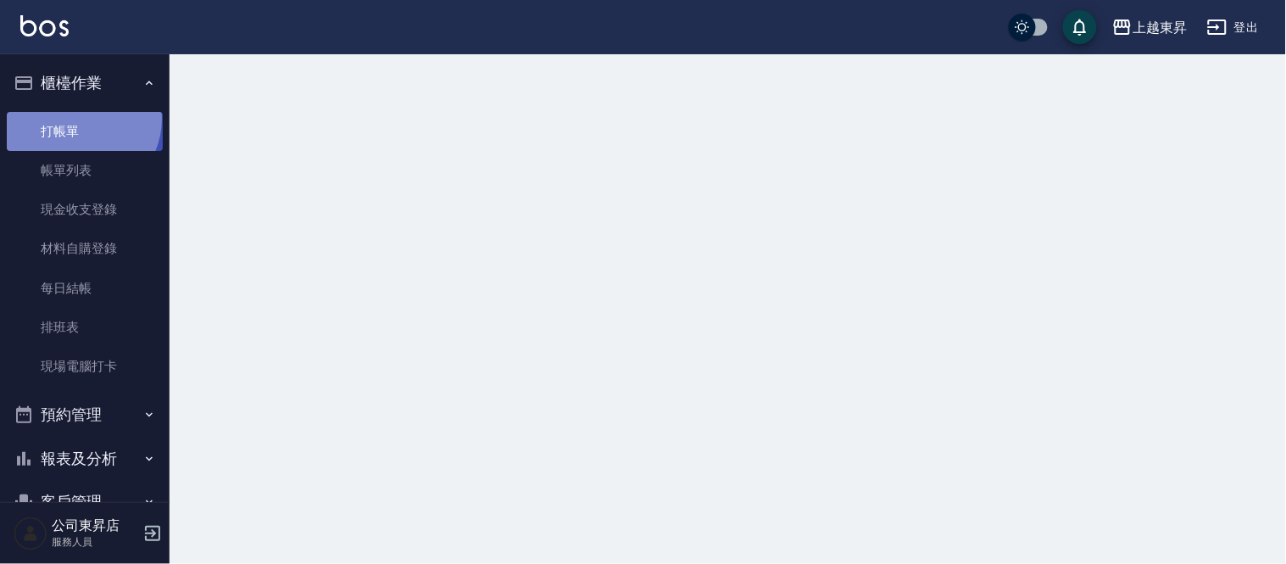
click at [79, 119] on link "打帳單" at bounding box center [85, 131] width 156 height 39
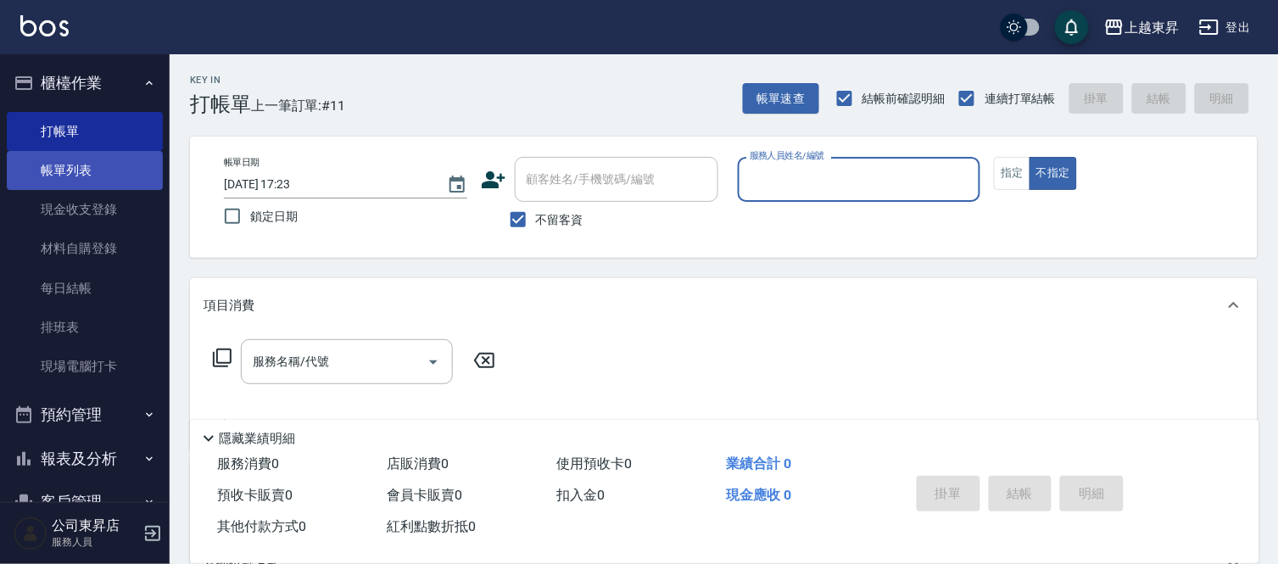
click at [98, 163] on link "帳單列表" at bounding box center [85, 170] width 156 height 39
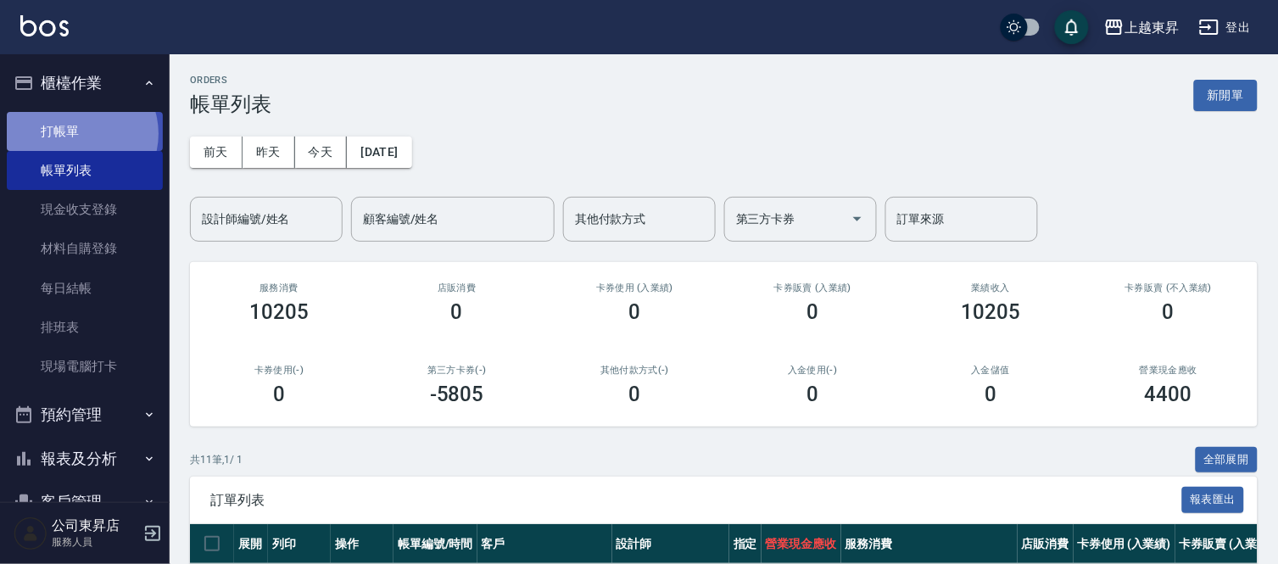
click at [79, 133] on link "打帳單" at bounding box center [85, 131] width 156 height 39
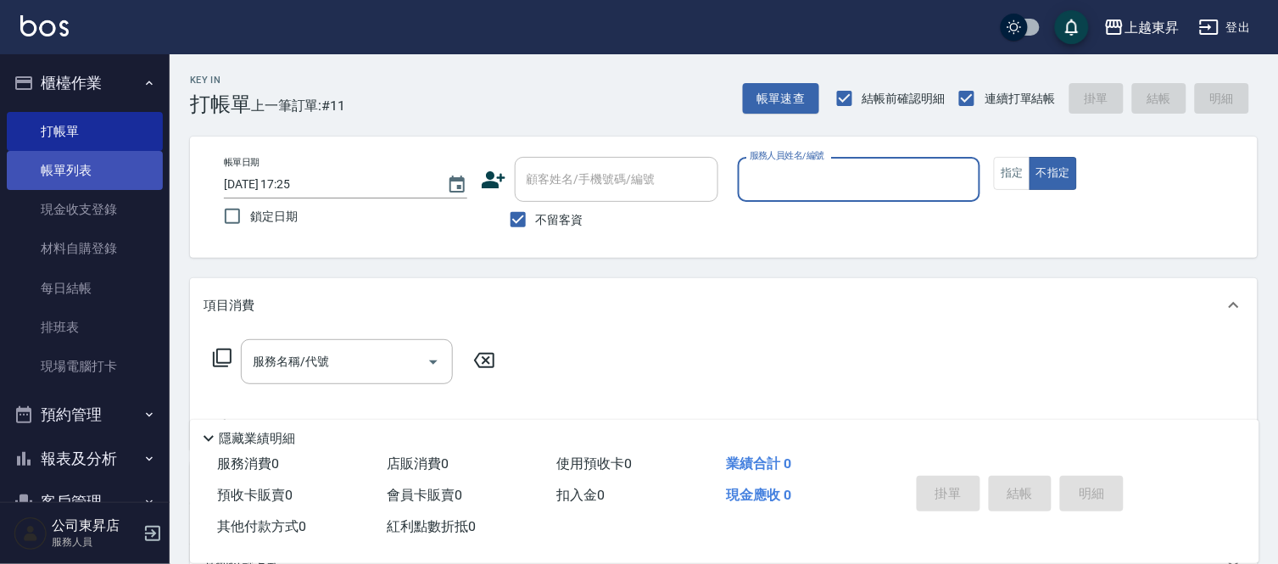
drag, startPoint x: 105, startPoint y: 182, endPoint x: 71, endPoint y: 165, distance: 37.9
click at [104, 182] on link "帳單列表" at bounding box center [85, 170] width 156 height 39
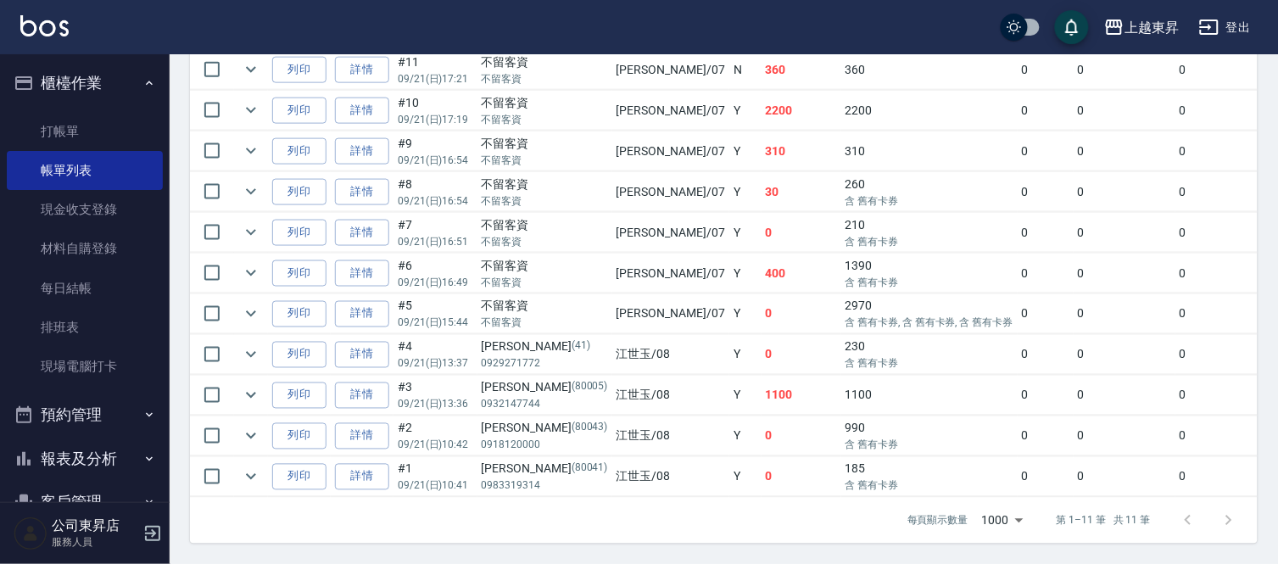
scroll to position [529, 0]
click at [251, 266] on icon "expand row" at bounding box center [251, 273] width 20 height 20
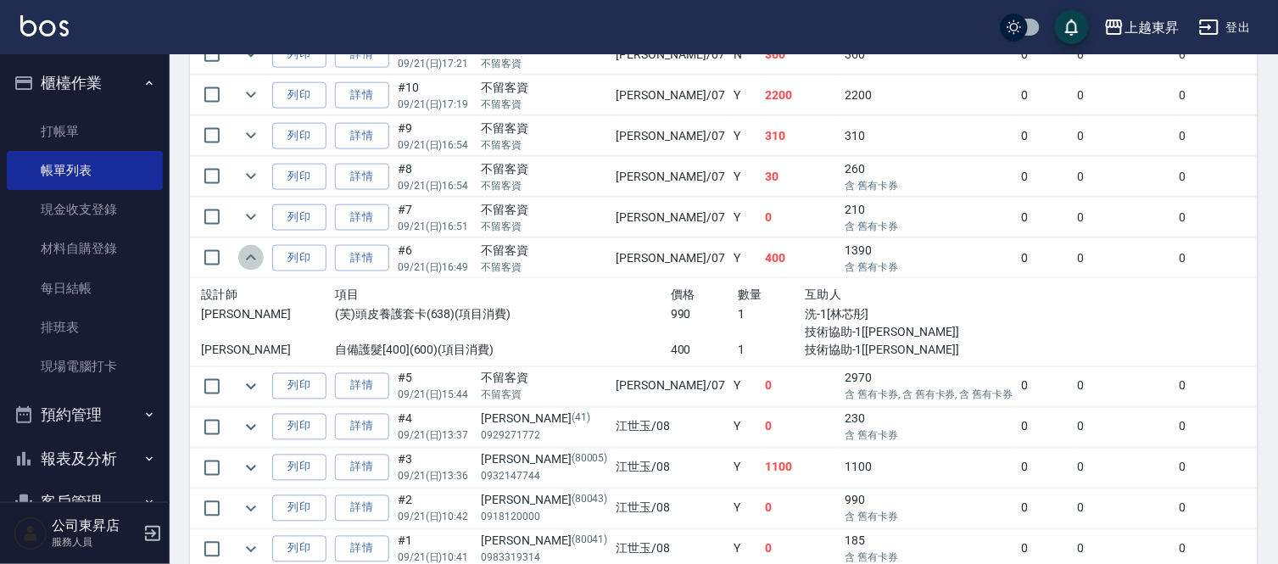
click at [251, 266] on icon "expand row" at bounding box center [251, 258] width 20 height 20
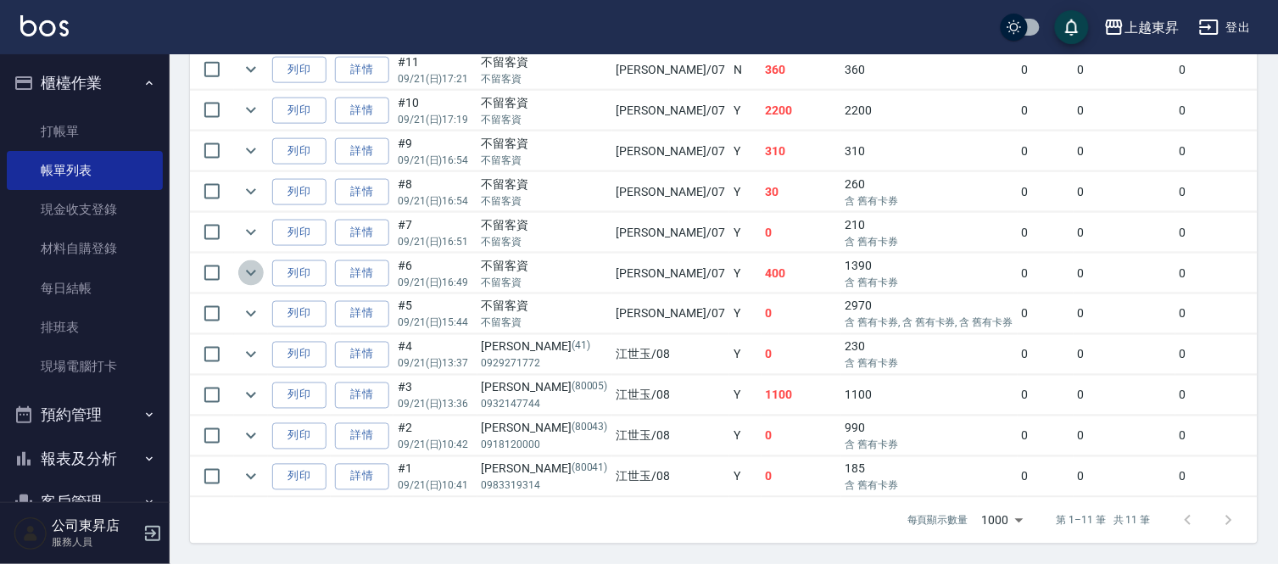
click at [251, 266] on icon "expand row" at bounding box center [251, 273] width 20 height 20
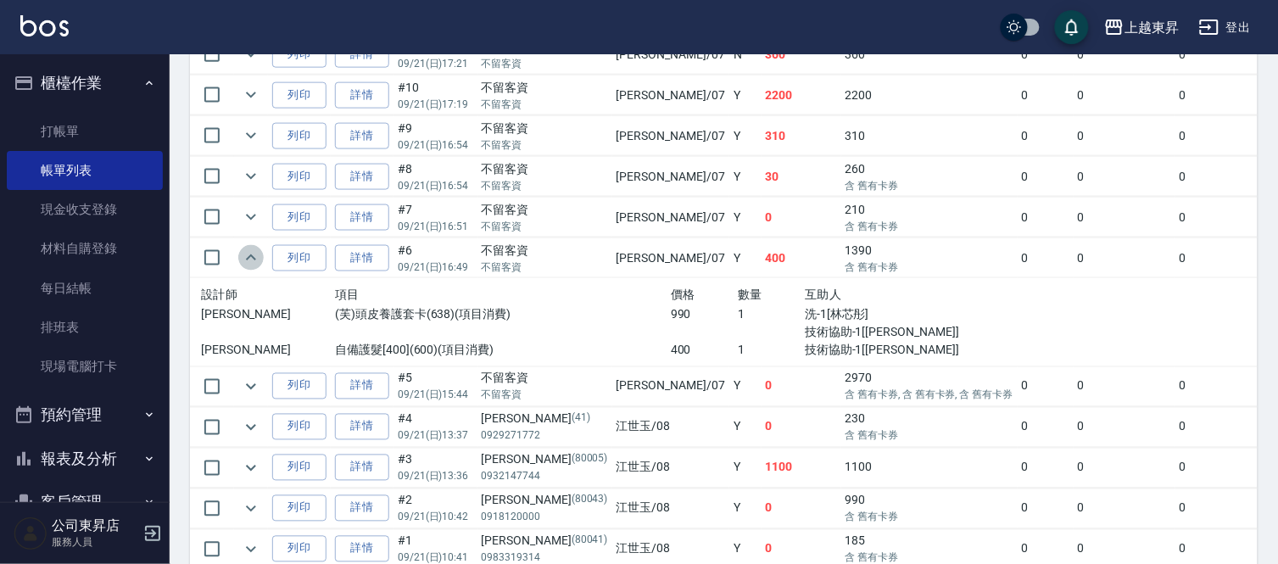
click at [251, 266] on icon "expand row" at bounding box center [251, 258] width 20 height 20
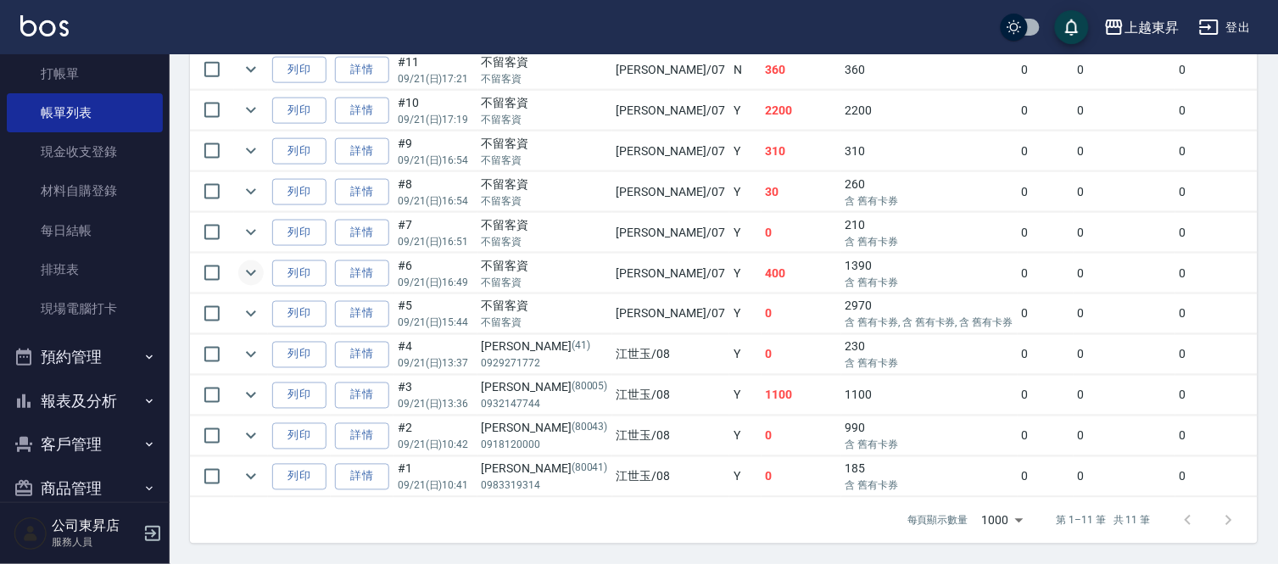
scroll to position [85, 0]
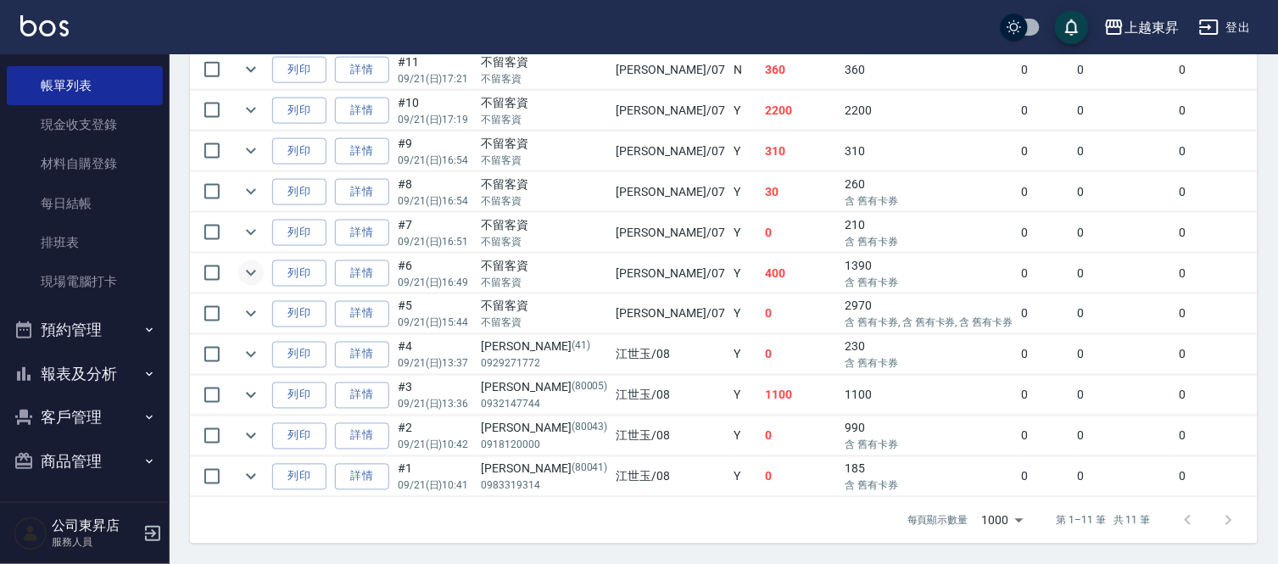
click at [75, 371] on button "報表及分析" at bounding box center [85, 374] width 156 height 44
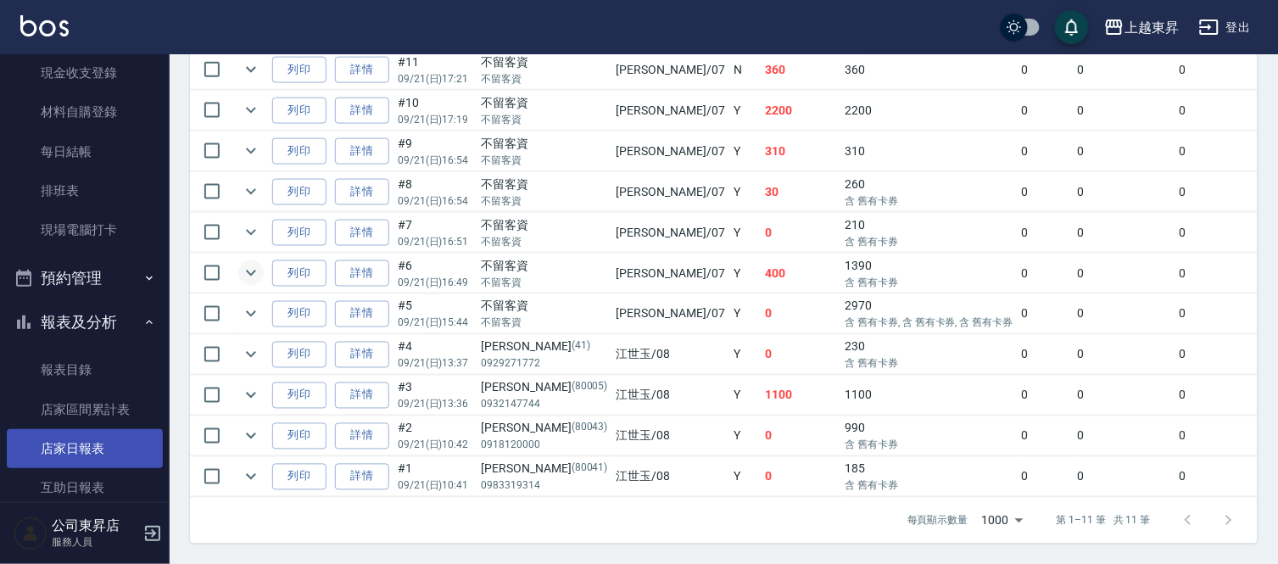
scroll to position [179, 0]
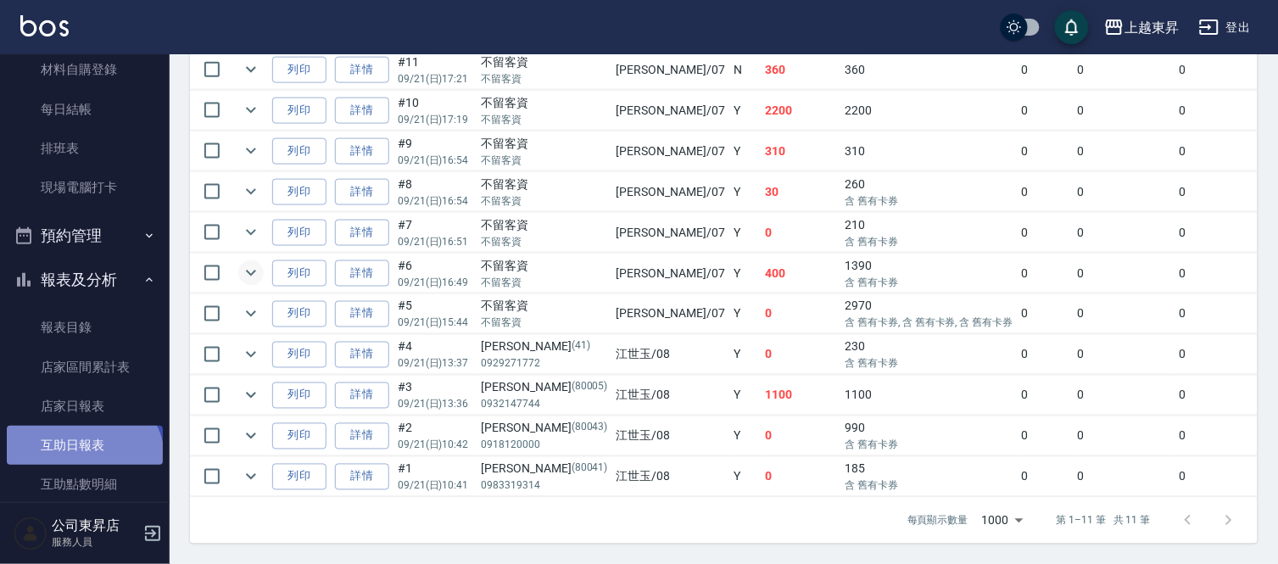
click at [82, 462] on link "互助日報表" at bounding box center [85, 445] width 156 height 39
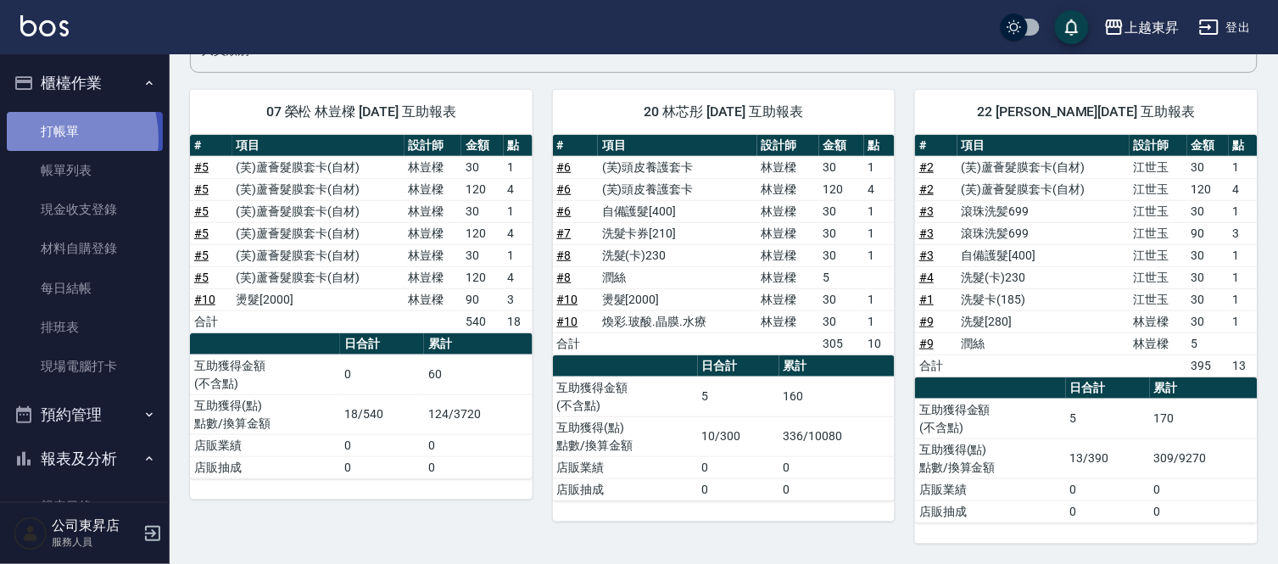
click at [44, 138] on link "打帳單" at bounding box center [85, 131] width 156 height 39
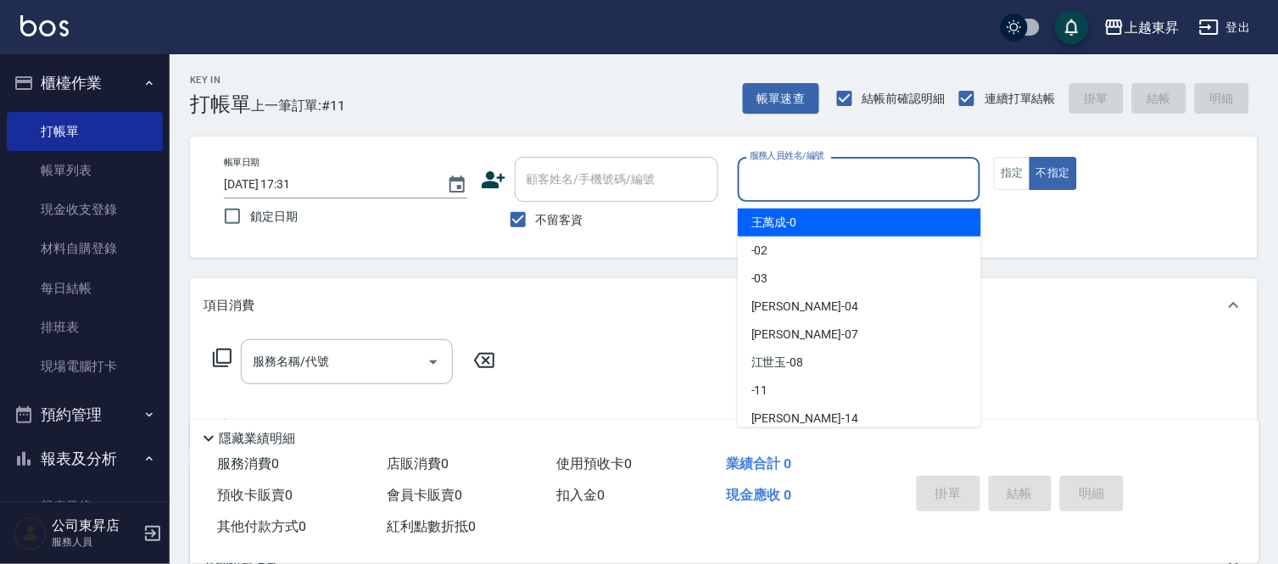
click at [778, 168] on input "服務人員姓名/編號" at bounding box center [859, 180] width 228 height 30
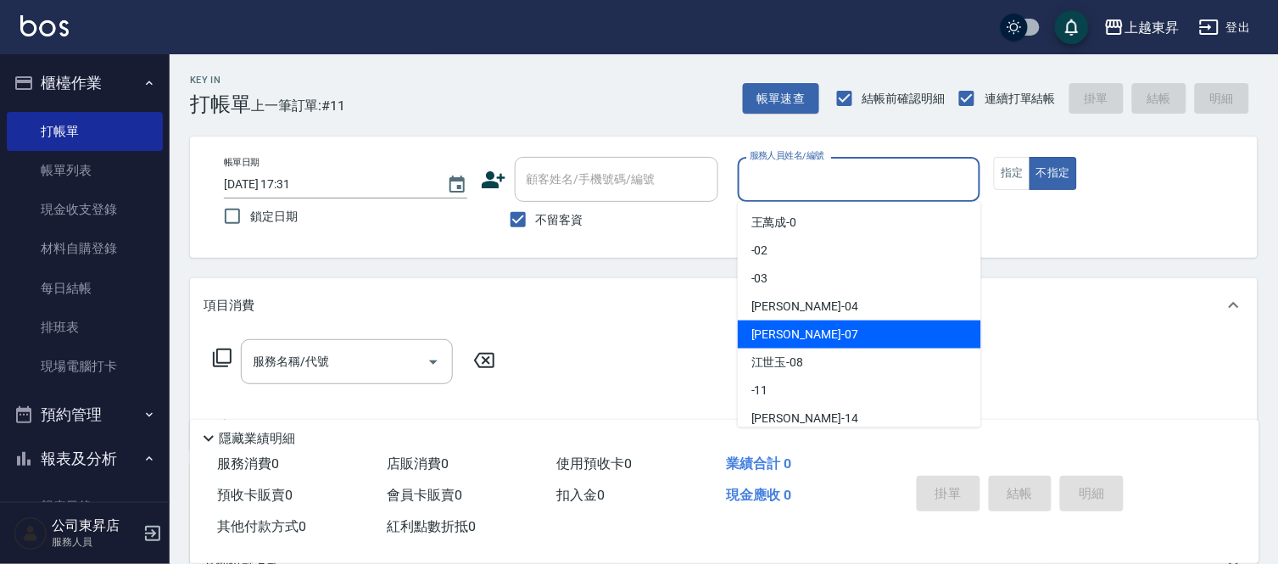
click at [760, 332] on span "[PERSON_NAME] -07" at bounding box center [804, 335] width 107 height 18
type input "榮松-07"
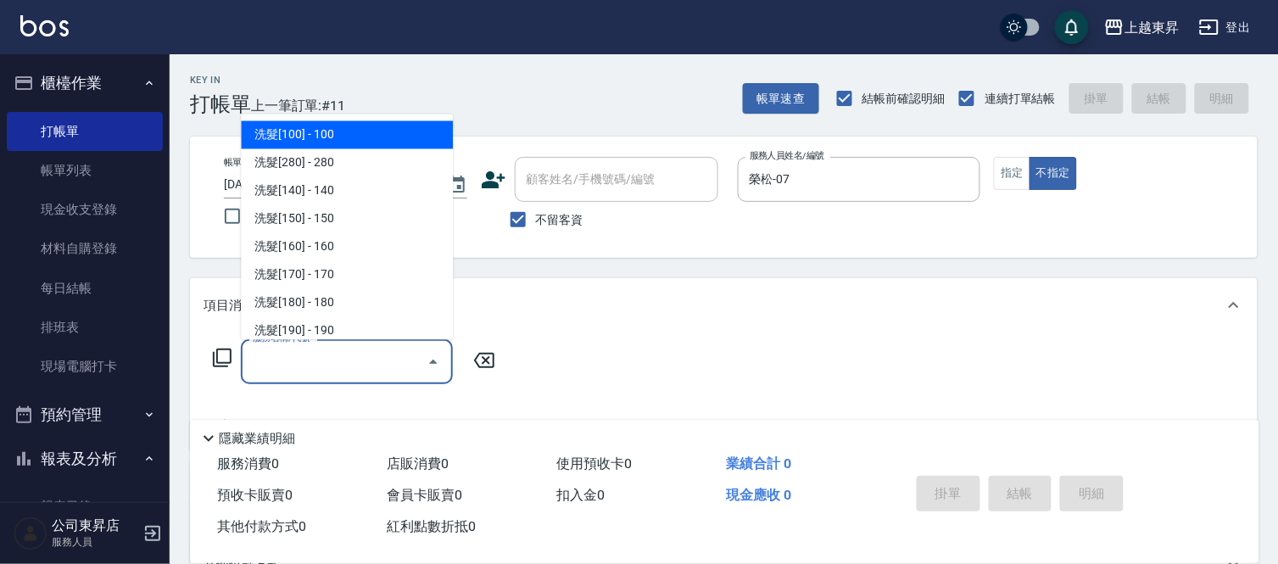
click at [319, 362] on input "服務名稱/代號" at bounding box center [333, 362] width 171 height 30
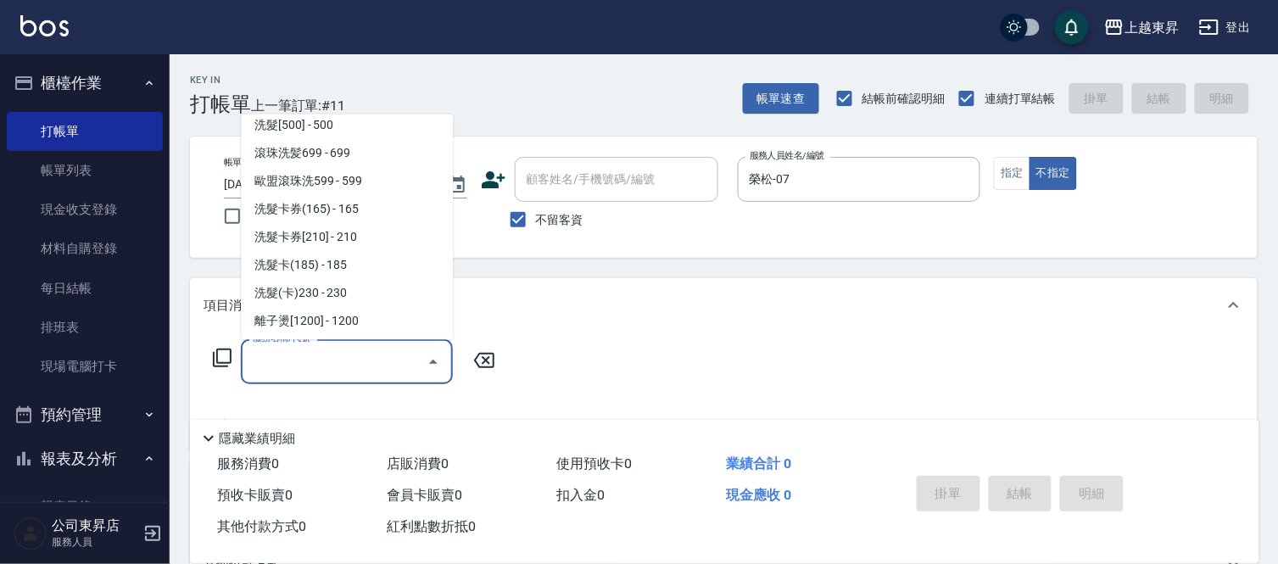
scroll to position [377, 0]
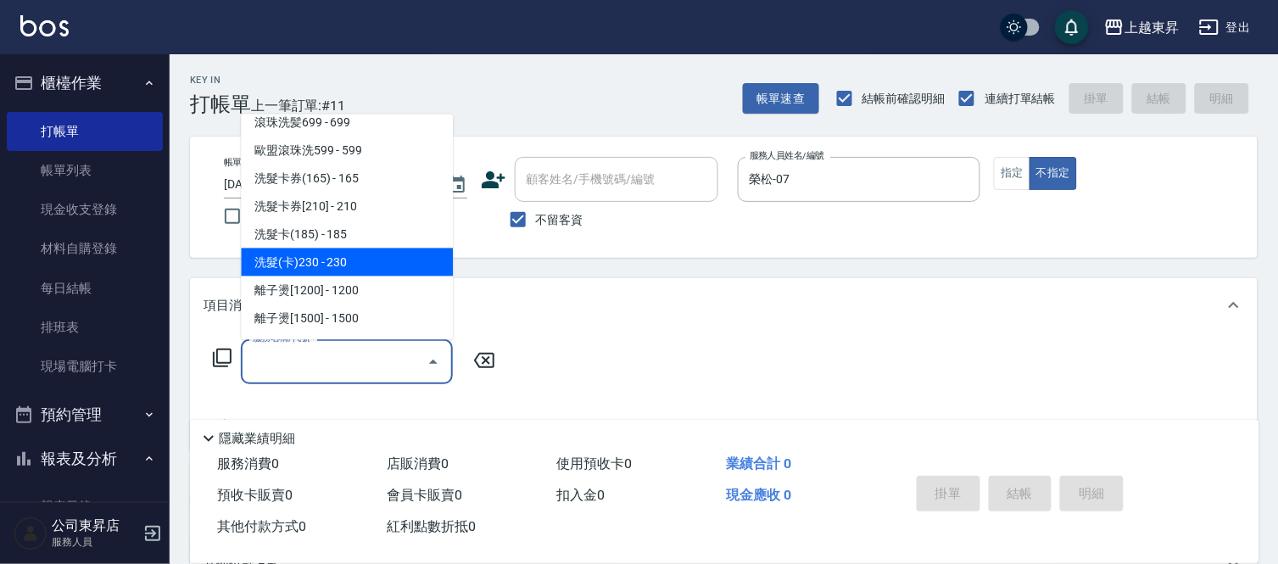
click at [354, 259] on span "洗髮(卡)230 - 230" at bounding box center [347, 262] width 212 height 28
type input "洗髮(卡)230(224)"
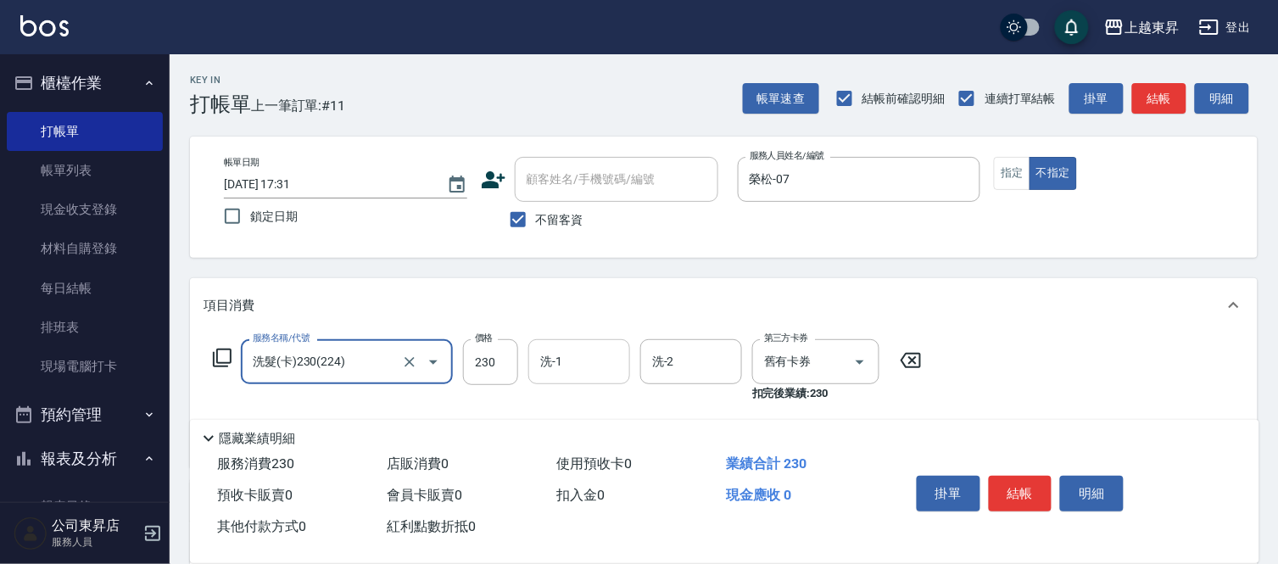
click at [583, 354] on input "洗-1" at bounding box center [579, 362] width 86 height 30
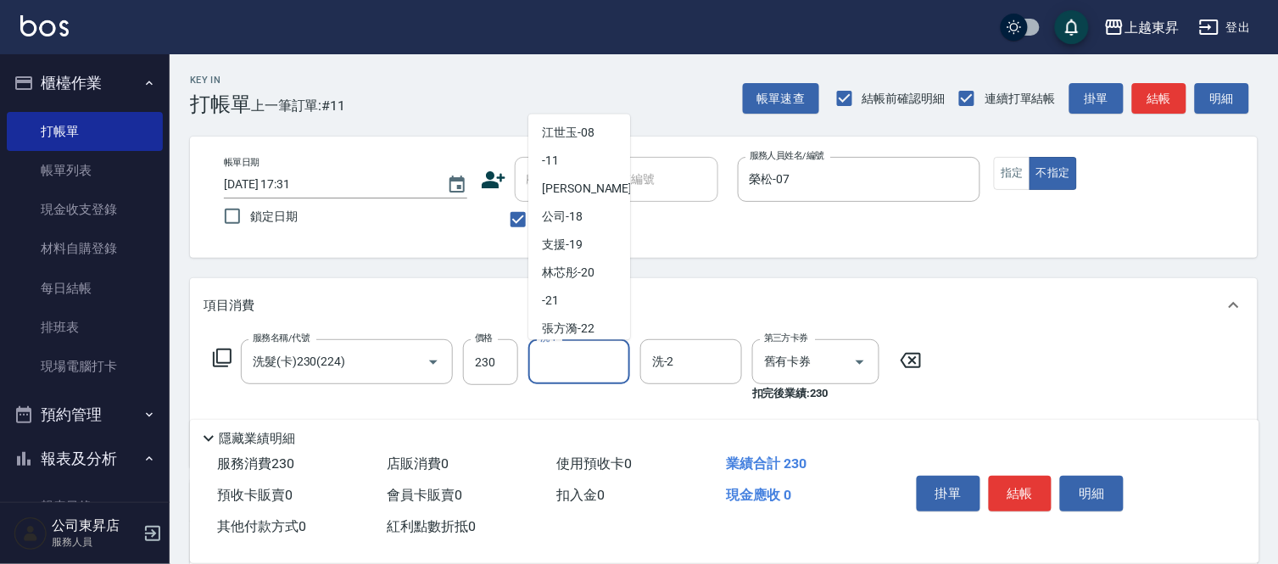
scroll to position [188, 0]
click at [588, 226] on span "林芯彤 -20" at bounding box center [568, 227] width 53 height 18
type input "林芯彤-20"
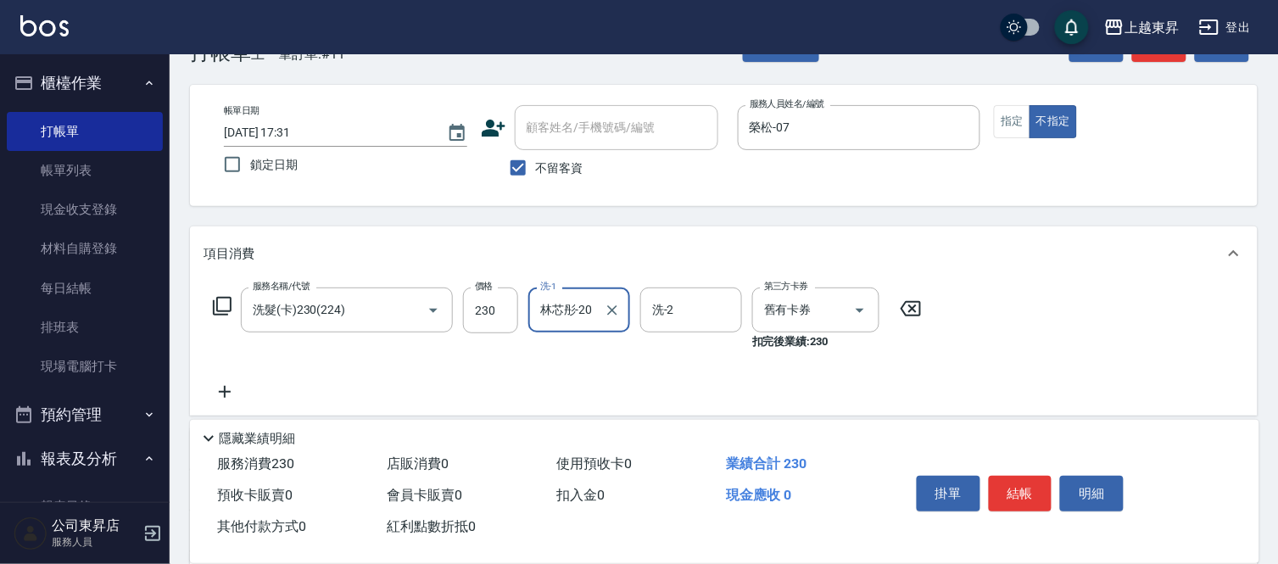
scroll to position [94, 0]
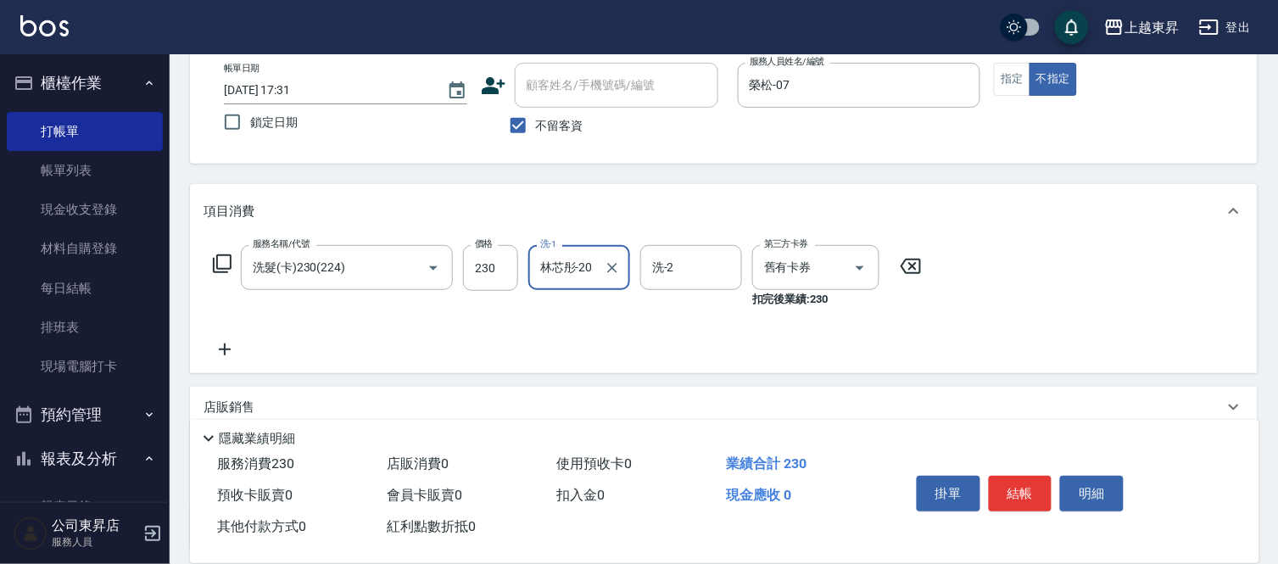
click at [220, 346] on icon at bounding box center [225, 349] width 42 height 20
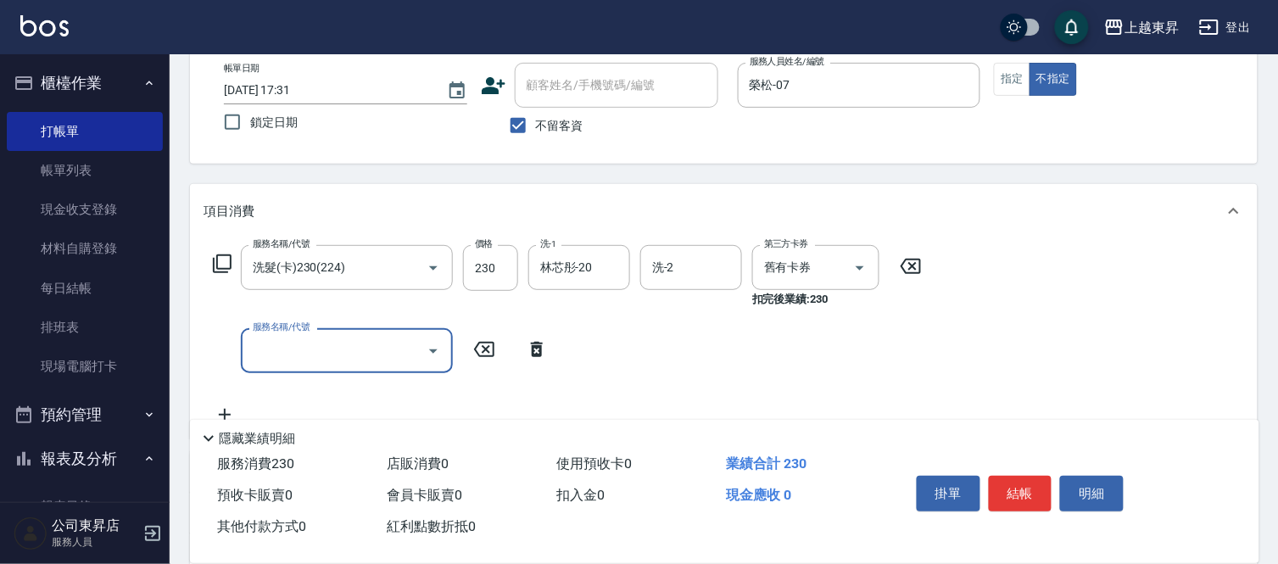
click at [275, 343] on input "服務名稱/代號" at bounding box center [333, 351] width 171 height 30
click at [354, 396] on span "潤絲 - 20" at bounding box center [347, 394] width 212 height 28
type input "潤絲(801)"
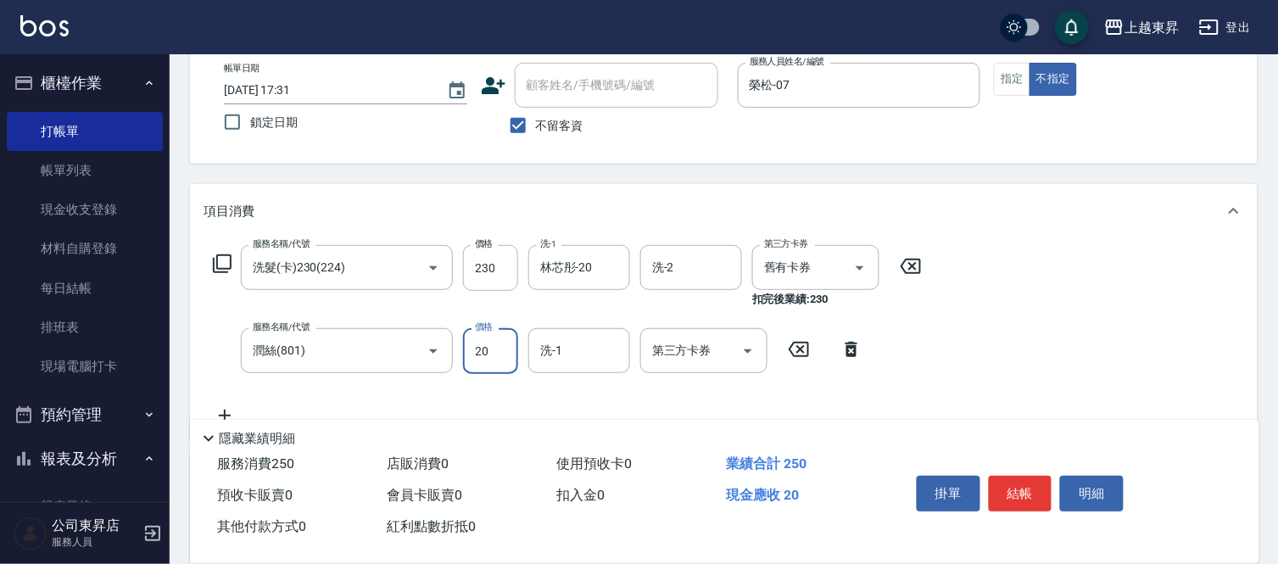
click at [483, 346] on input "20" at bounding box center [490, 351] width 55 height 46
type input "30"
click at [583, 346] on input "洗-1" at bounding box center [579, 351] width 86 height 30
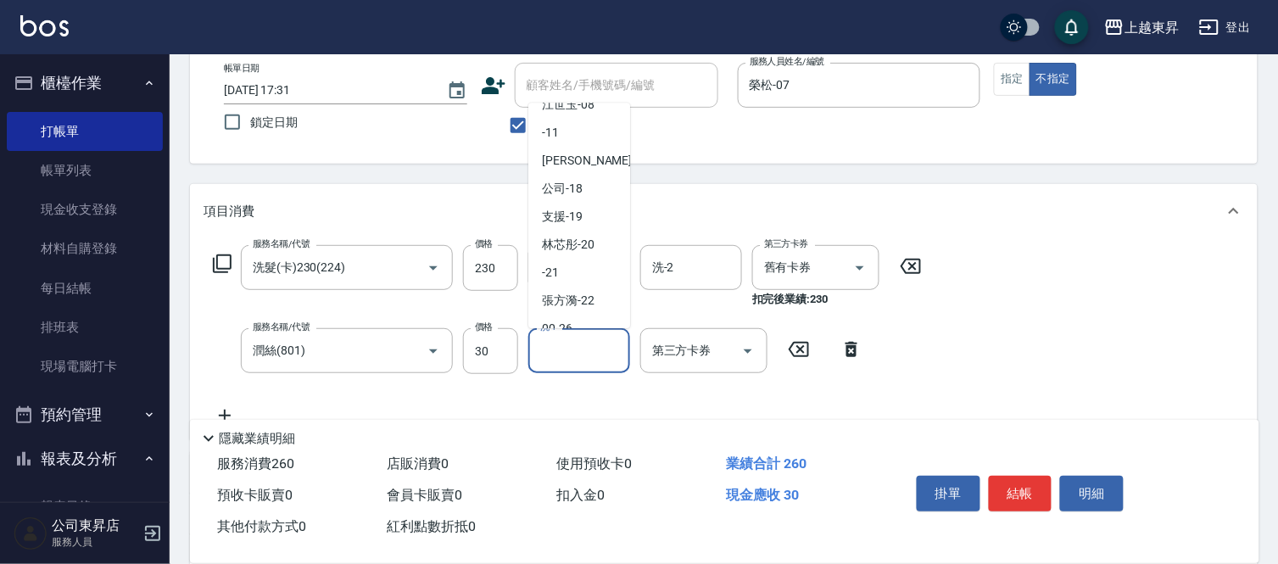
scroll to position [188, 0]
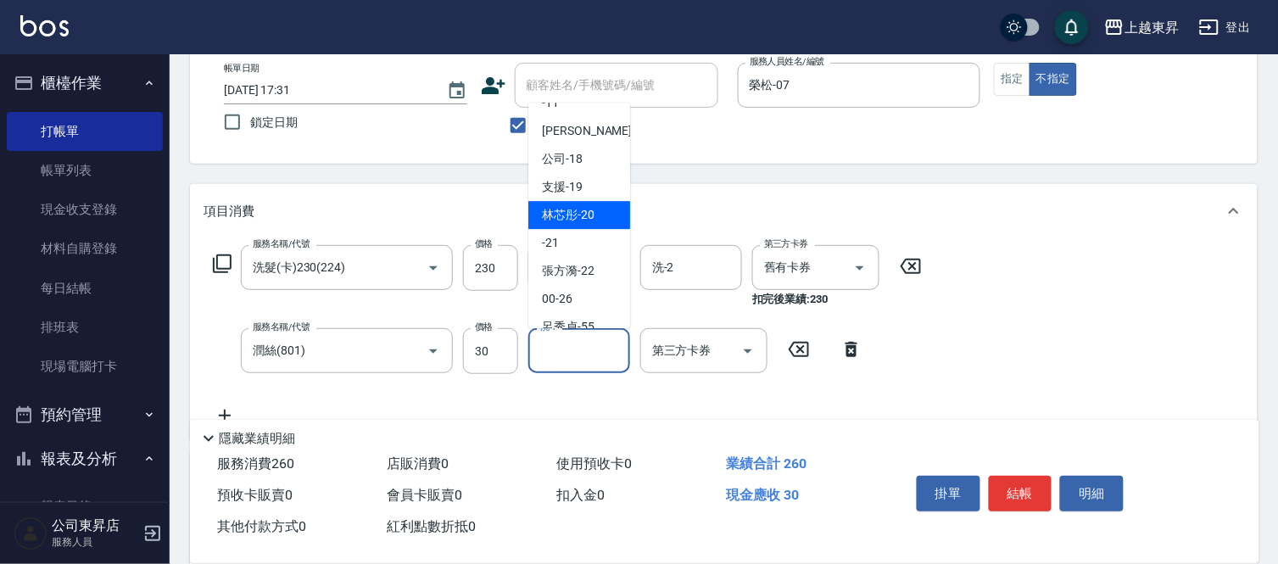
click at [575, 213] on span "林芯彤 -20" at bounding box center [568, 215] width 53 height 18
type input "林芯彤-20"
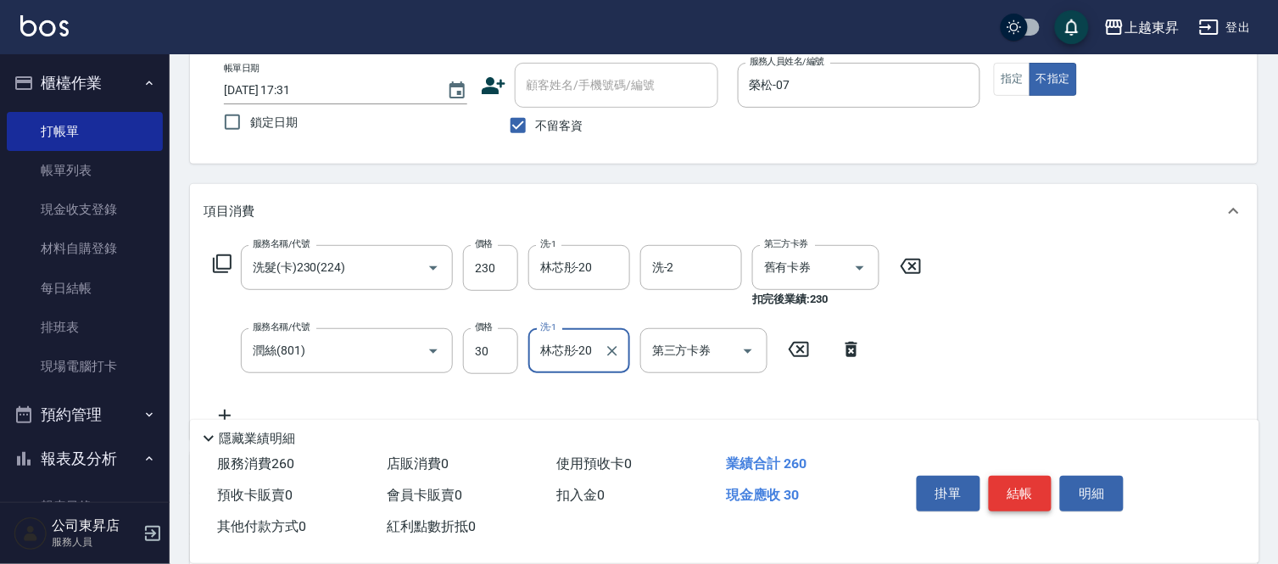
click at [1022, 484] on button "結帳" at bounding box center [1021, 494] width 64 height 36
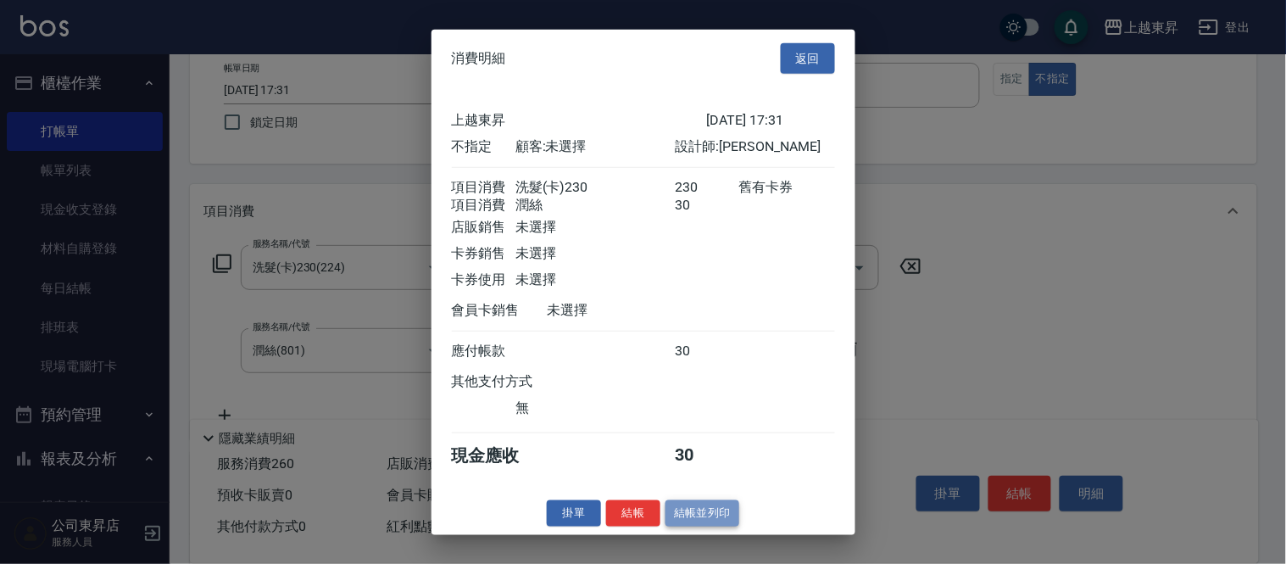
click at [706, 522] on button "結帳並列印" at bounding box center [703, 513] width 74 height 26
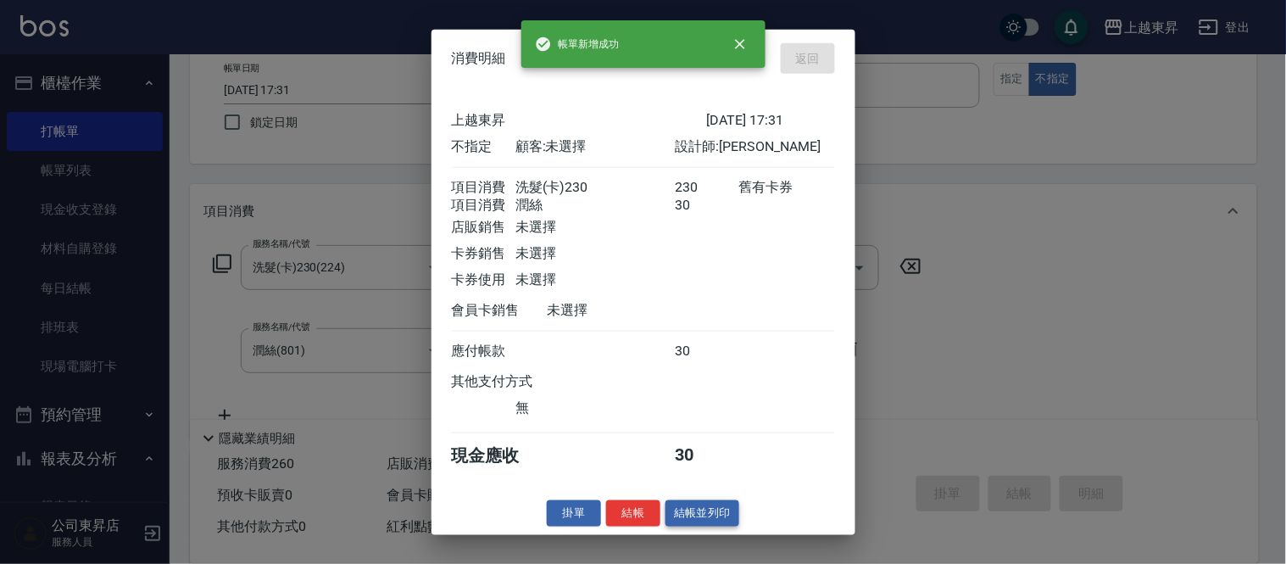
type input "[DATE] 17:32"
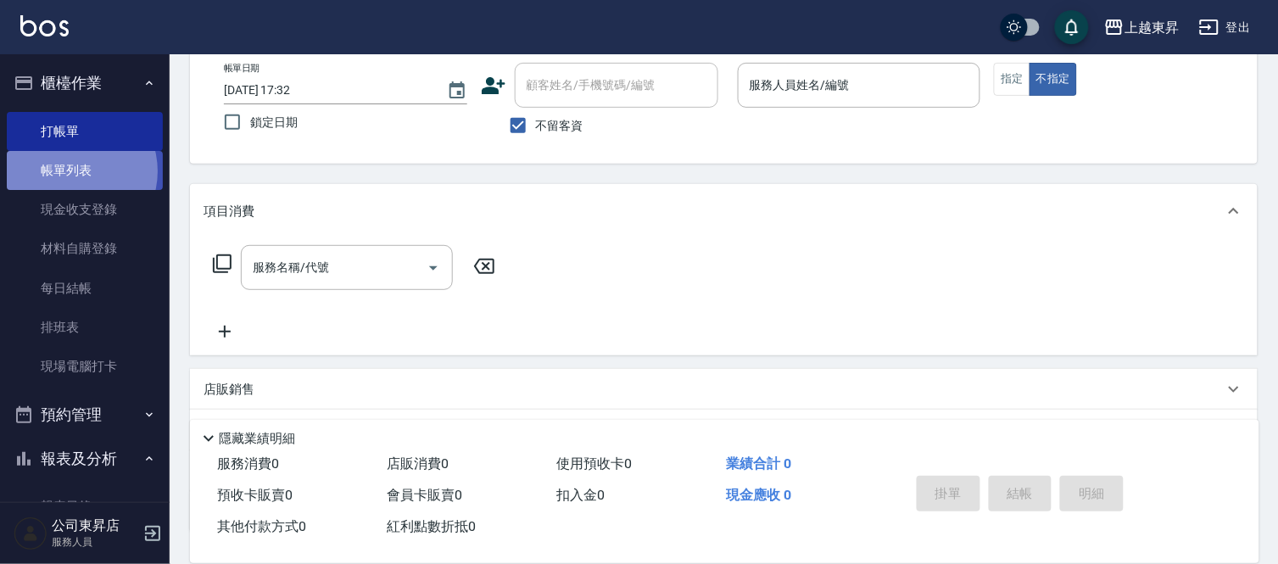
click at [71, 171] on link "帳單列表" at bounding box center [85, 170] width 156 height 39
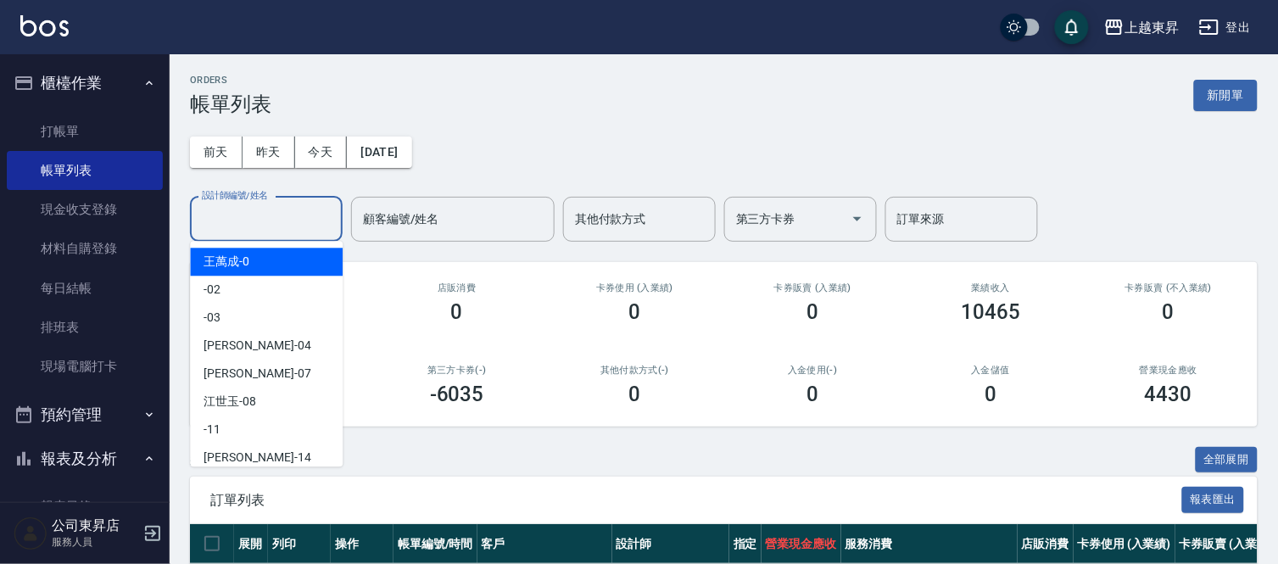
click at [259, 215] on input "設計師編號/姓名" at bounding box center [266, 219] width 137 height 30
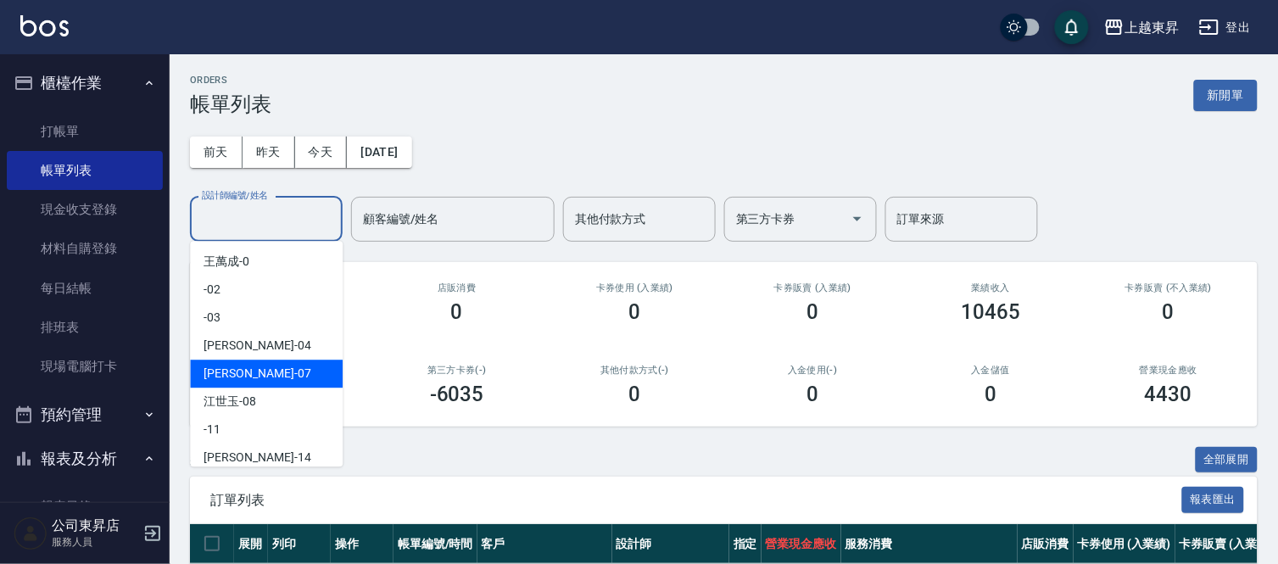
click at [240, 365] on span "[PERSON_NAME] -07" at bounding box center [257, 374] width 107 height 18
type input "榮松-07"
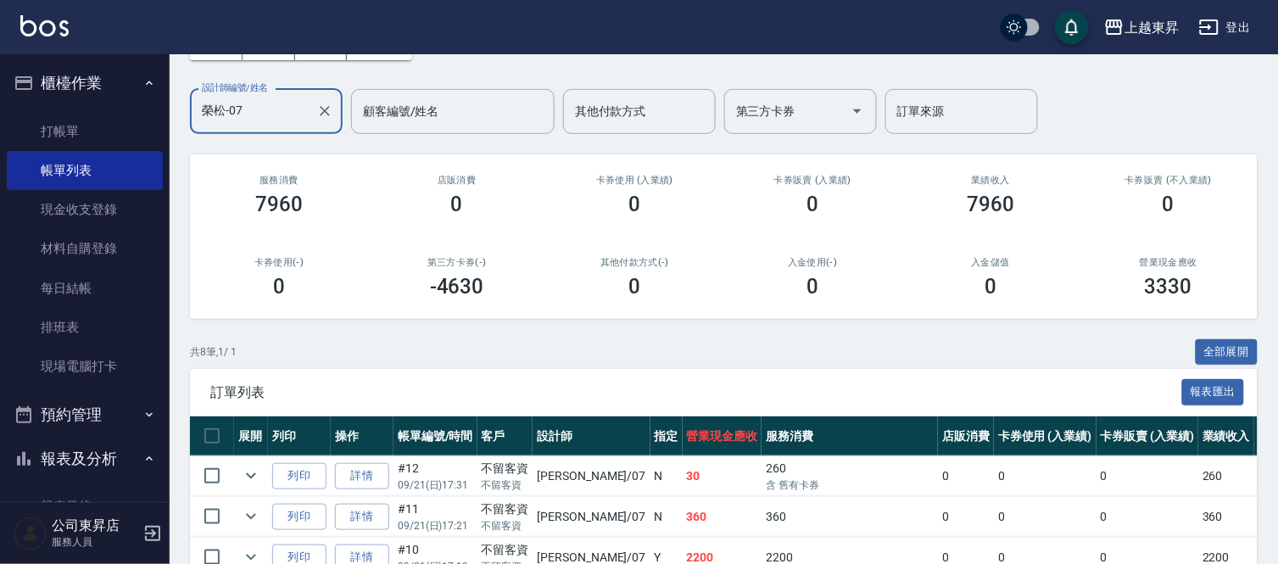
scroll to position [94, 0]
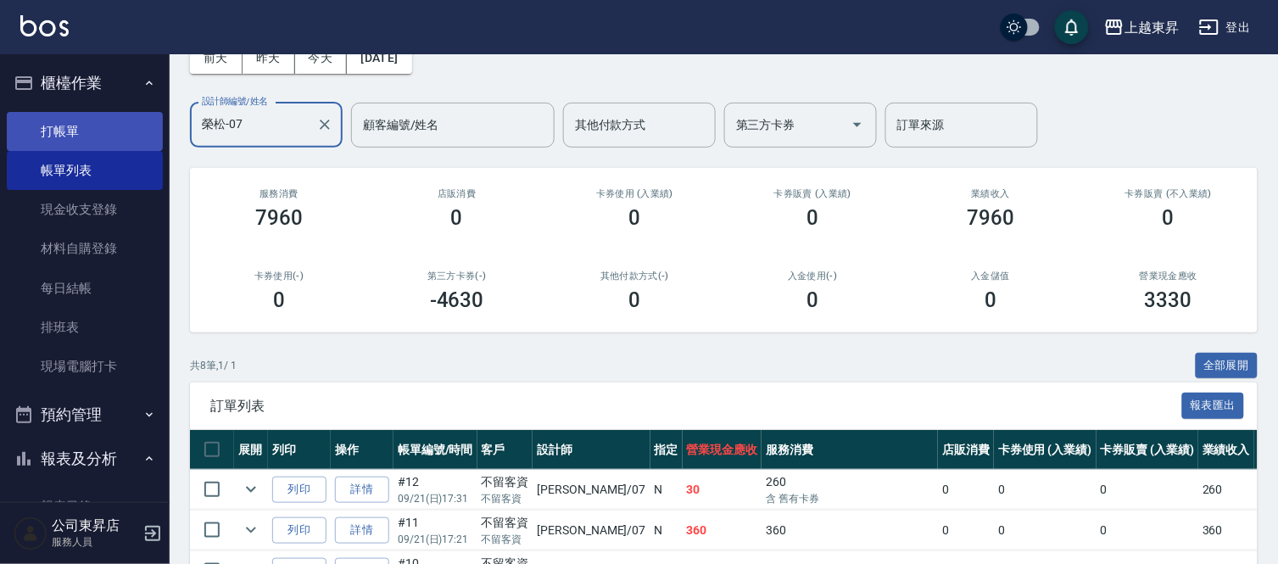
click at [70, 121] on link "打帳單" at bounding box center [85, 131] width 156 height 39
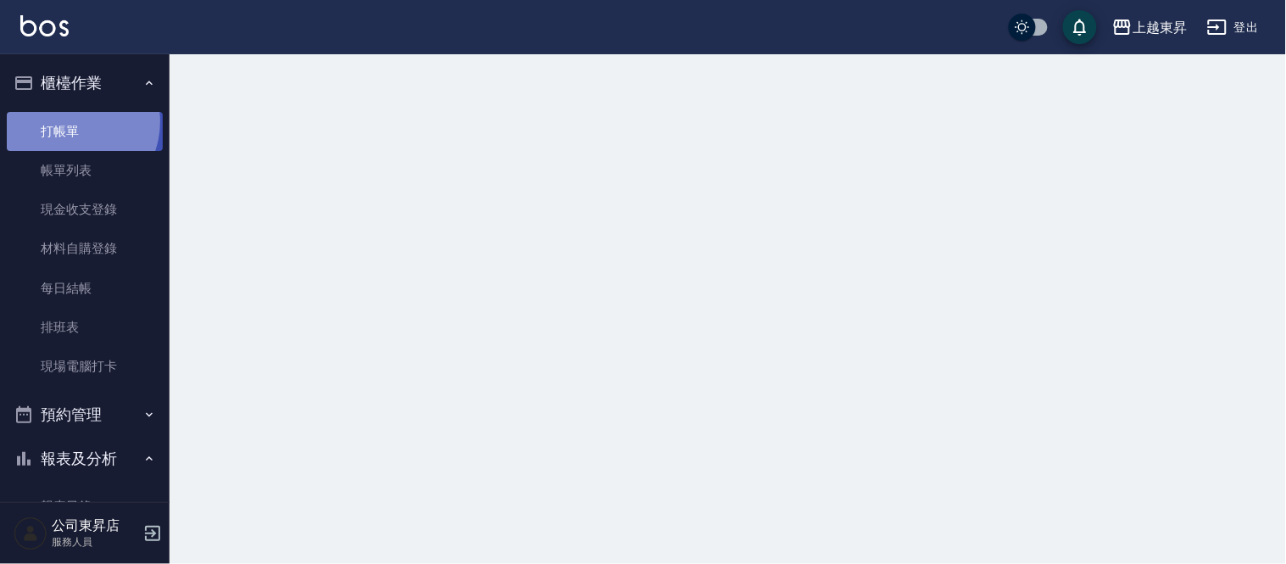
click at [70, 121] on link "打帳單" at bounding box center [85, 131] width 156 height 39
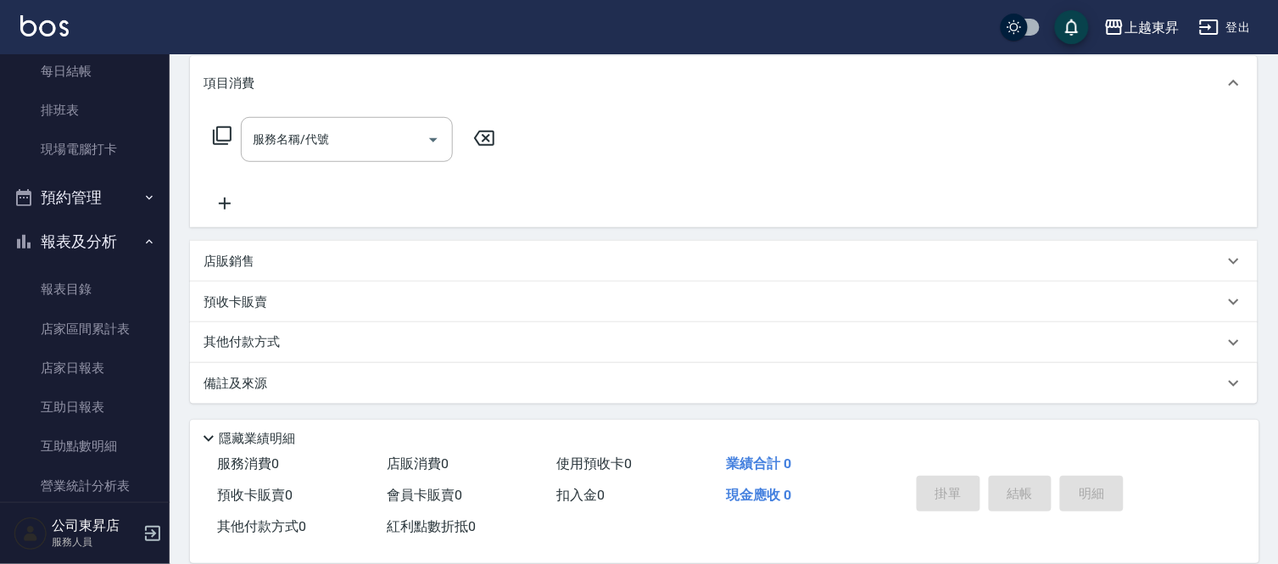
scroll to position [377, 0]
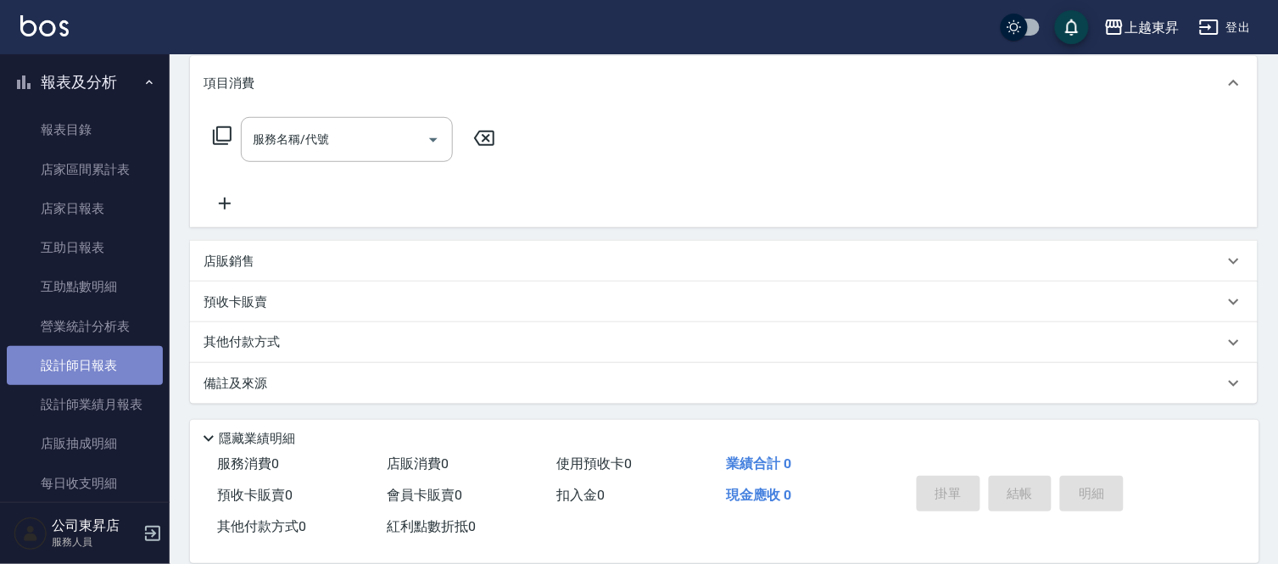
click at [104, 367] on link "設計師日報表" at bounding box center [85, 365] width 156 height 39
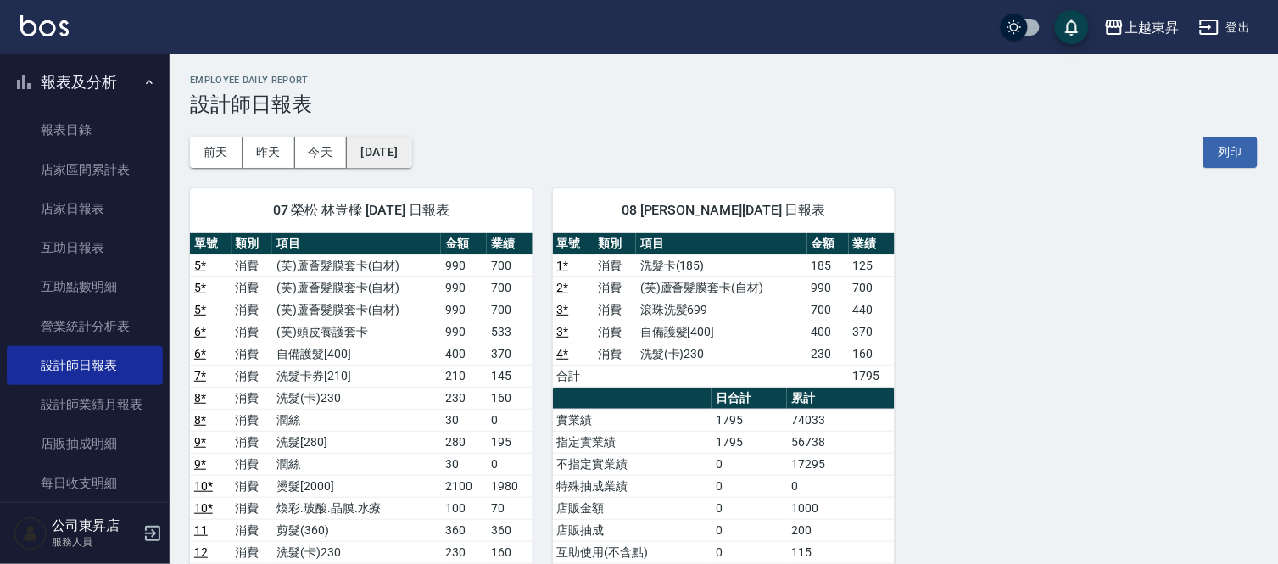
click at [411, 159] on button "[DATE]" at bounding box center [379, 152] width 64 height 31
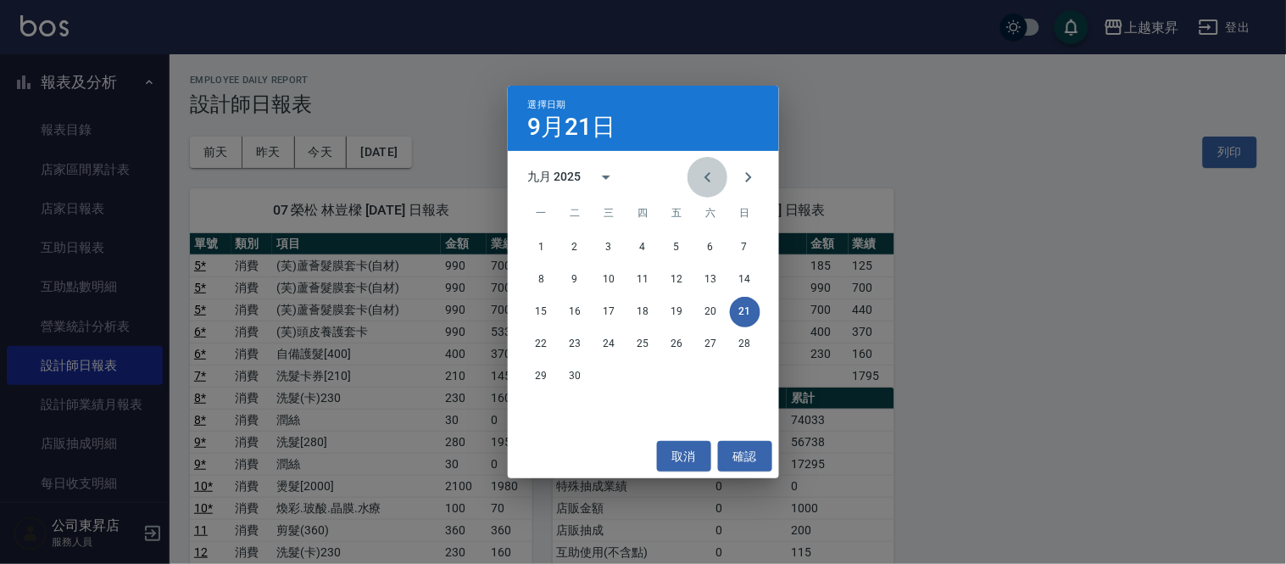
click at [709, 176] on icon "Previous month" at bounding box center [708, 177] width 20 height 20
click at [748, 380] on button "31" at bounding box center [745, 376] width 31 height 31
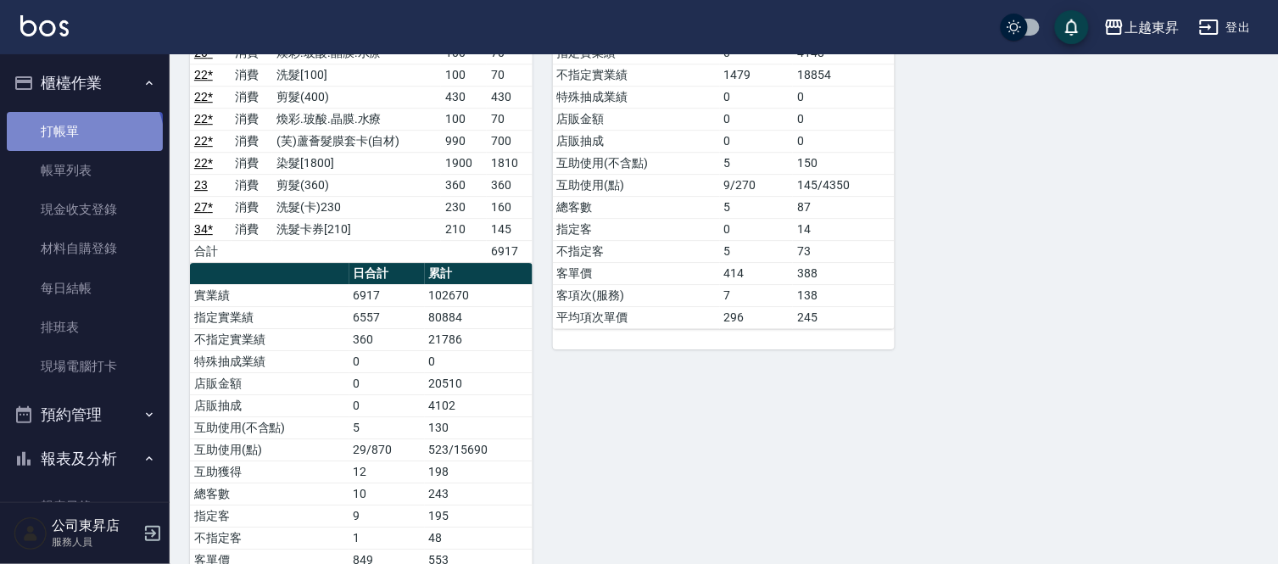
click at [82, 140] on link "打帳單" at bounding box center [85, 131] width 156 height 39
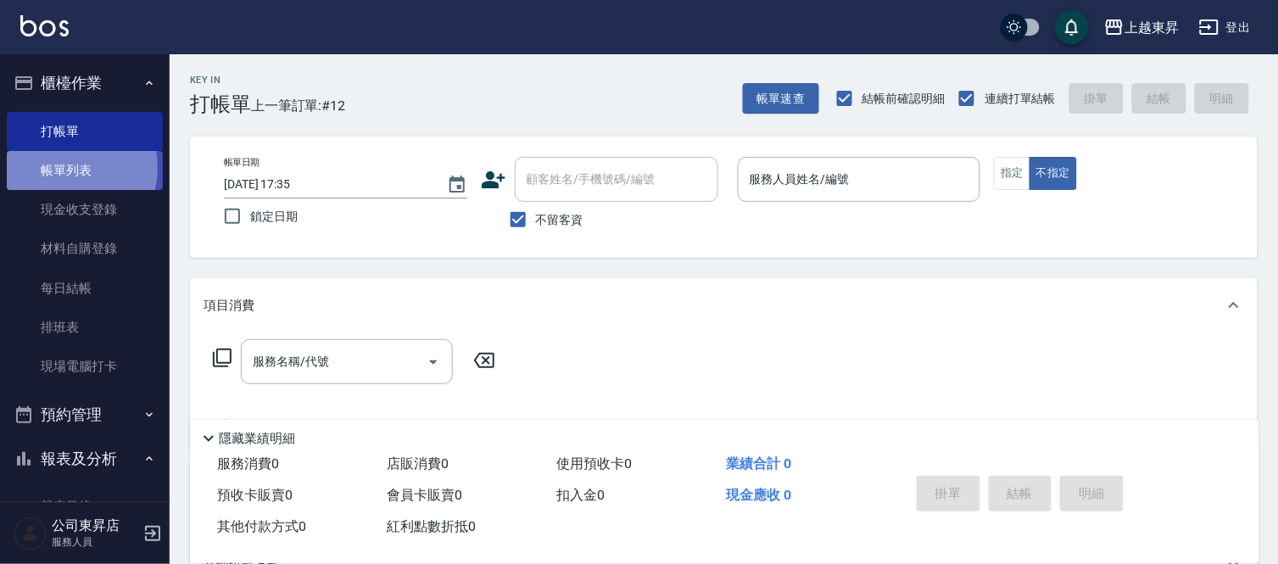
click at [66, 168] on link "帳單列表" at bounding box center [85, 170] width 156 height 39
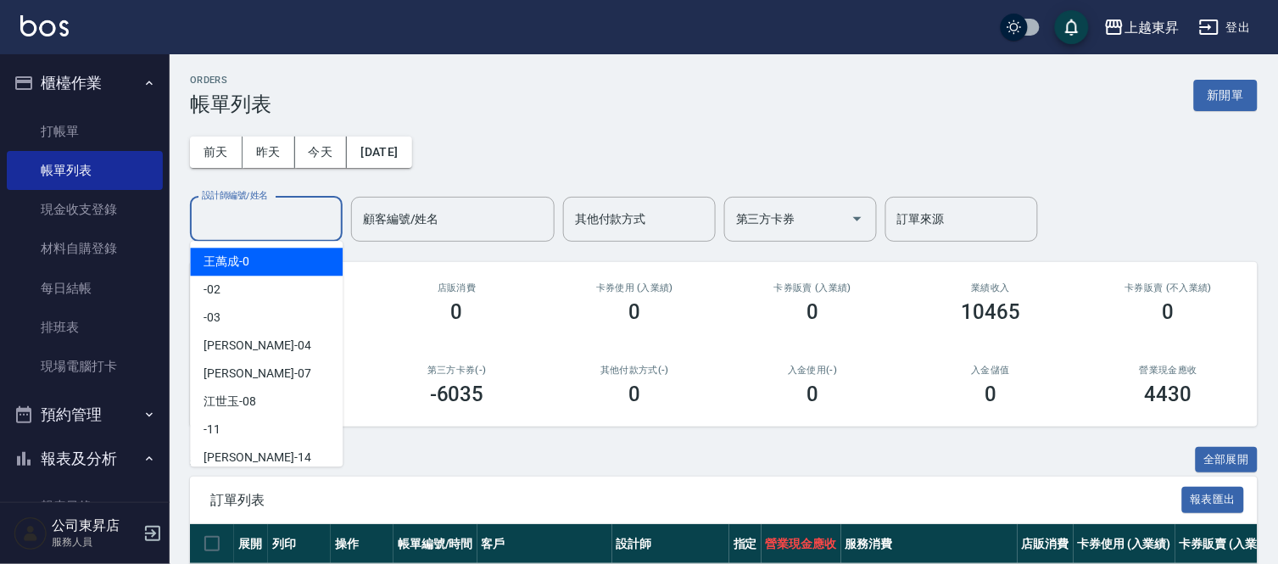
click at [227, 214] on input "設計師編號/姓名" at bounding box center [266, 219] width 137 height 30
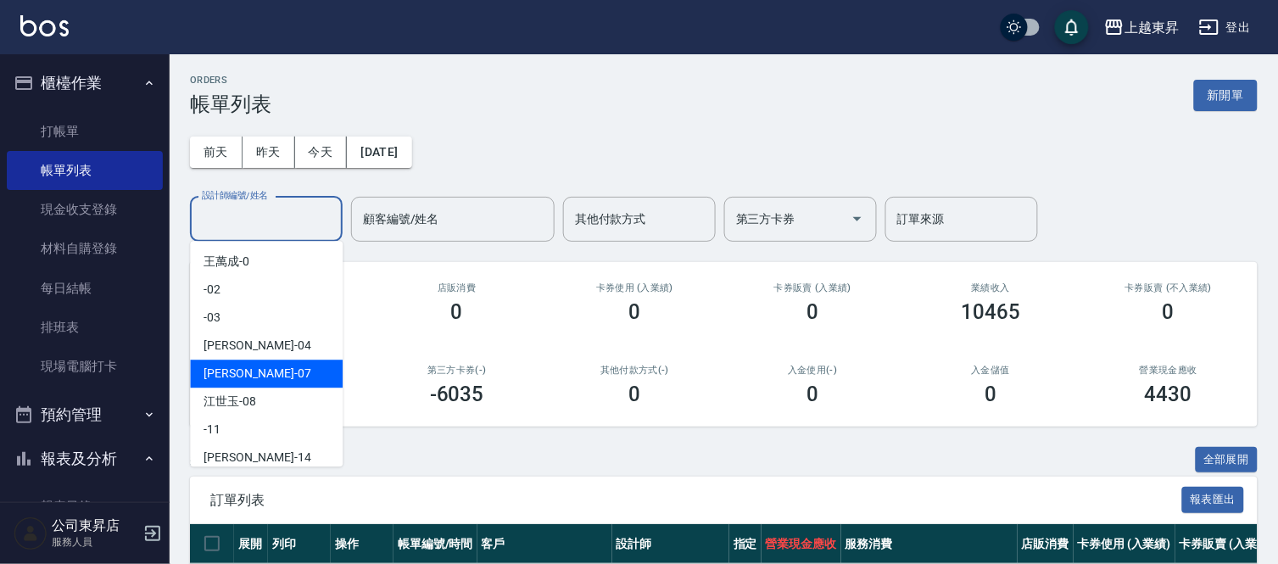
click at [209, 370] on span "[PERSON_NAME] -07" at bounding box center [257, 374] width 107 height 18
type input "榮松-07"
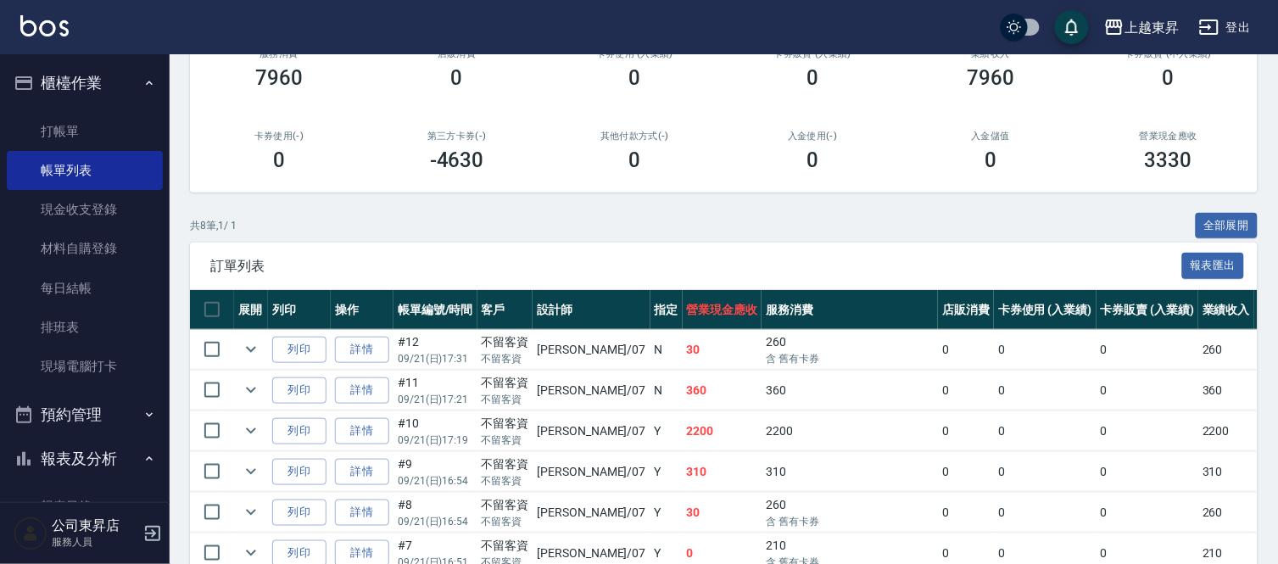
scroll to position [218, 0]
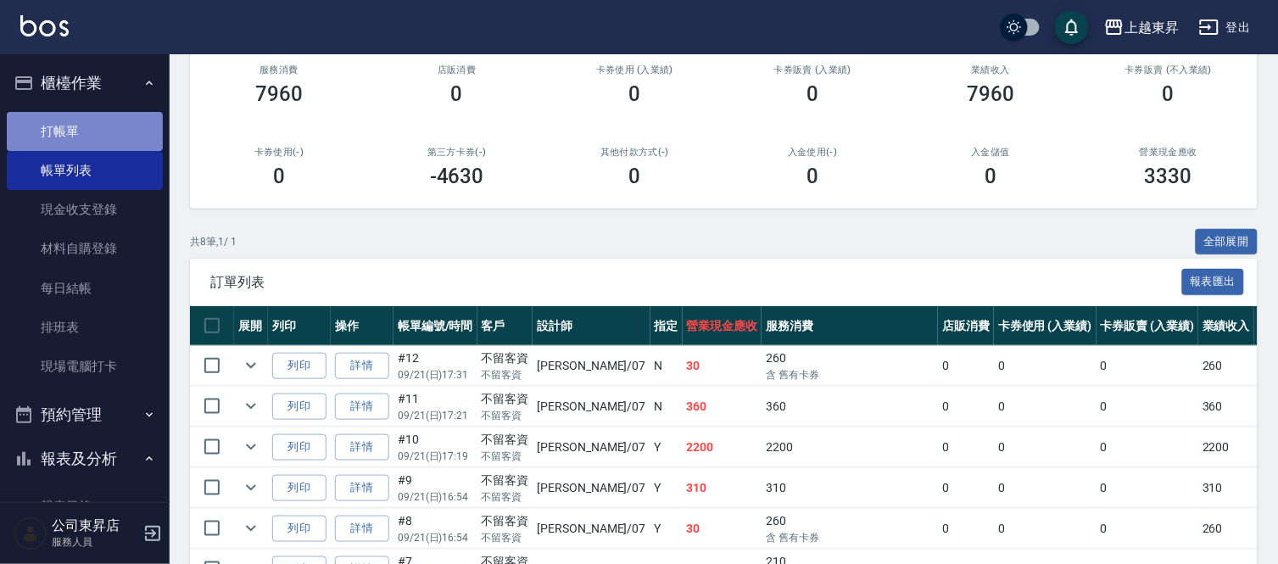
click at [92, 121] on link "打帳單" at bounding box center [85, 131] width 156 height 39
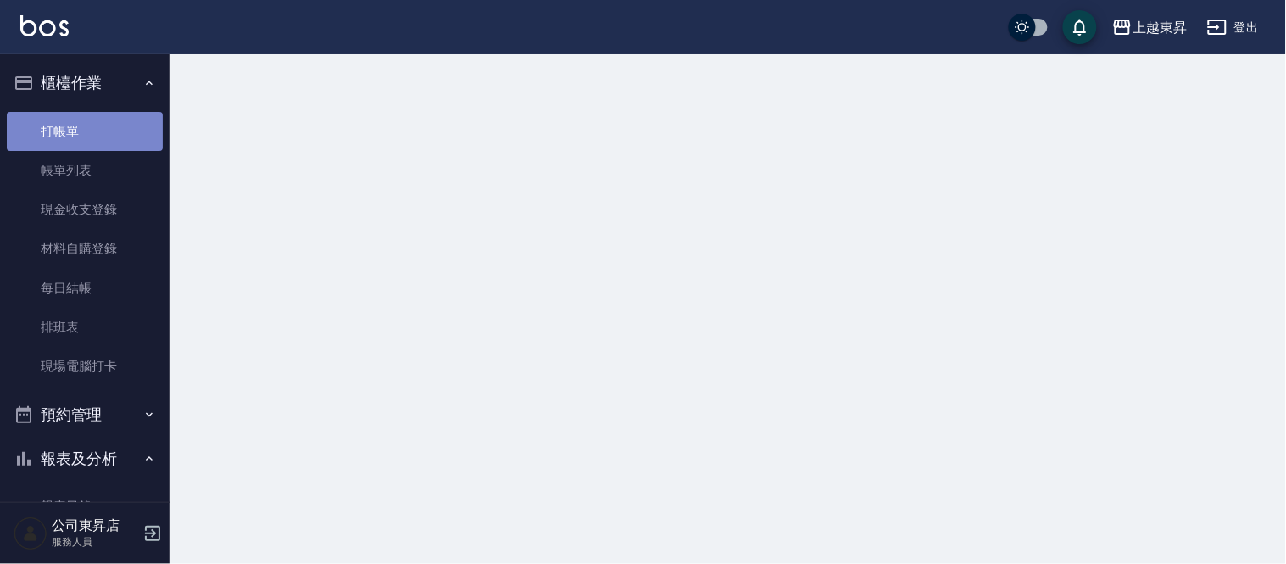
click at [91, 125] on link "打帳單" at bounding box center [85, 131] width 156 height 39
